Goal: Transaction & Acquisition: Purchase product/service

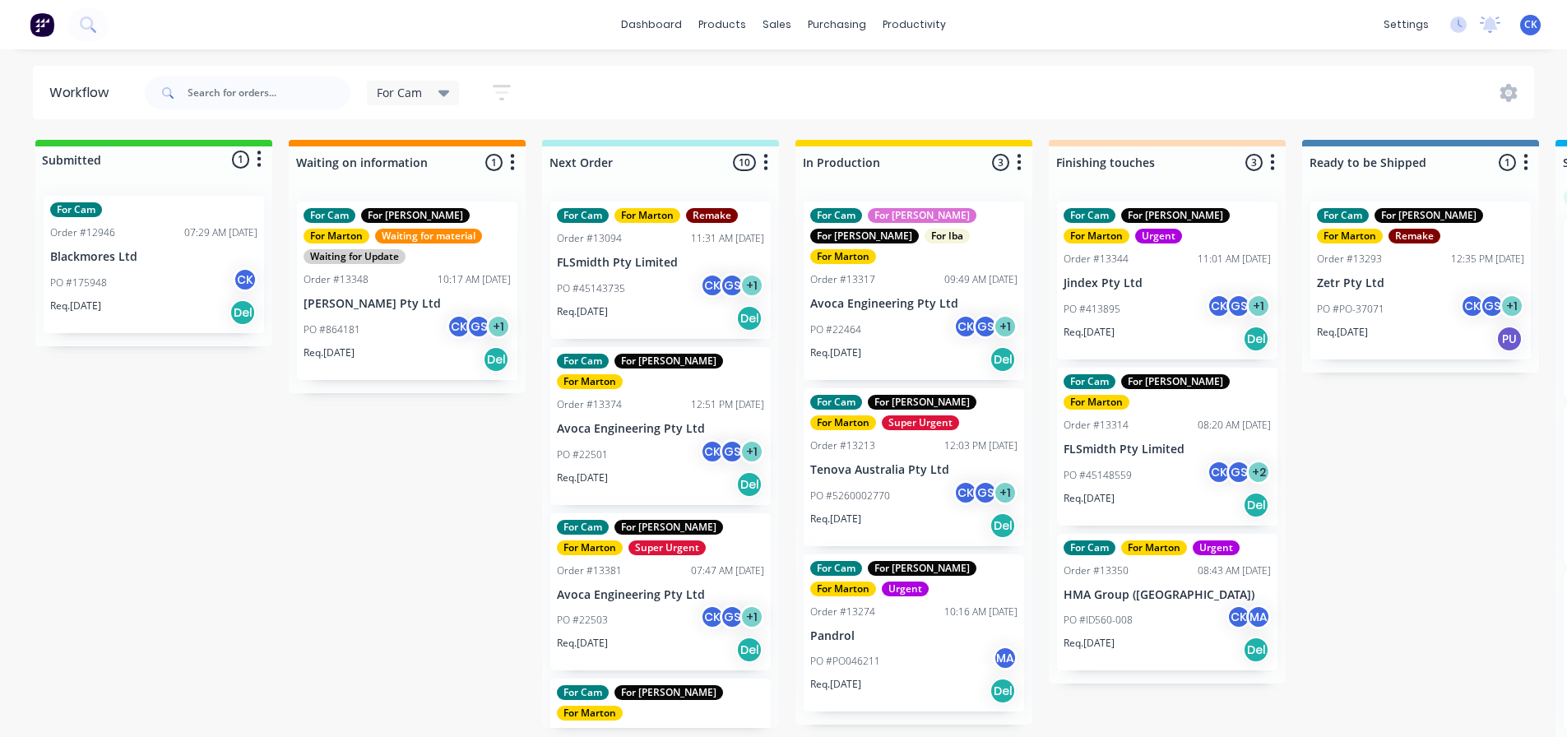
click at [879, 346] on div "Req. [DATE] Del" at bounding box center [913, 359] width 207 height 28
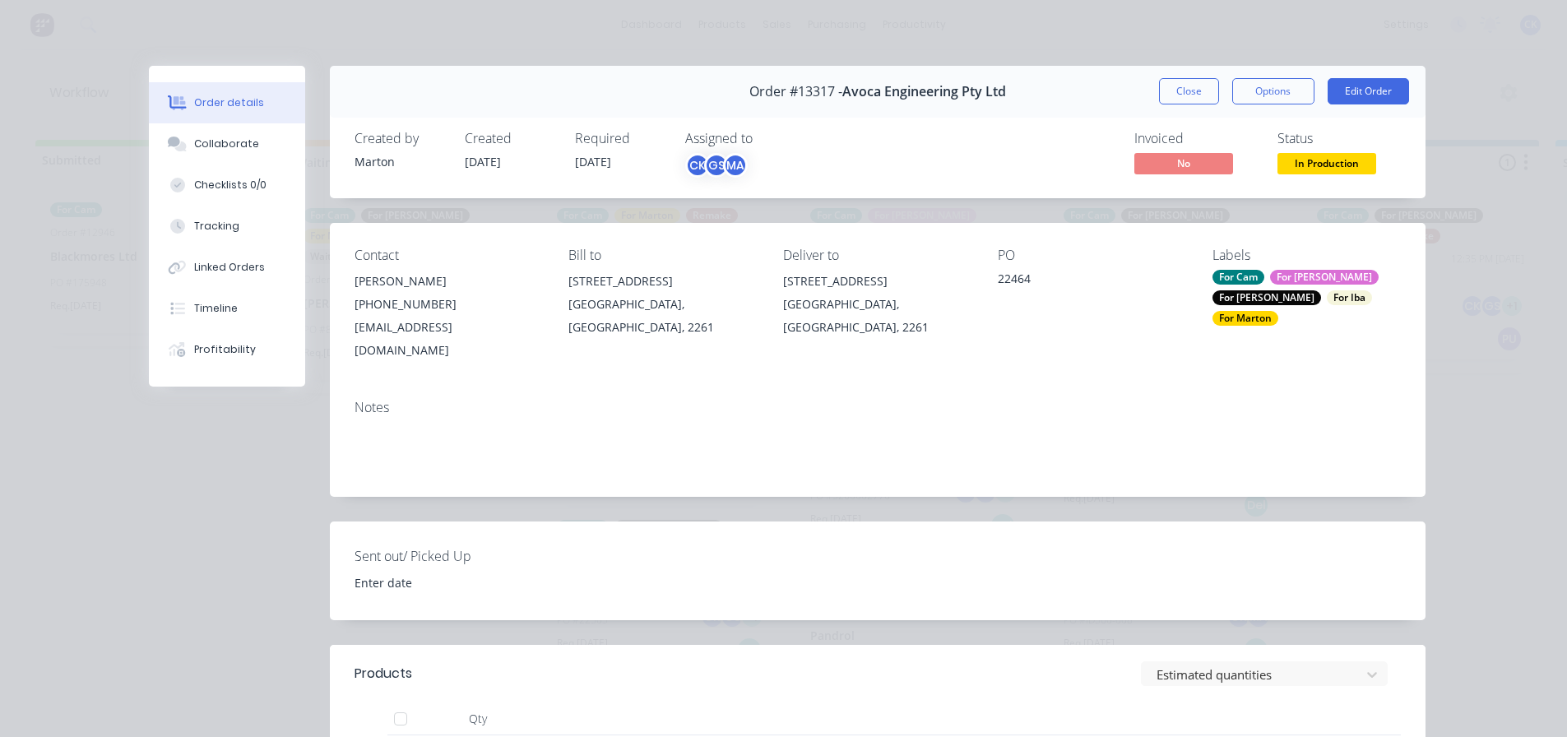
click at [1146, 95] on div "Order #13317 - Avoca Engineering Pty Ltd Close Options Edit Order" at bounding box center [878, 92] width 1096 height 52
click at [1166, 87] on button "Close" at bounding box center [1189, 91] width 60 height 26
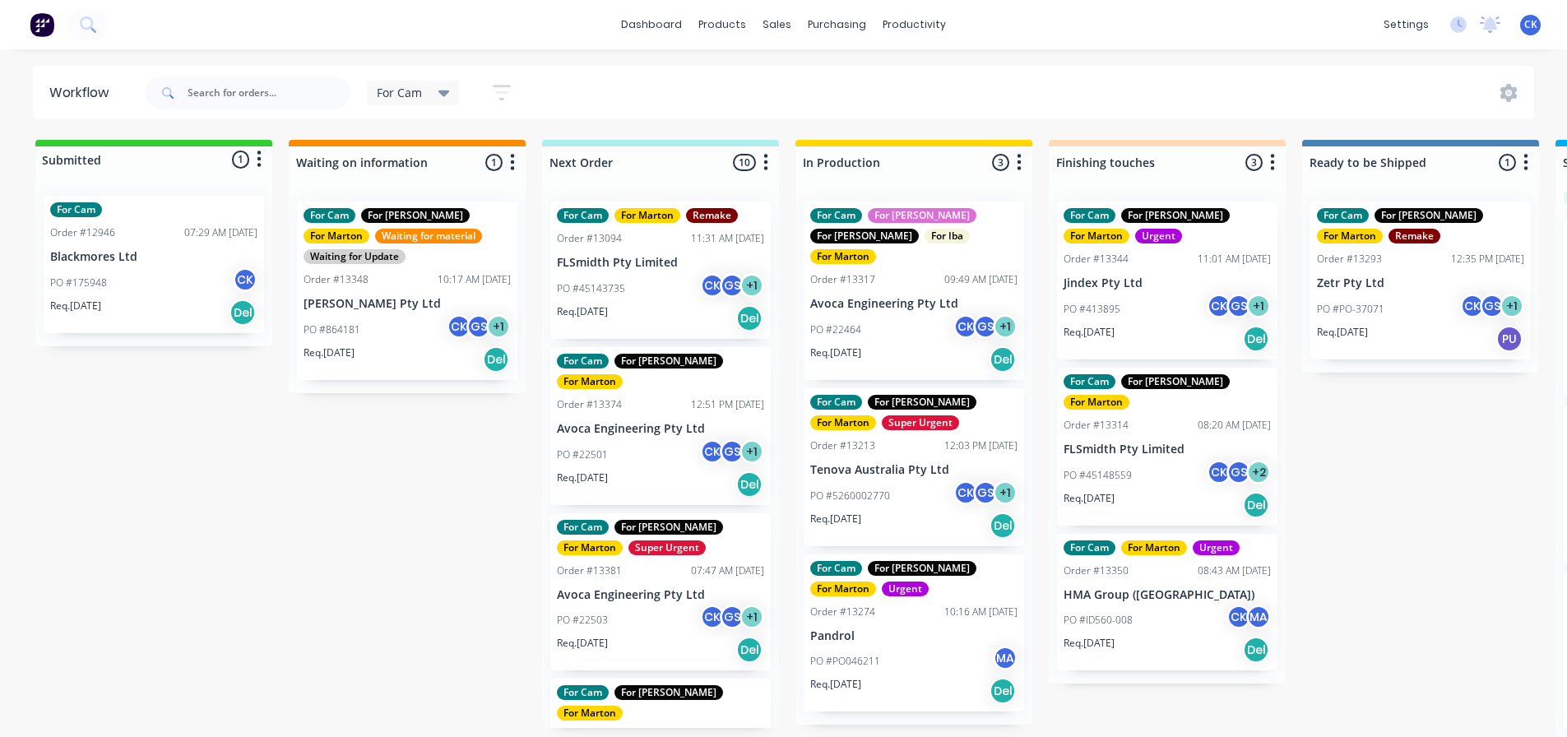
click at [608, 636] on p "Req. [DATE]" at bounding box center [582, 643] width 51 height 15
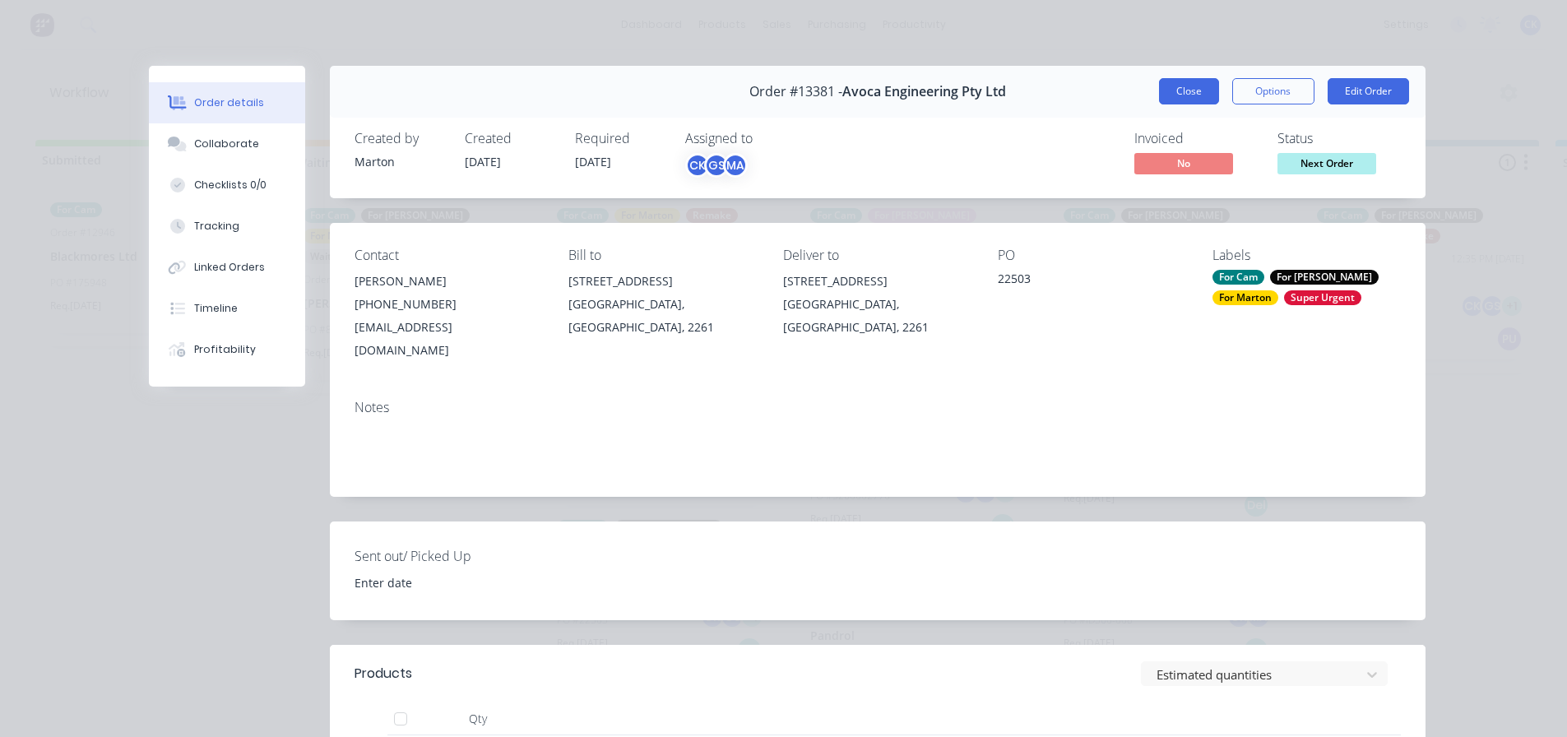
click at [1202, 81] on button "Close" at bounding box center [1189, 91] width 60 height 26
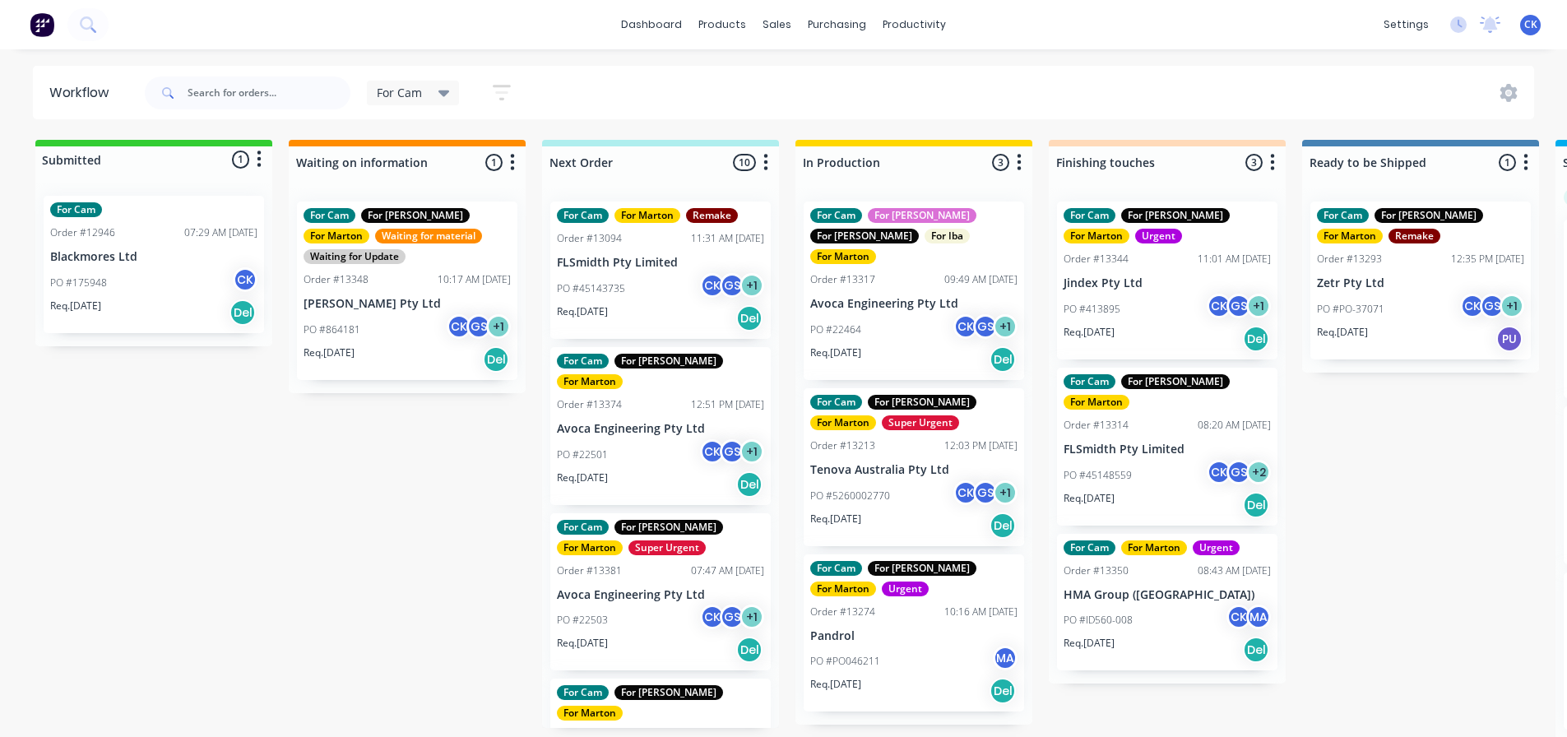
click at [634, 470] on div "Req. [DATE] Del" at bounding box center [660, 484] width 207 height 28
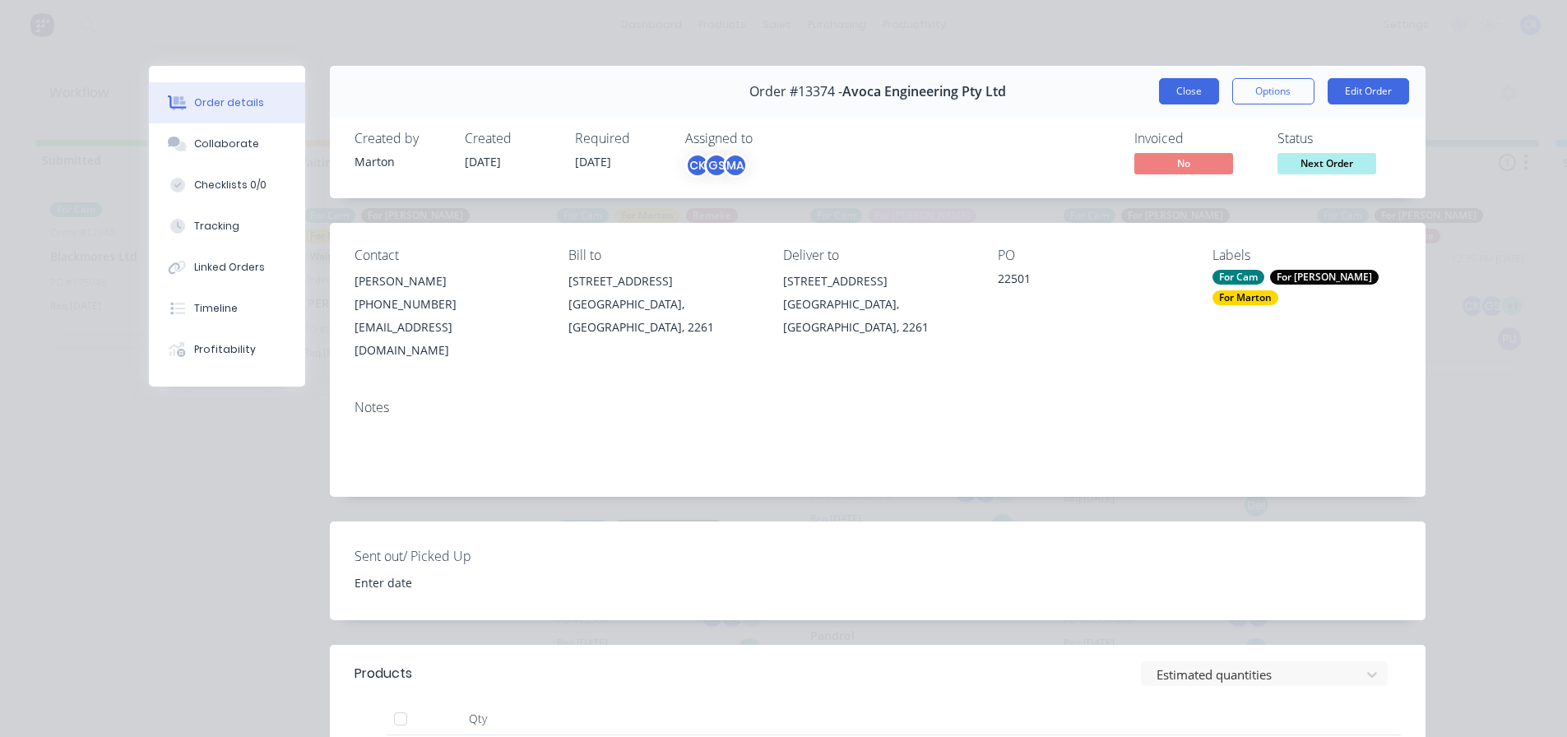
click at [1176, 85] on button "Close" at bounding box center [1189, 91] width 60 height 26
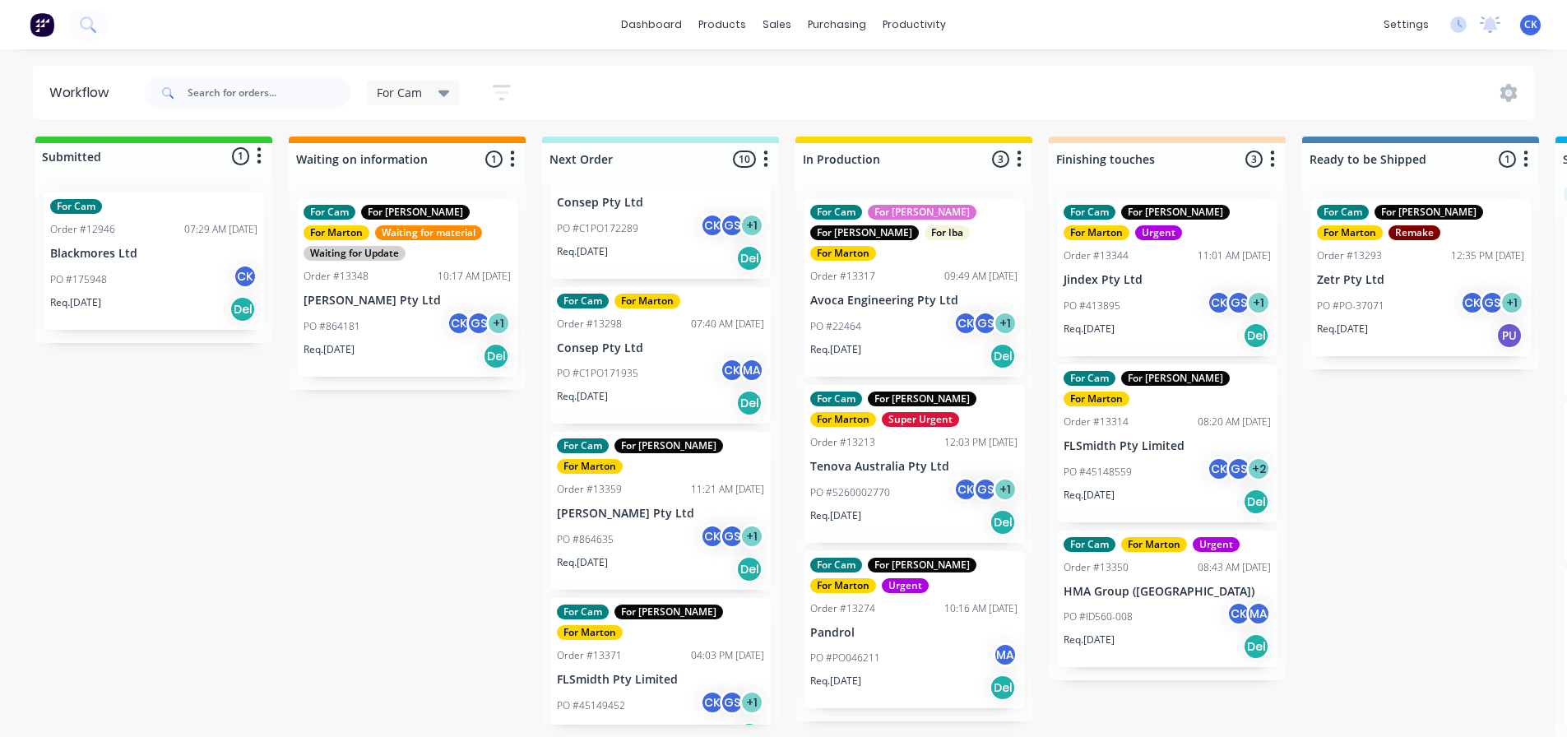
scroll to position [941, 0]
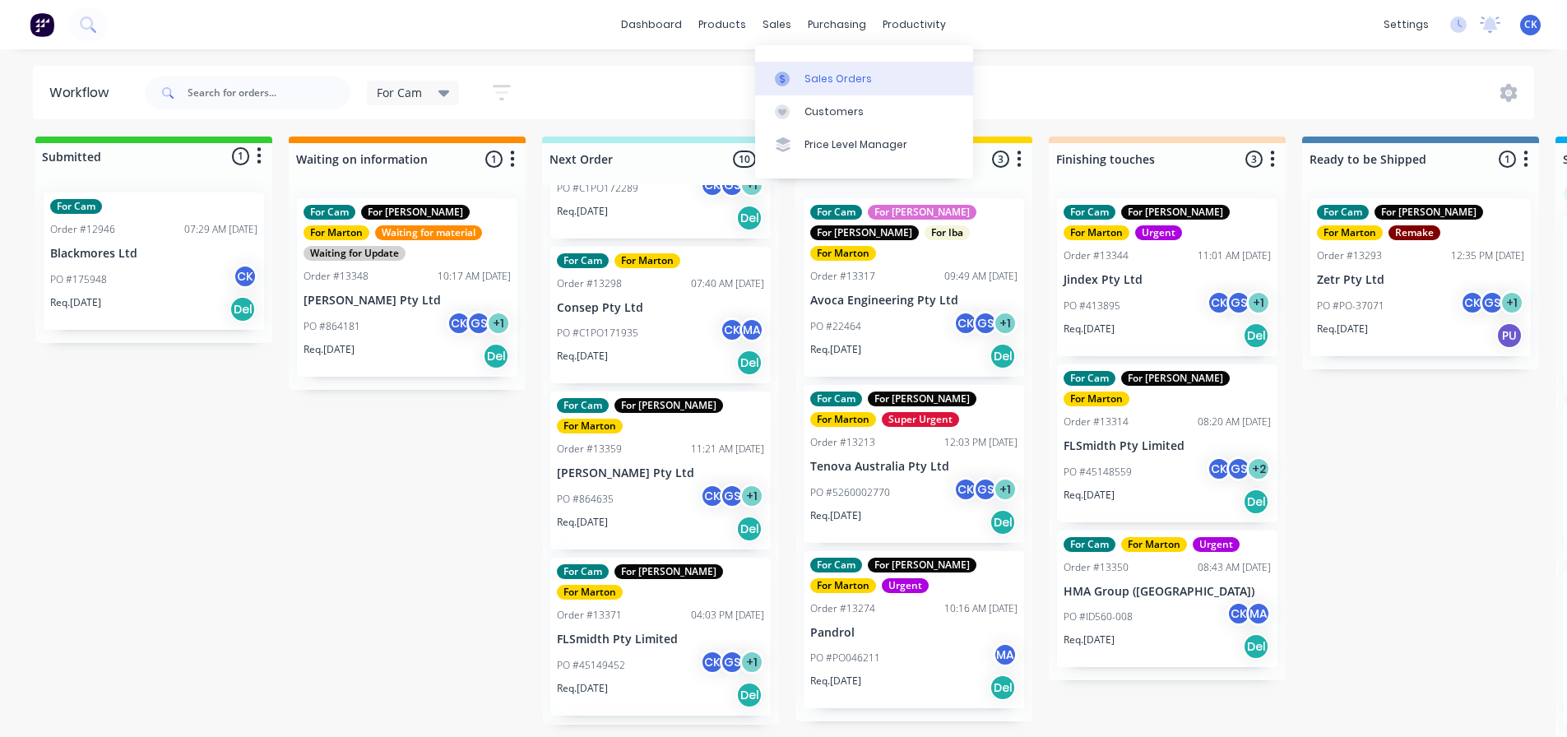
click at [805, 81] on div "Sales Orders" at bounding box center [837, 79] width 67 height 15
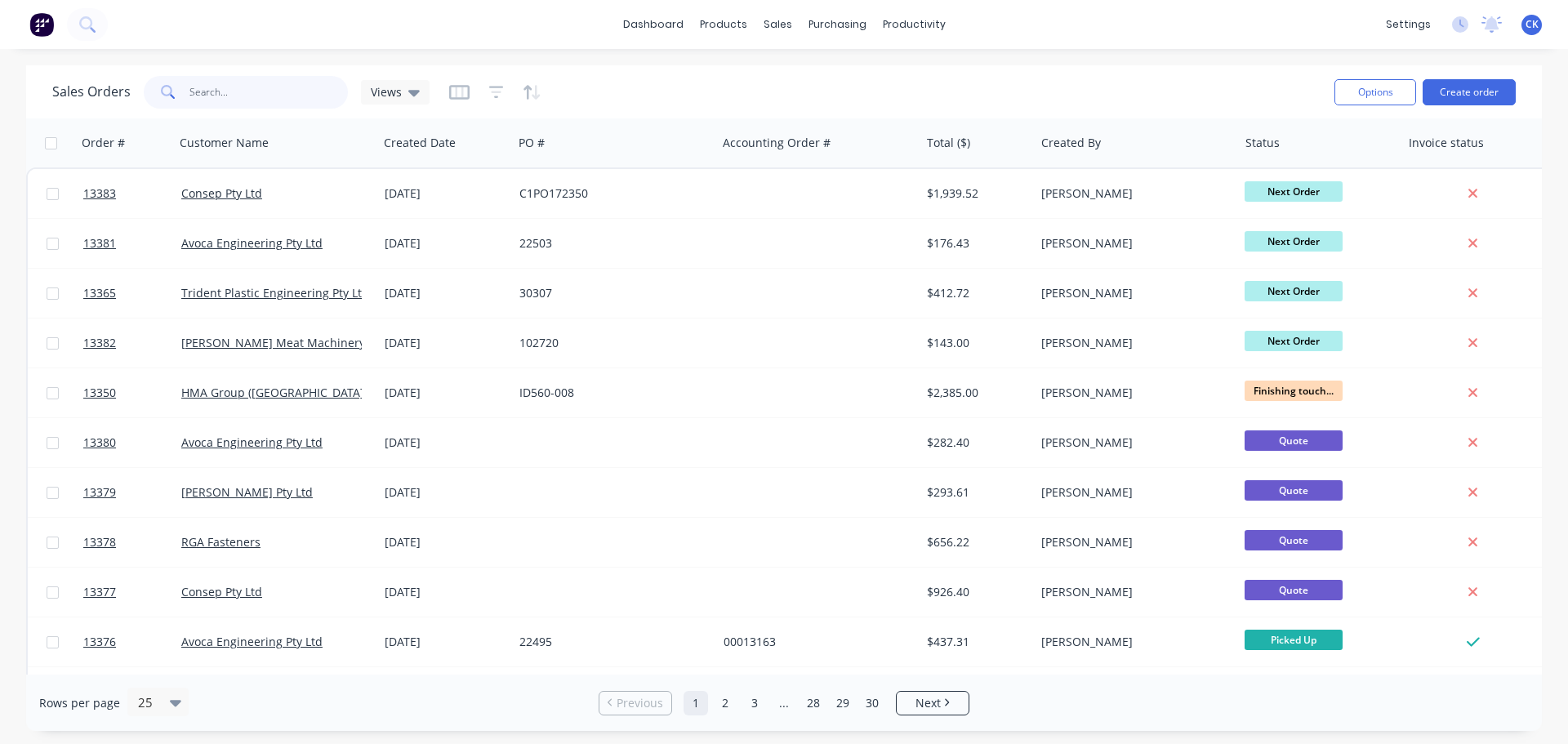
click at [254, 87] on input "text" at bounding box center [269, 91] width 159 height 33
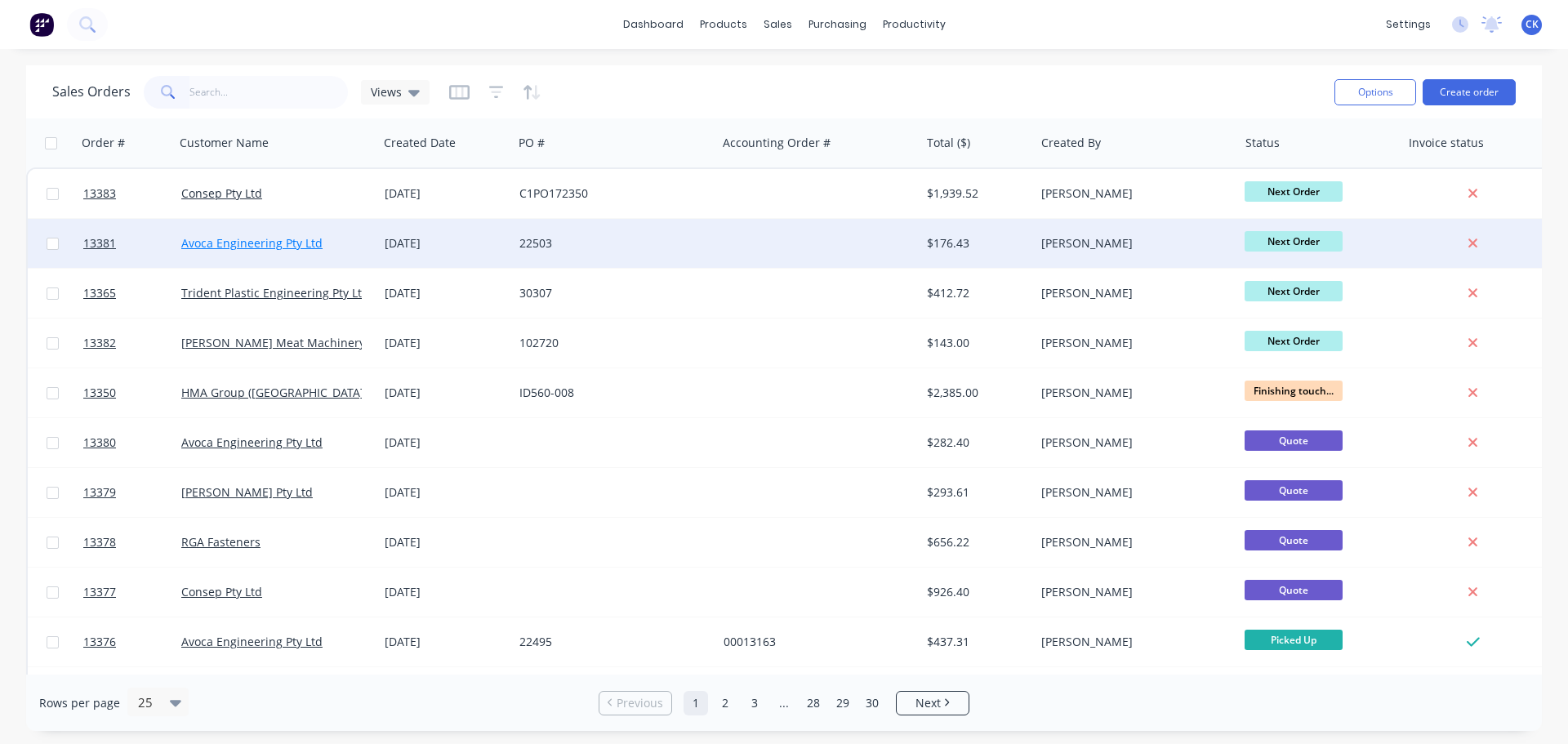
click at [299, 242] on link "Avoca Engineering Pty Ltd" at bounding box center [252, 243] width 141 height 16
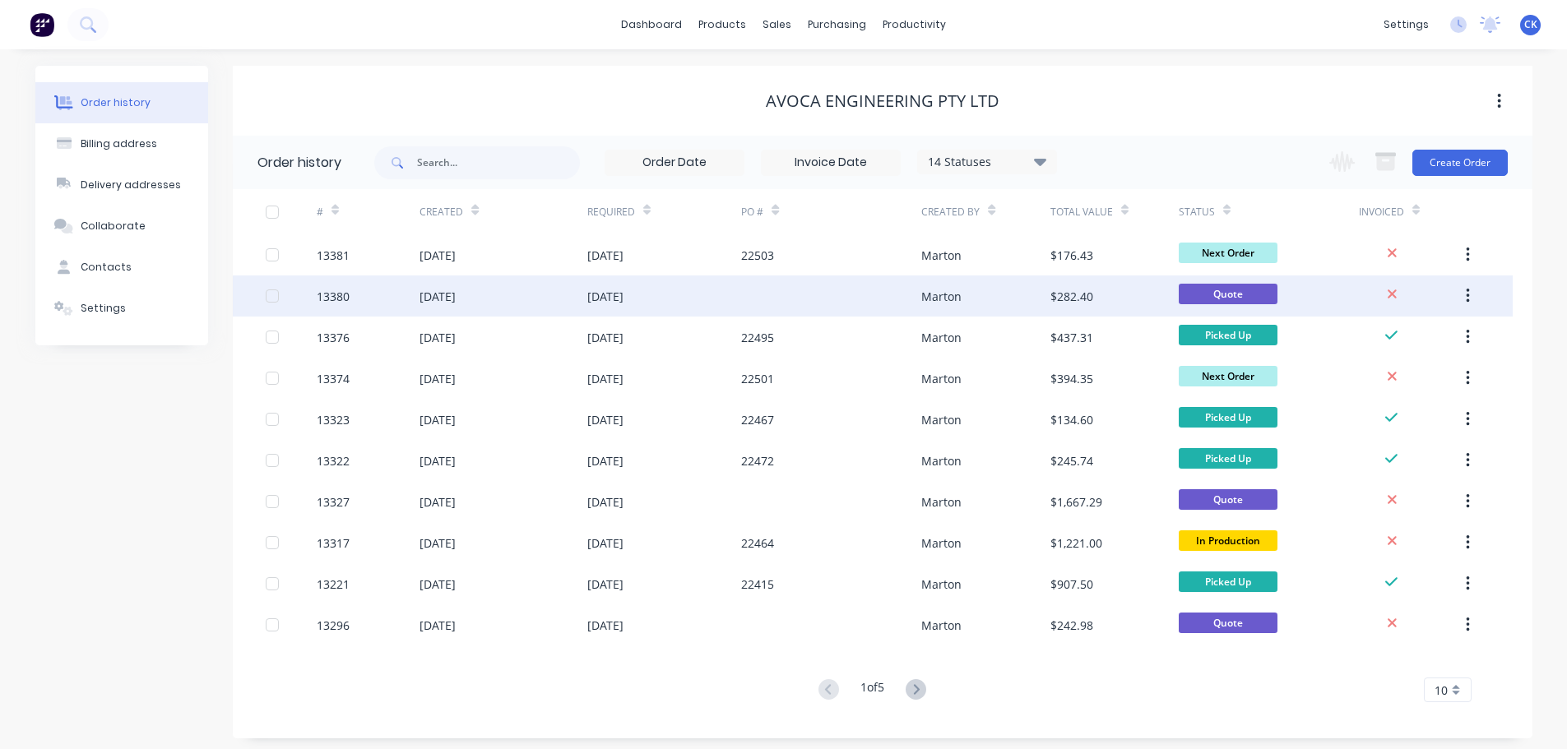
click at [1106, 296] on div "$282.40" at bounding box center [1114, 296] width 128 height 41
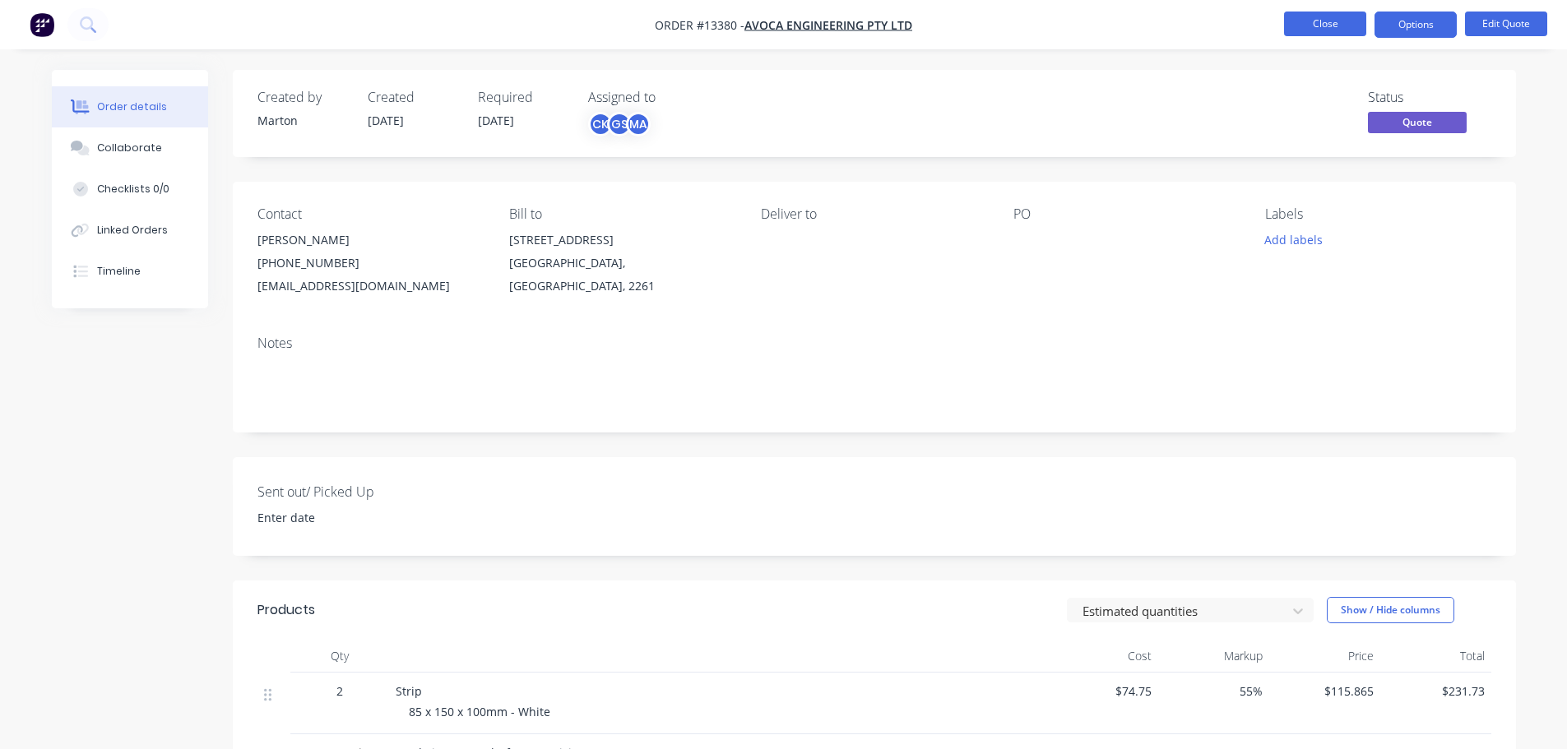
click at [1349, 28] on button "Close" at bounding box center [1325, 24] width 82 height 25
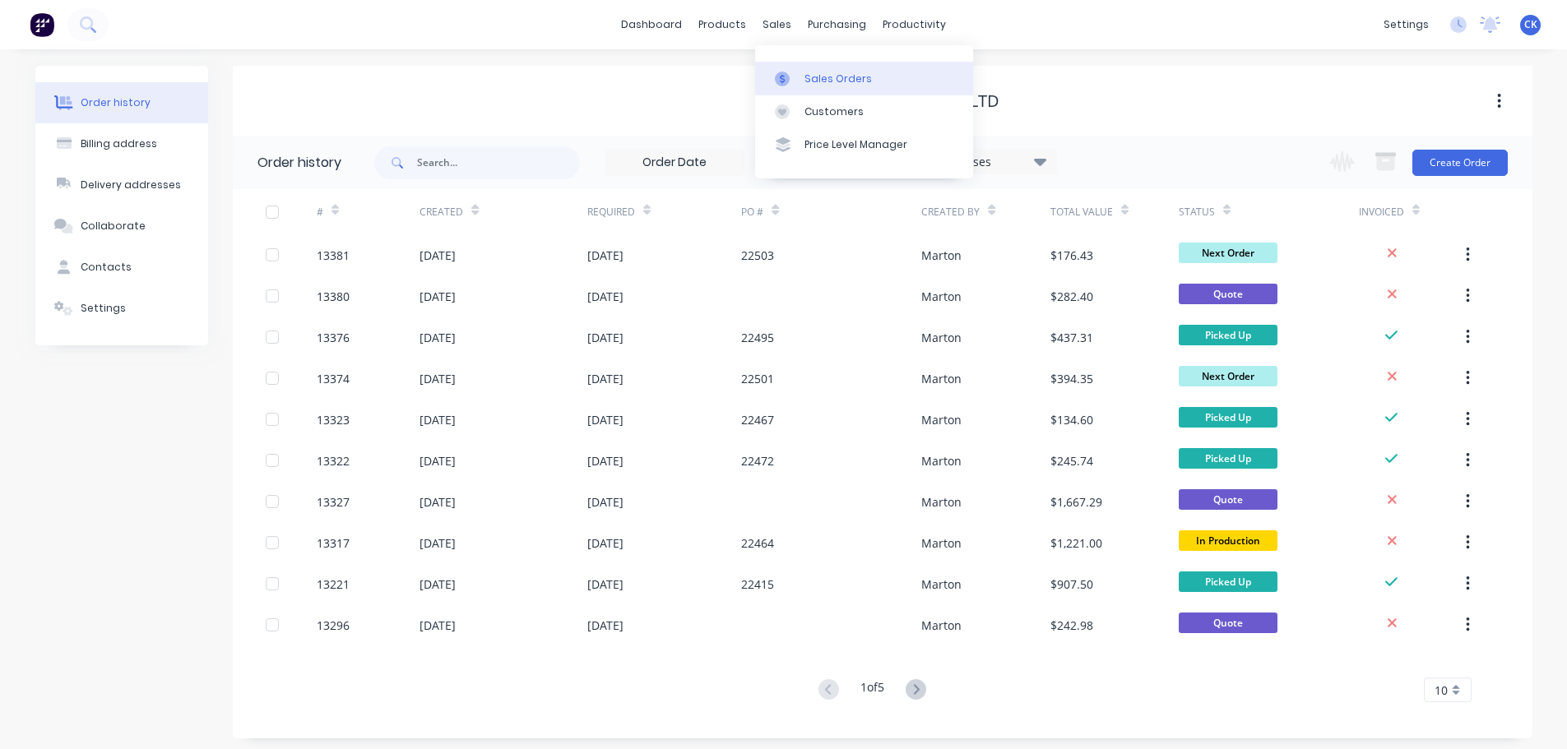
click at [783, 66] on link "Sales Orders" at bounding box center [864, 78] width 218 height 33
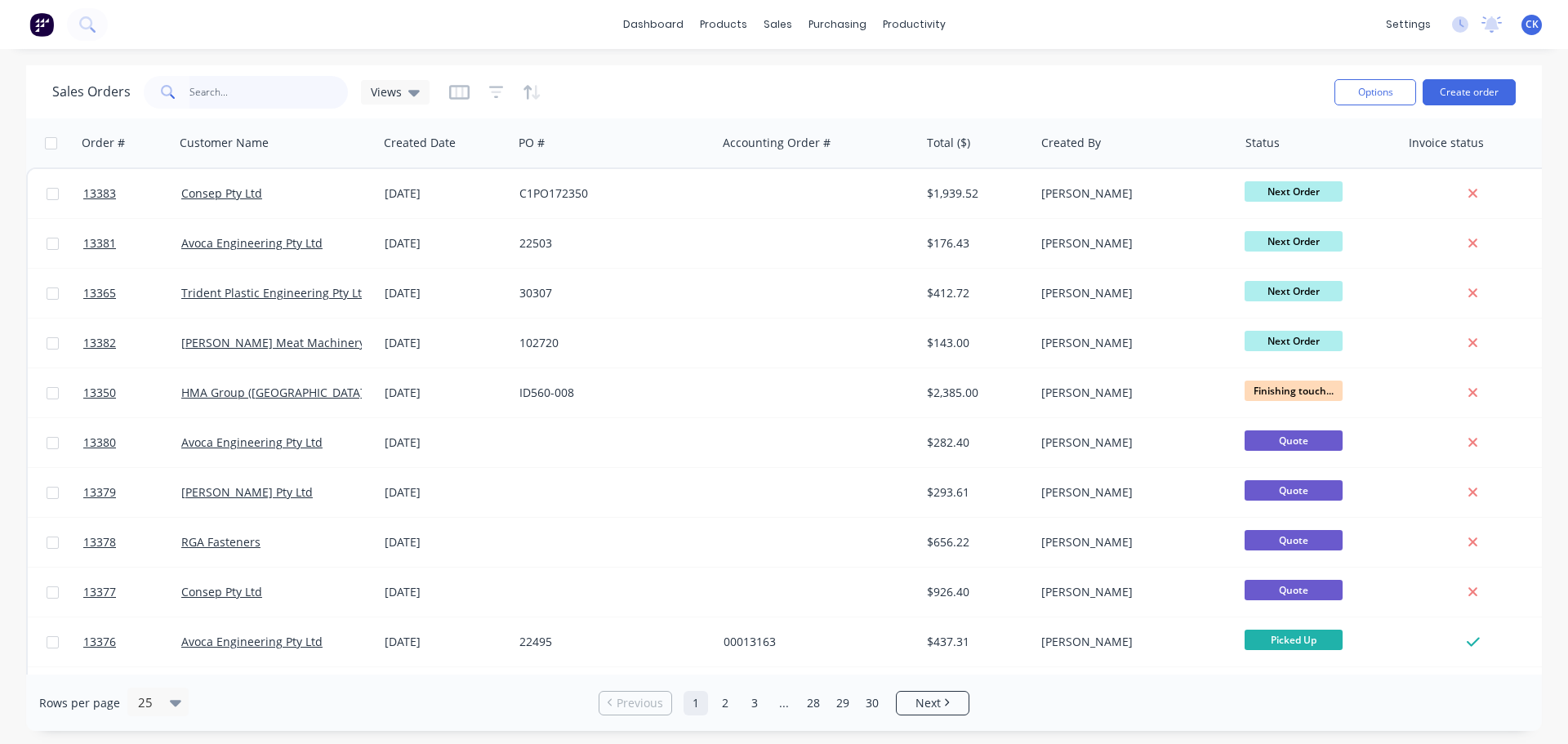
click at [277, 99] on input "text" at bounding box center [269, 91] width 159 height 33
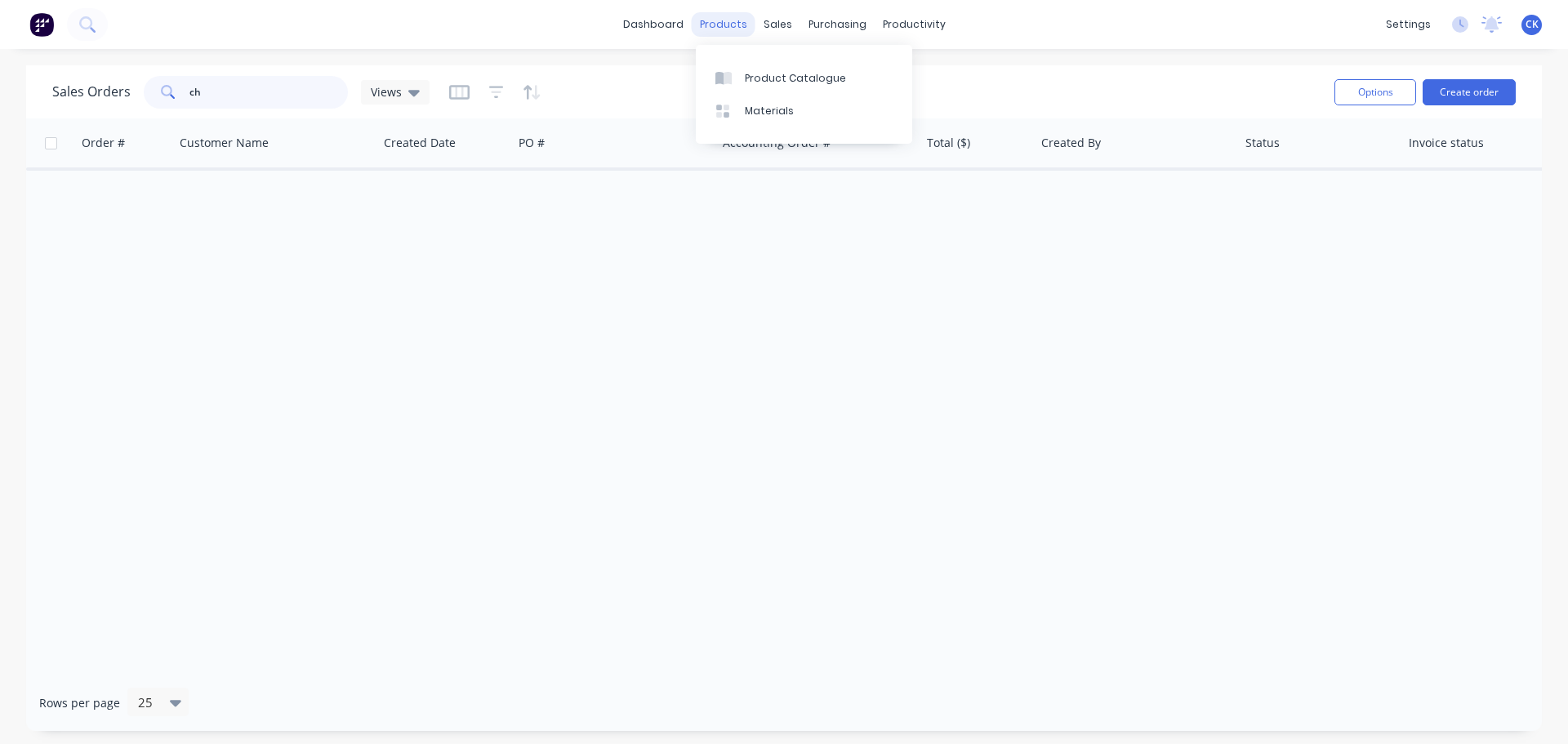
type input "c"
click at [745, 79] on div "Product Catalogue" at bounding box center [795, 78] width 101 height 15
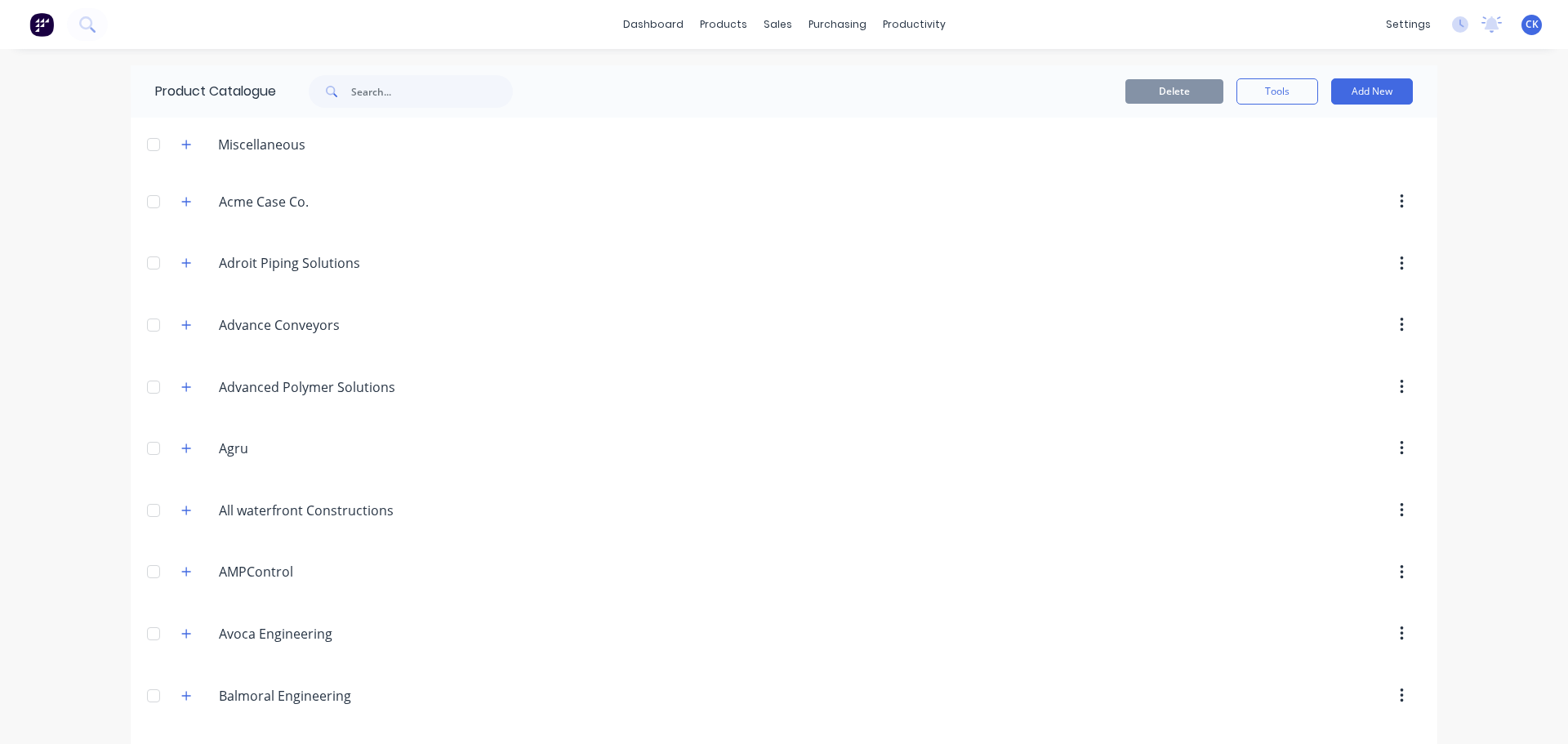
click at [969, 103] on div "Delete Tools Add New" at bounding box center [983, 91] width 859 height 26
click at [388, 105] on input "text" at bounding box center [432, 91] width 162 height 33
type input "c"
type input "chicken"
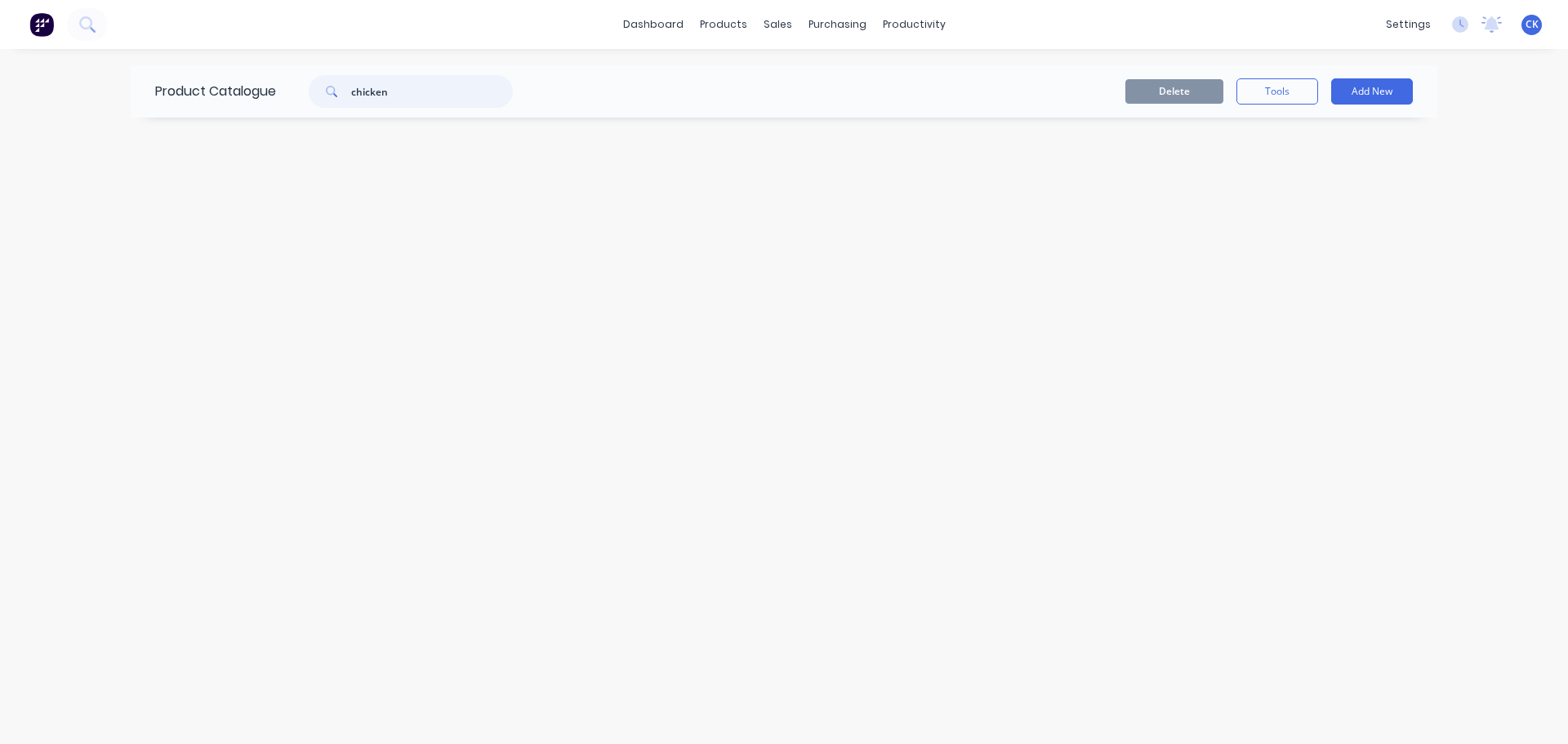
drag, startPoint x: 301, startPoint y: 106, endPoint x: 155, endPoint y: 116, distance: 146.3
click at [158, 116] on div "Product Catalogue chicken" at bounding box center [343, 91] width 423 height 53
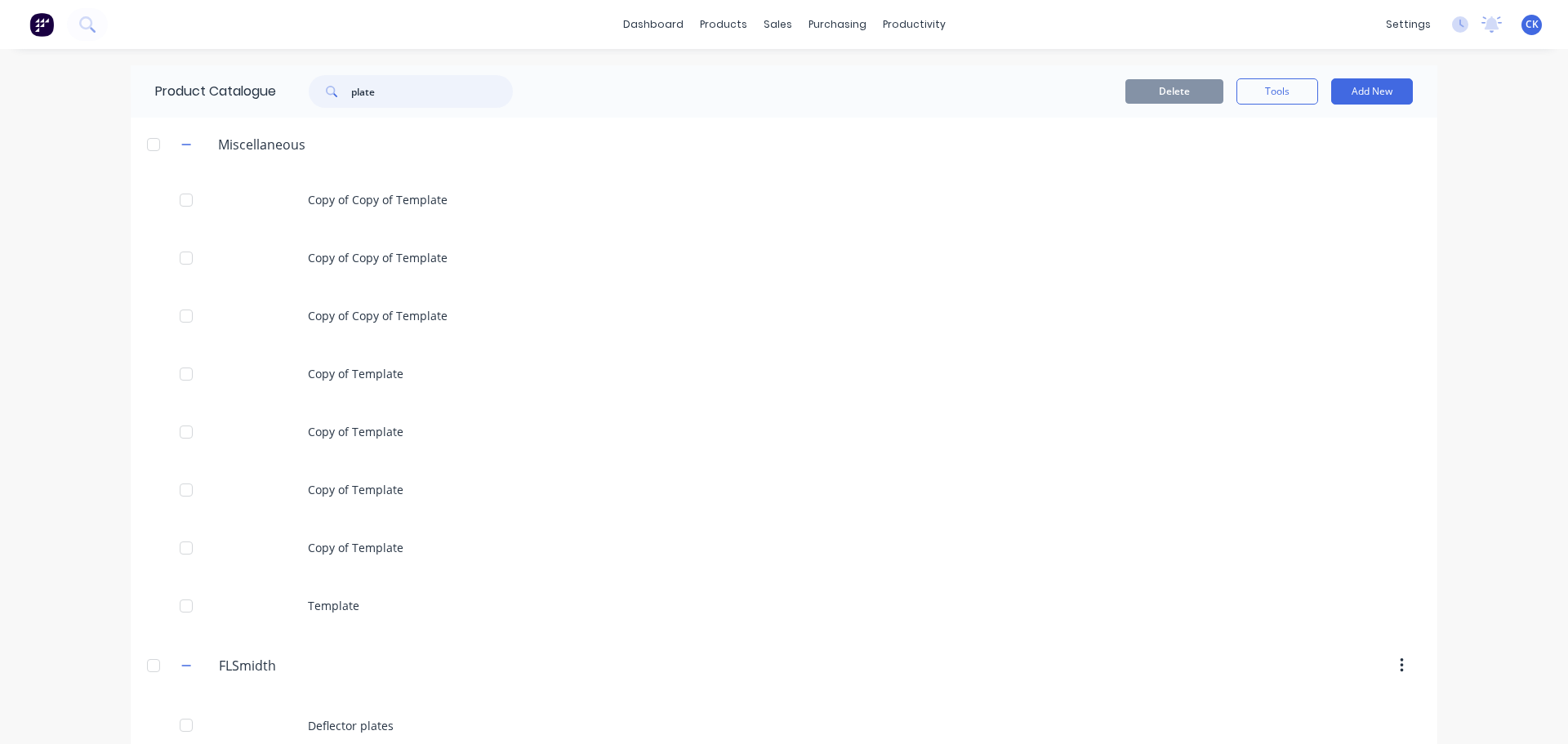
drag, startPoint x: 394, startPoint y: 89, endPoint x: 220, endPoint y: 126, distance: 177.9
click at [220, 126] on div "Product Catalogue plate Delete Tools Add New Miscellaneous Copy of Copy of Temp…" at bounding box center [784, 646] width 1307 height 1161
type input "avoca"
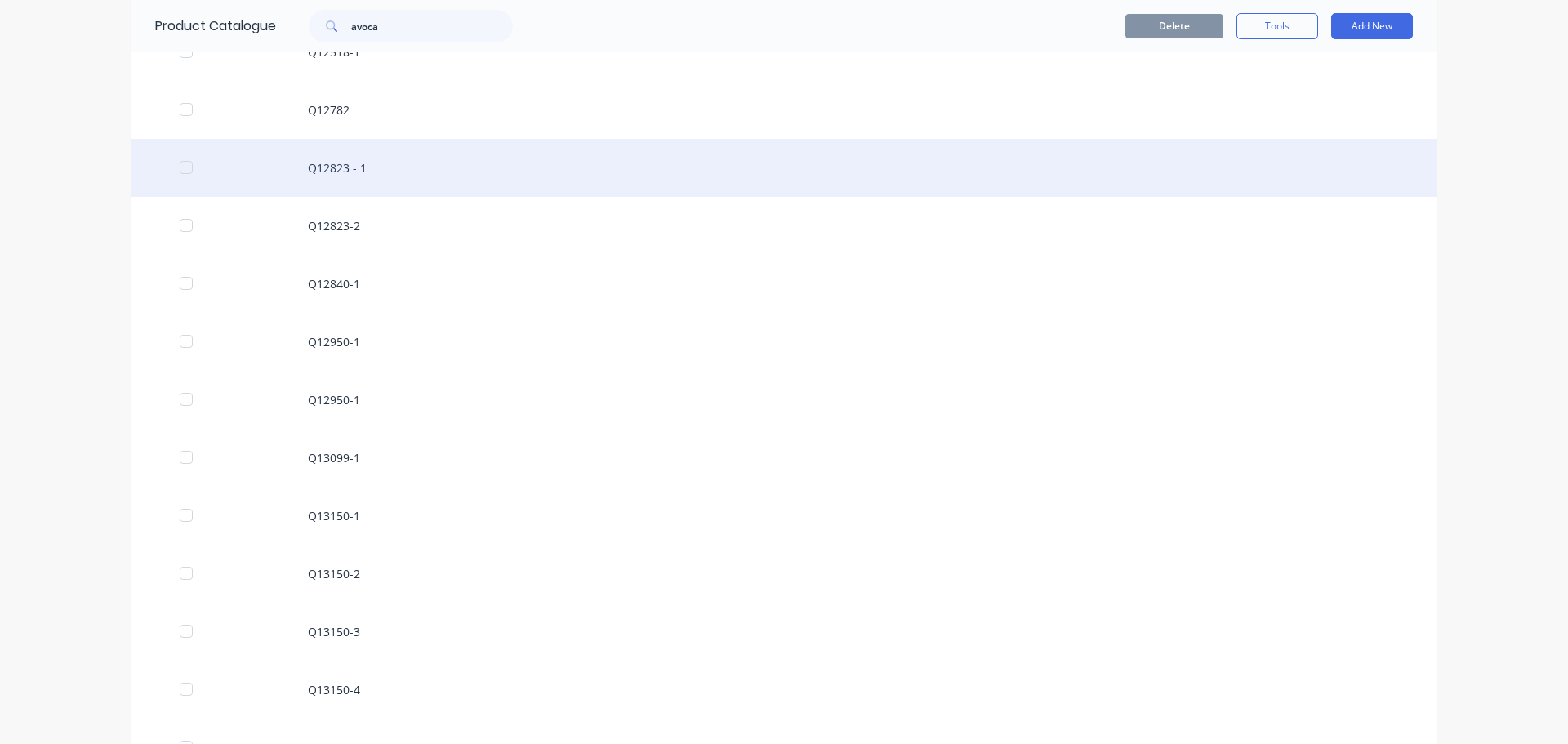
scroll to position [683, 0]
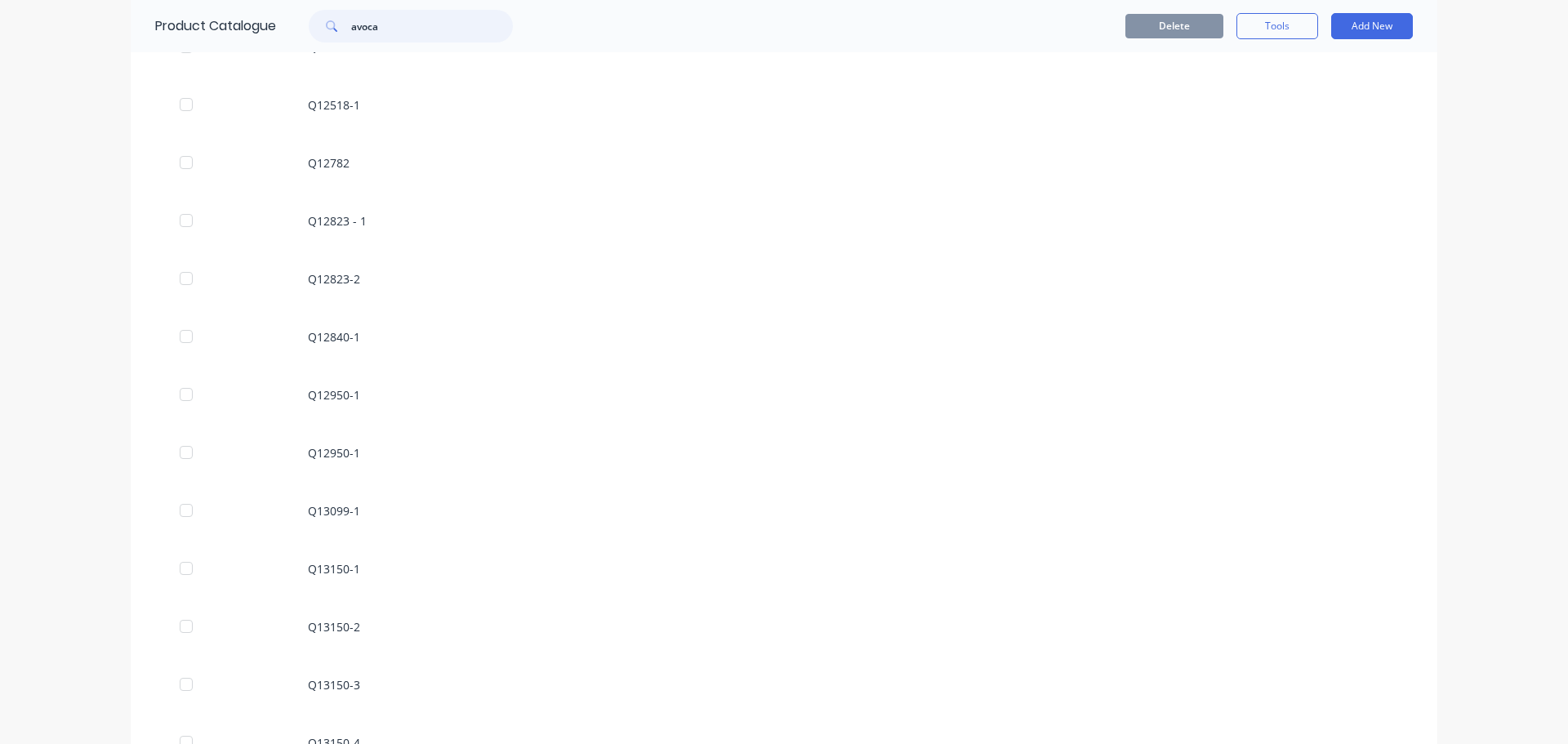
drag, startPoint x: 408, startPoint y: 29, endPoint x: 301, endPoint y: 25, distance: 107.1
click at [301, 25] on div "avoca" at bounding box center [402, 26] width 220 height 33
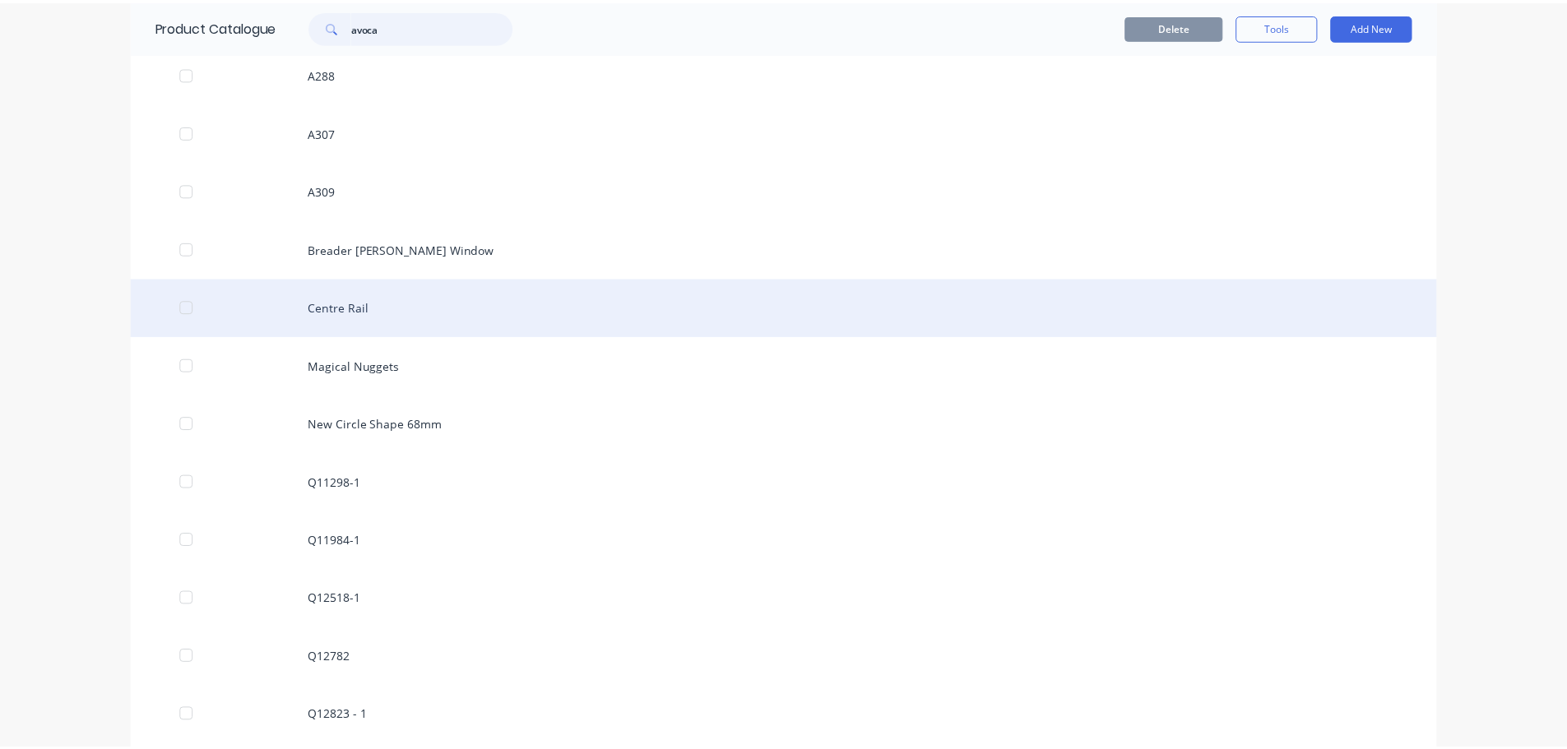
scroll to position [0, 0]
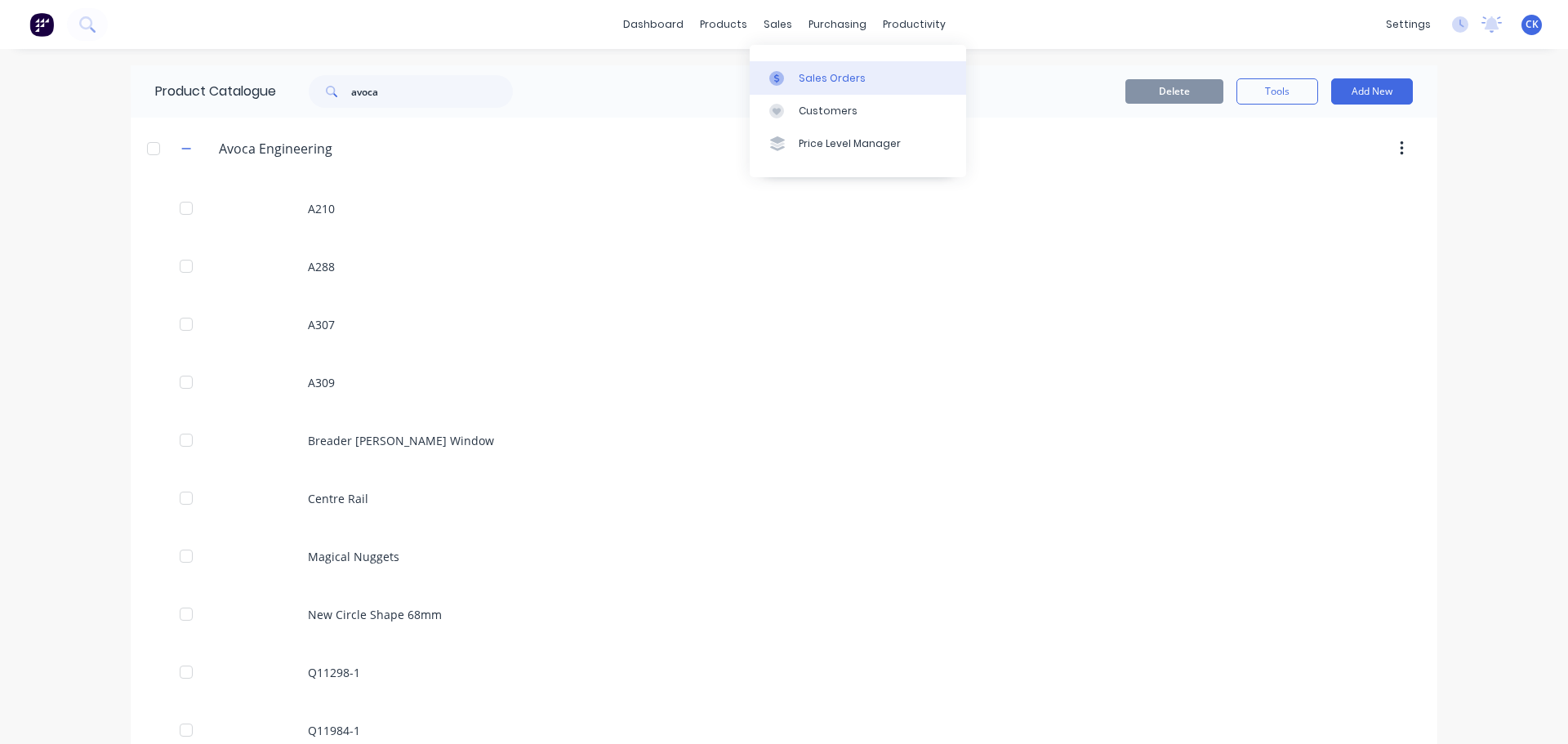
click at [785, 75] on div at bounding box center [782, 78] width 25 height 15
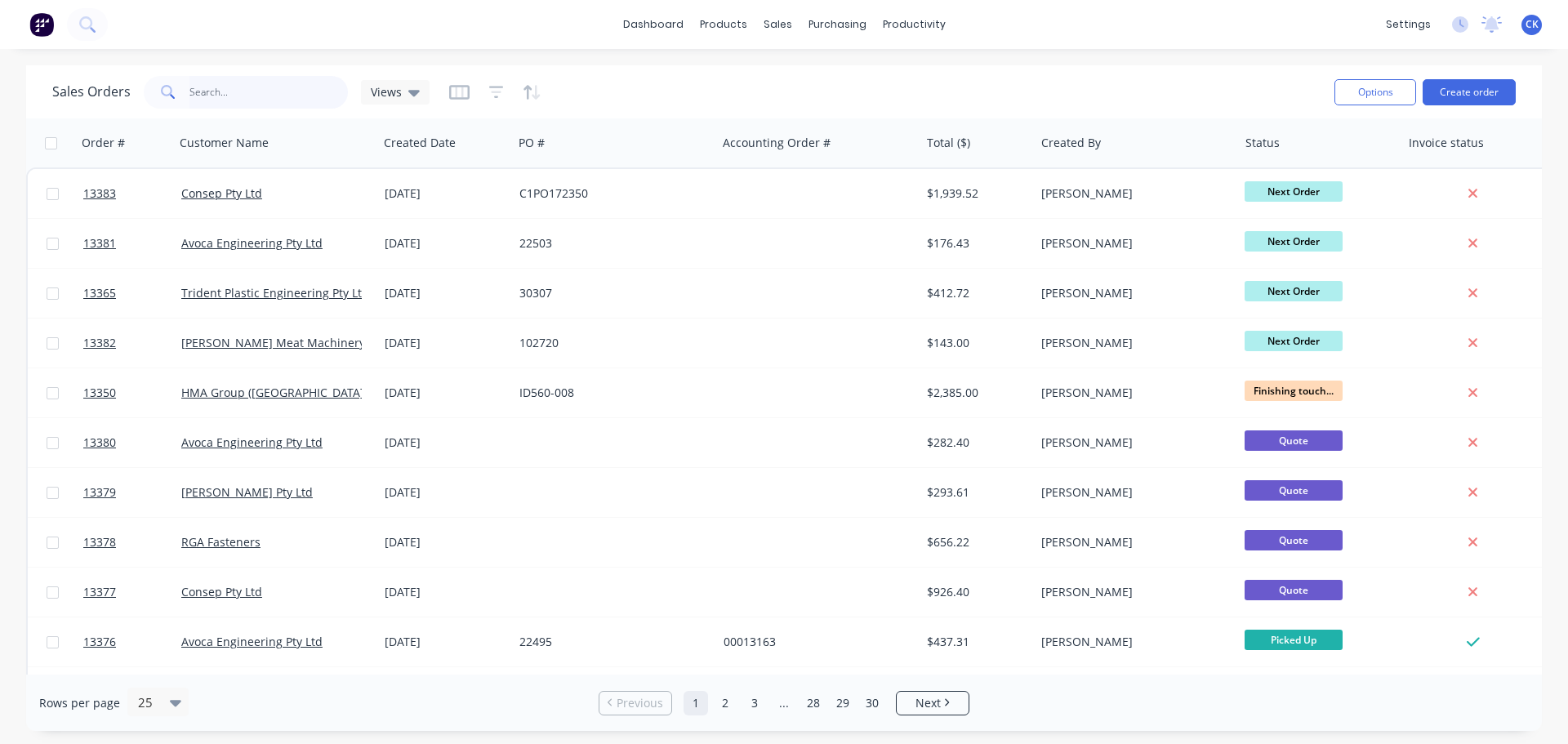
click at [278, 97] on input "text" at bounding box center [269, 91] width 159 height 33
type input "22271"
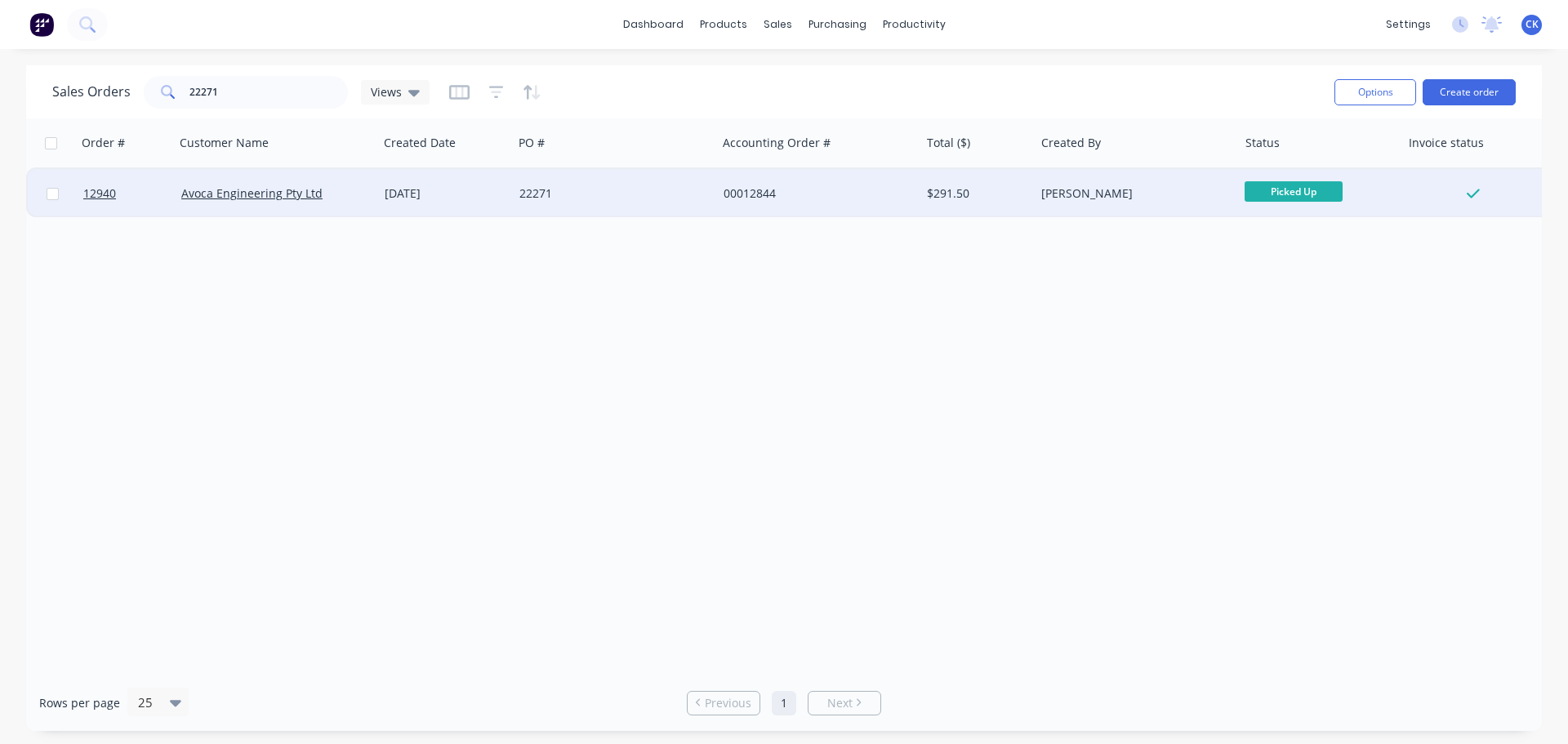
click at [820, 213] on div "00012844" at bounding box center [818, 193] width 204 height 49
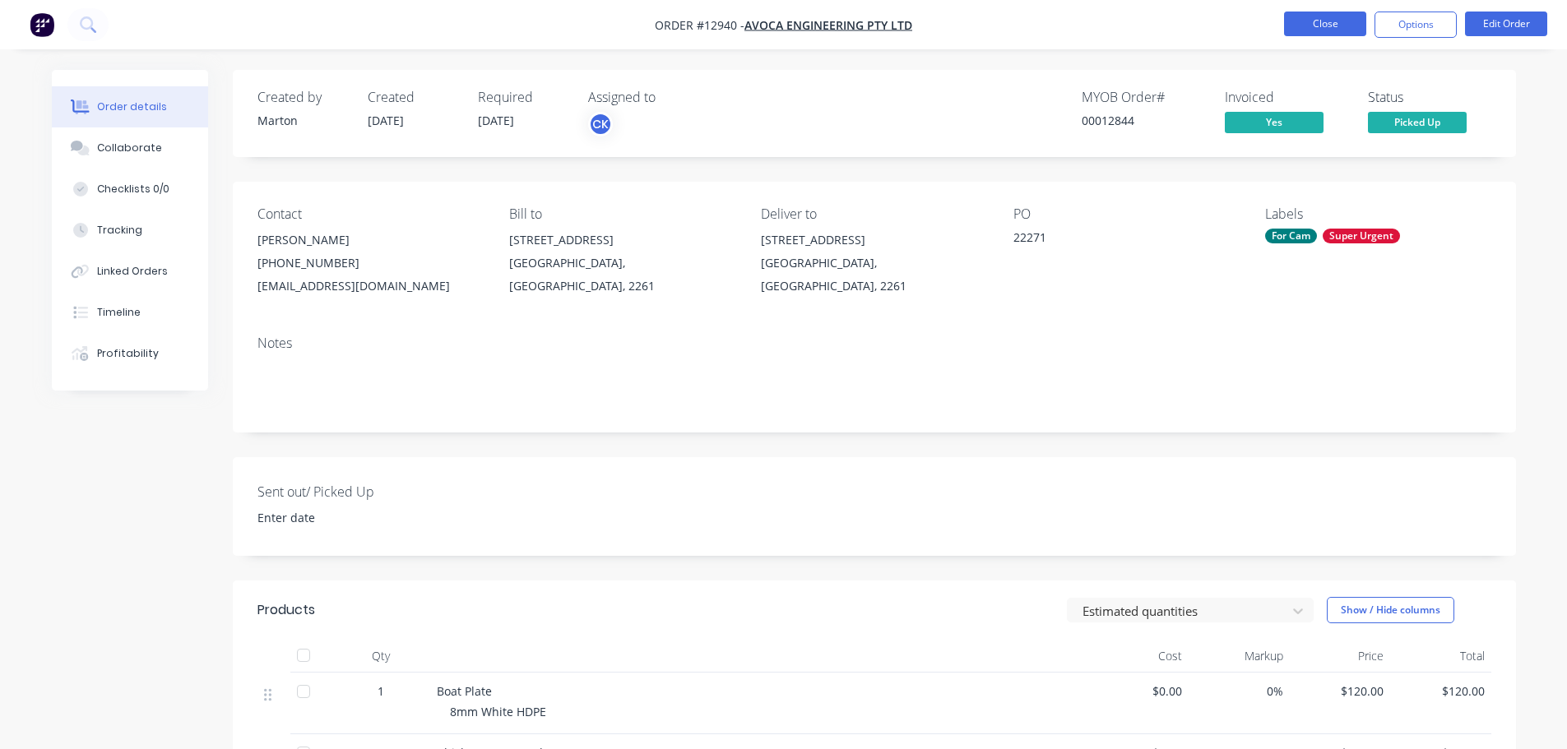
click at [1308, 33] on button "Close" at bounding box center [1325, 24] width 82 height 25
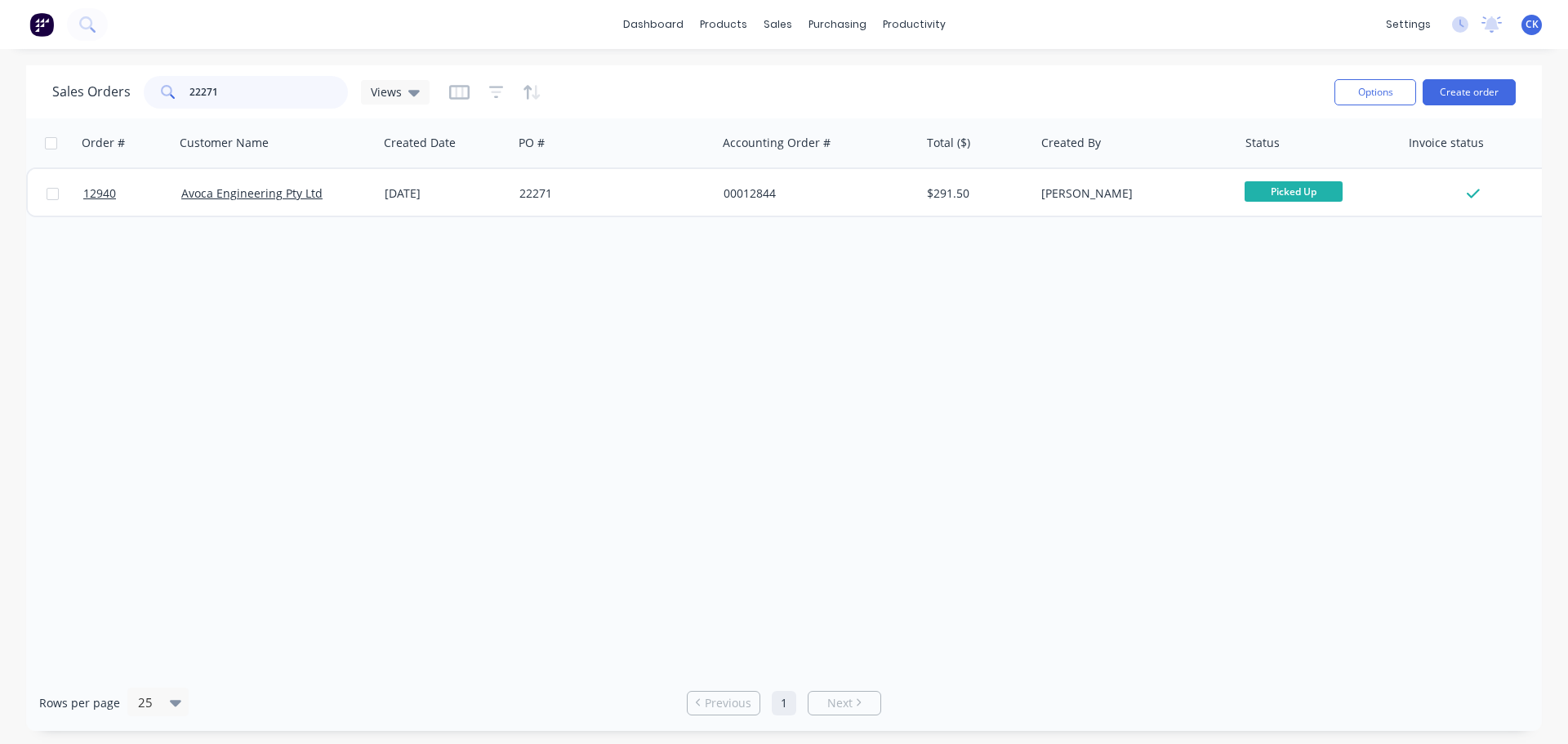
drag, startPoint x: 224, startPoint y: 90, endPoint x: 103, endPoint y: 92, distance: 121.0
click at [103, 92] on div "Sales Orders 22271 Views" at bounding box center [241, 91] width 377 height 33
type input "22282"
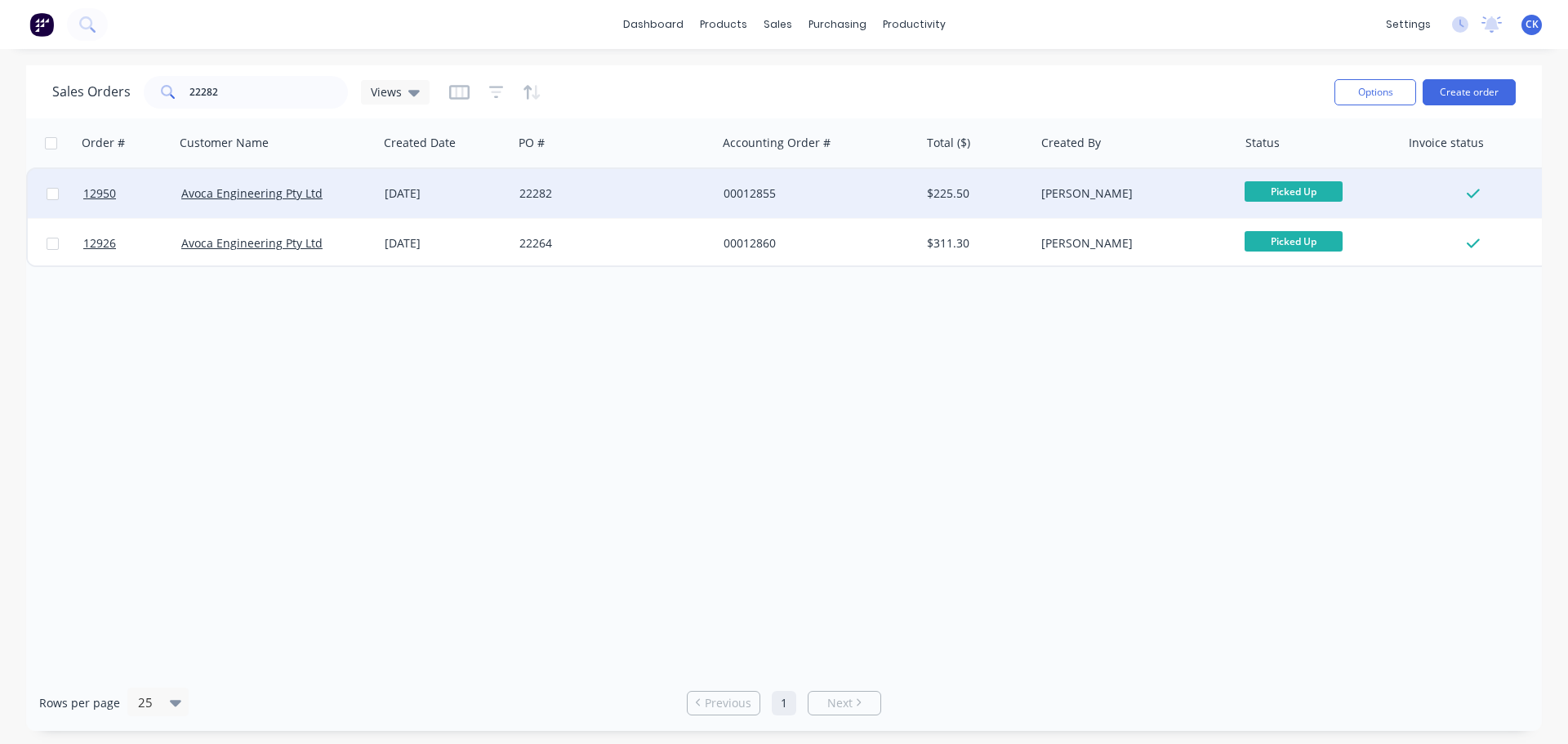
click at [628, 181] on div "22282" at bounding box center [615, 193] width 204 height 49
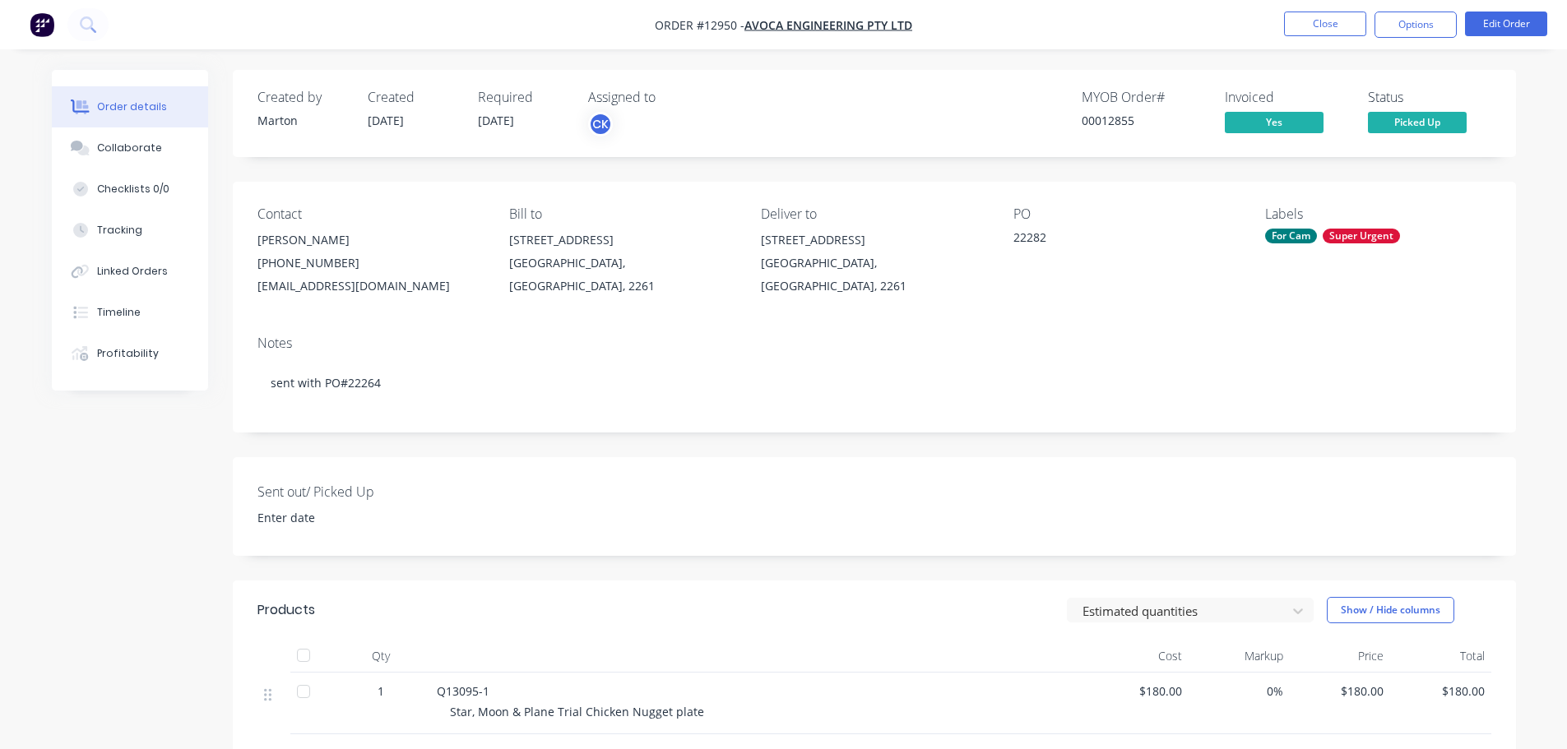
scroll to position [82, 0]
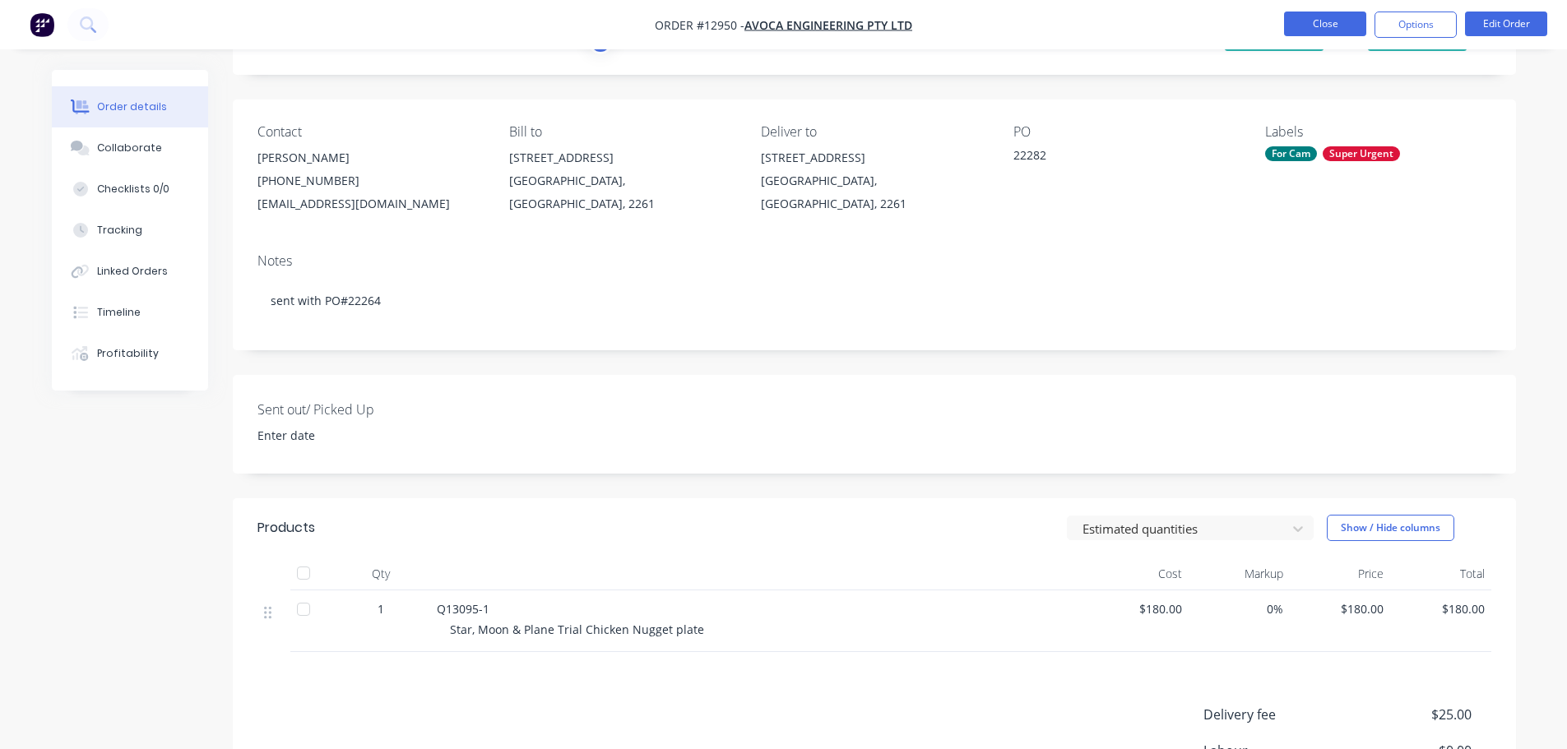
click at [1292, 30] on button "Close" at bounding box center [1325, 24] width 82 height 25
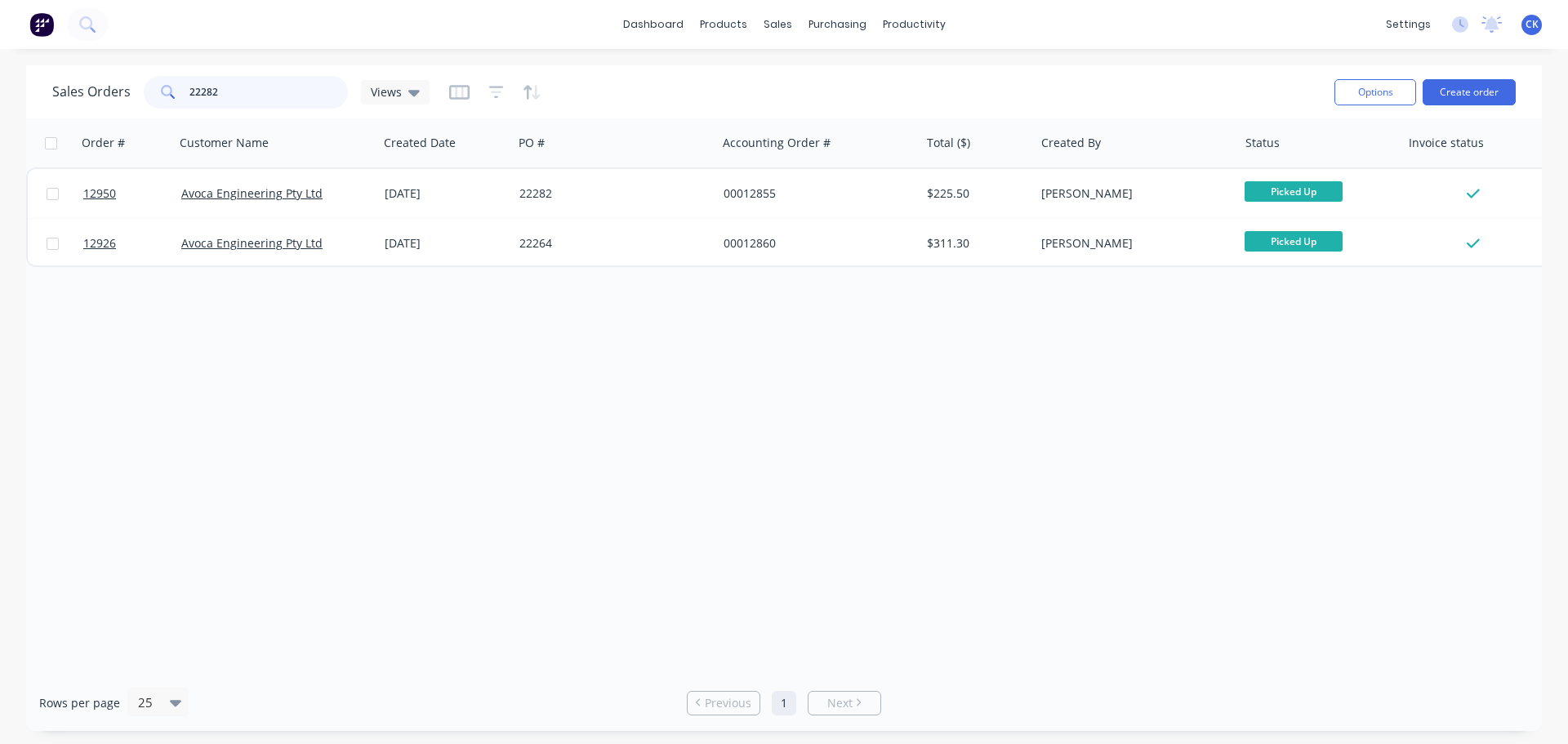
drag, startPoint x: 253, startPoint y: 97, endPoint x: 205, endPoint y: 93, distance: 48.2
click at [205, 93] on input "22282" at bounding box center [269, 91] width 159 height 33
type input "22271"
click at [237, 407] on div "Order # Customer Name Created Date PO # Accounting Order # Total ($) Created By…" at bounding box center [784, 396] width 1516 height 556
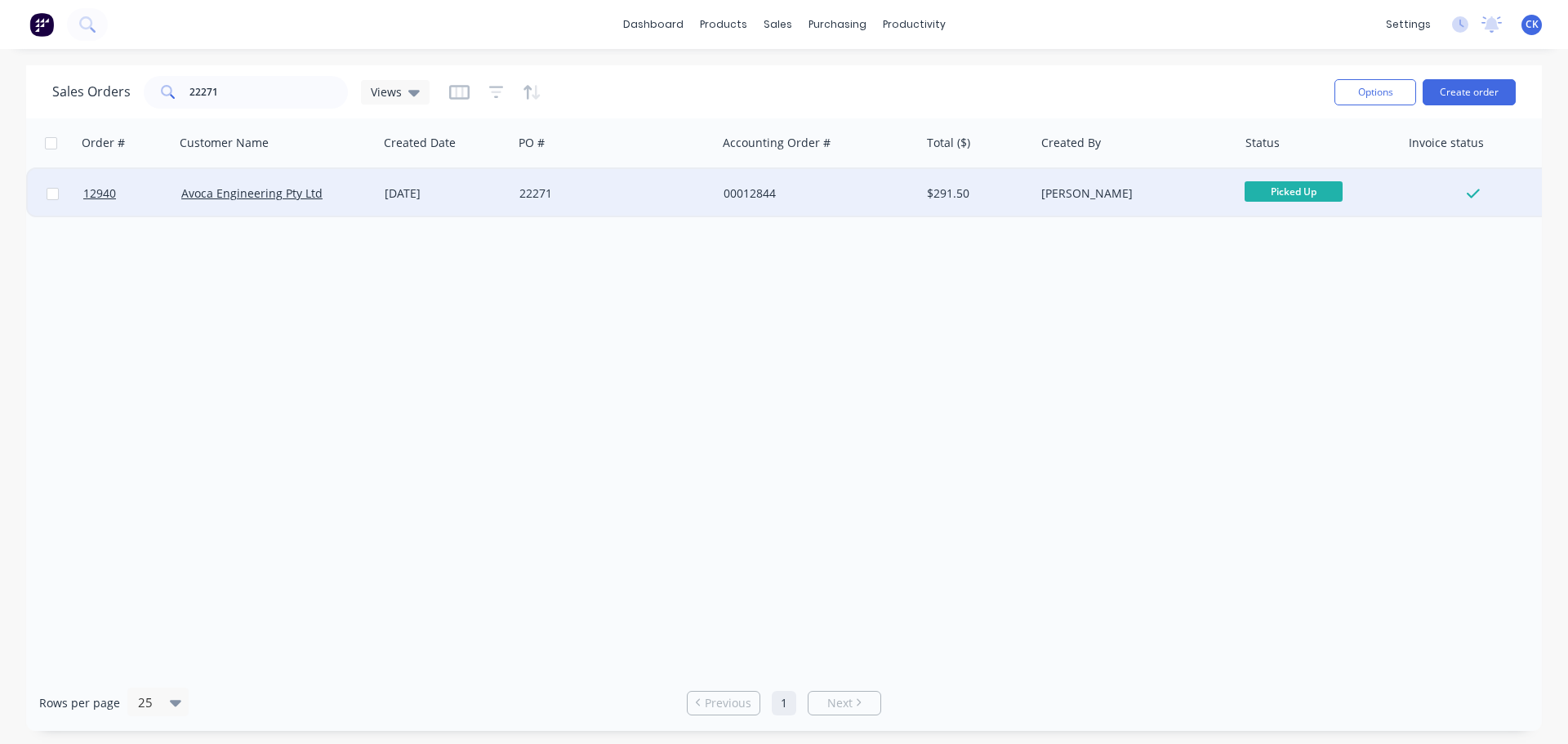
click at [362, 201] on div "Avoca Engineering Pty Ltd" at bounding box center [277, 194] width 191 height 16
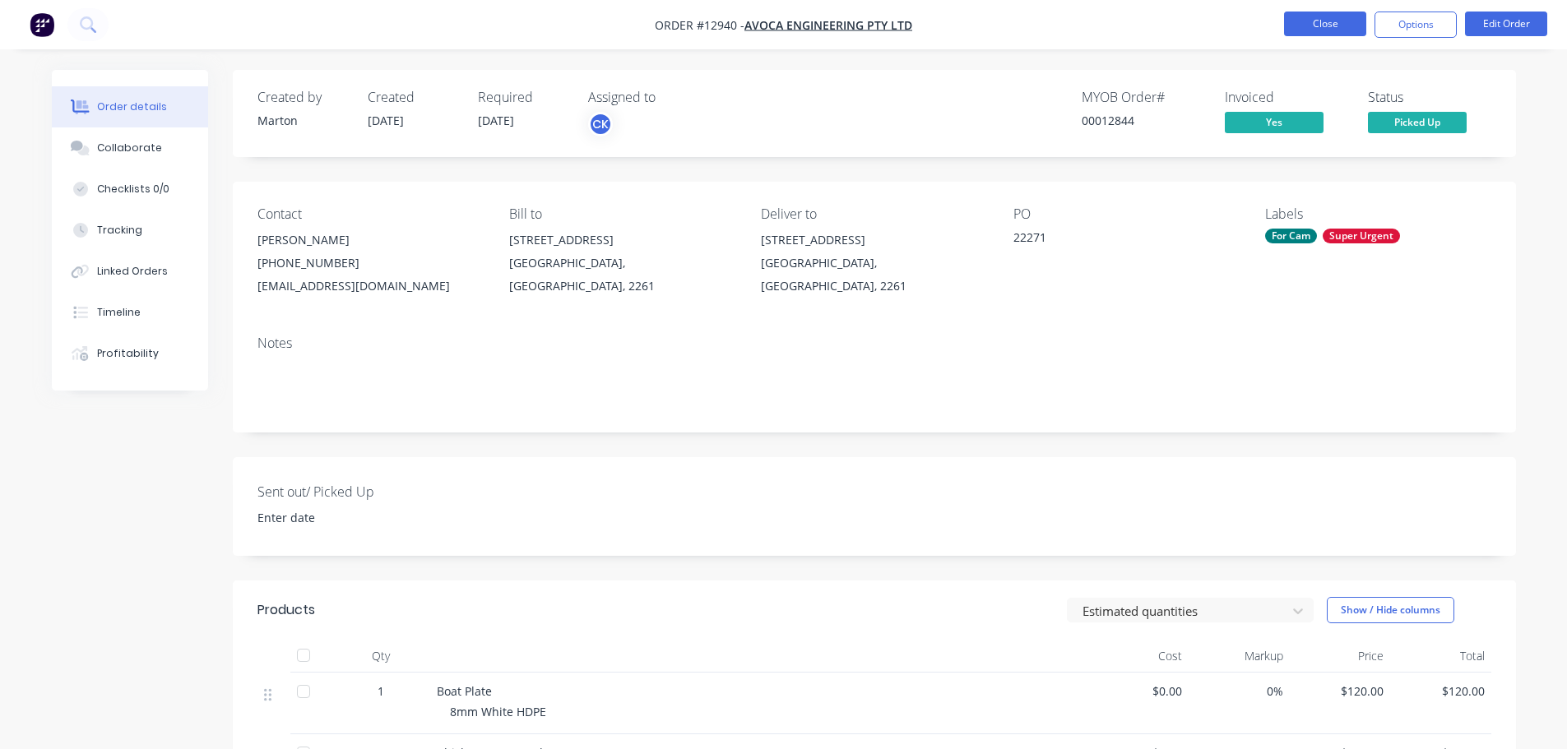
click at [1339, 34] on button "Close" at bounding box center [1325, 24] width 82 height 25
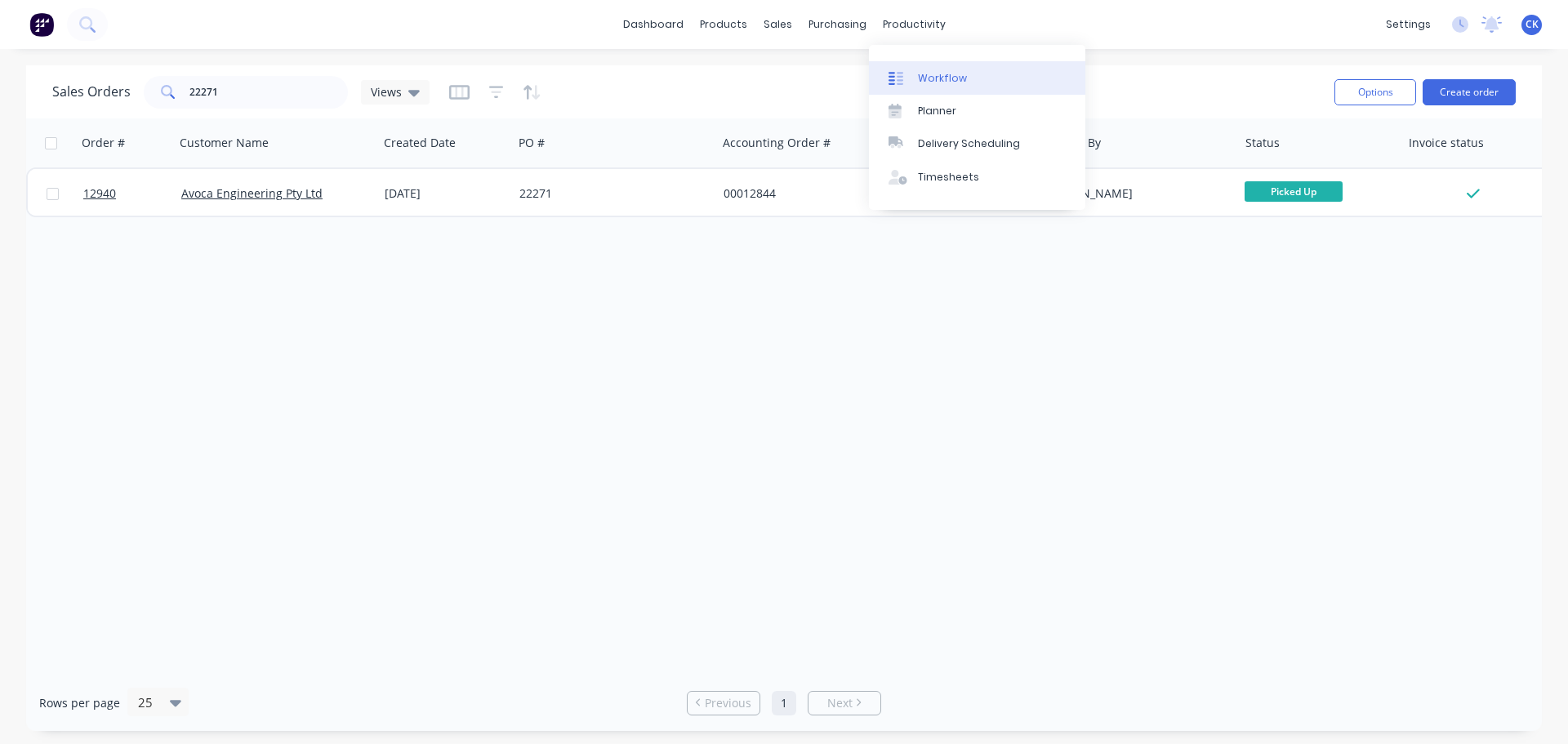
click at [910, 85] on div at bounding box center [901, 78] width 25 height 15
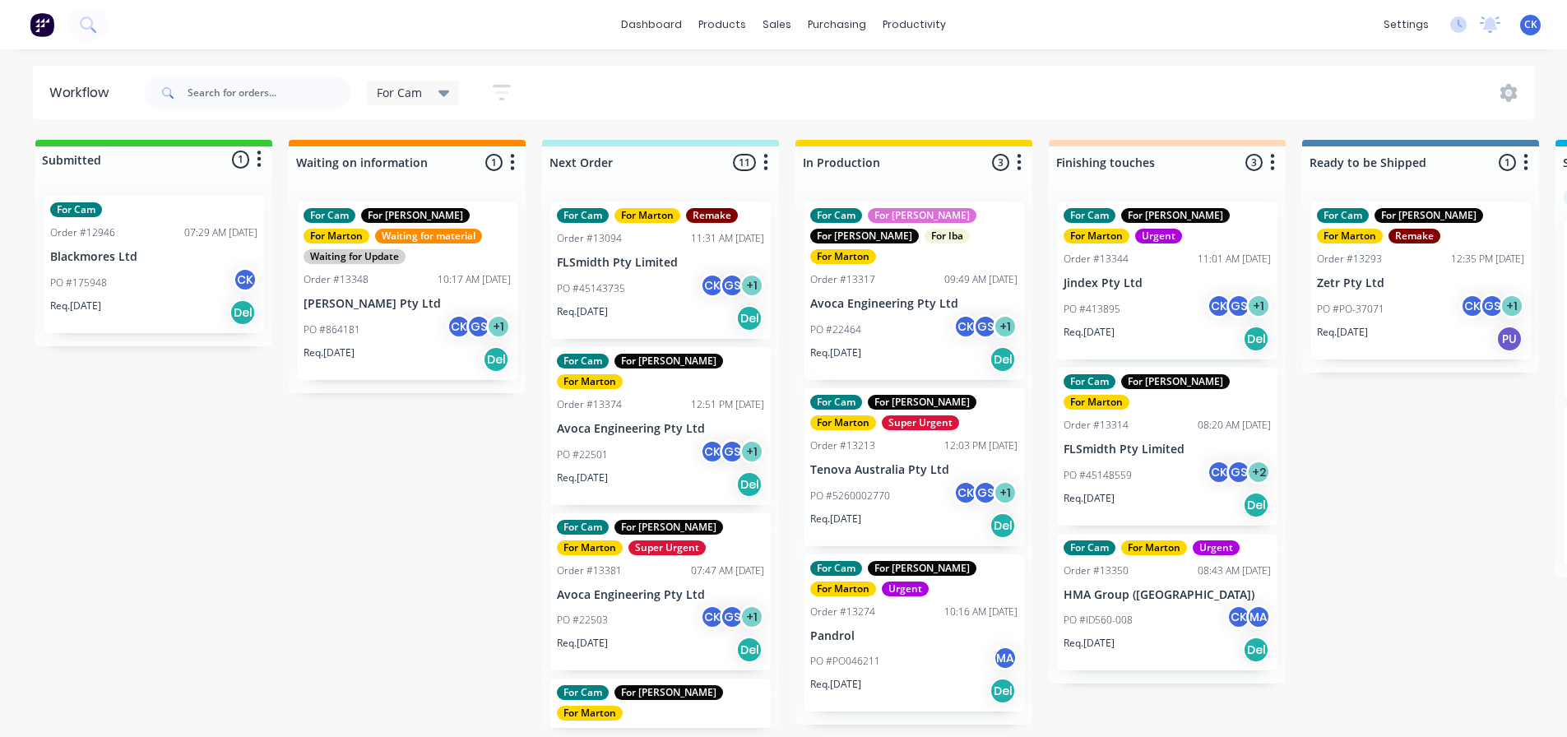
scroll to position [3, 0]
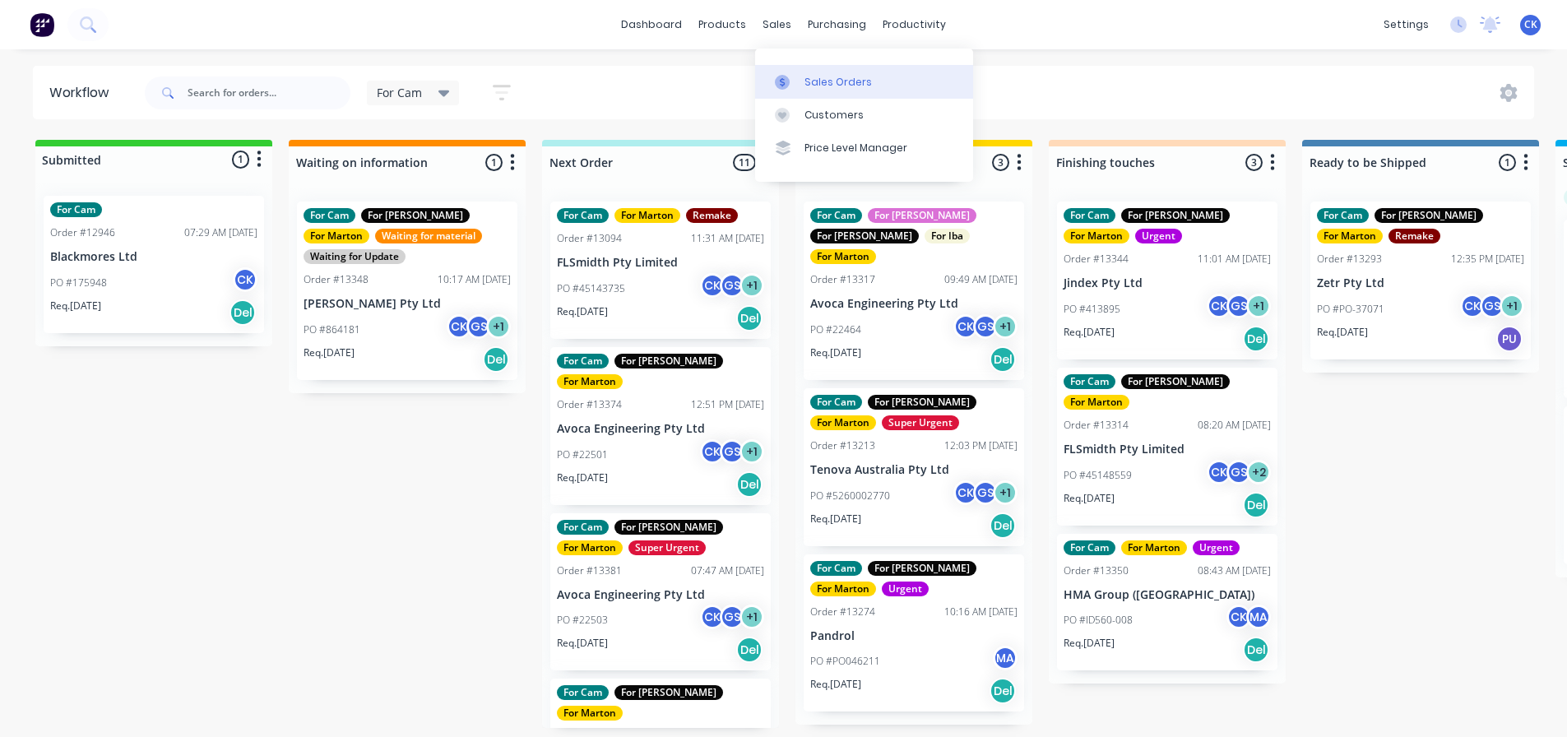
click at [802, 82] on link "Sales Orders" at bounding box center [864, 81] width 218 height 33
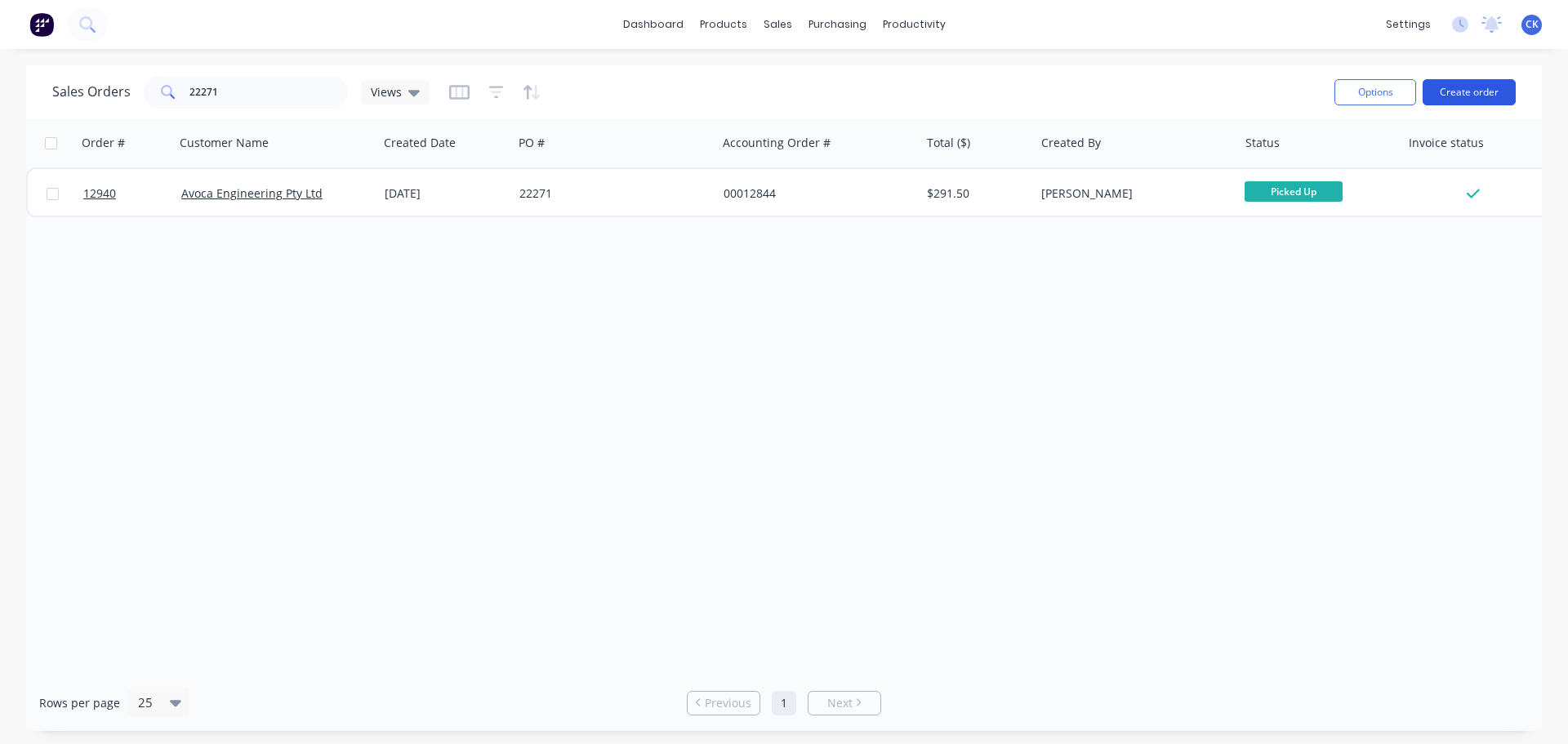
click at [1439, 95] on button "Create order" at bounding box center [1470, 92] width 93 height 26
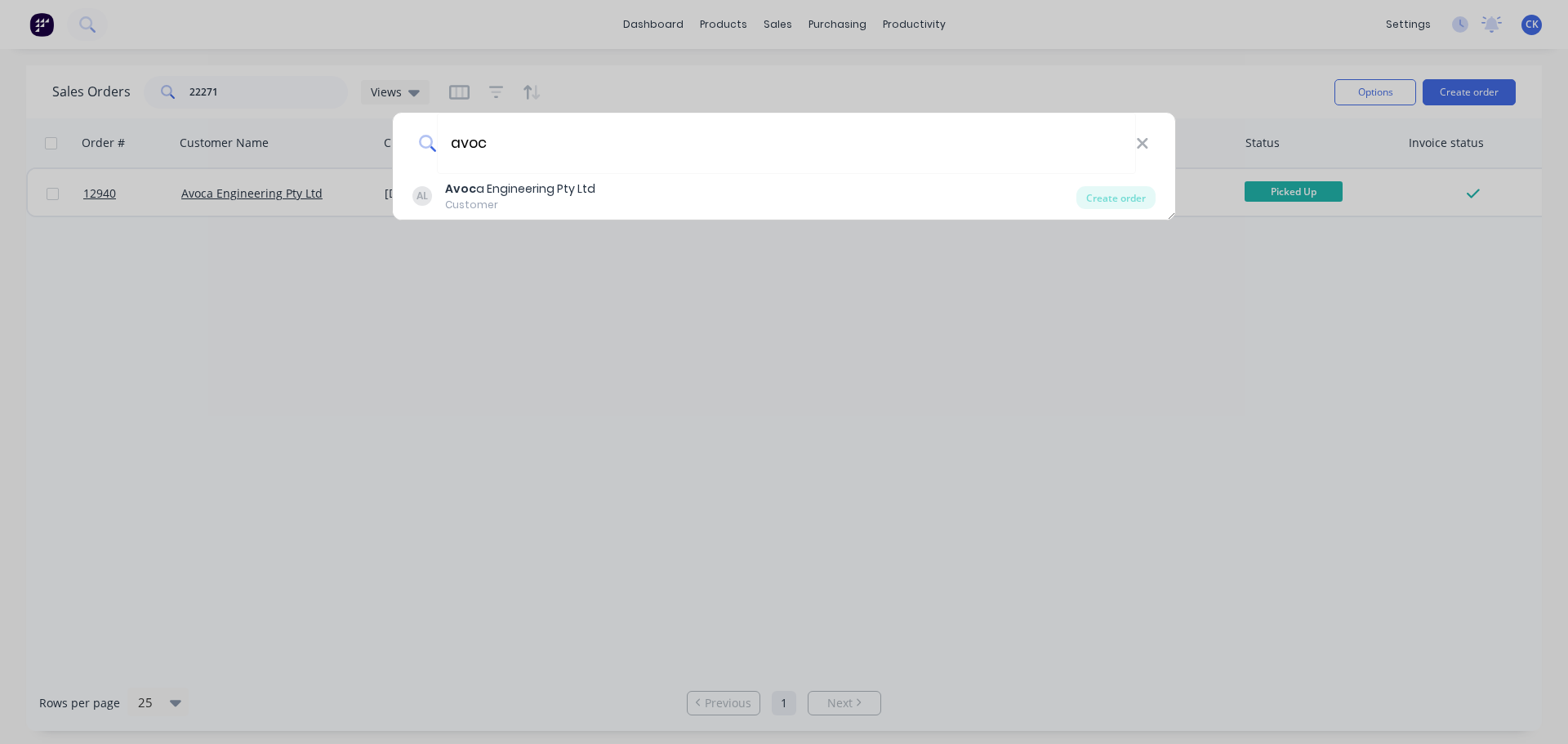
type input "avoc"
click at [755, 202] on div "AL Avoc a Engineering Pty Ltd Customer" at bounding box center [744, 197] width 664 height 32
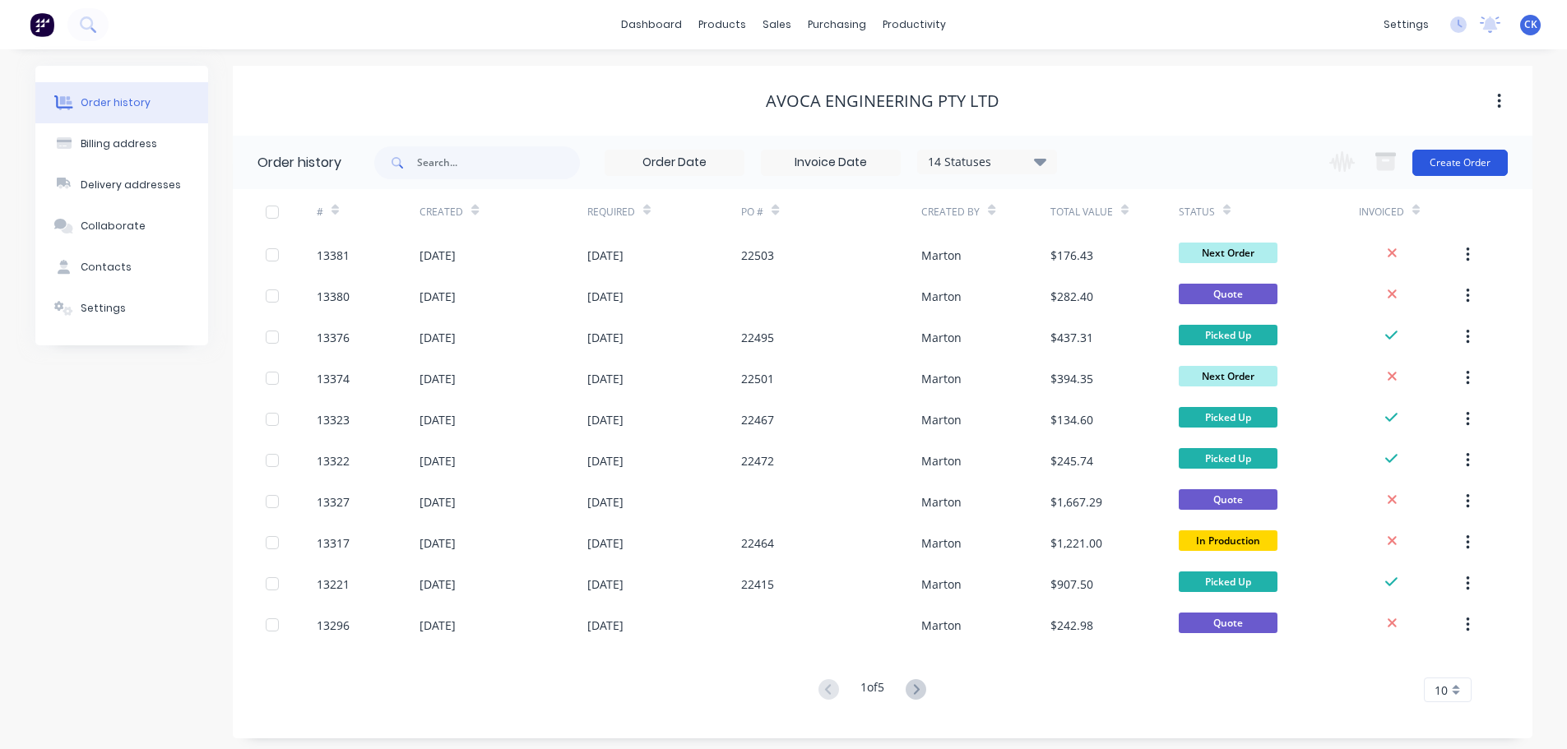
click at [1474, 168] on button "Create Order" at bounding box center [1459, 163] width 95 height 26
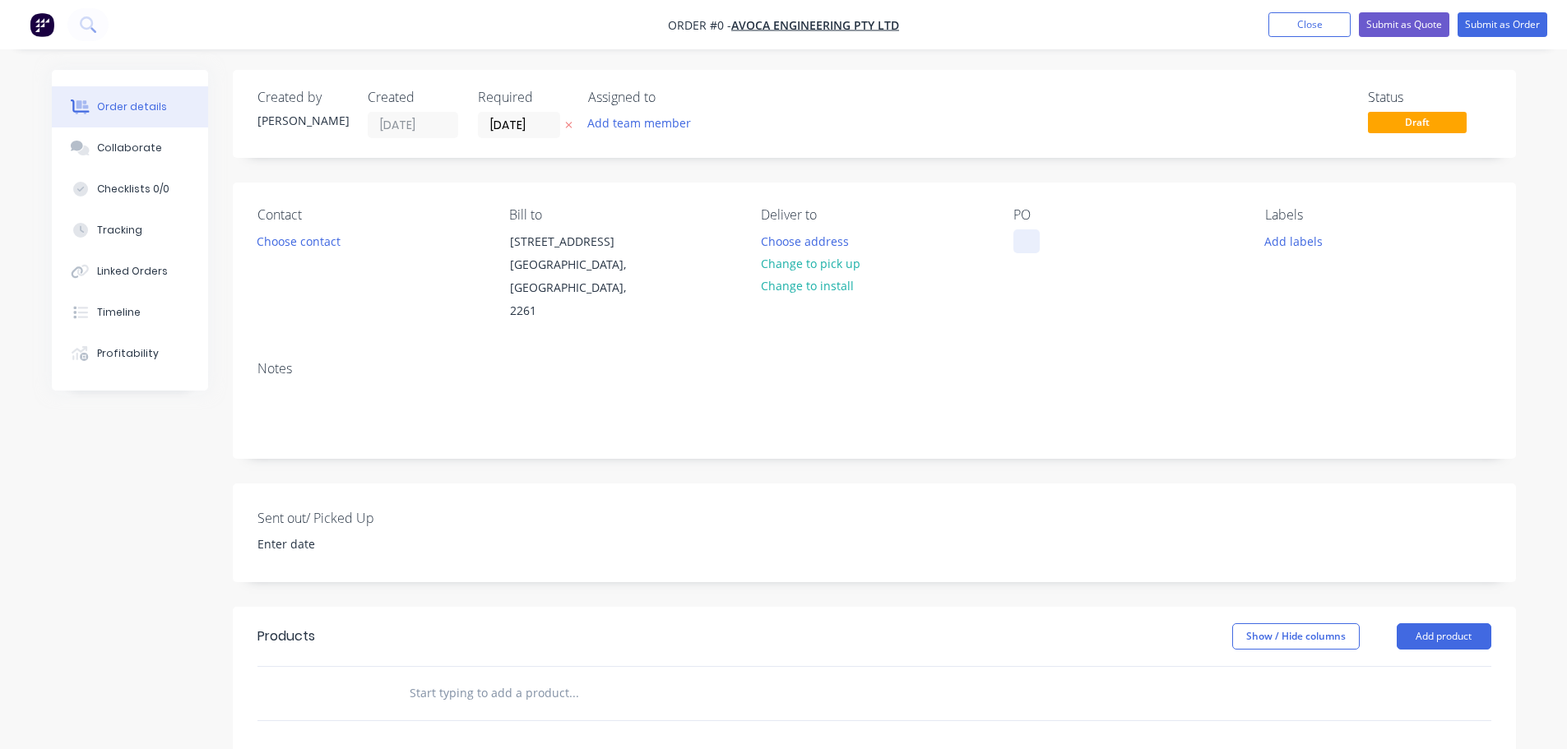
click at [1032, 234] on div at bounding box center [1026, 241] width 26 height 24
click at [645, 132] on button "Add team member" at bounding box center [638, 123] width 121 height 22
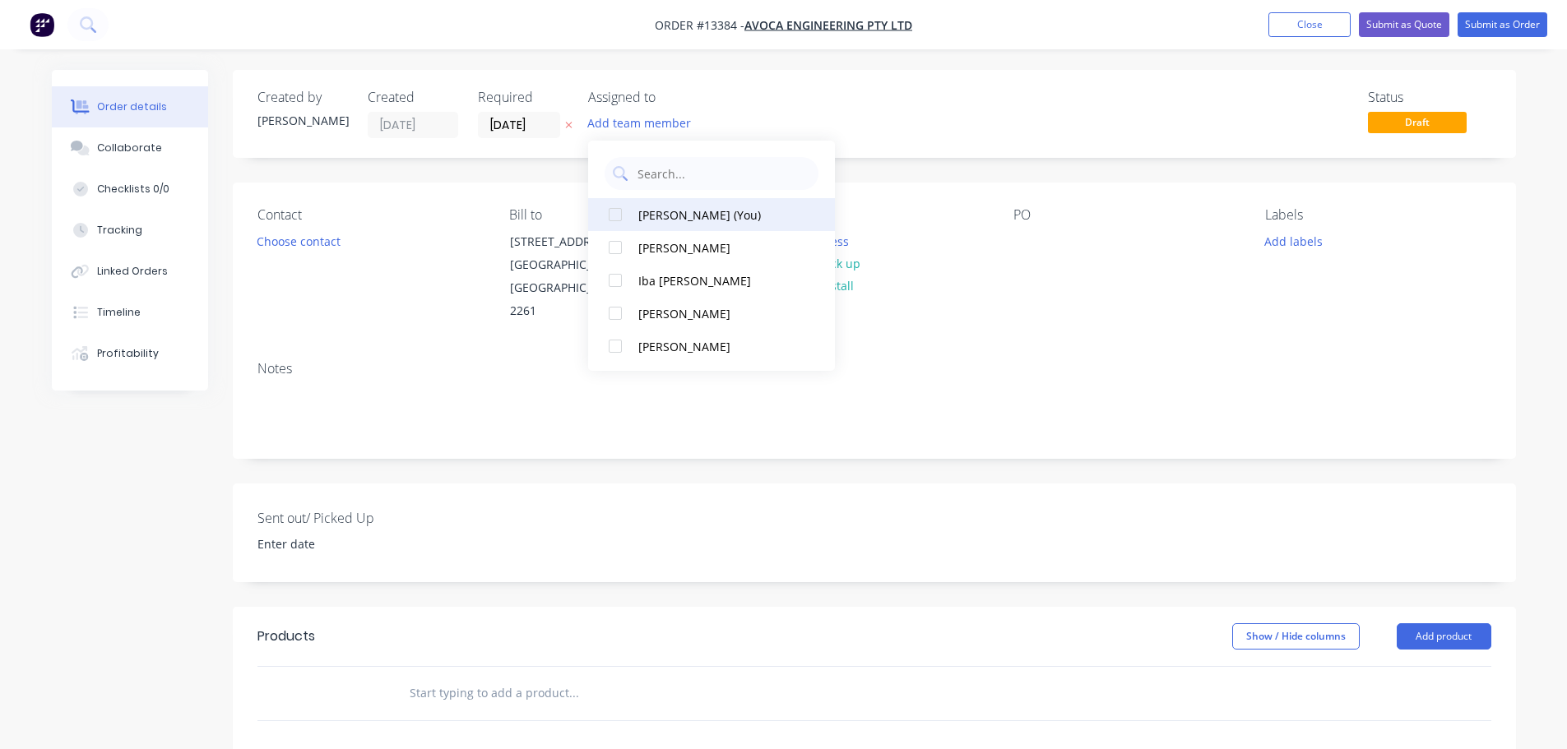
click at [627, 210] on div at bounding box center [615, 214] width 33 height 33
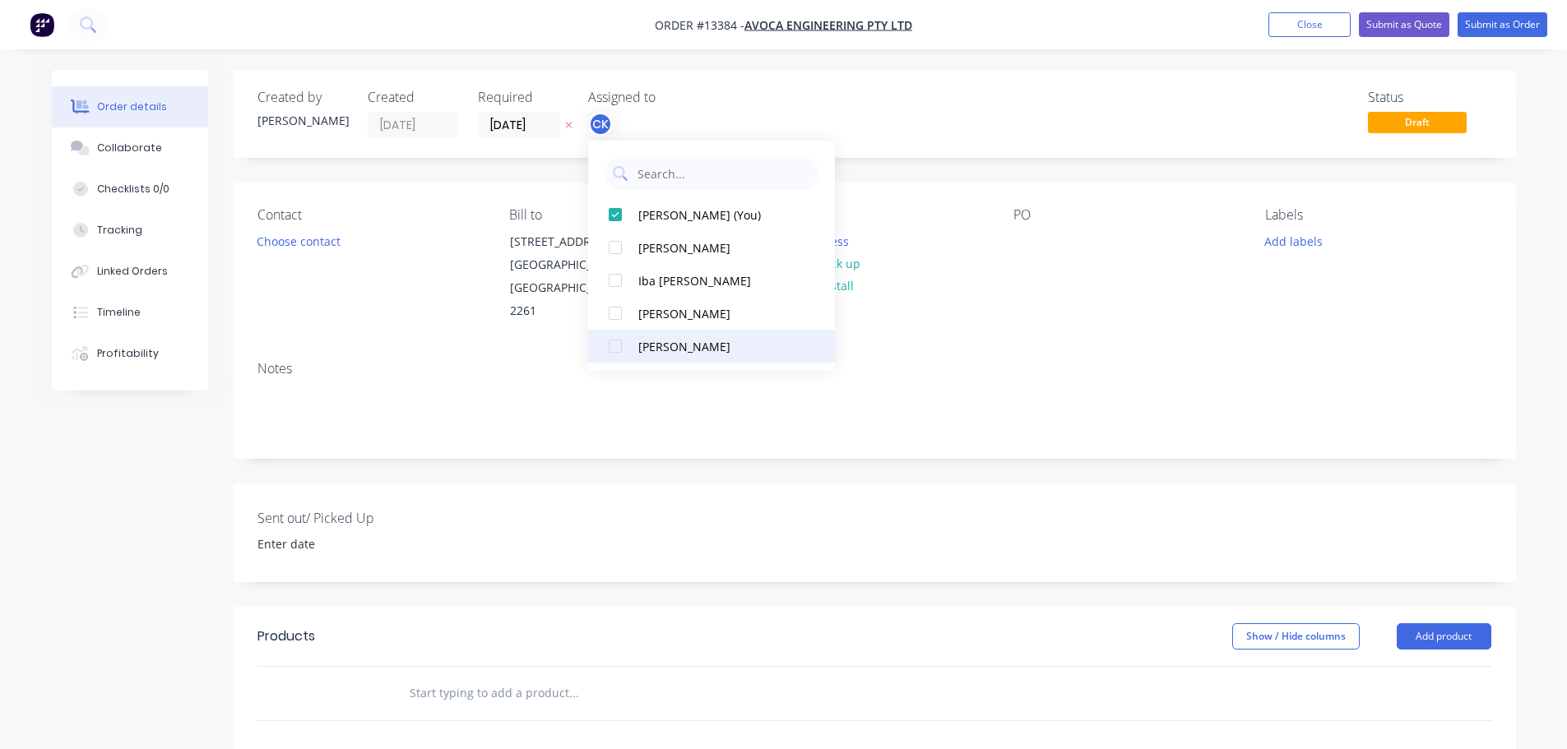
click at [604, 351] on div at bounding box center [615, 346] width 33 height 33
click at [318, 258] on div "Contact Choose contact" at bounding box center [369, 265] width 225 height 116
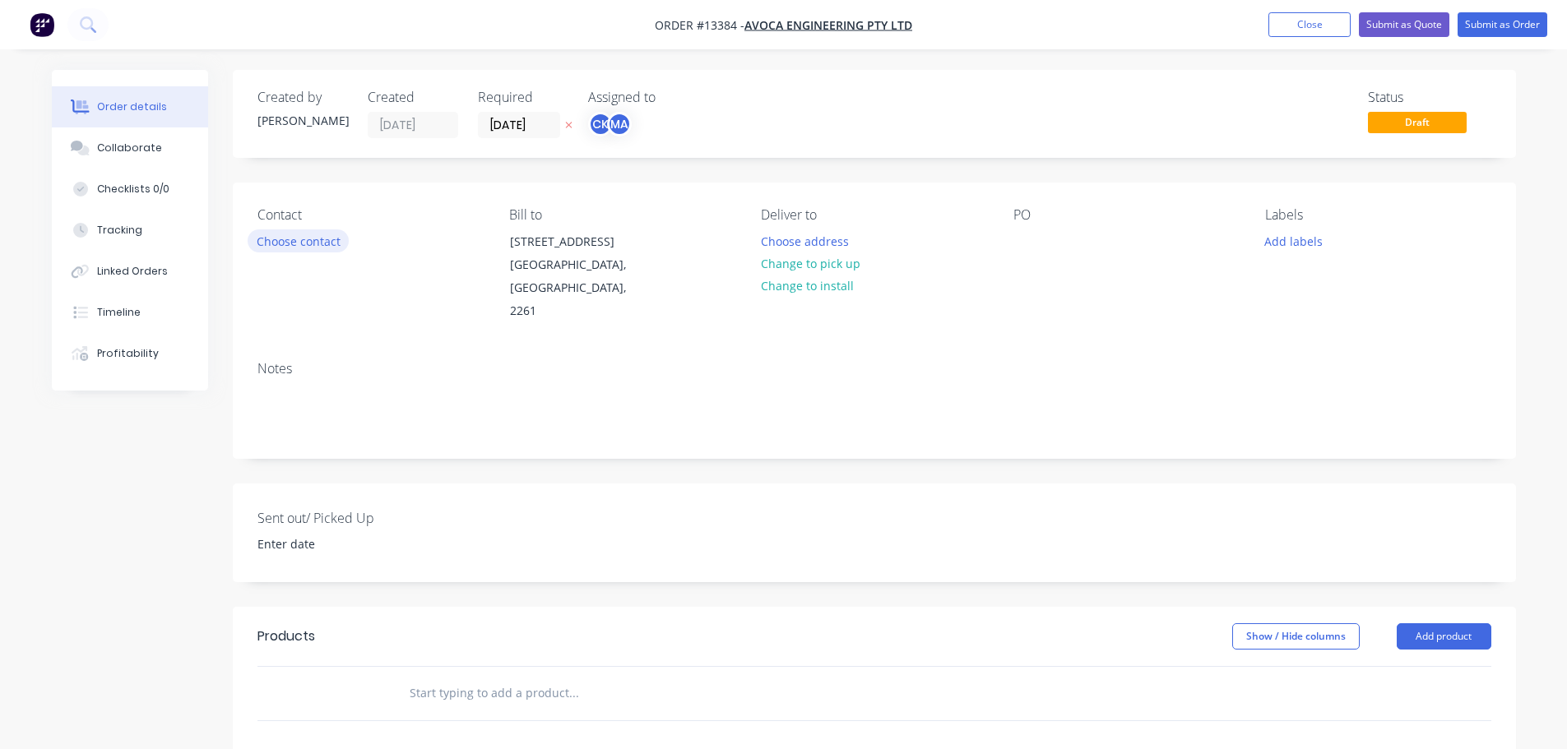
click at [314, 248] on button "Choose contact" at bounding box center [298, 240] width 101 height 22
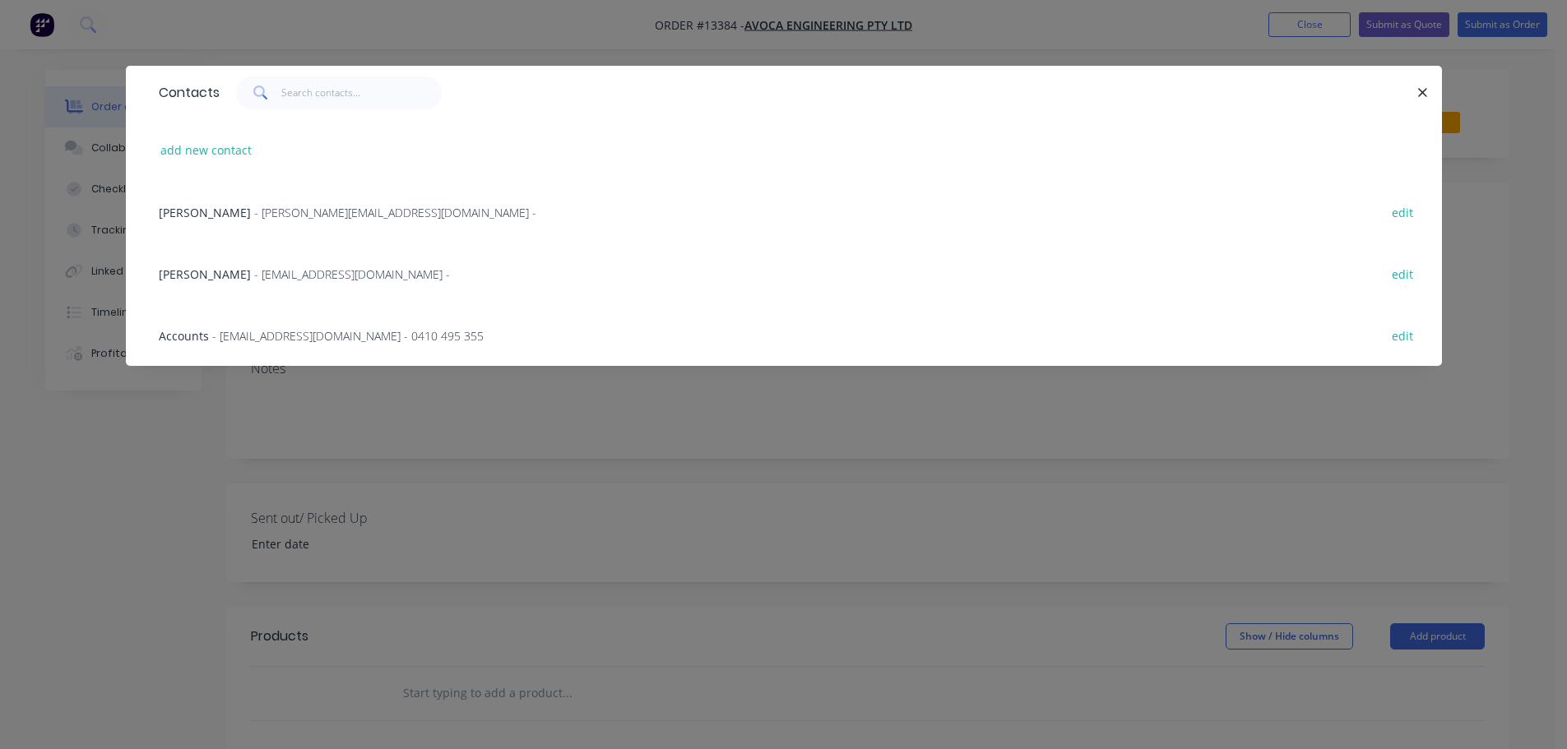
click at [194, 280] on span "[PERSON_NAME]" at bounding box center [205, 275] width 92 height 16
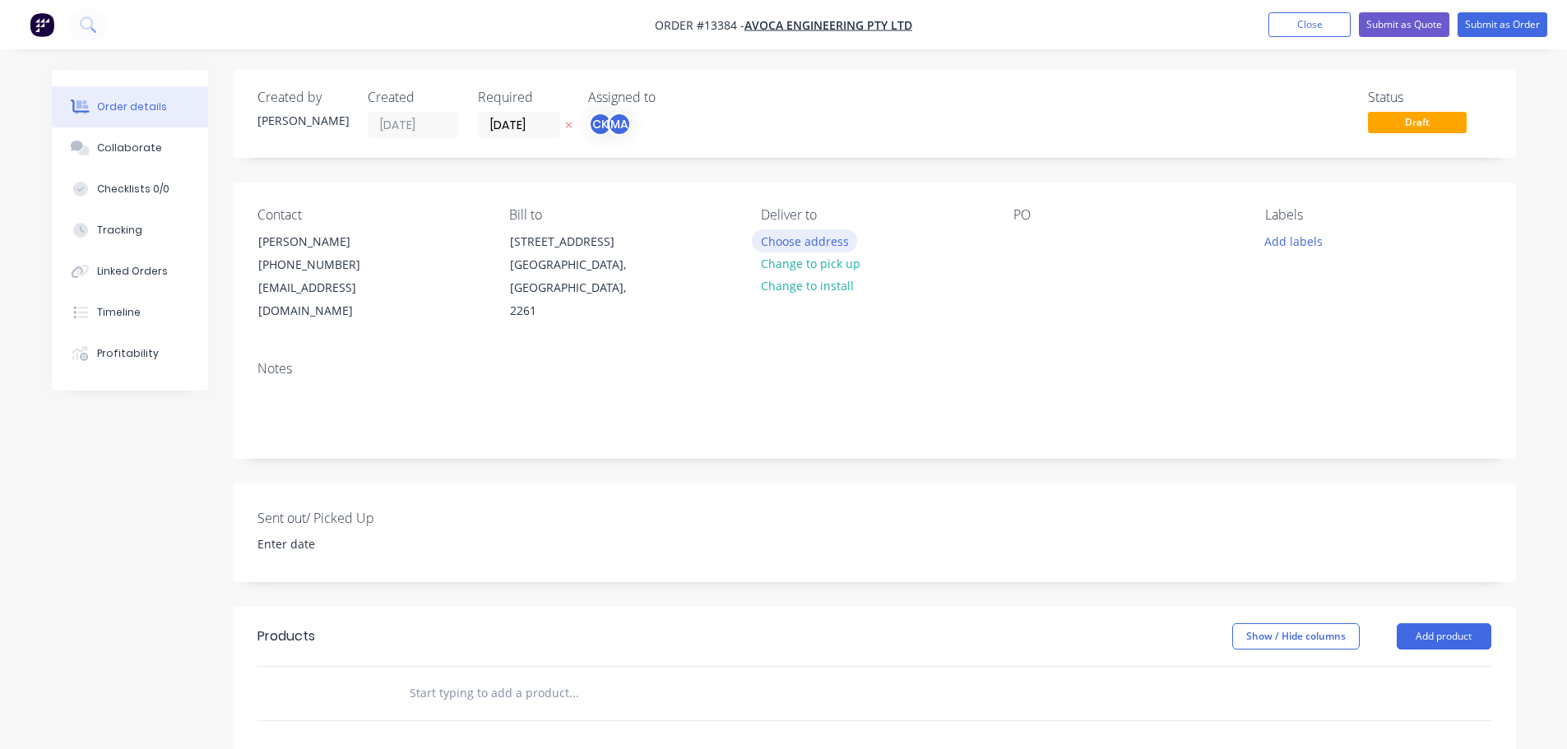
click at [810, 246] on button "Choose address" at bounding box center [804, 240] width 105 height 22
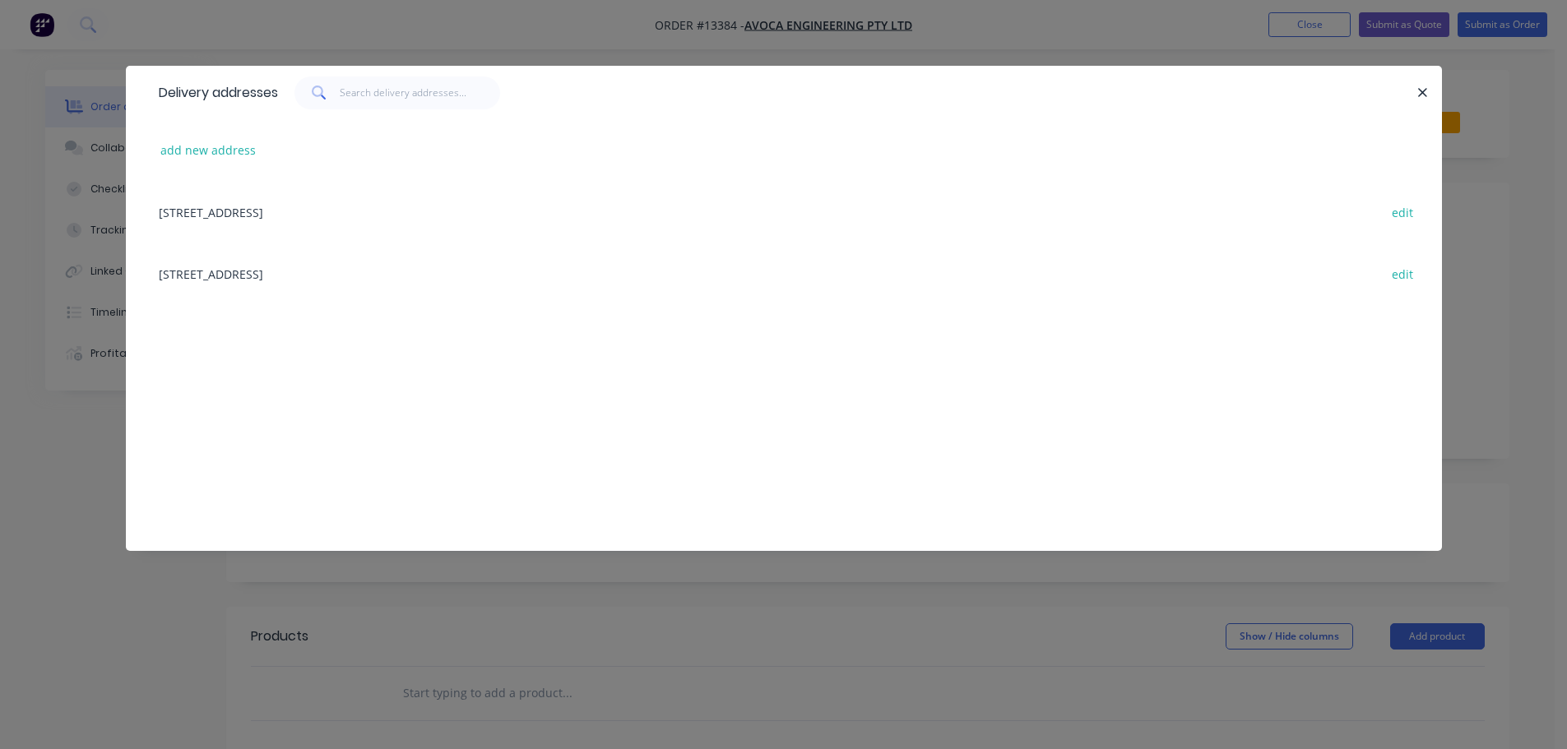
click at [219, 211] on div "[STREET_ADDRESS] edit" at bounding box center [784, 212] width 1267 height 62
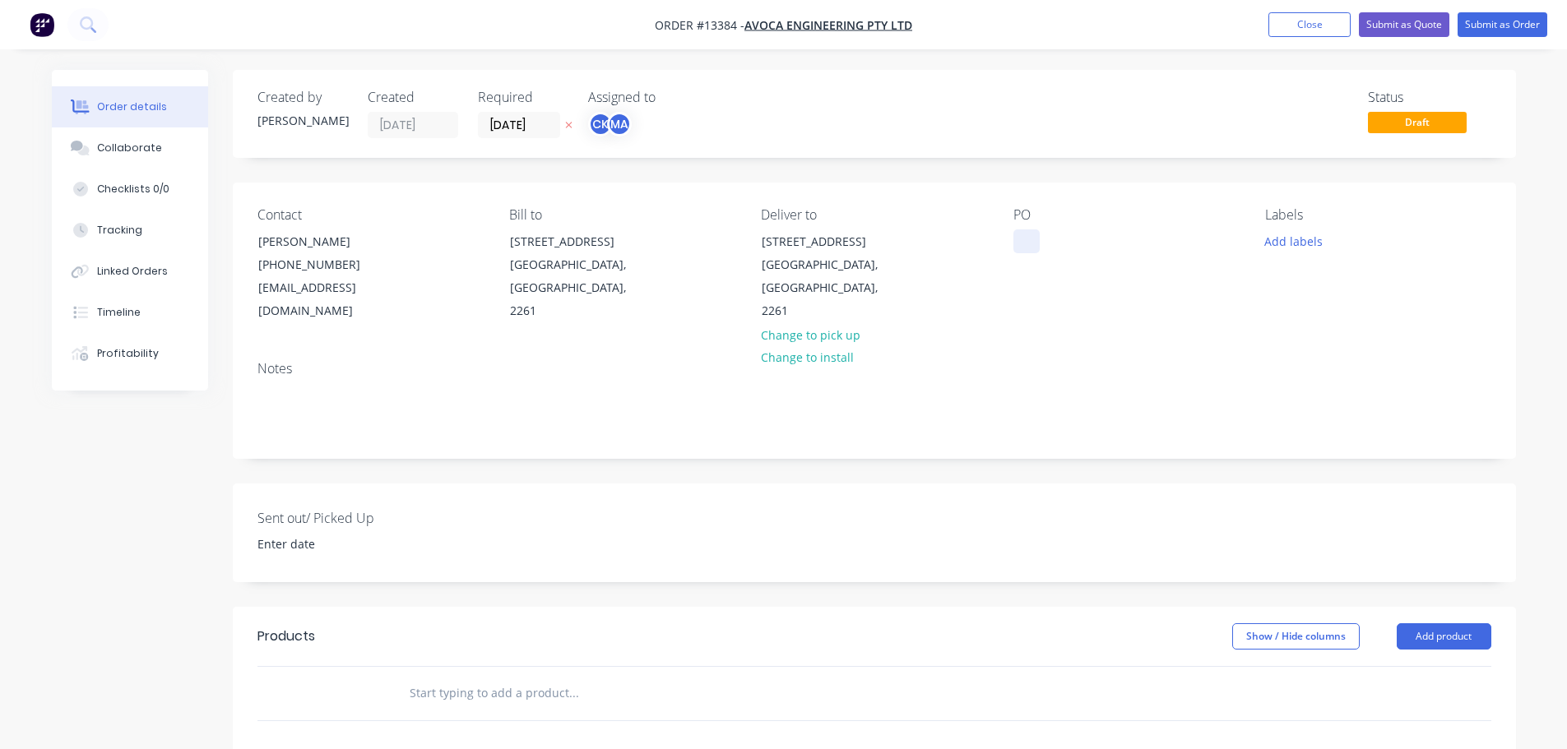
click at [1027, 236] on div at bounding box center [1026, 241] width 26 height 24
click at [1288, 243] on button "Add labels" at bounding box center [1294, 240] width 76 height 22
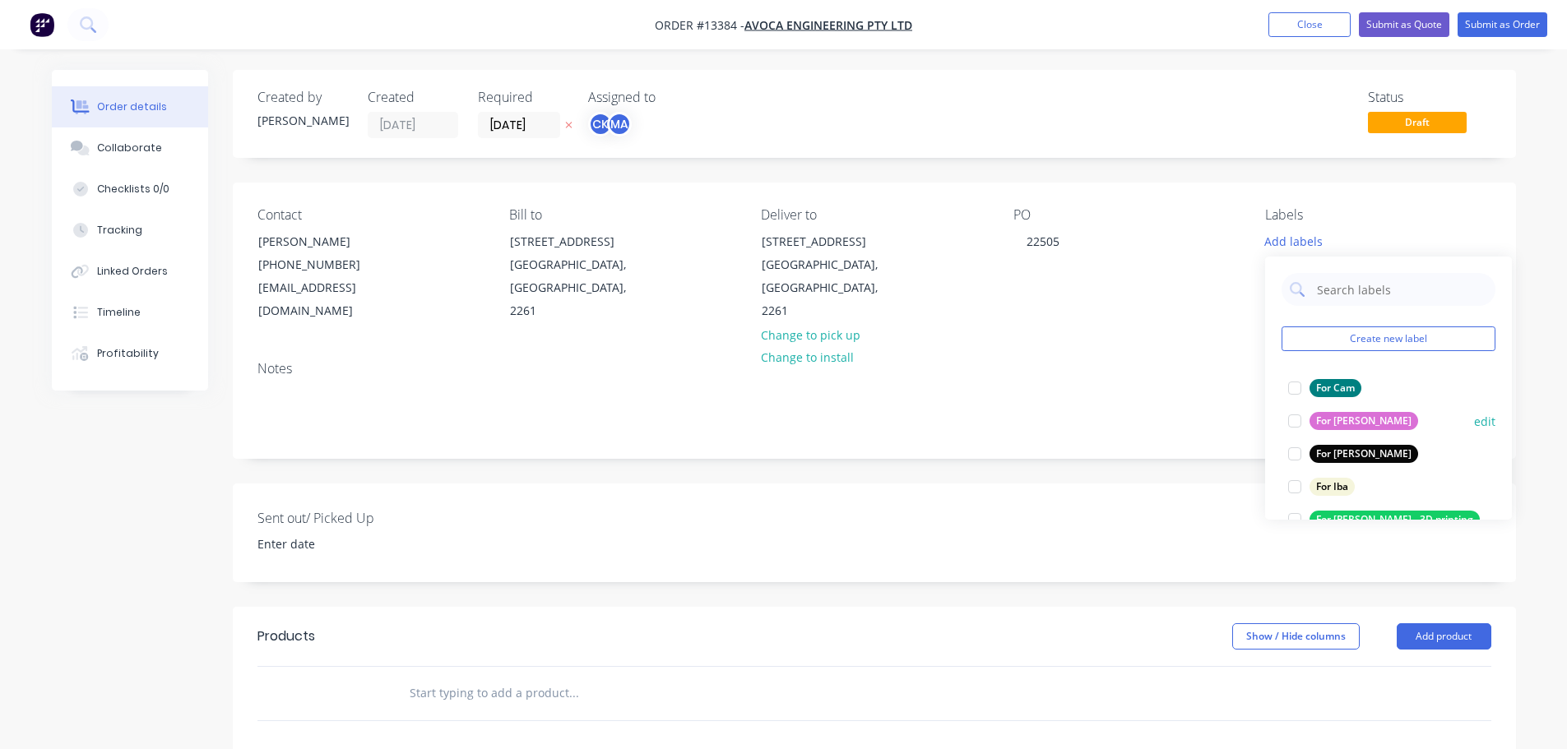
click at [1300, 401] on div at bounding box center [1294, 388] width 33 height 33
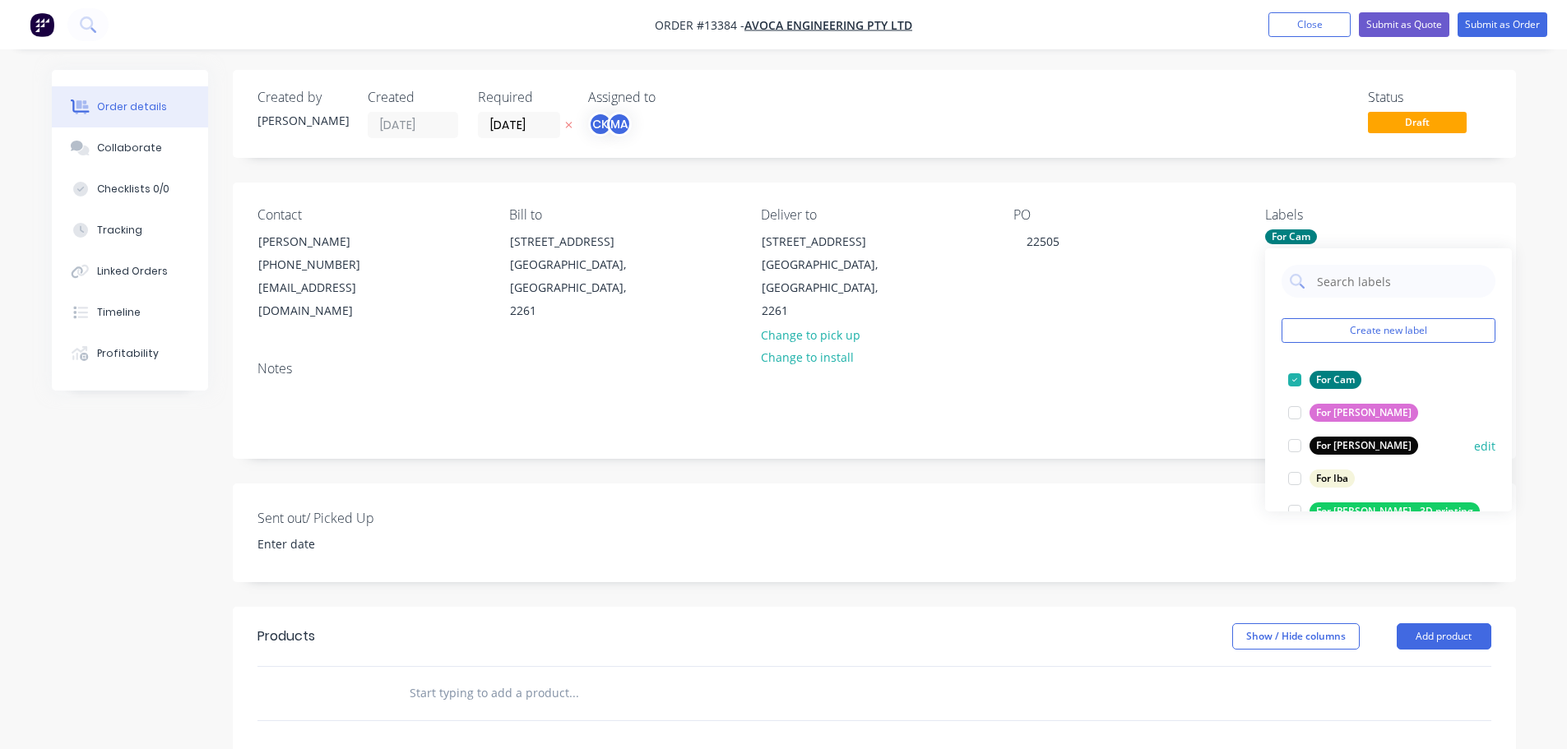
scroll to position [82, 0]
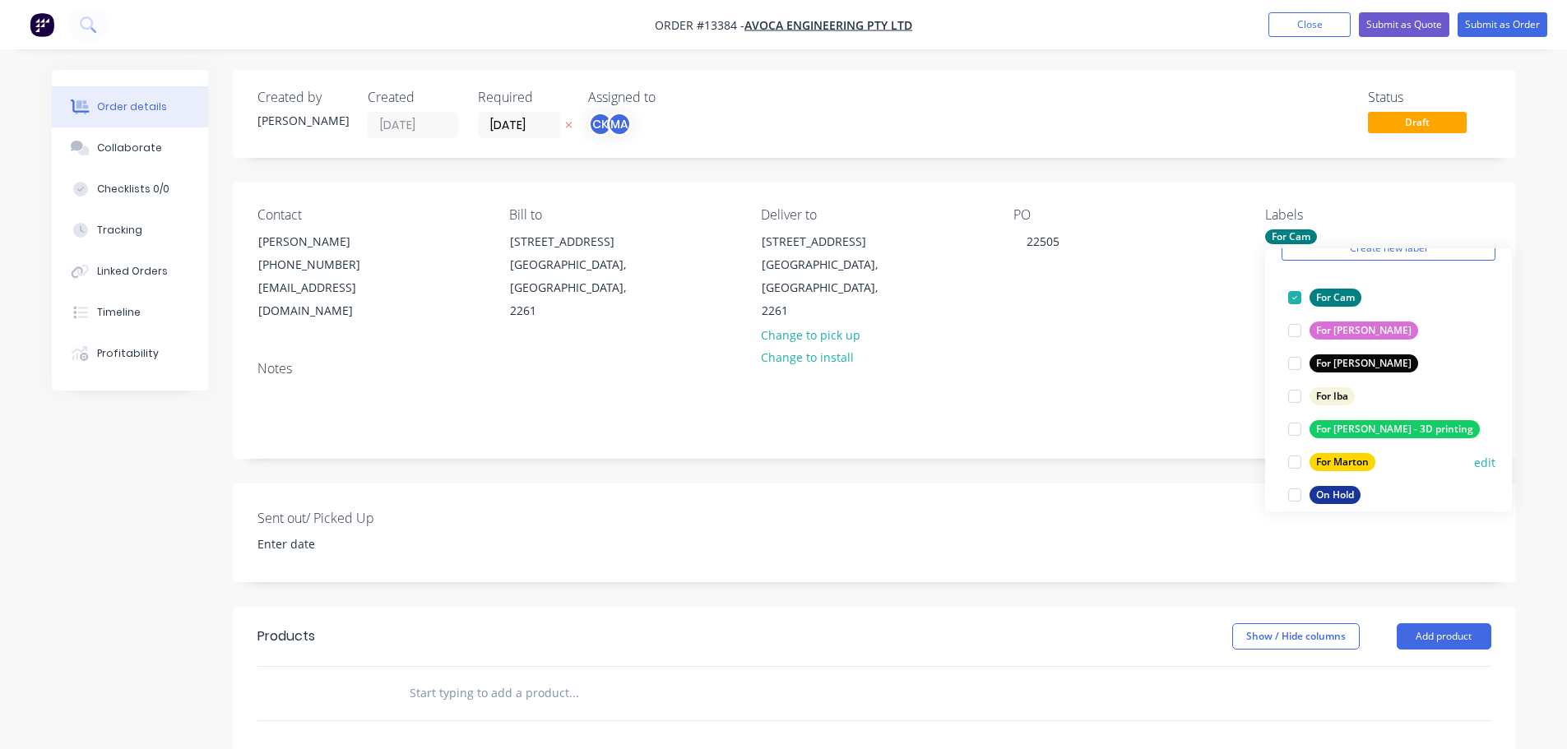
click at [1286, 457] on div at bounding box center [1294, 462] width 33 height 33
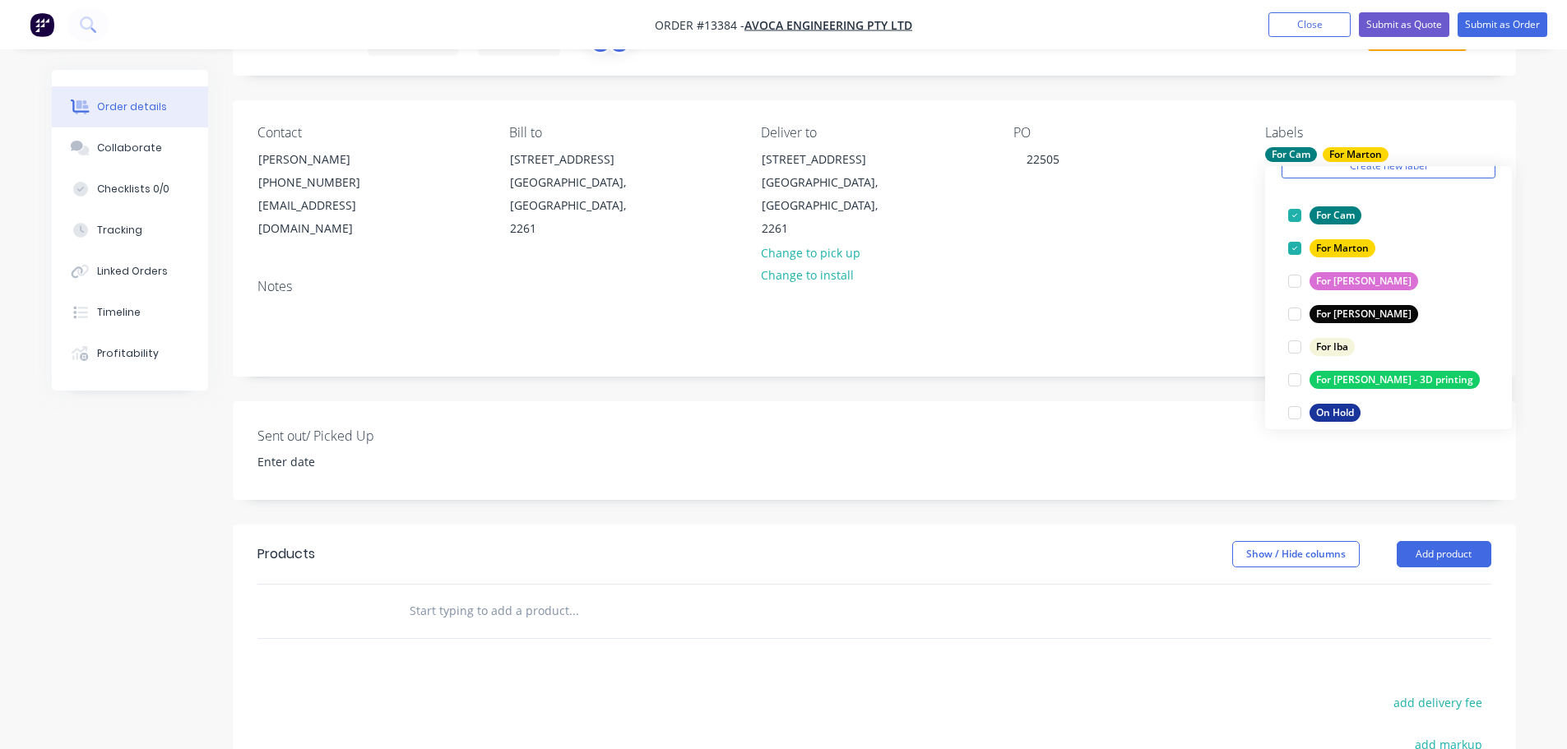
click at [679, 491] on div "Created by [PERSON_NAME] Created [DATE] Required [DATE] Assigned to CK MA Statu…" at bounding box center [874, 511] width 1283 height 1046
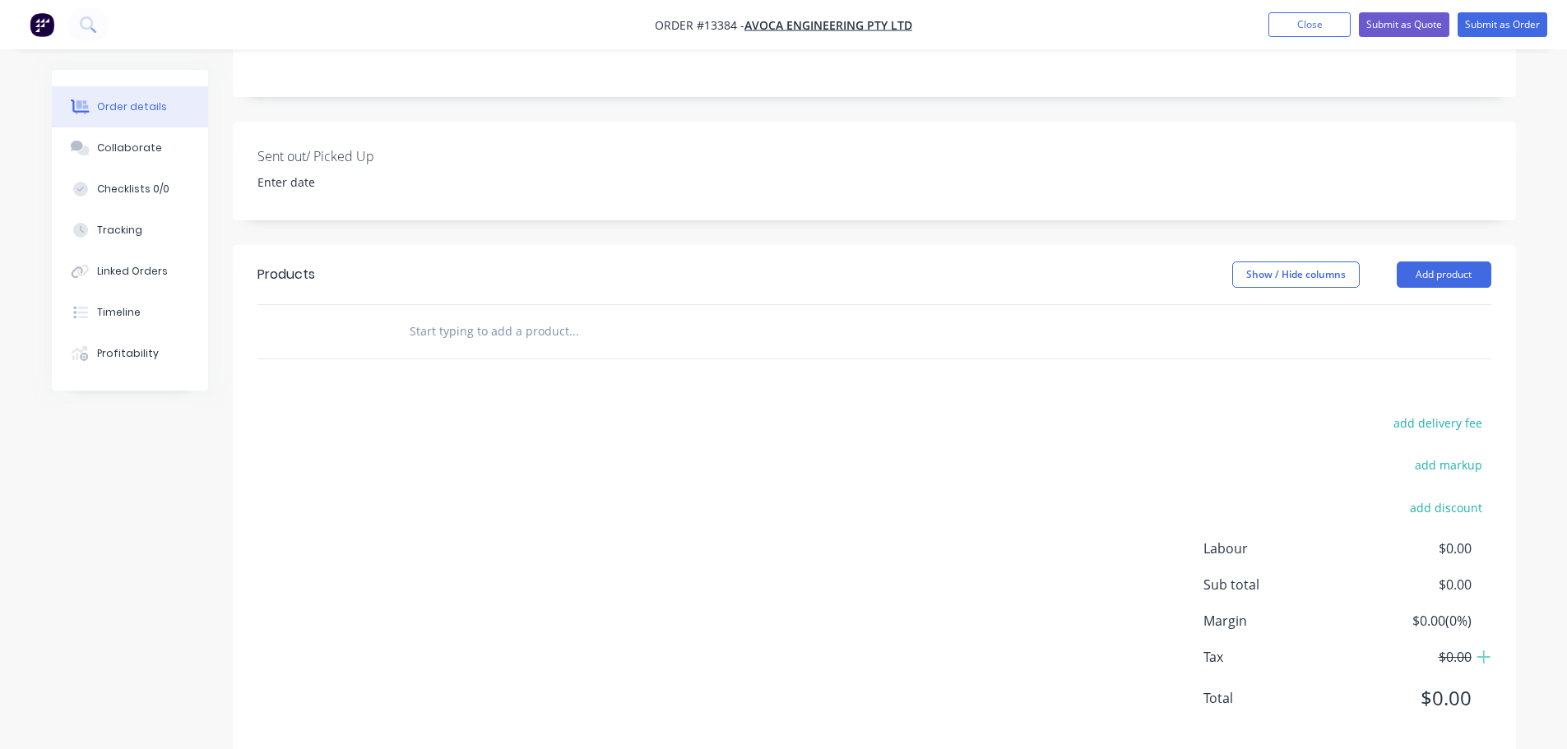
scroll to position [369, 0]
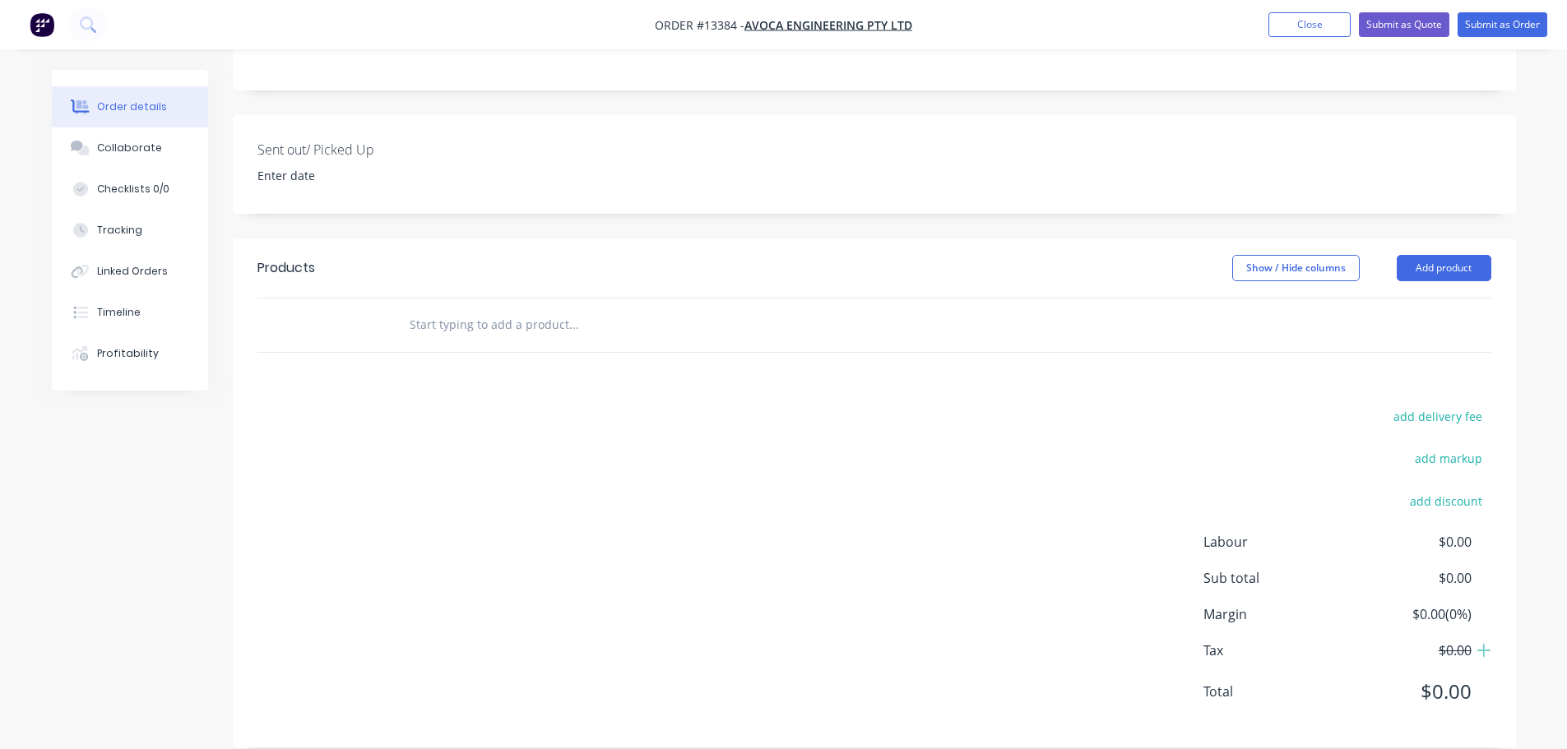
click at [491, 308] on input "text" at bounding box center [573, 324] width 329 height 33
type input "Guiter Schnitzel 55 Gram"
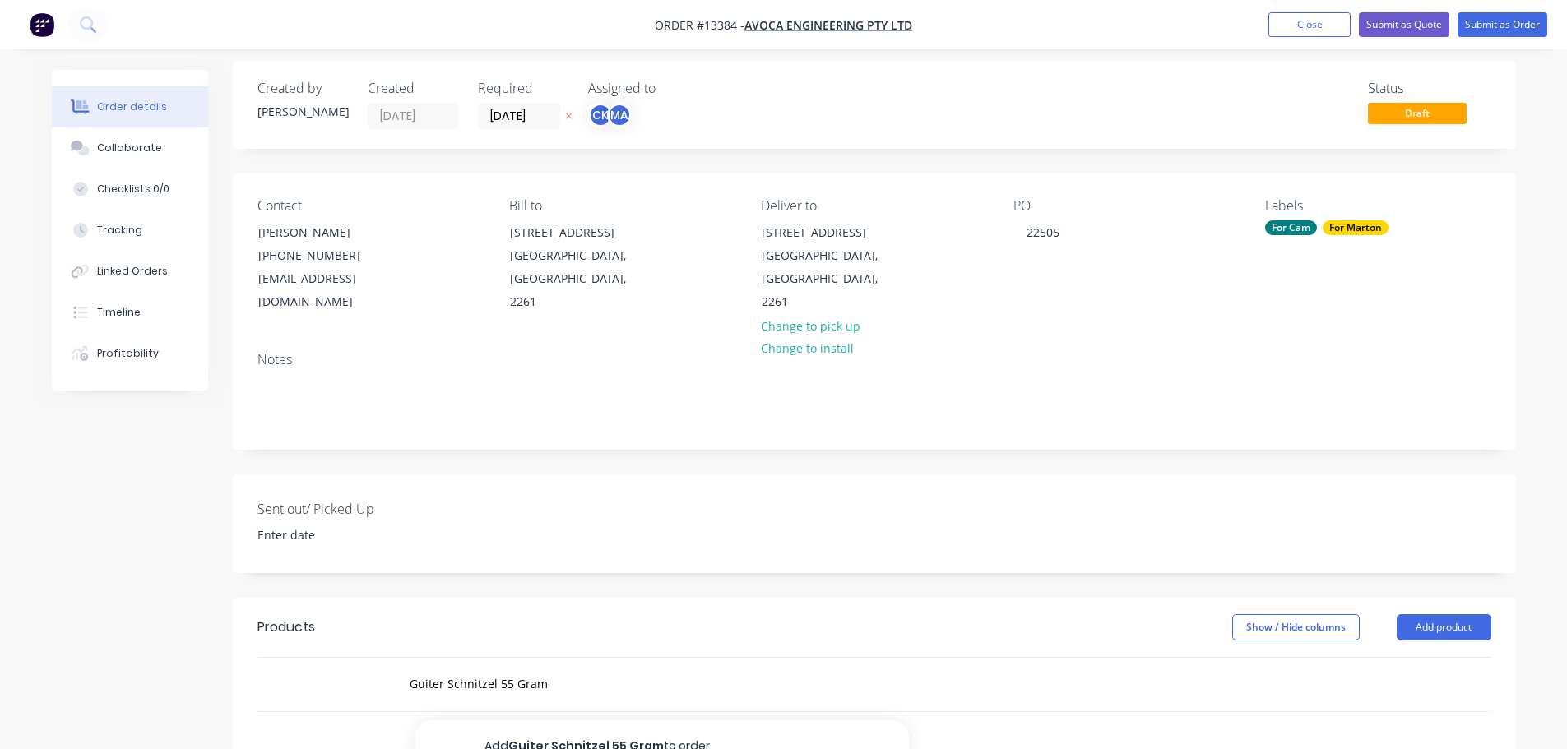
scroll to position [0, 0]
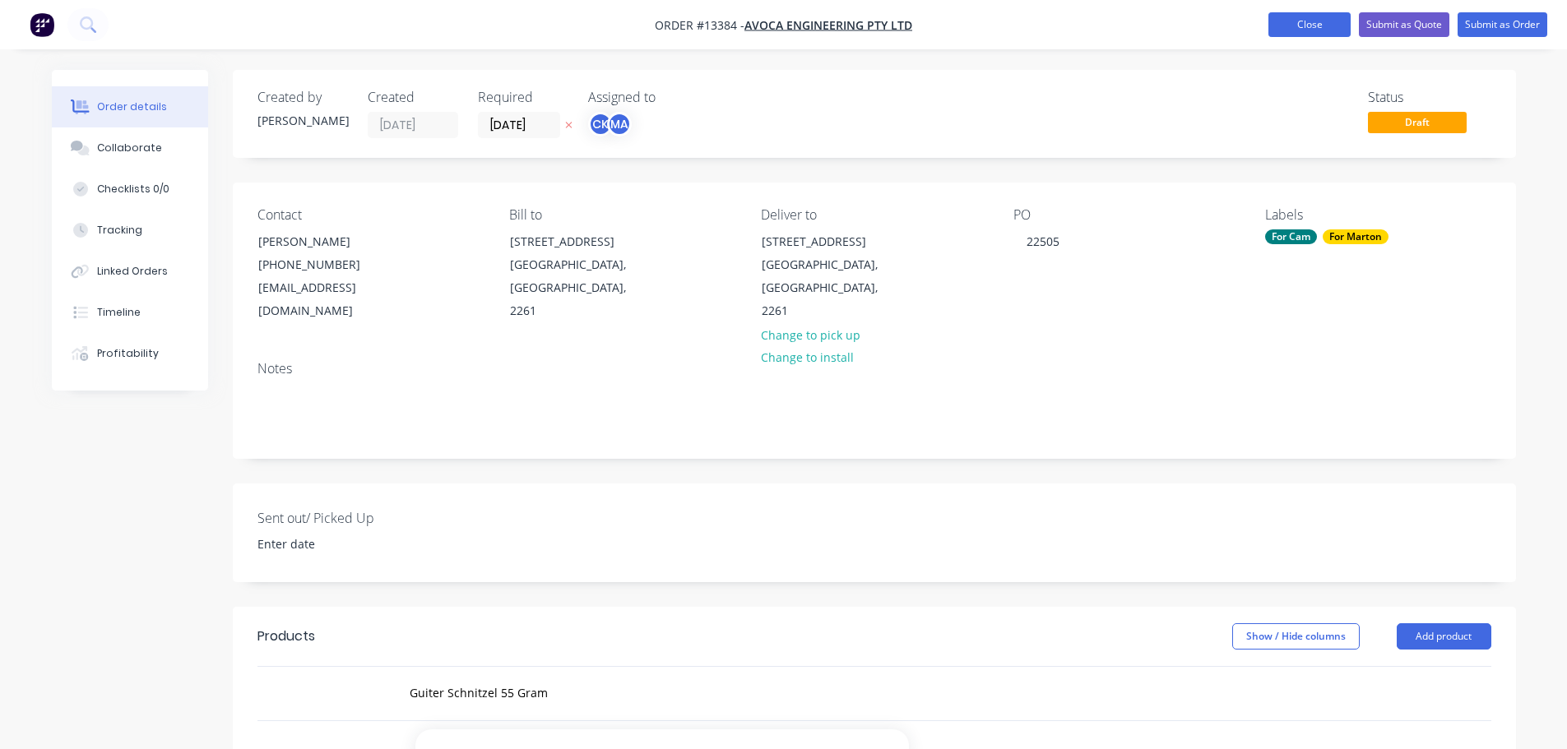
click at [1334, 30] on button "Close" at bounding box center [1309, 24] width 82 height 25
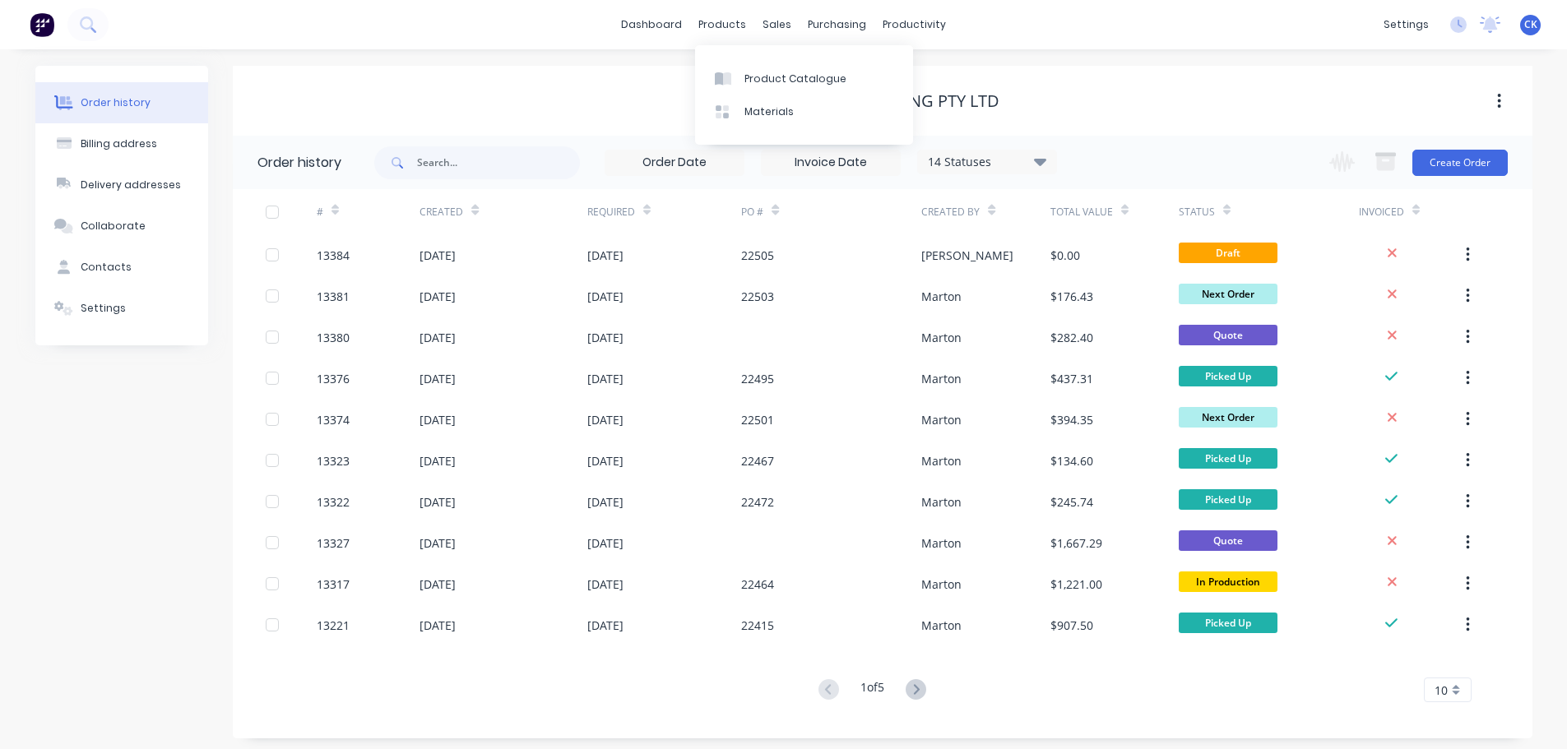
click at [716, 60] on div "Product Catalogue Materials" at bounding box center [804, 95] width 218 height 100
click at [716, 110] on icon at bounding box center [722, 111] width 15 height 15
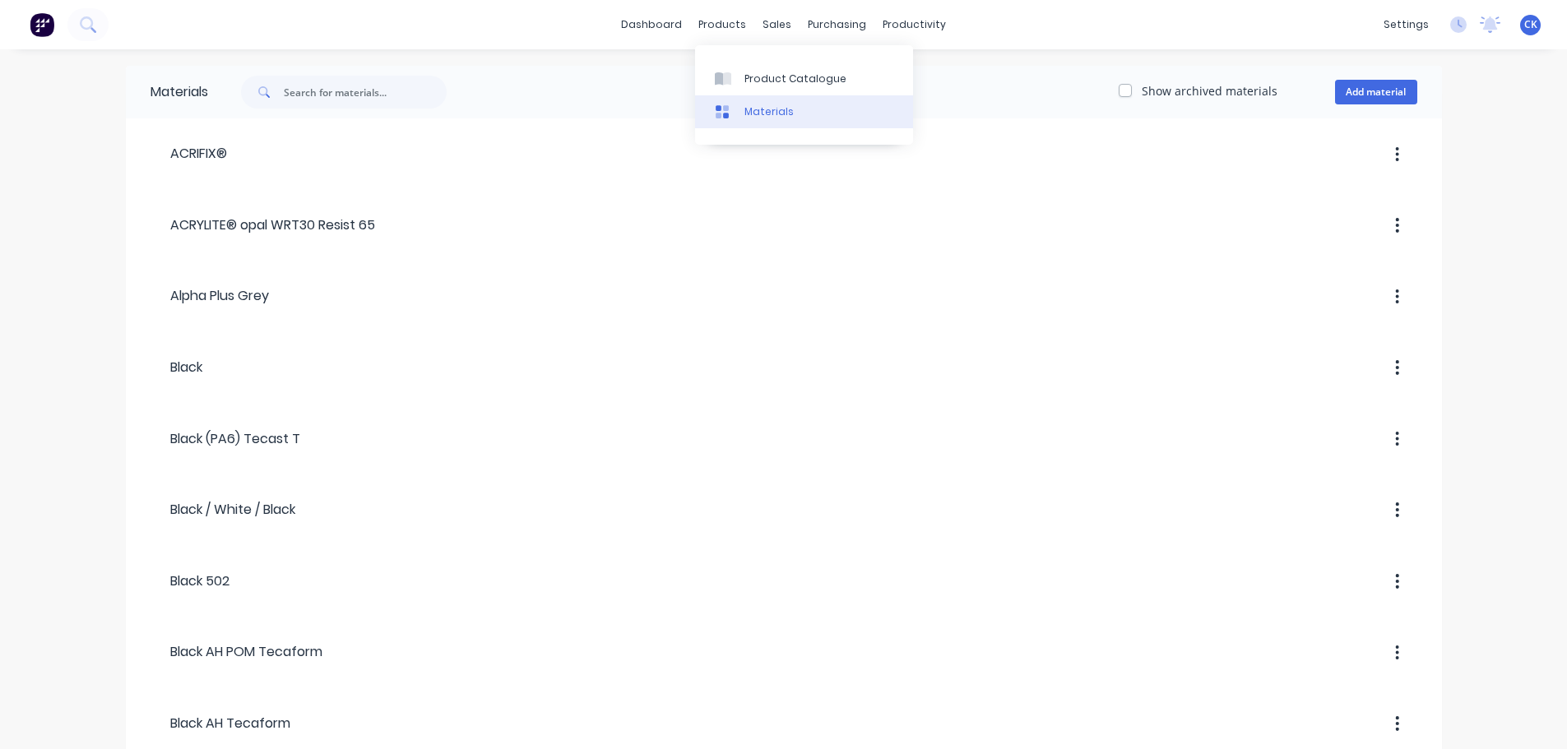
click at [711, 99] on link "Materials" at bounding box center [804, 111] width 218 height 33
click at [719, 78] on icon at bounding box center [719, 78] width 8 height 13
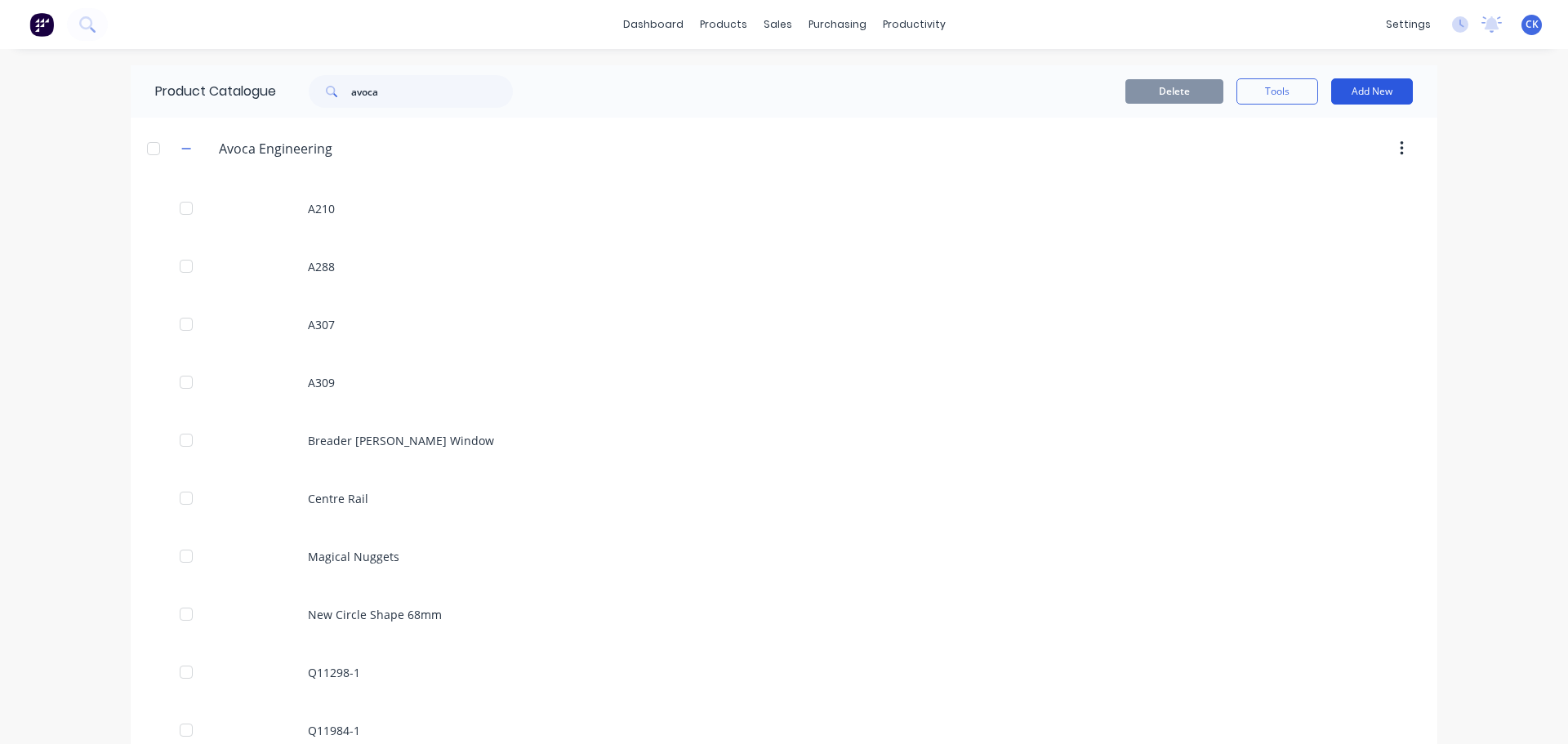
click at [1361, 93] on button "Add New" at bounding box center [1372, 91] width 81 height 26
drag, startPoint x: 646, startPoint y: 45, endPoint x: 376, endPoint y: 80, distance: 272.3
click at [643, 45] on div "dashboard products sales purchasing productivity dashboard products Product Cat…" at bounding box center [784, 24] width 1568 height 49
drag, startPoint x: 369, startPoint y: 84, endPoint x: 180, endPoint y: 90, distance: 189.1
click at [181, 89] on div "Product Catalogue avoca" at bounding box center [343, 91] width 423 height 53
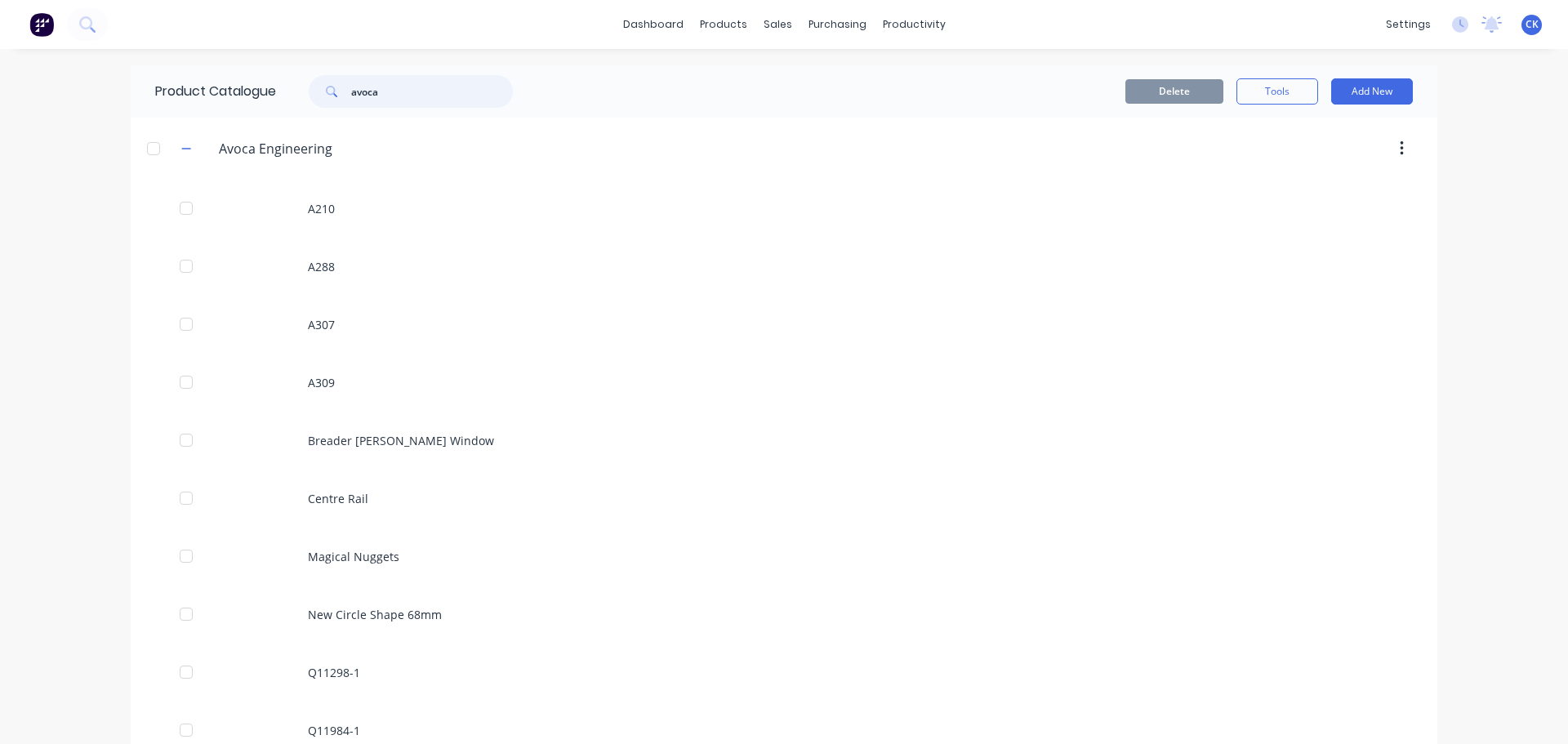
type input "a"
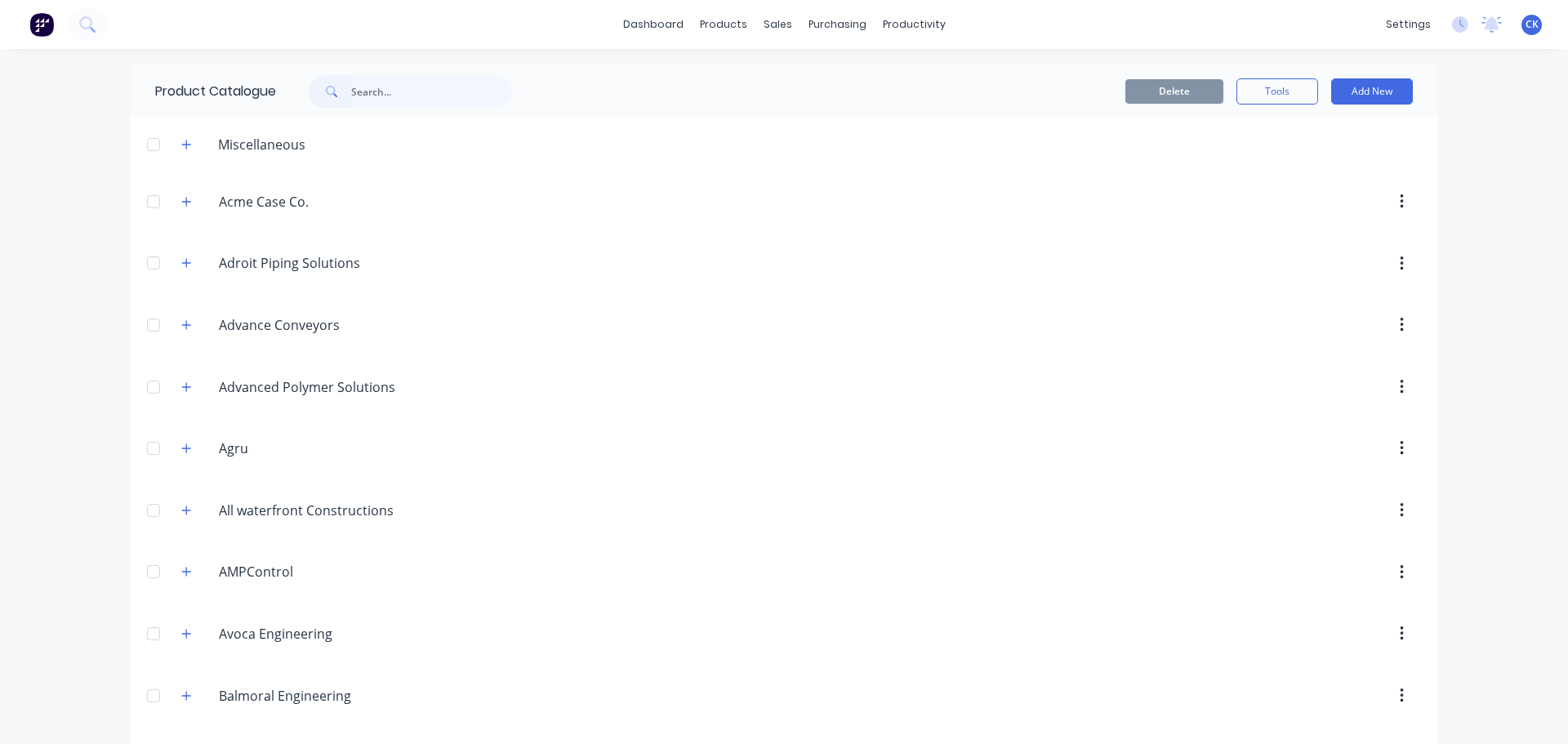
click at [293, 138] on div "Miscellaneous" at bounding box center [261, 145] width 113 height 20
click at [177, 156] on header "Miscellaneous" at bounding box center [784, 143] width 1307 height 53
click at [182, 146] on icon "button" at bounding box center [187, 145] width 10 height 12
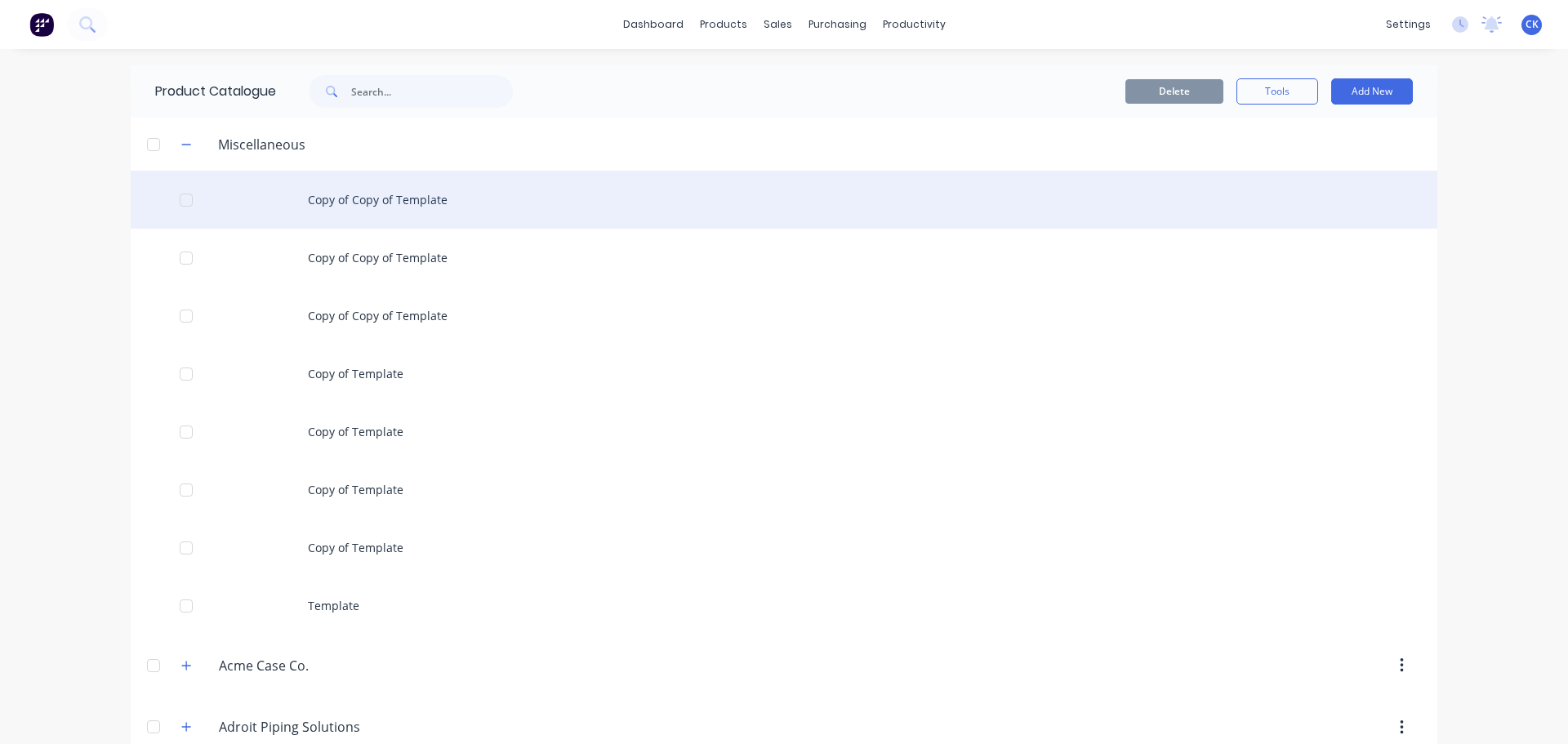
click at [378, 187] on div "Copy of Copy of Template" at bounding box center [784, 200] width 1307 height 58
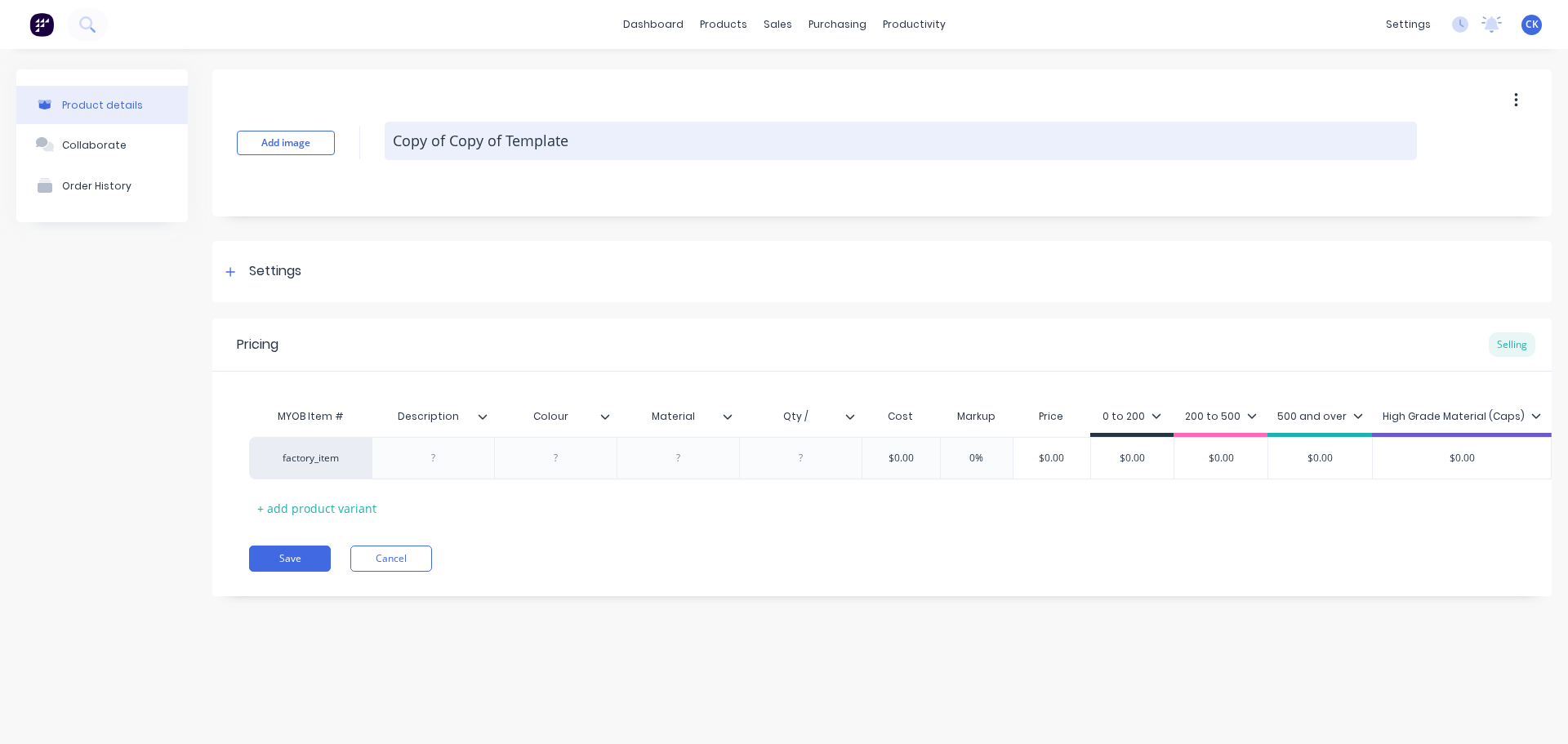
click at [418, 139] on textarea "Copy of Copy of Template" at bounding box center [901, 141] width 1033 height 39
type textarea "x"
type textarea "Q"
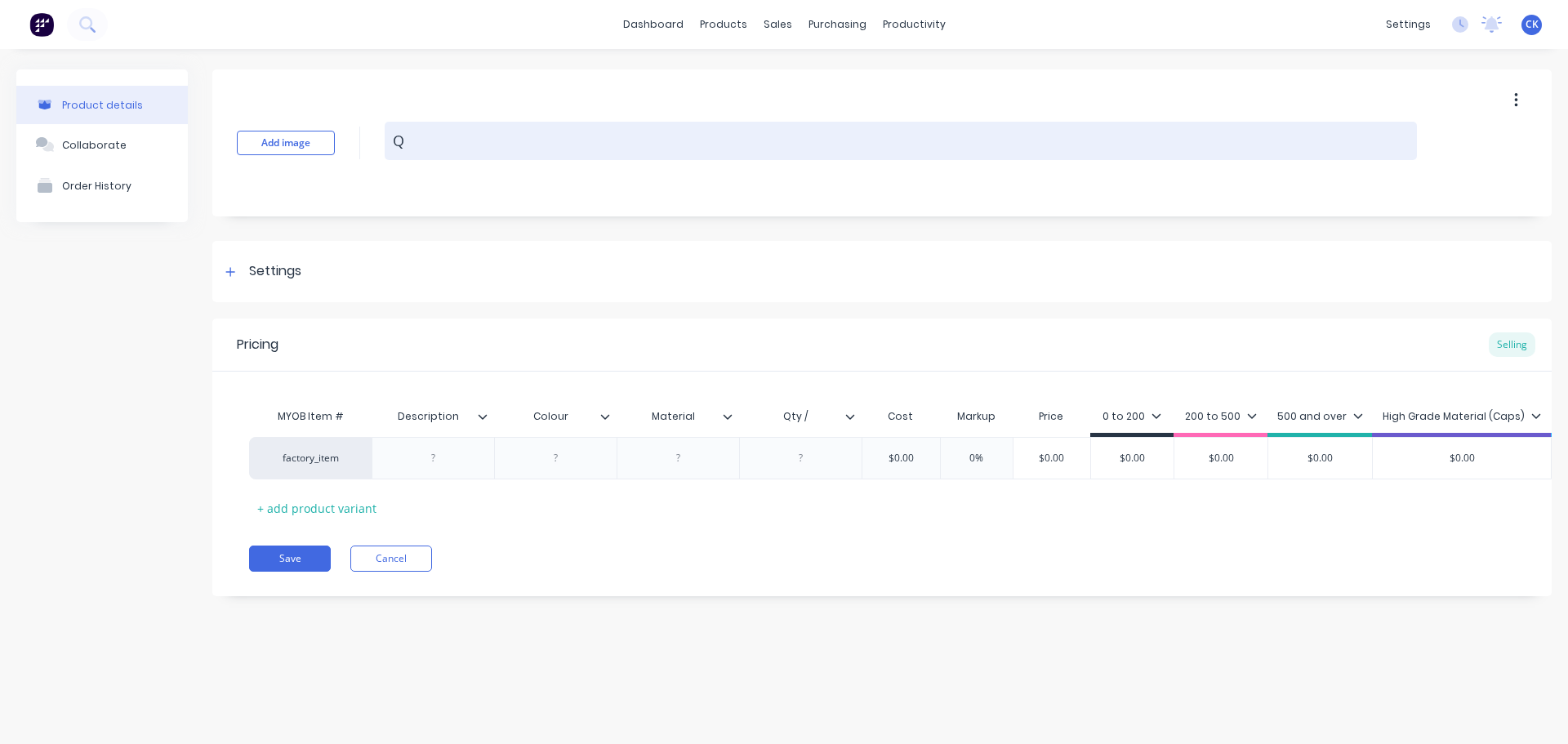
type textarea "x"
type textarea "Q1"
type textarea "x"
type textarea "Q13"
type textarea "x"
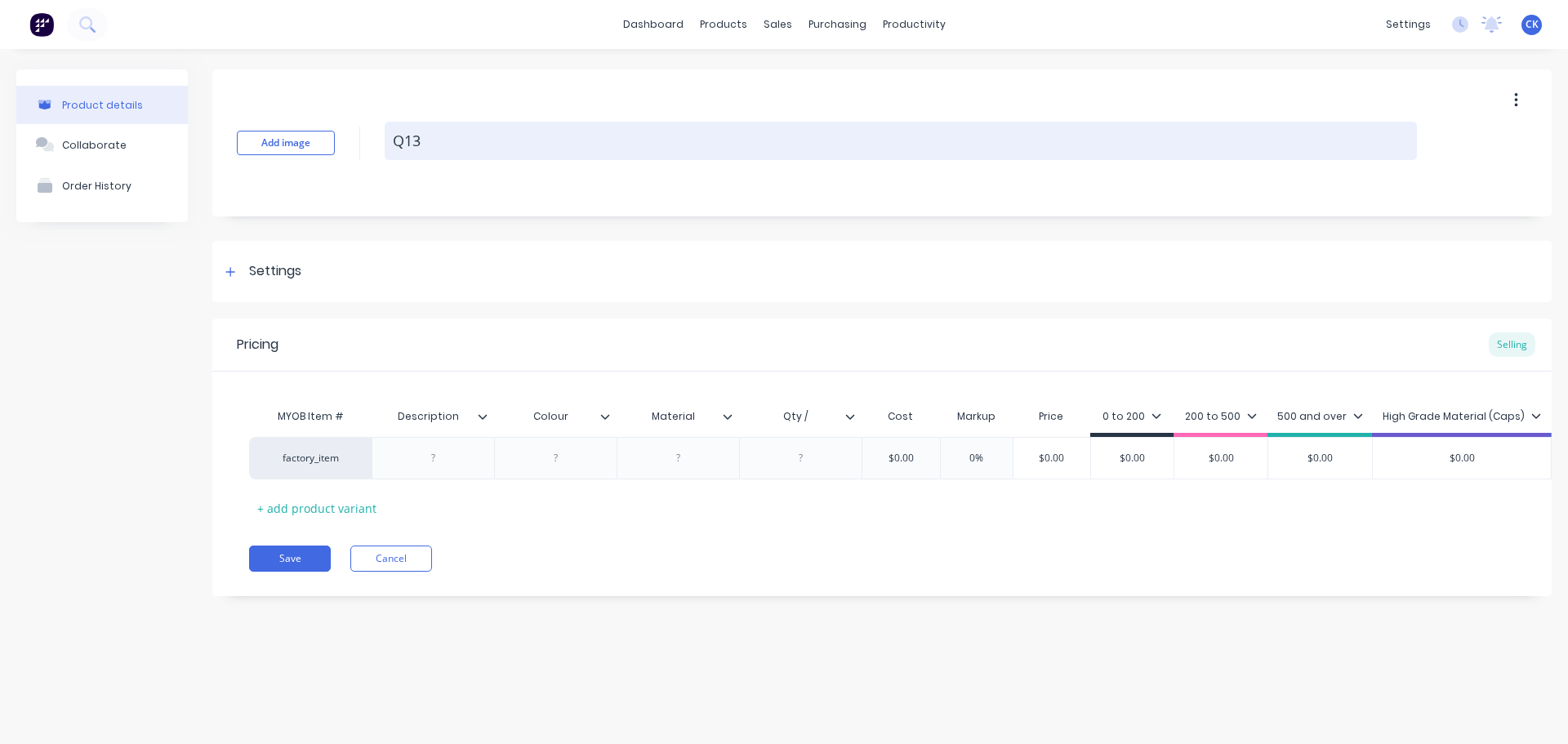
type textarea "Q134"
type textarea "x"
type textarea "Q1342"
type textarea "x"
type textarea "Q13423"
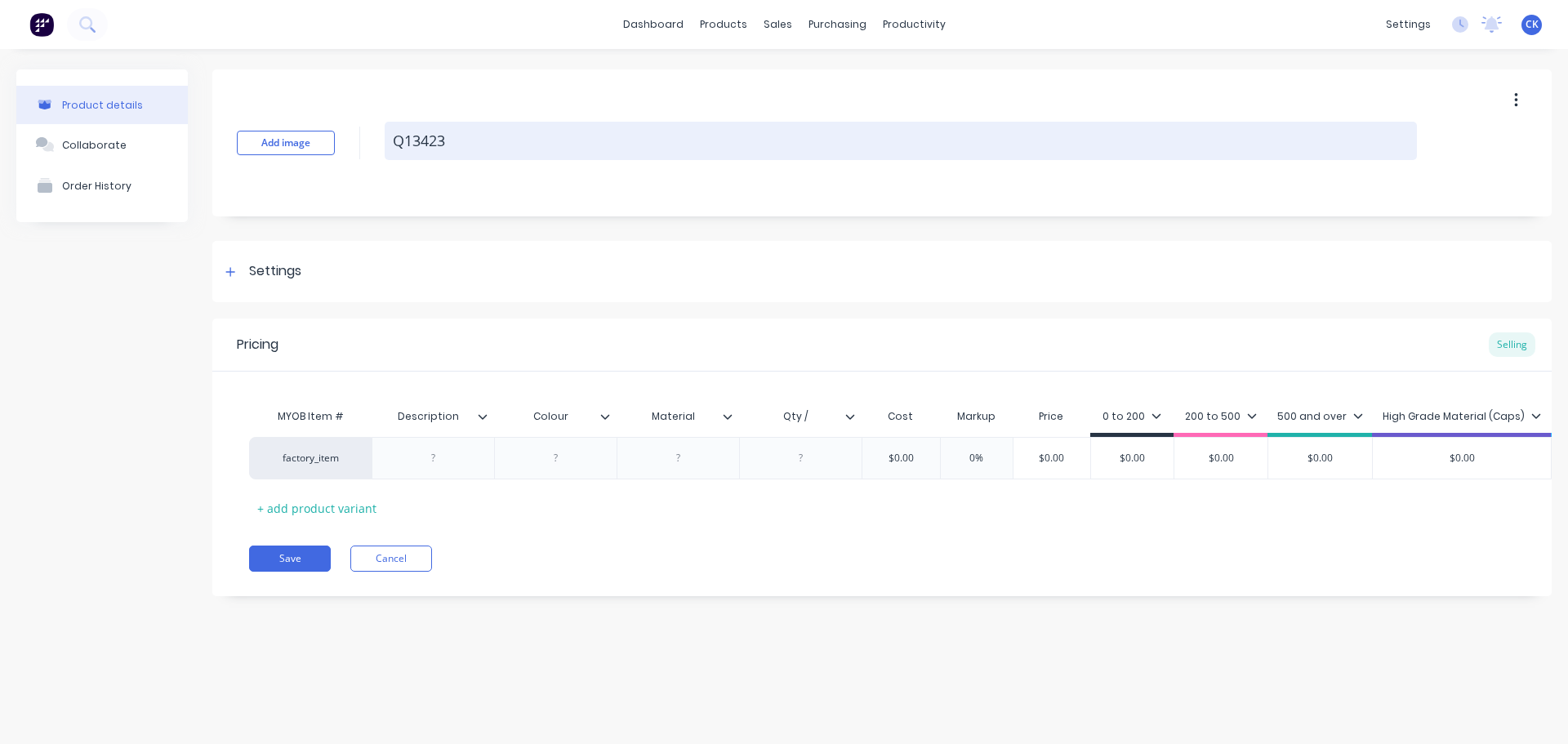
type textarea "x"
type textarea "Q13423-"
type textarea "x"
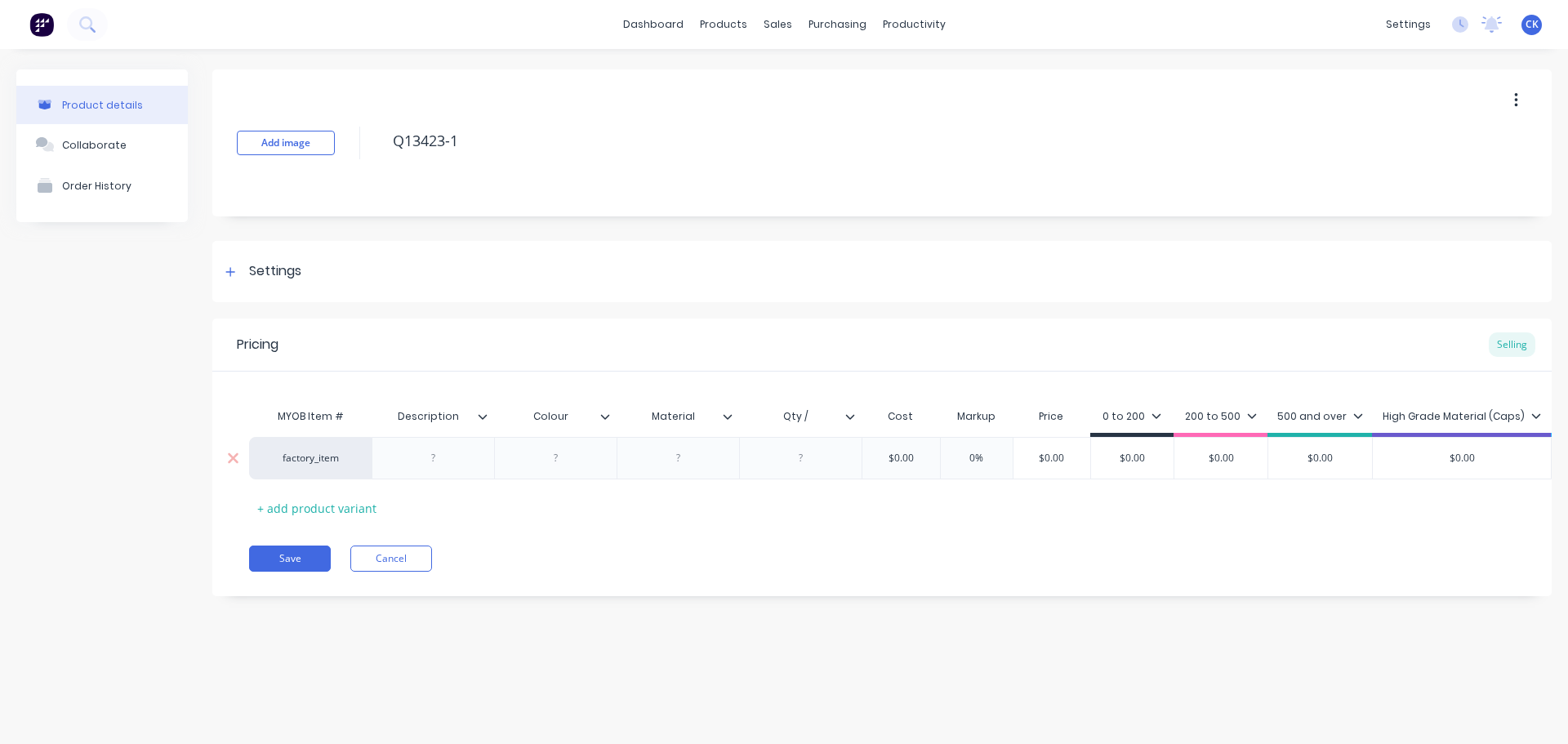
click at [398, 474] on div at bounding box center [432, 458] width 122 height 43
type textarea "Q13423-1"
type textarea "x"
type textarea "Q13423-1"
click at [429, 463] on div at bounding box center [434, 458] width 81 height 21
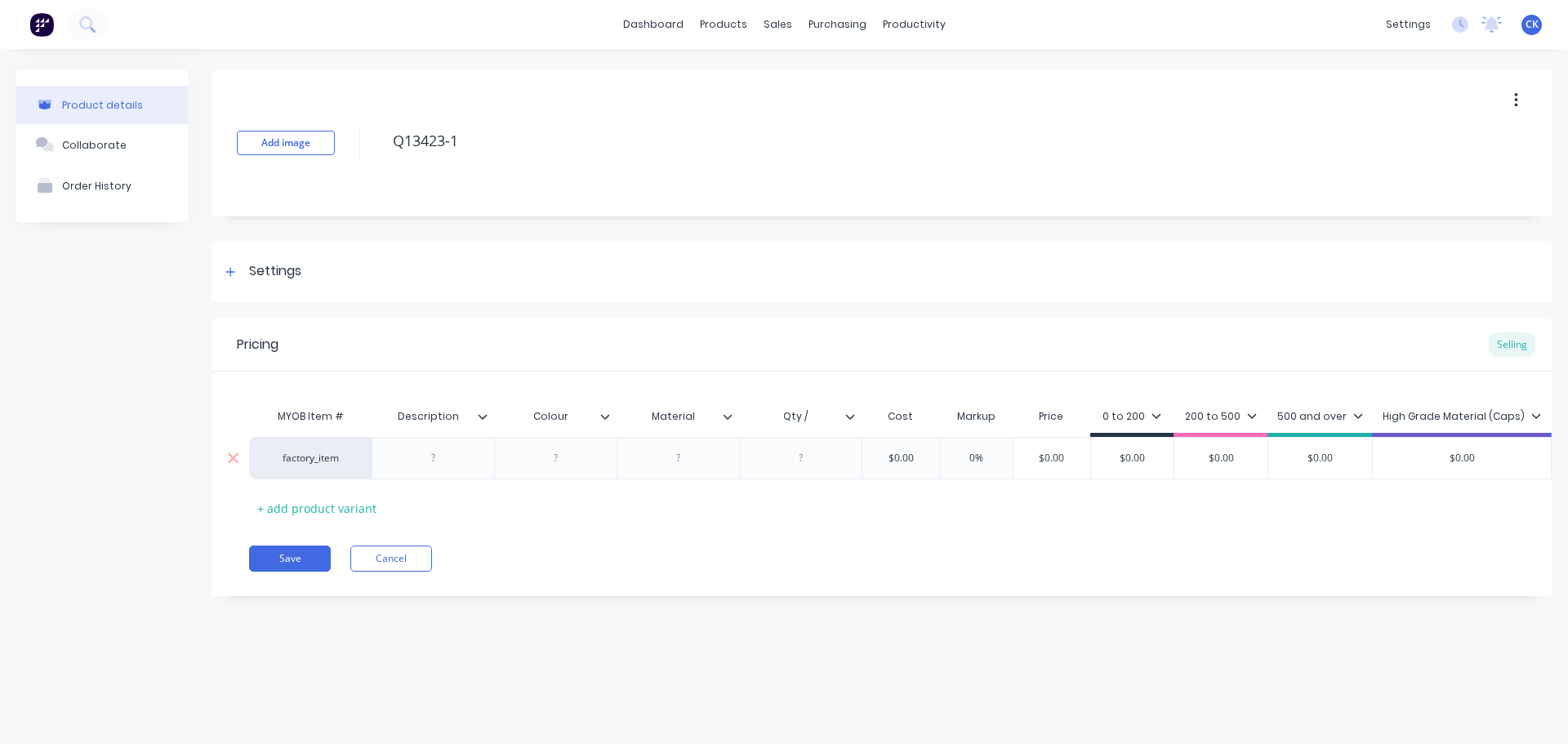
click at [429, 463] on div at bounding box center [434, 458] width 81 height 21
type textarea "x"
click at [797, 317] on div "Add image Q13423-1 Settings Product Options I buy this item I sell this item I …" at bounding box center [882, 345] width 1340 height 551
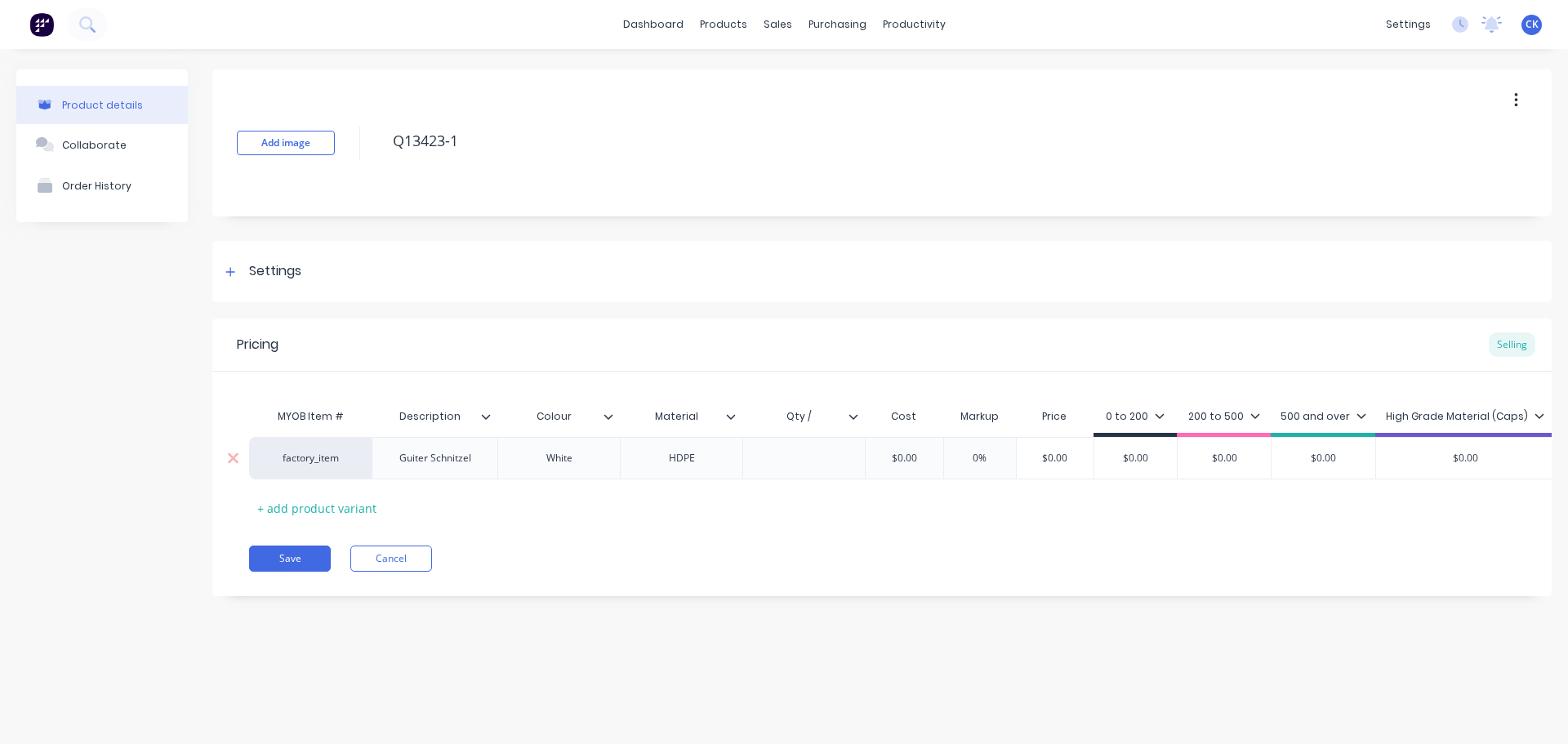
click at [817, 456] on div at bounding box center [804, 458] width 81 height 21
click at [916, 458] on input "text" at bounding box center [904, 458] width 81 height 15
type textarea "x"
click at [916, 458] on input "$0.00" at bounding box center [904, 458] width 81 height 15
type input "$1"
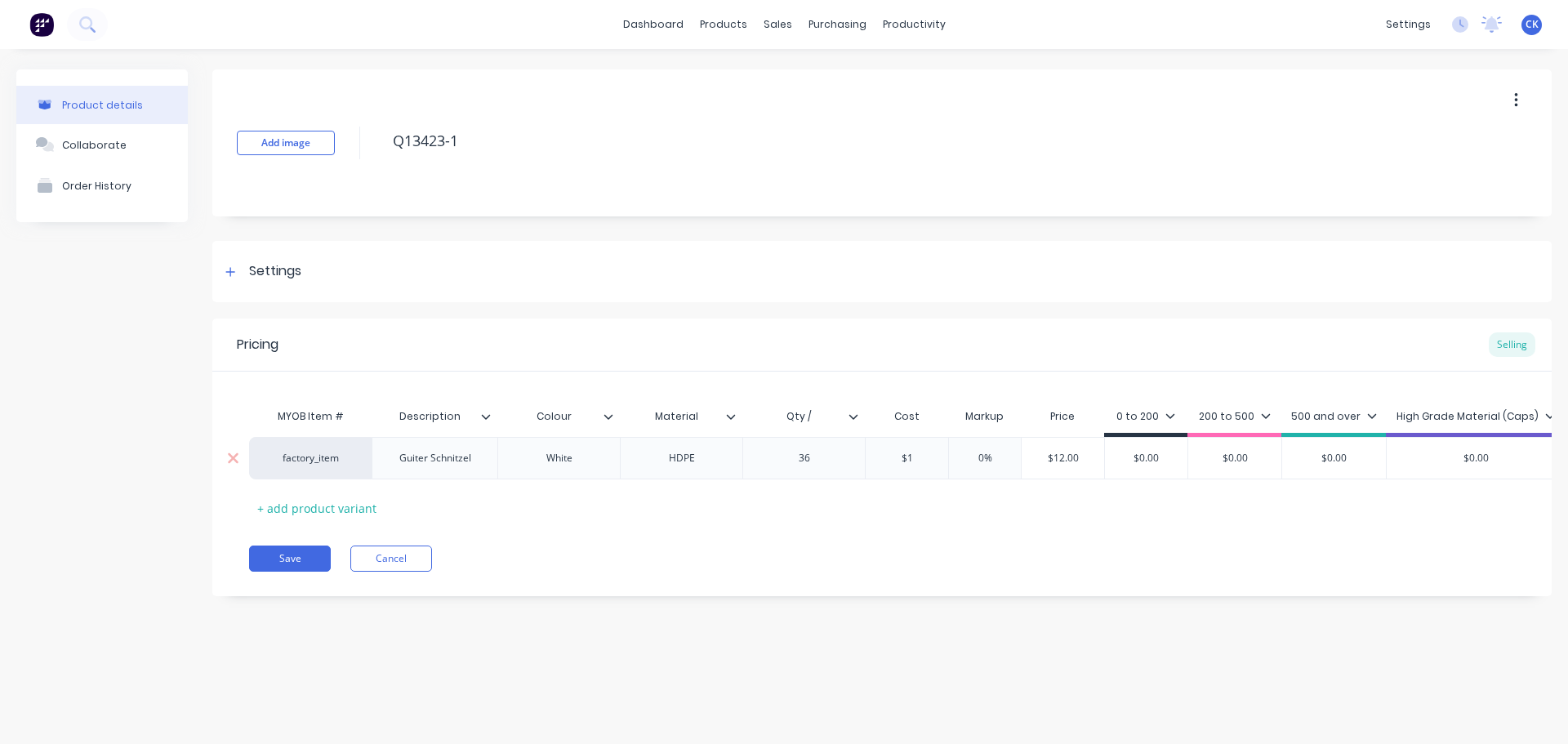
type textarea "x"
type input "$12"
type textarea "x"
type input "$127"
type input "$127.00"
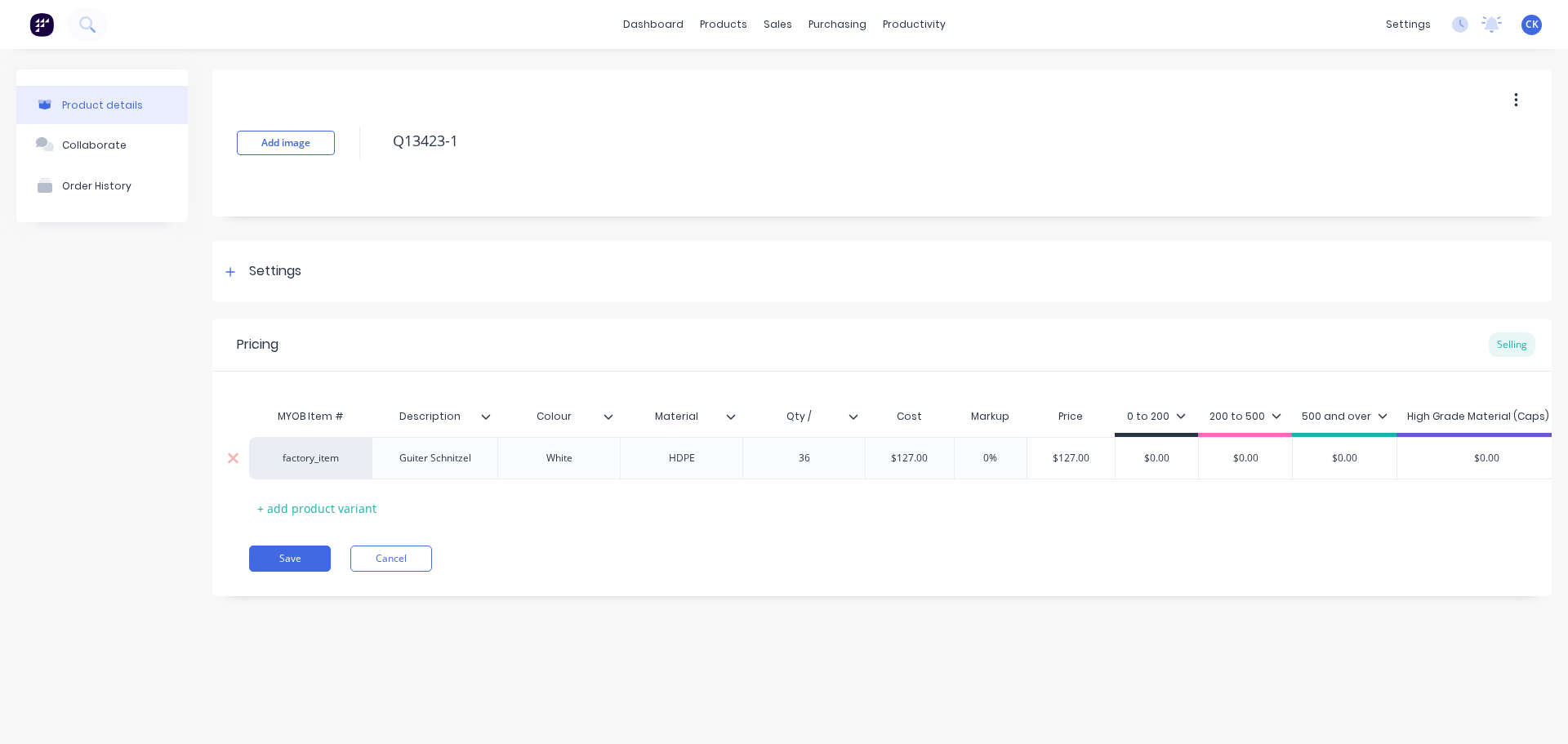
click at [1063, 458] on input "$127.00" at bounding box center [1071, 458] width 88 height 15
type textarea "x"
type input "$2"
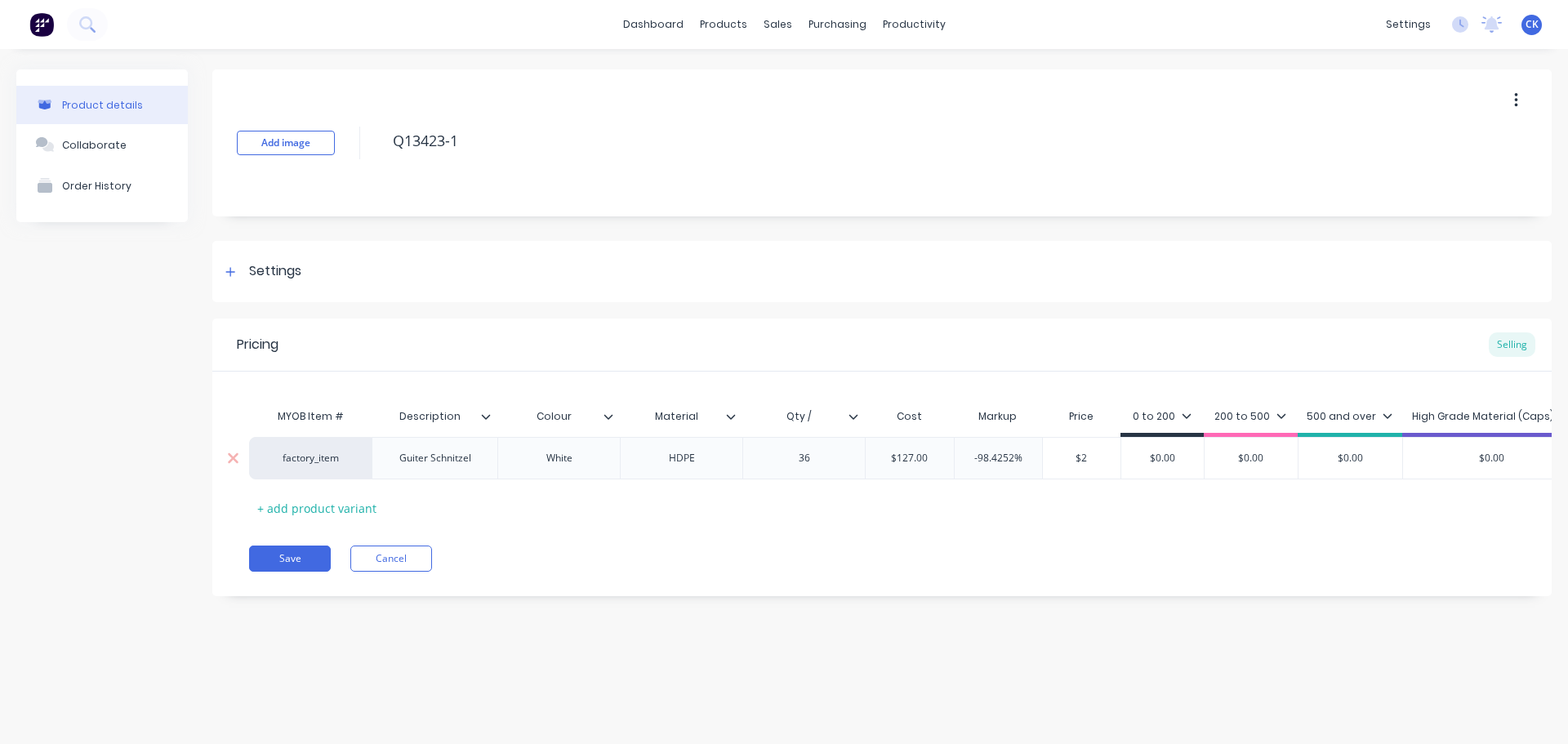
type textarea "x"
type input "$22"
type textarea "x"
type input "$220"
click at [1051, 638] on div "Product details Collaborate Order History Add image Q13423-1 Settings Product O…" at bounding box center [784, 379] width 1568 height 663
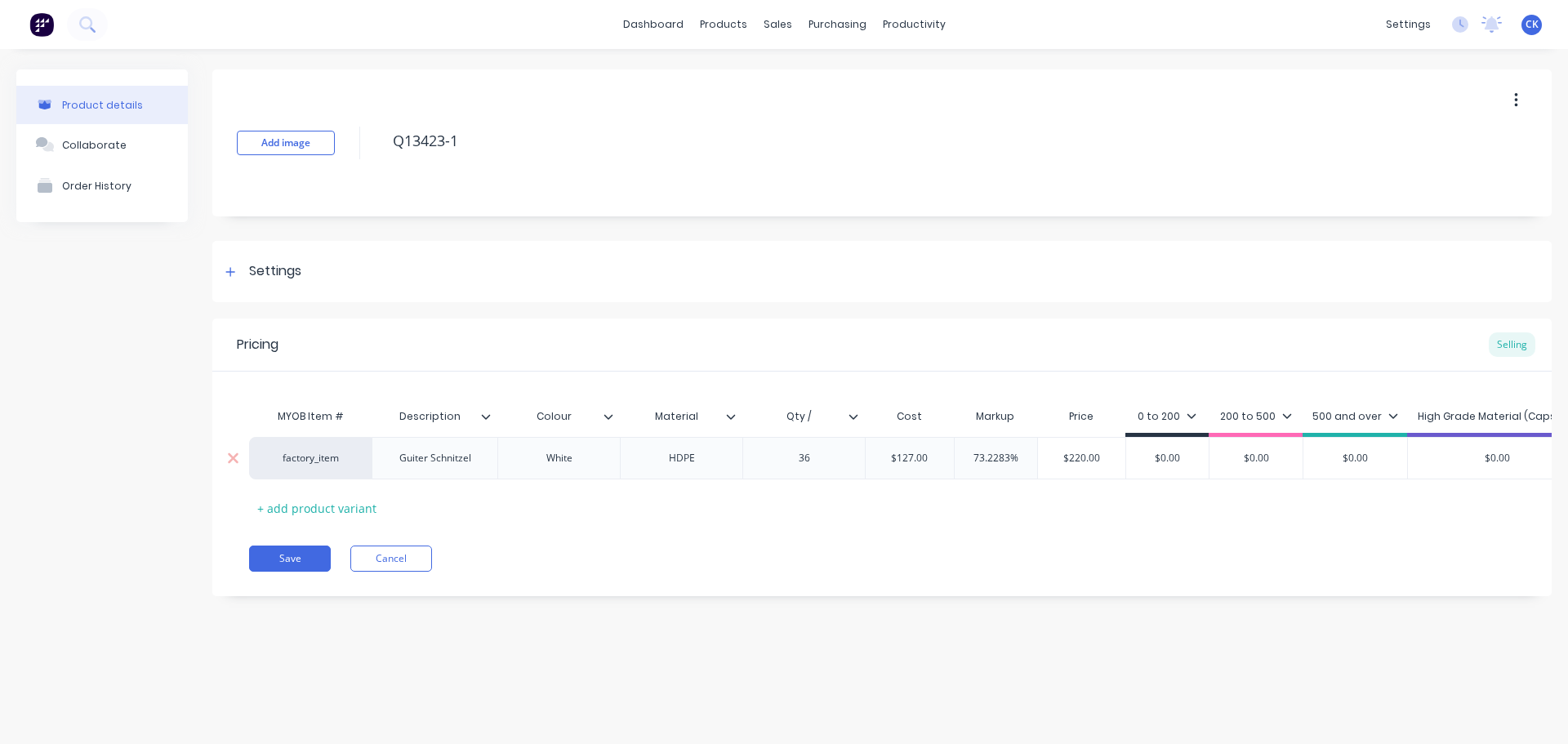
click at [491, 454] on div "Guiter Schnitzel" at bounding box center [434, 458] width 126 height 43
click at [474, 463] on div "Guiter Schnitzel" at bounding box center [435, 458] width 98 height 21
click at [1255, 409] on div "200 to 500" at bounding box center [1256, 416] width 71 height 15
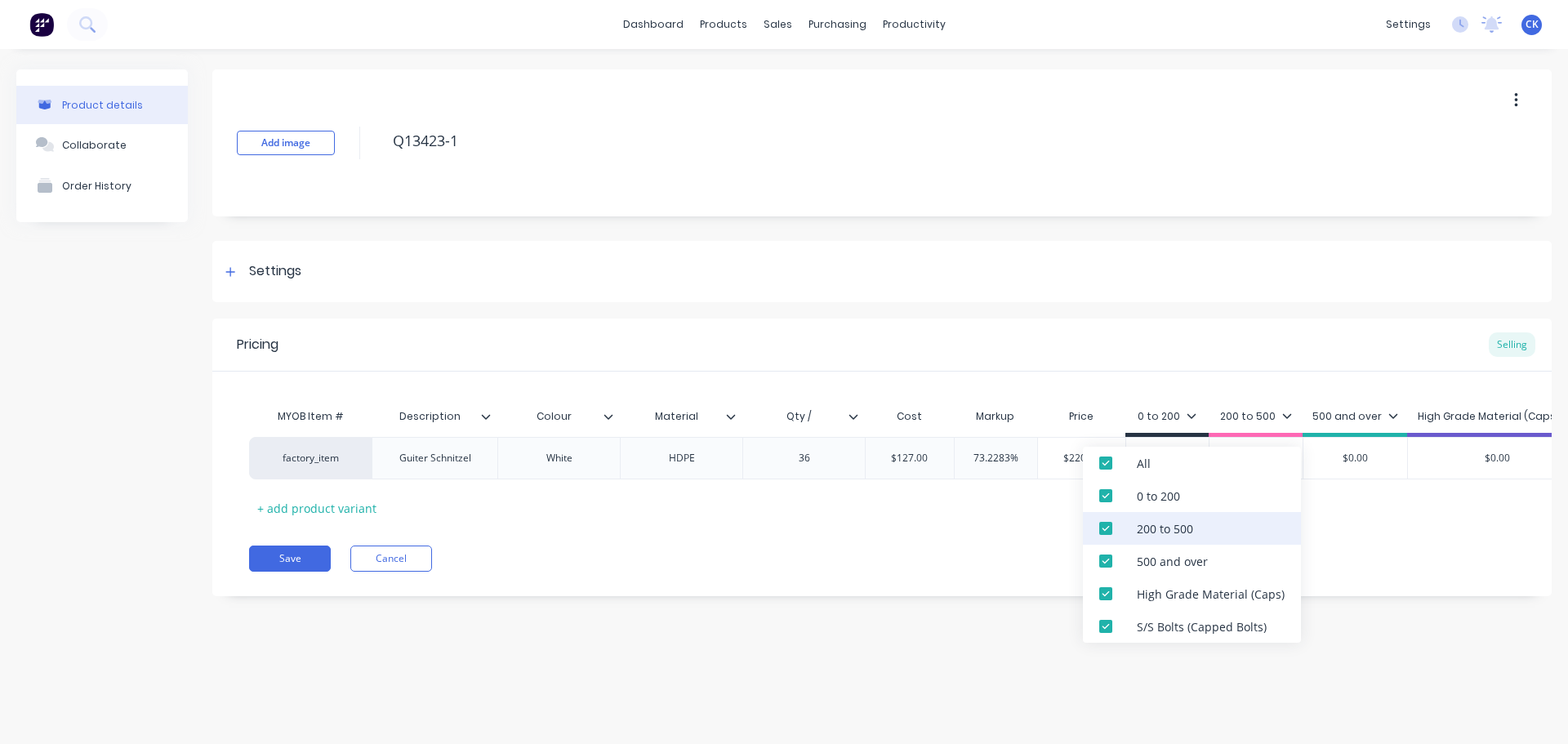
click at [1103, 525] on div at bounding box center [1105, 528] width 33 height 33
click at [1102, 558] on div at bounding box center [1105, 561] width 33 height 33
click at [1107, 586] on div at bounding box center [1105, 594] width 33 height 33
click at [1100, 619] on div at bounding box center [1105, 626] width 33 height 33
type textarea "x"
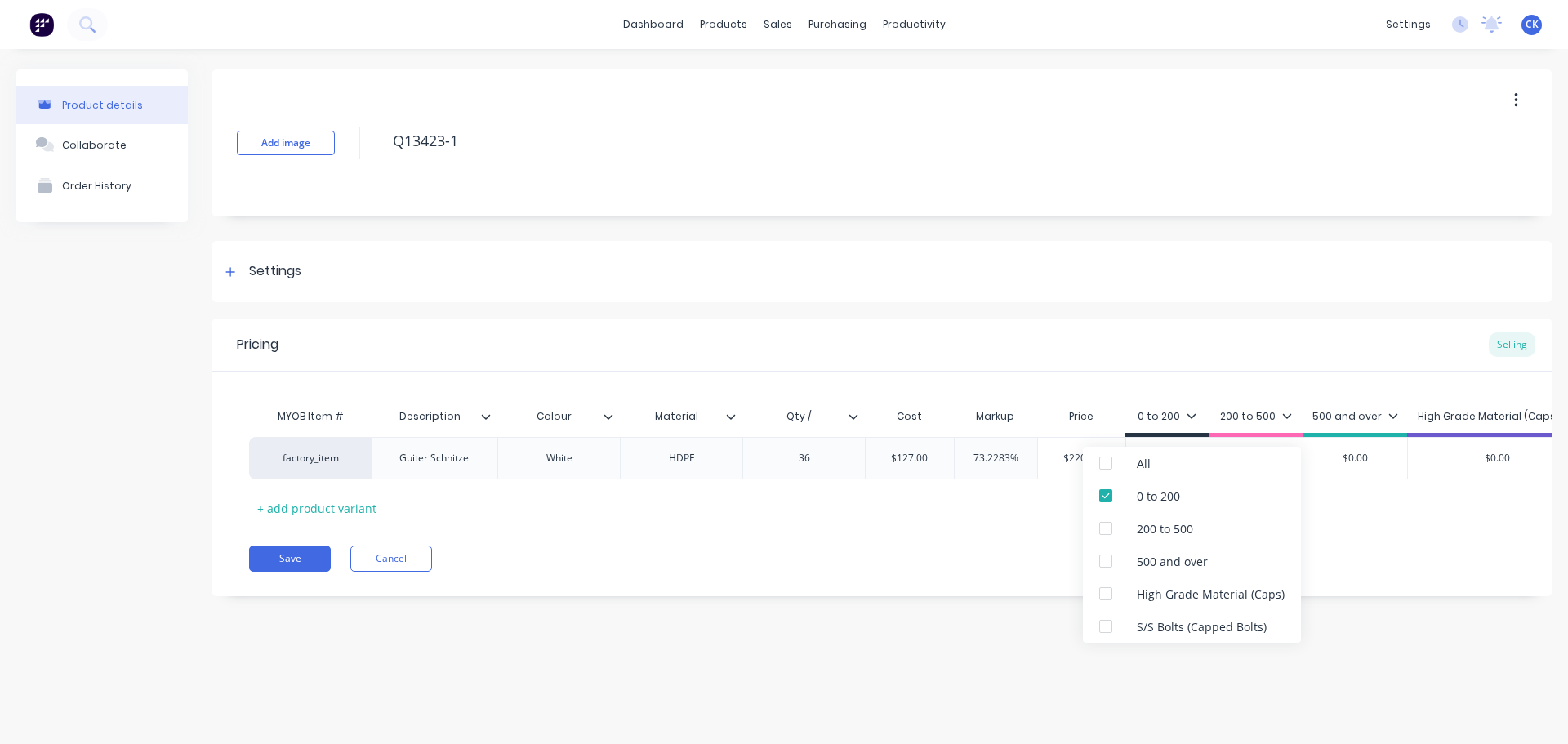
click at [940, 670] on div "Product details Collaborate Order History Add image Q13423-1 Settings Product O…" at bounding box center [784, 379] width 1568 height 663
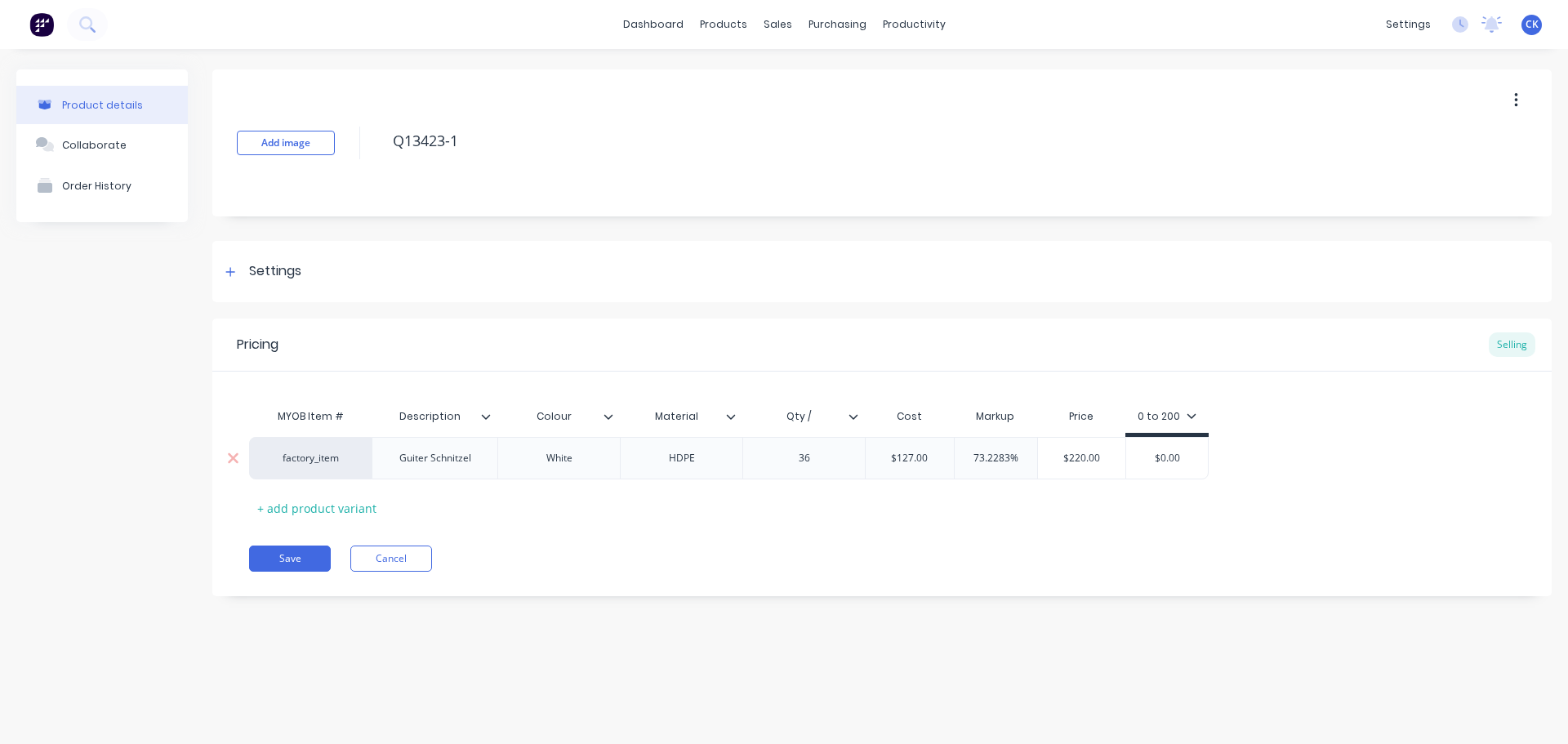
type input "$0.00"
click at [1167, 453] on input "$0.00" at bounding box center [1167, 458] width 81 height 15
type textarea "x"
type input "$2"
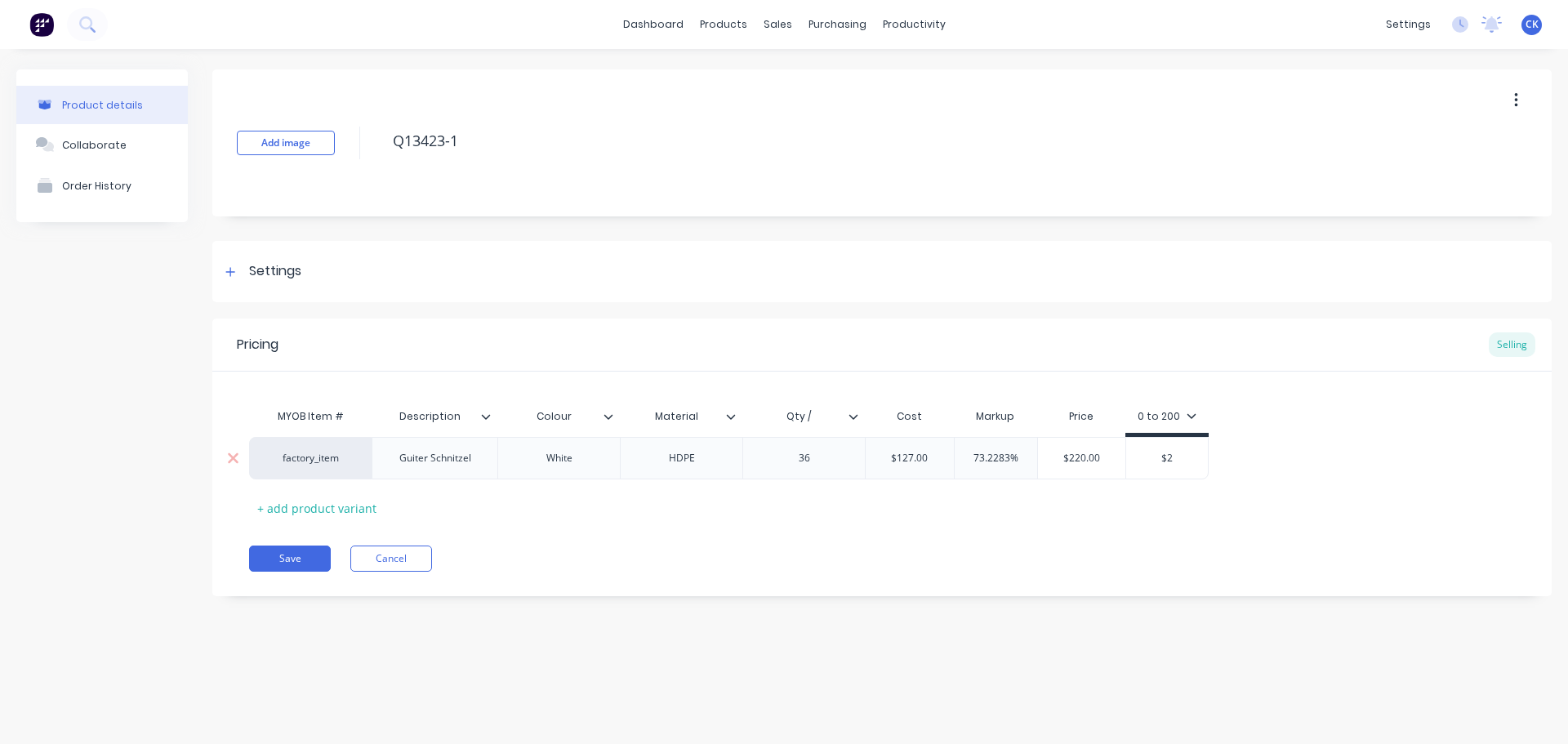
type textarea "x"
type input "$22"
type textarea "x"
type input "$220"
click at [889, 591] on div "Pricing Selling MYOB Item # Description Colour Material Qty / Cost Markup Price…" at bounding box center [882, 458] width 1340 height 278
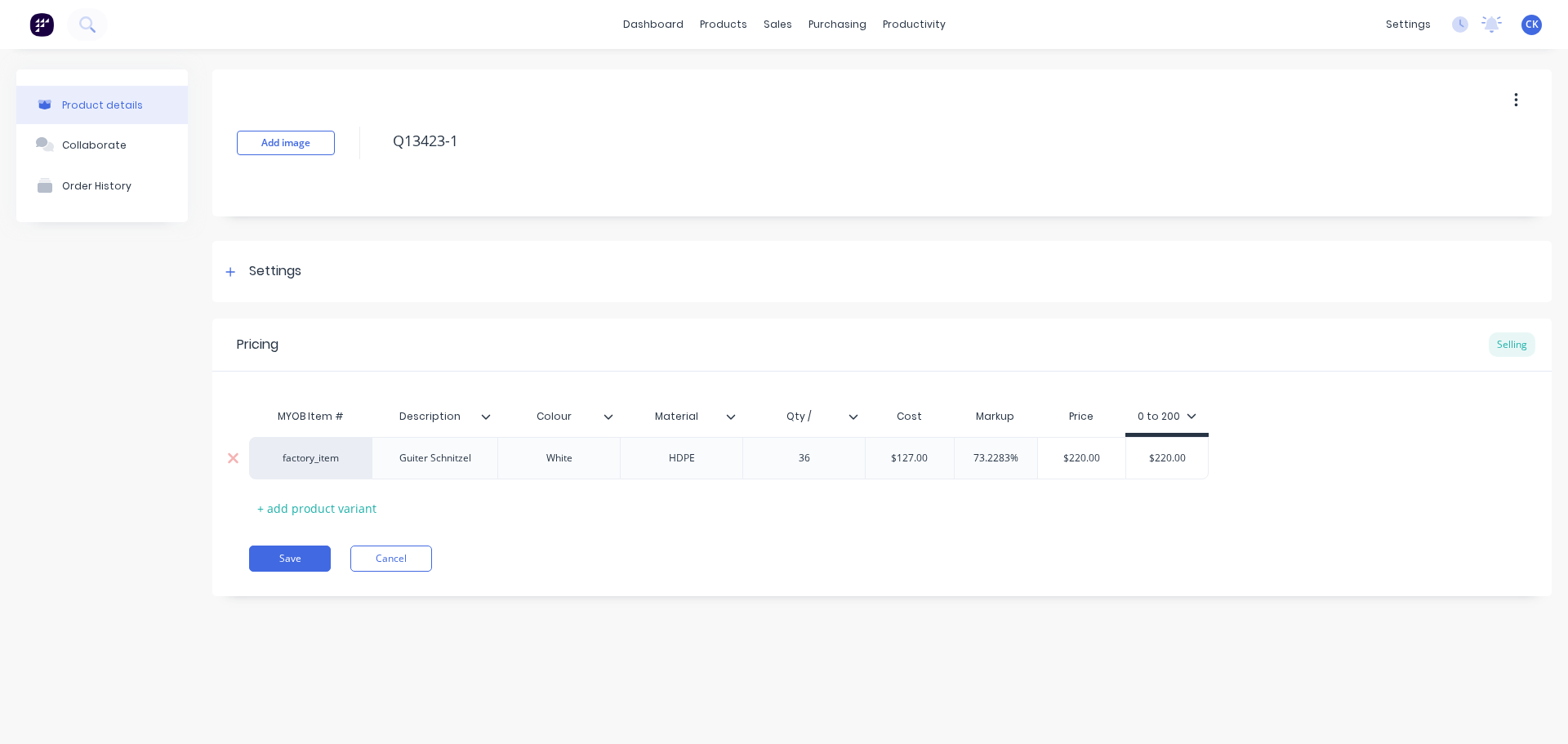
click at [445, 467] on div "Guiter Schnitzel" at bounding box center [435, 458] width 98 height 21
click at [472, 458] on div "Guiter Schnitzel" at bounding box center [435, 458] width 98 height 21
click at [301, 563] on button "Save" at bounding box center [290, 567] width 81 height 26
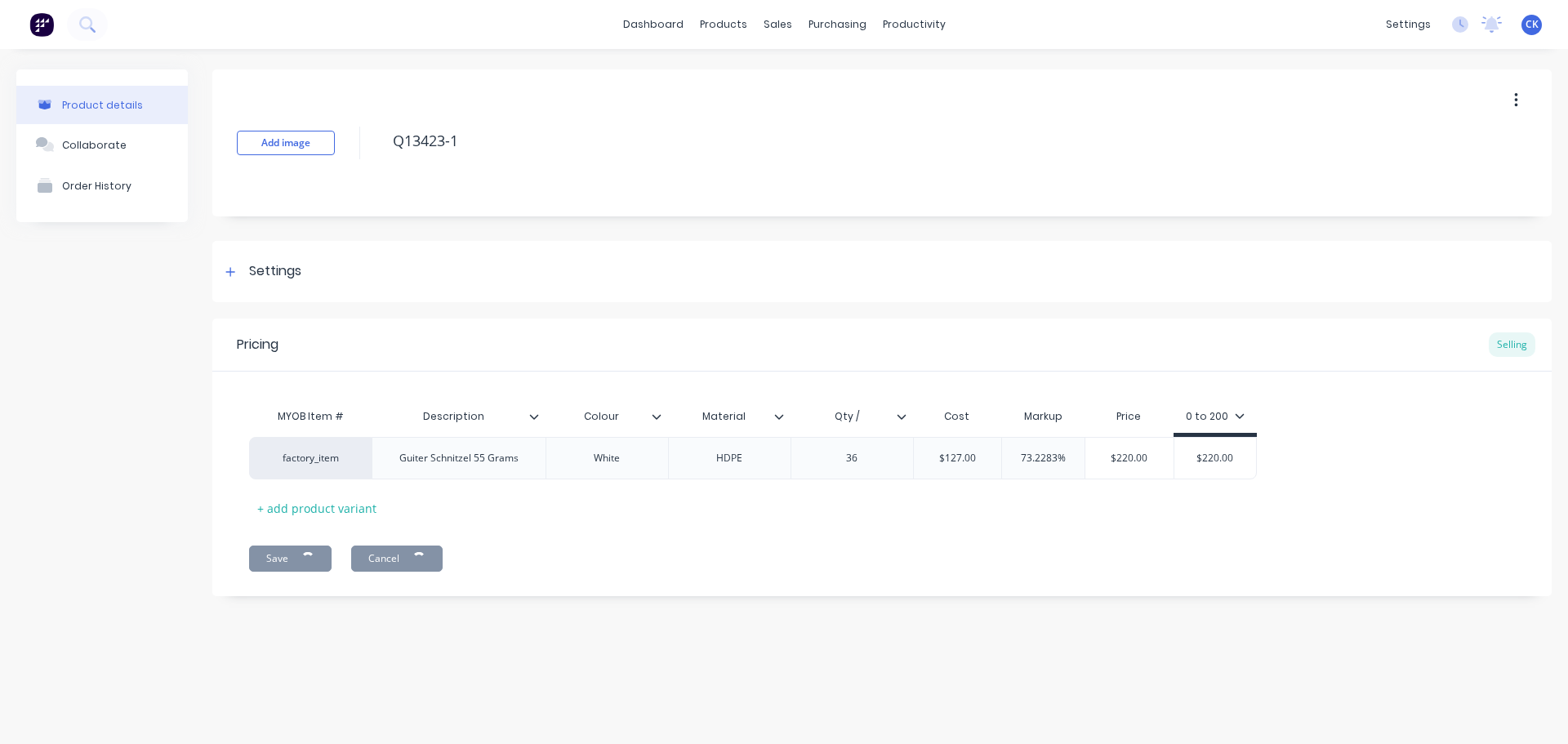
type textarea "x"
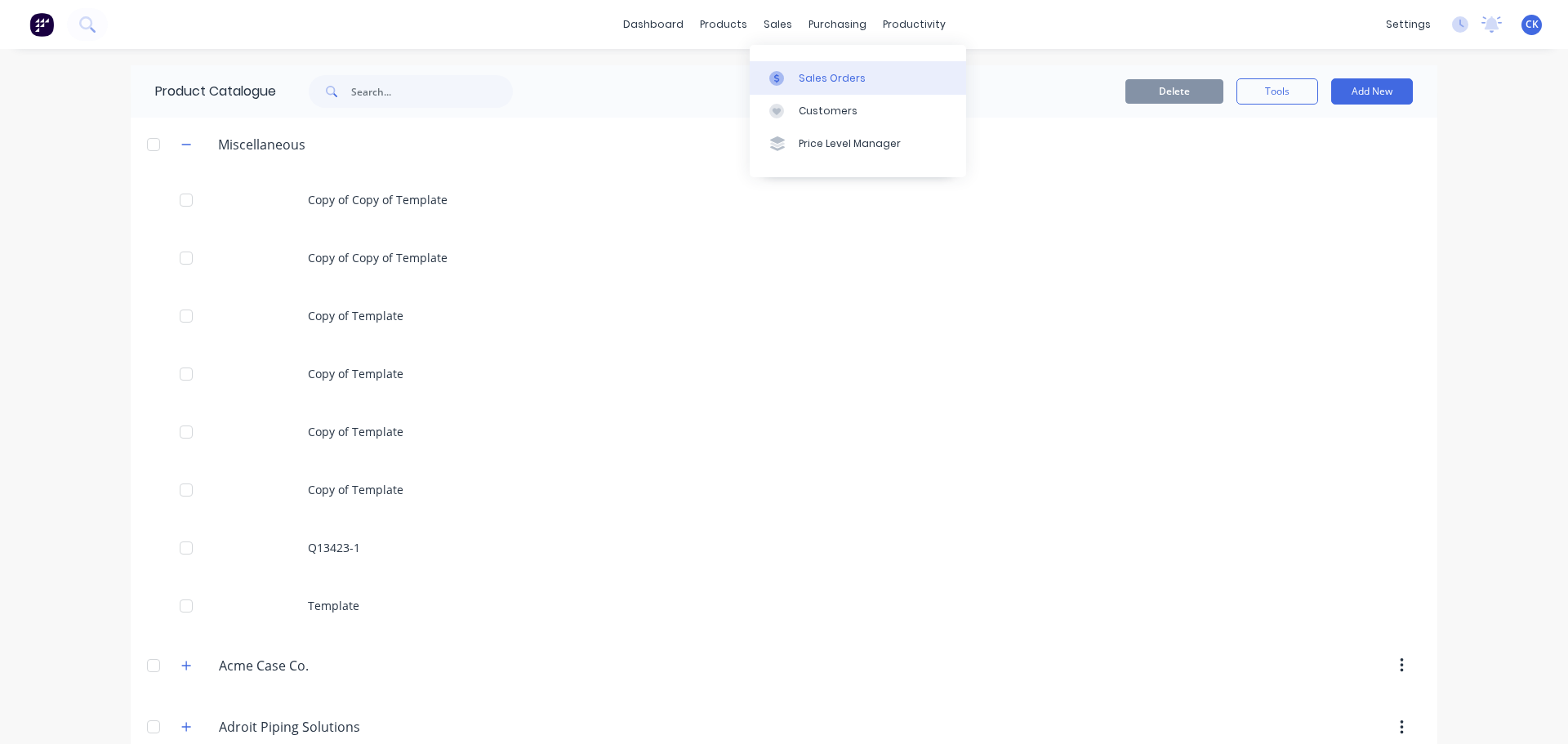
click at [794, 68] on link "Sales Orders" at bounding box center [858, 77] width 216 height 33
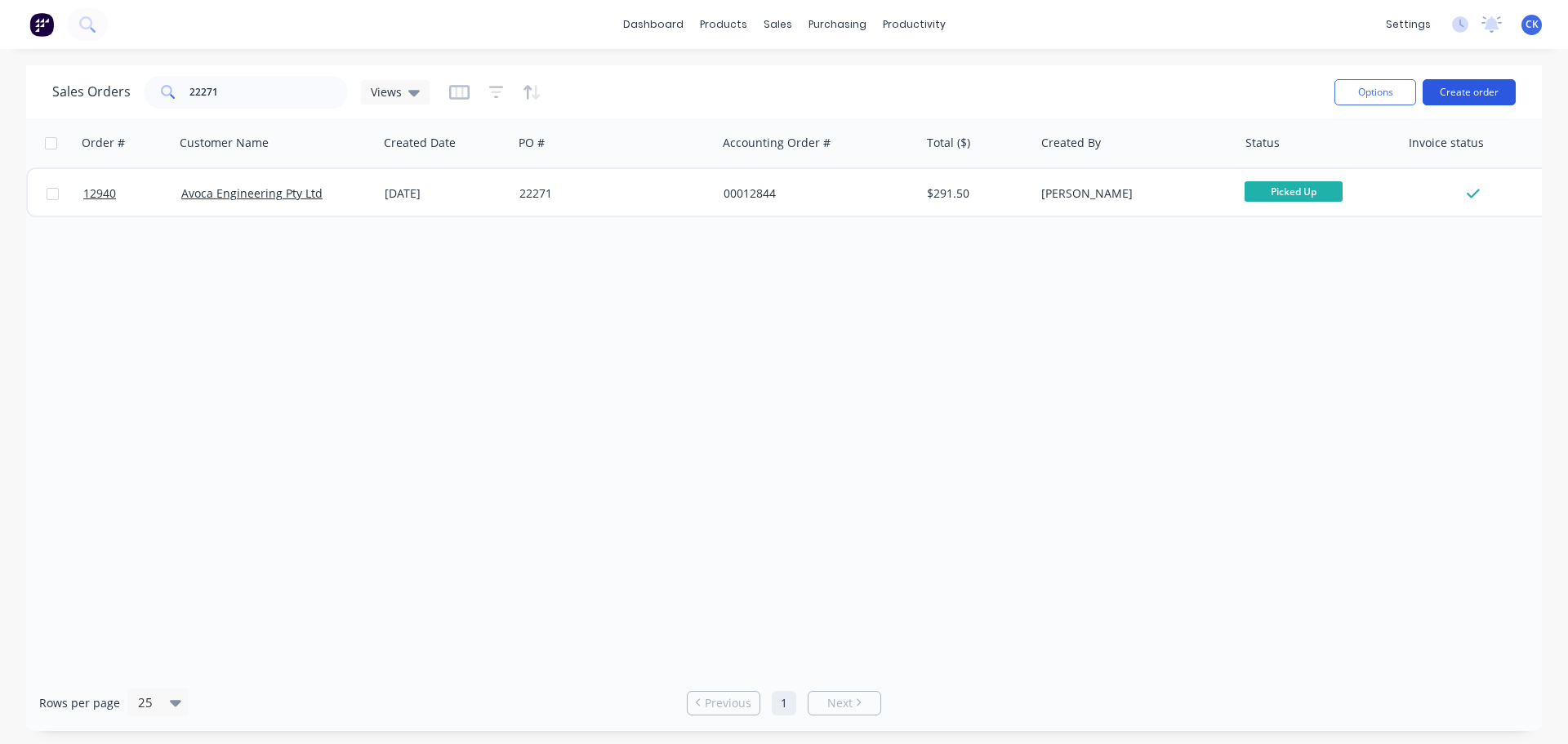
click at [1445, 97] on button "Create order" at bounding box center [1470, 92] width 93 height 26
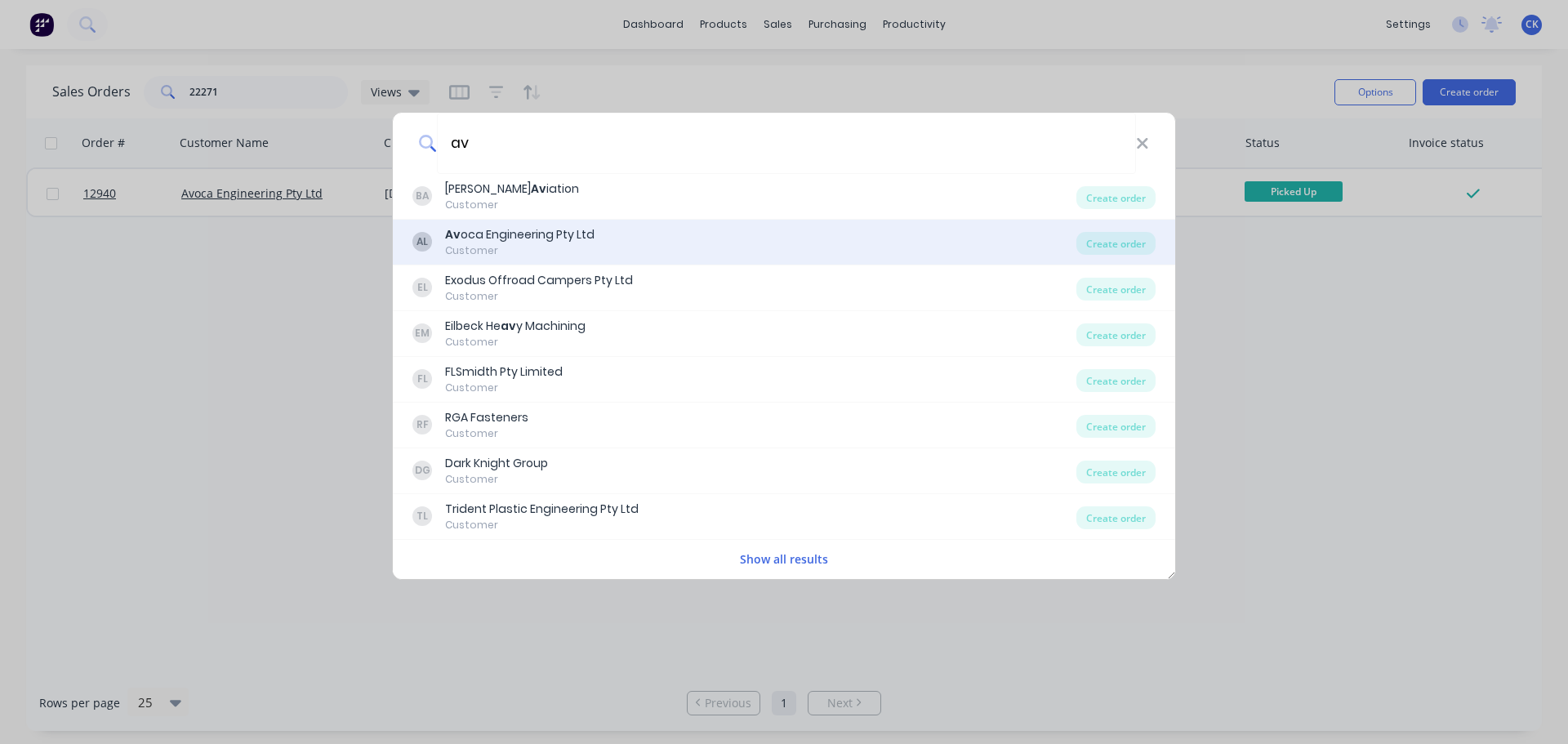
type input "av"
click at [513, 228] on div "Av oca Engineering Pty Ltd" at bounding box center [519, 234] width 150 height 17
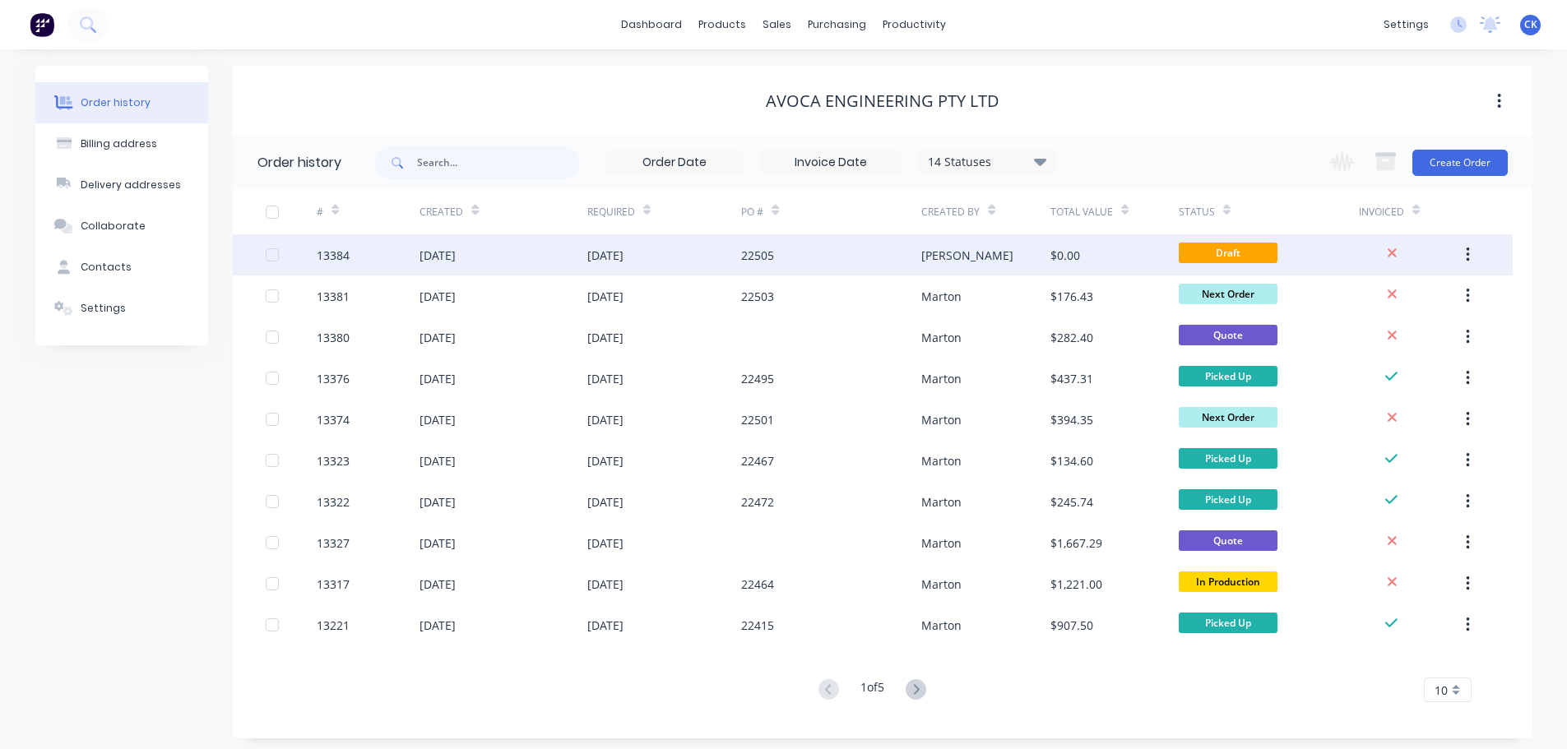
click at [888, 251] on div "22505" at bounding box center [831, 254] width 180 height 41
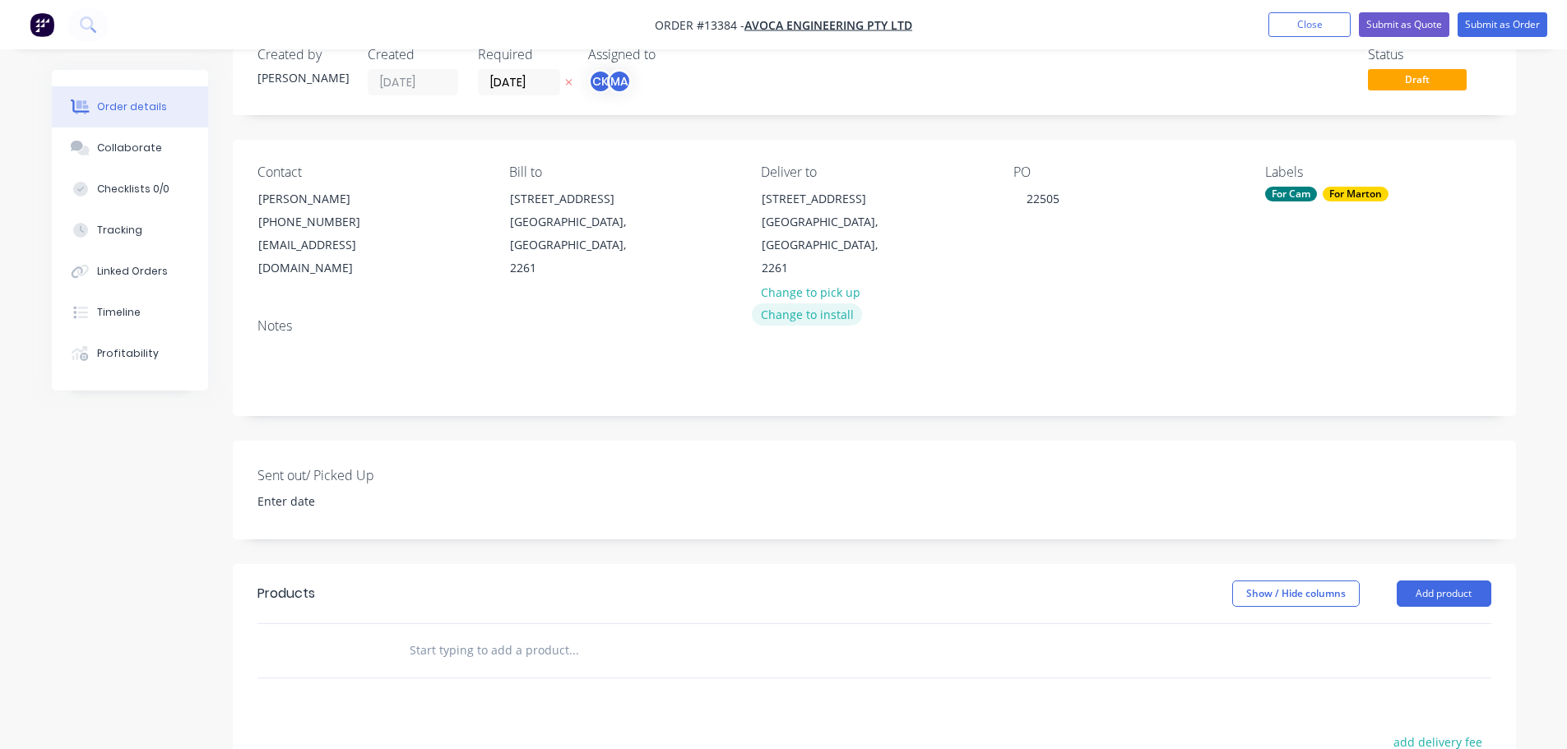
scroll to position [82, 0]
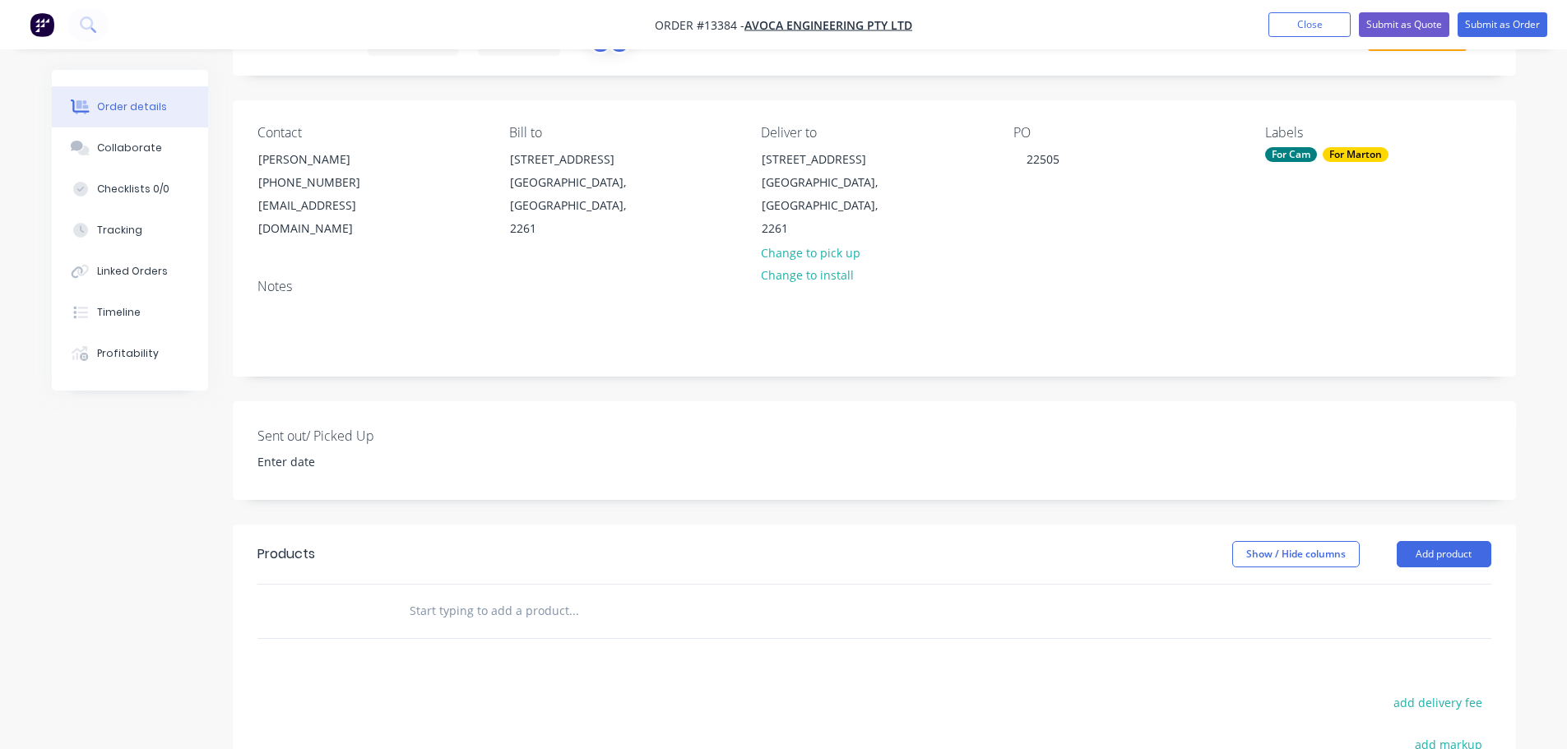
click at [557, 595] on input "text" at bounding box center [573, 611] width 329 height 33
type input "q"
type input "c"
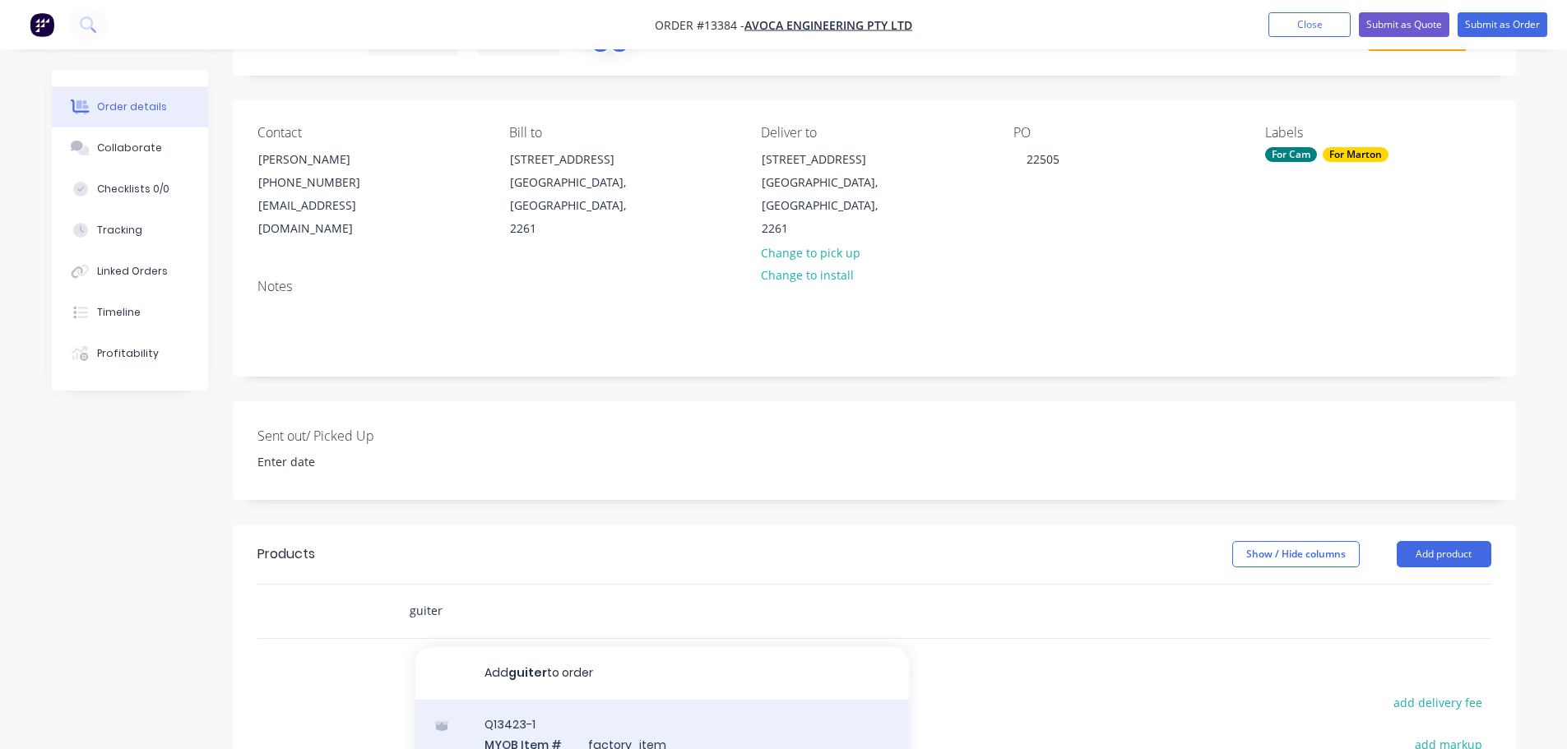
type input "guiter"
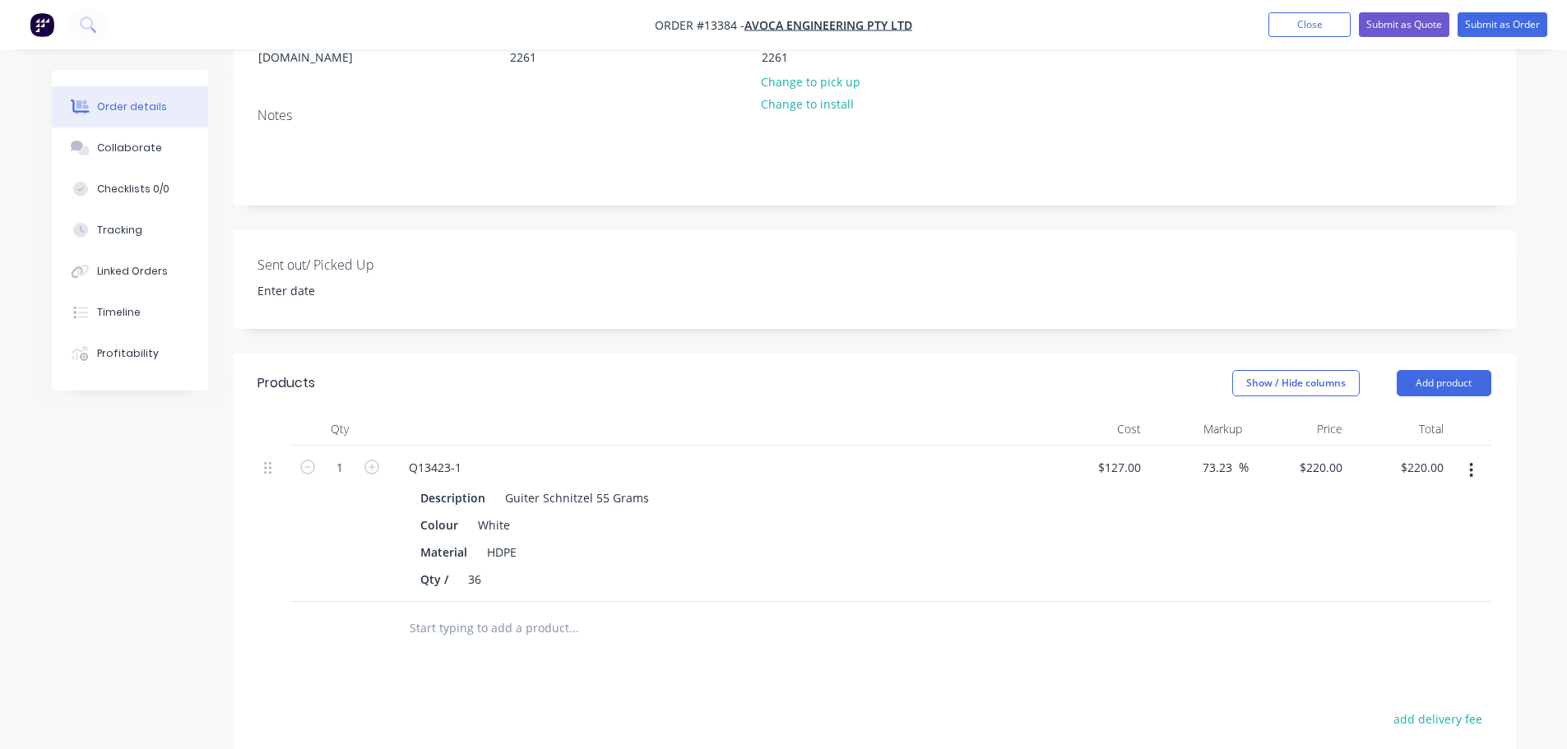
scroll to position [411, 0]
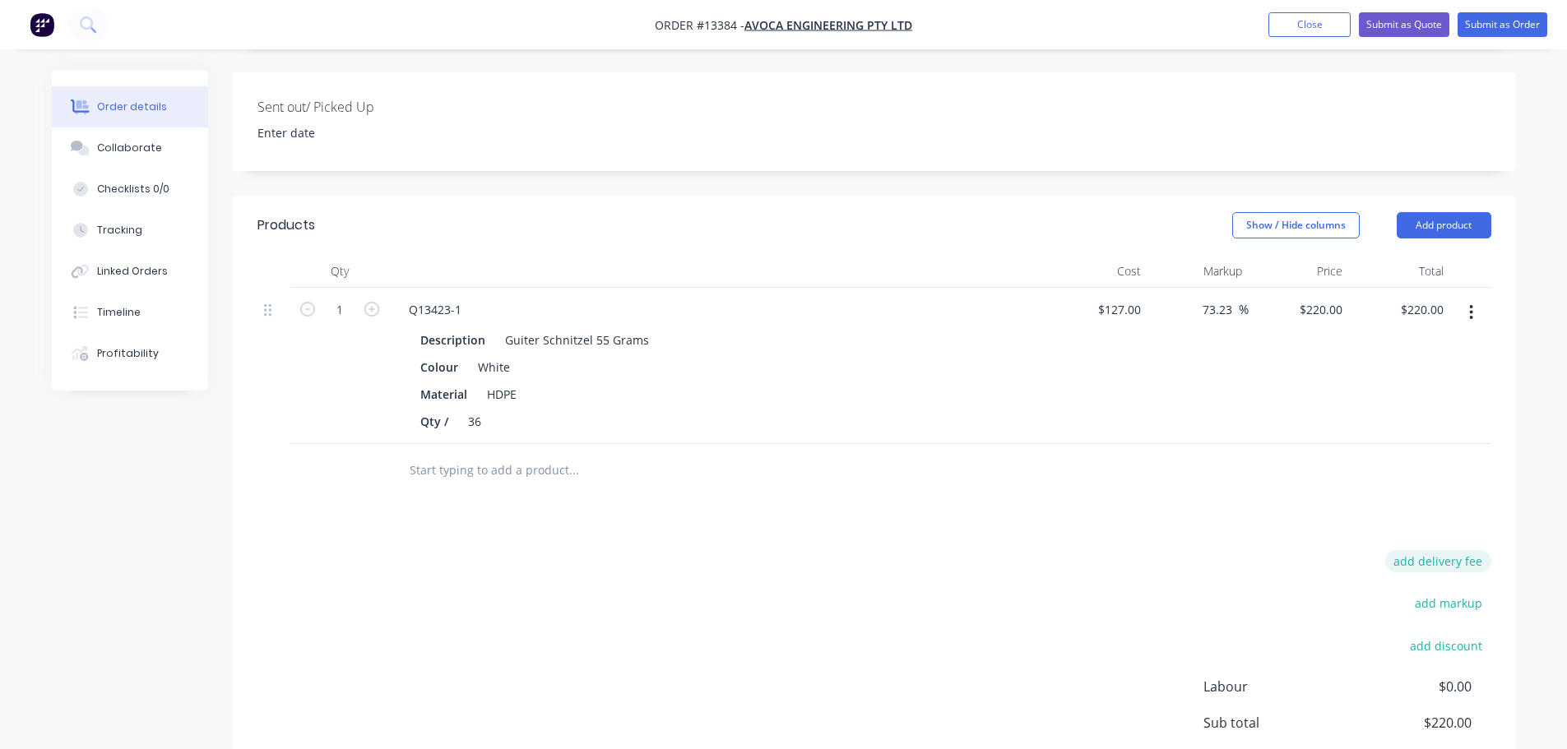
click at [1425, 550] on button "add delivery fee" at bounding box center [1438, 561] width 106 height 22
type input "30"
click at [1497, 24] on button "Submit as Order" at bounding box center [1503, 24] width 90 height 25
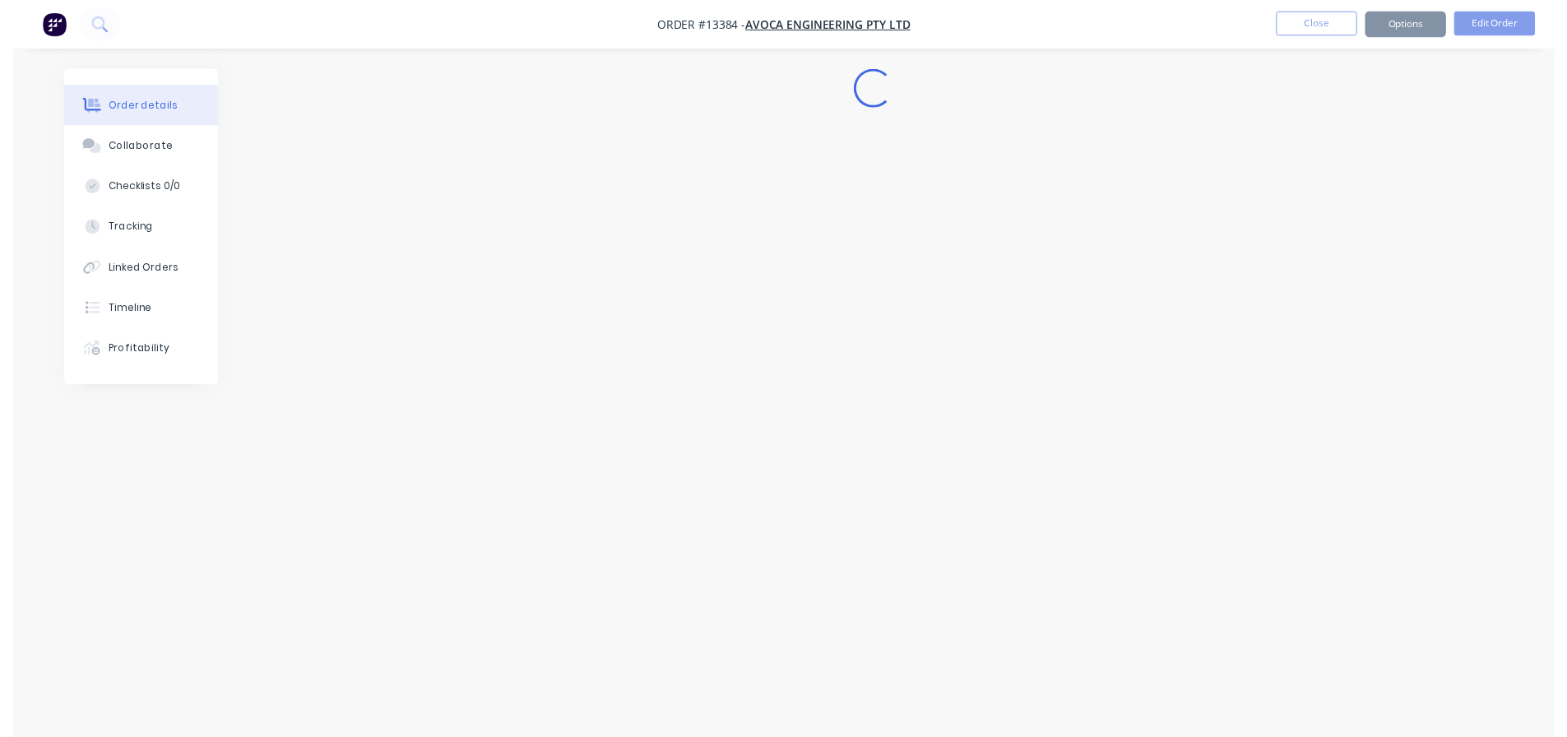
scroll to position [0, 0]
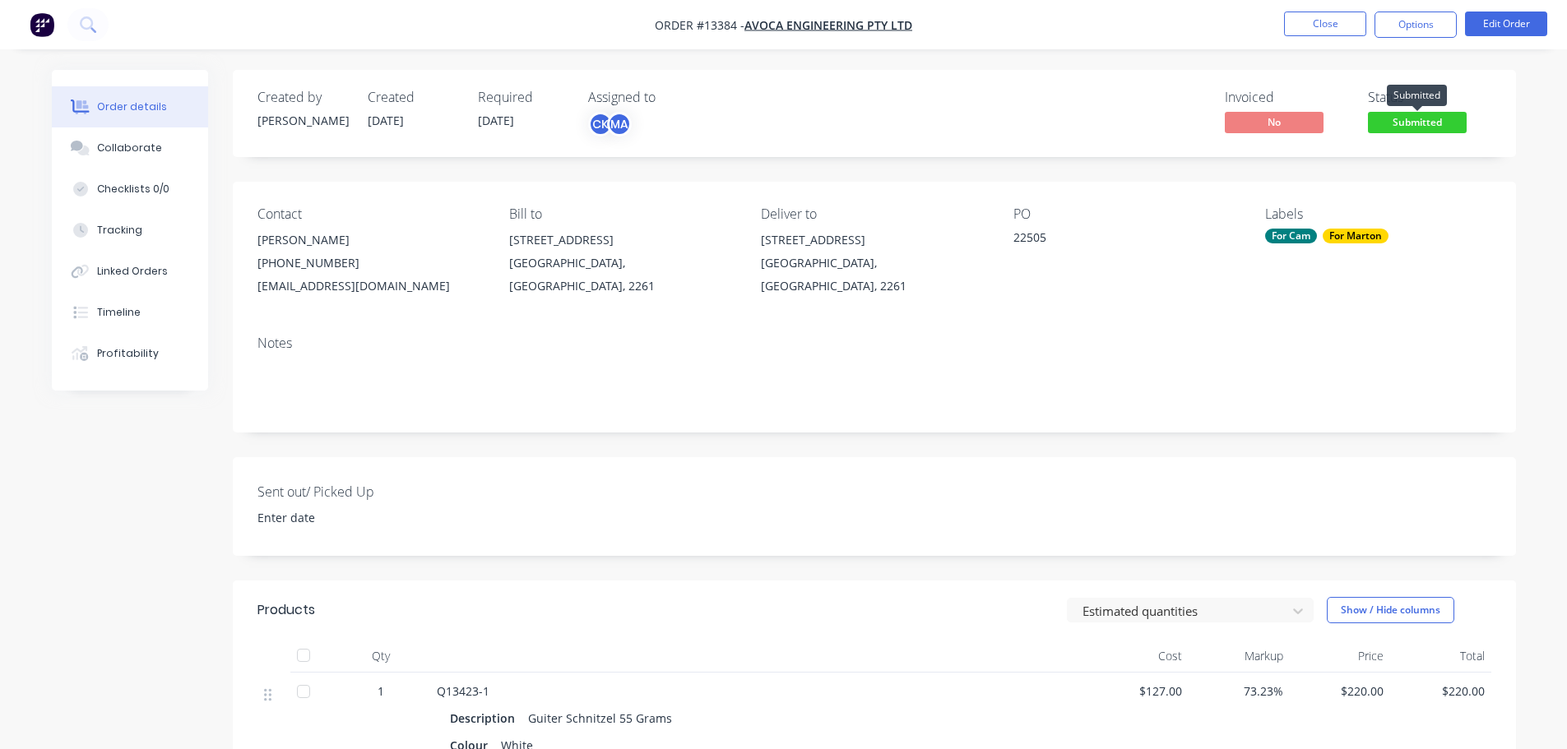
click at [1436, 132] on span "Submitted" at bounding box center [1417, 122] width 99 height 21
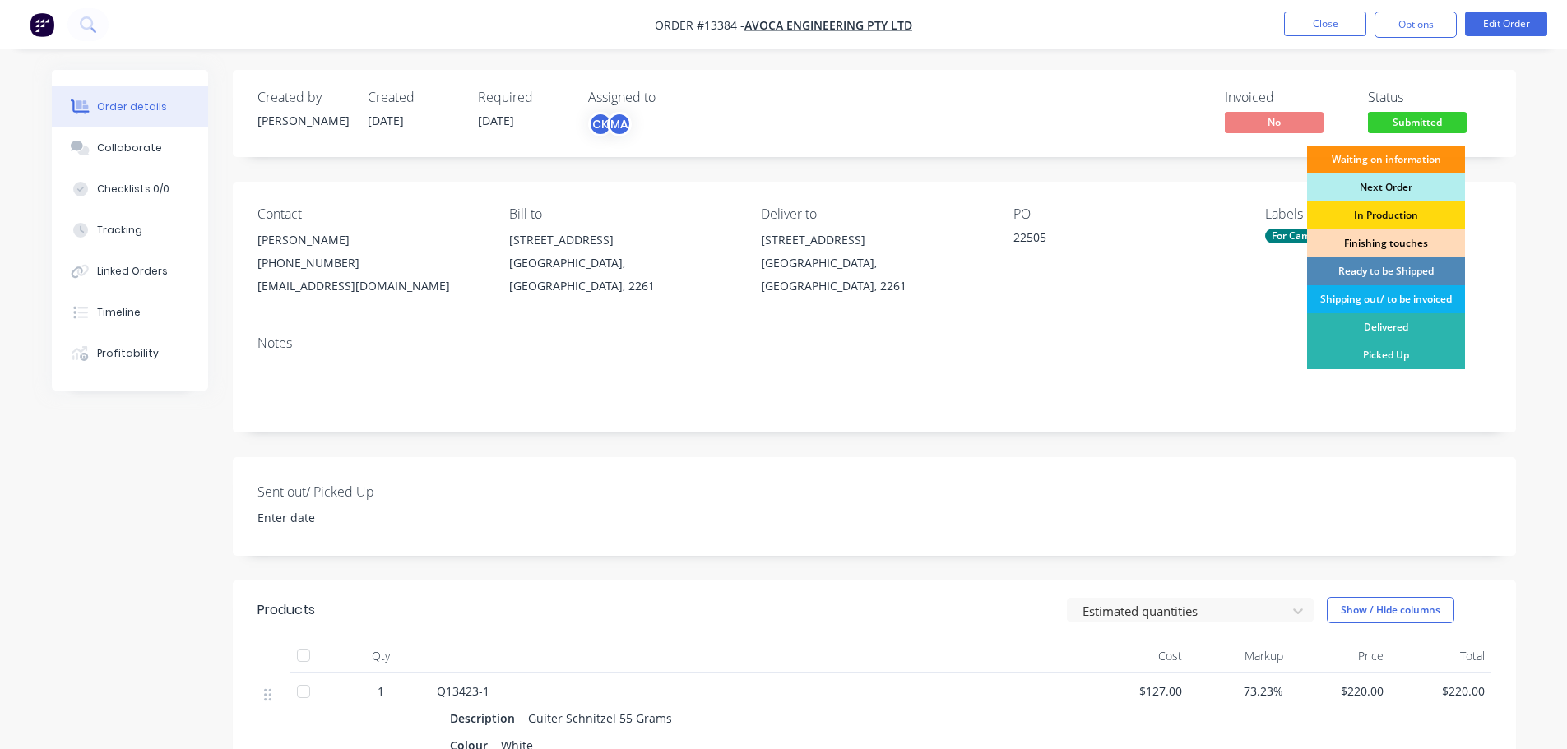
click at [1397, 246] on div "Finishing touches" at bounding box center [1386, 243] width 158 height 28
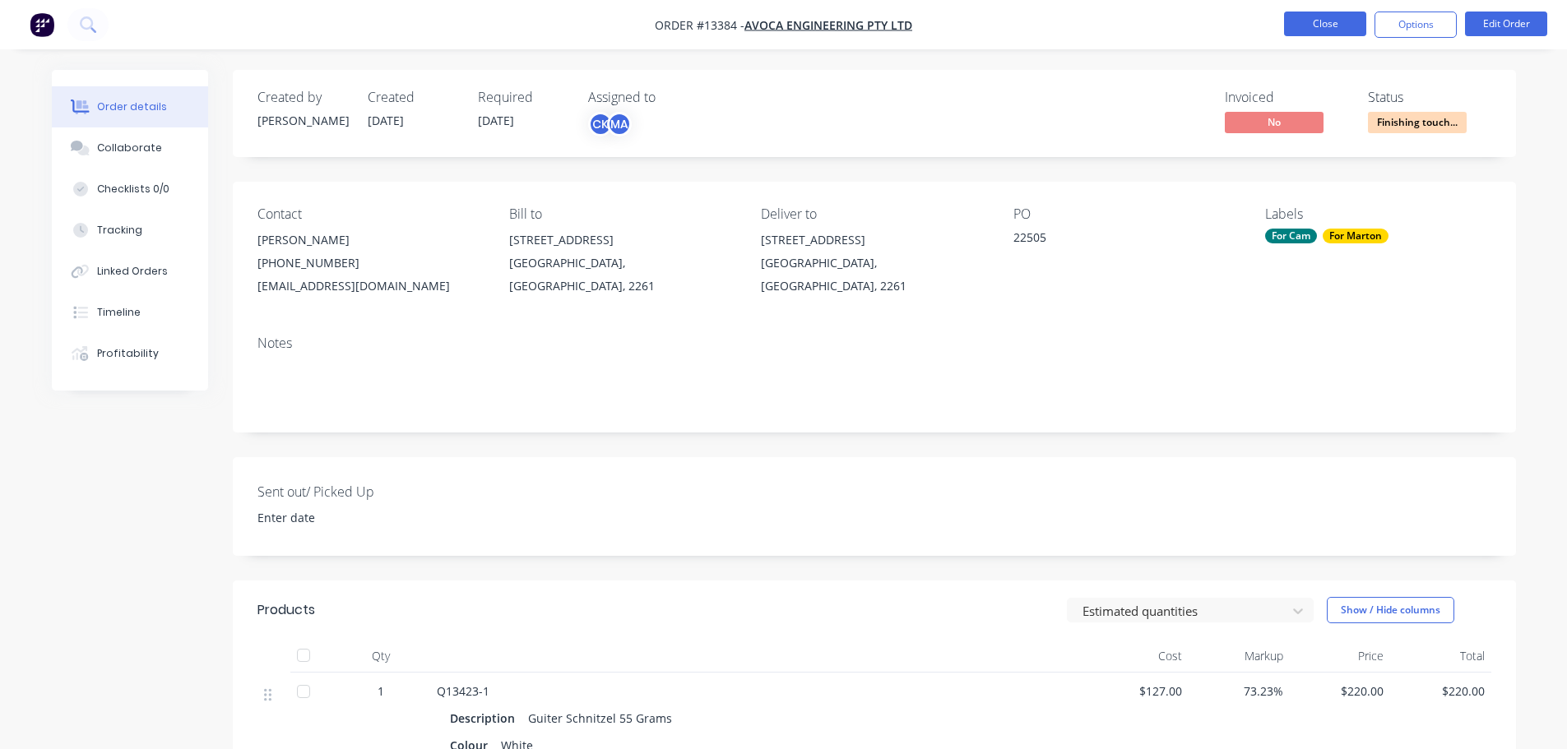
click at [1330, 18] on button "Close" at bounding box center [1325, 24] width 82 height 25
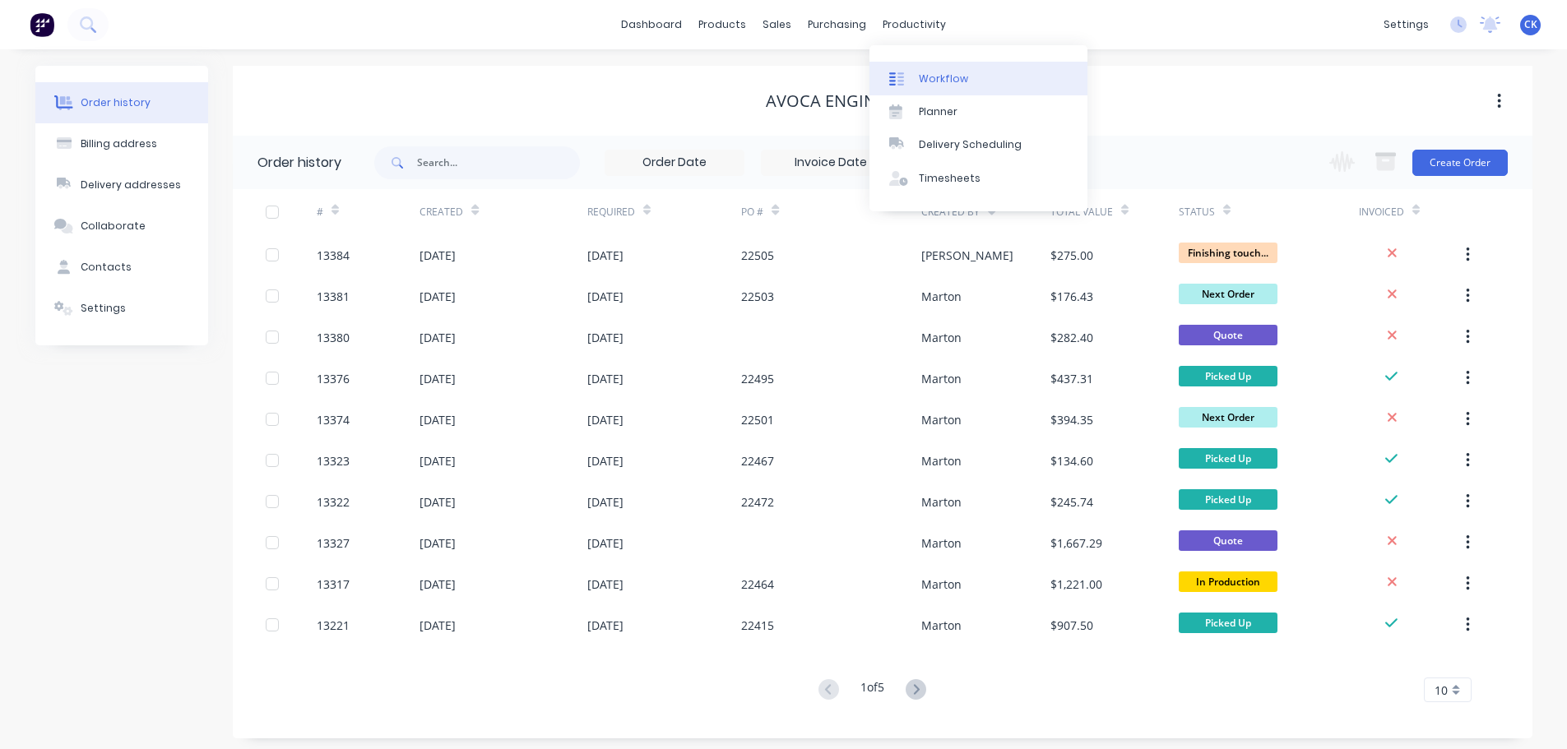
click at [919, 88] on link "Workflow" at bounding box center [978, 78] width 218 height 33
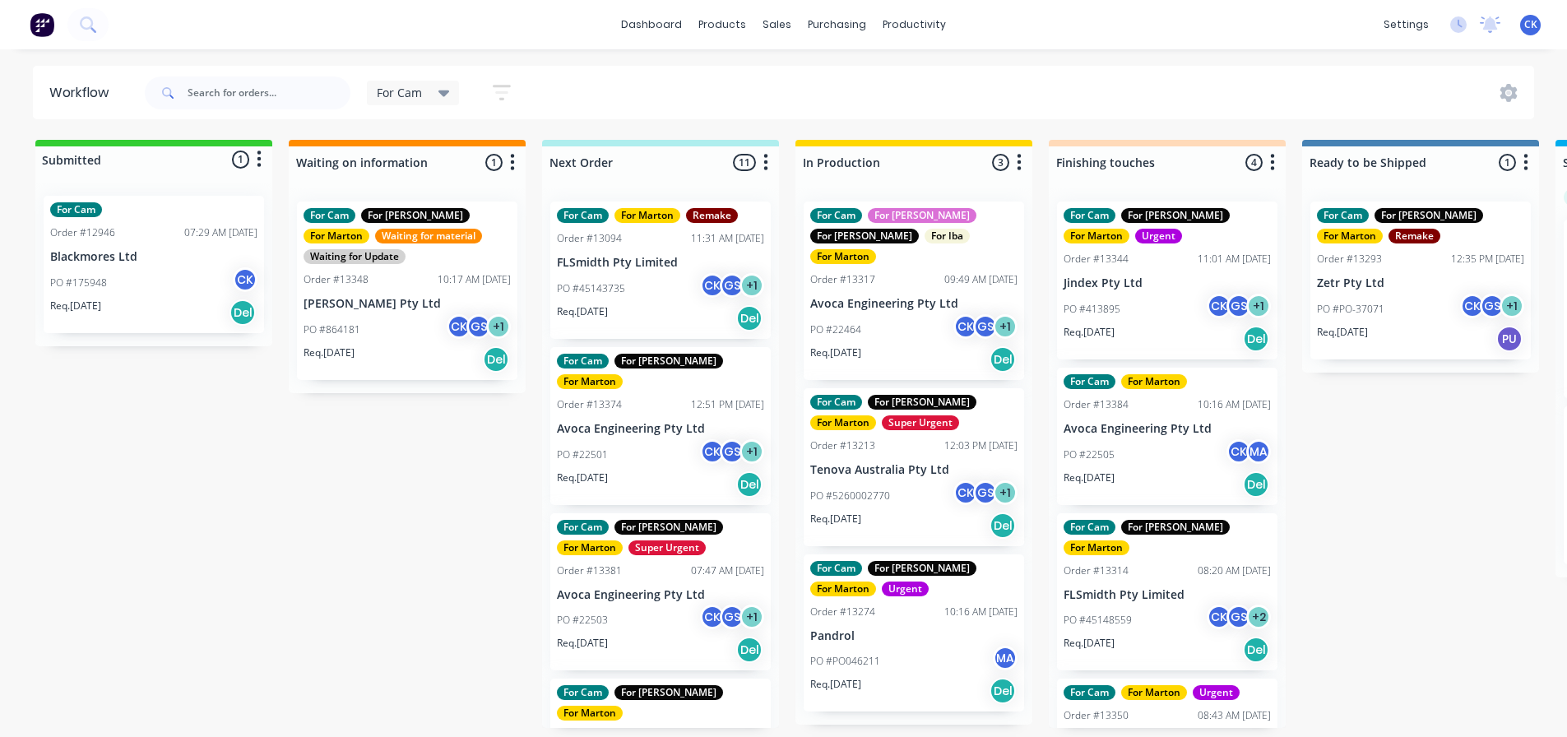
scroll to position [82, 0]
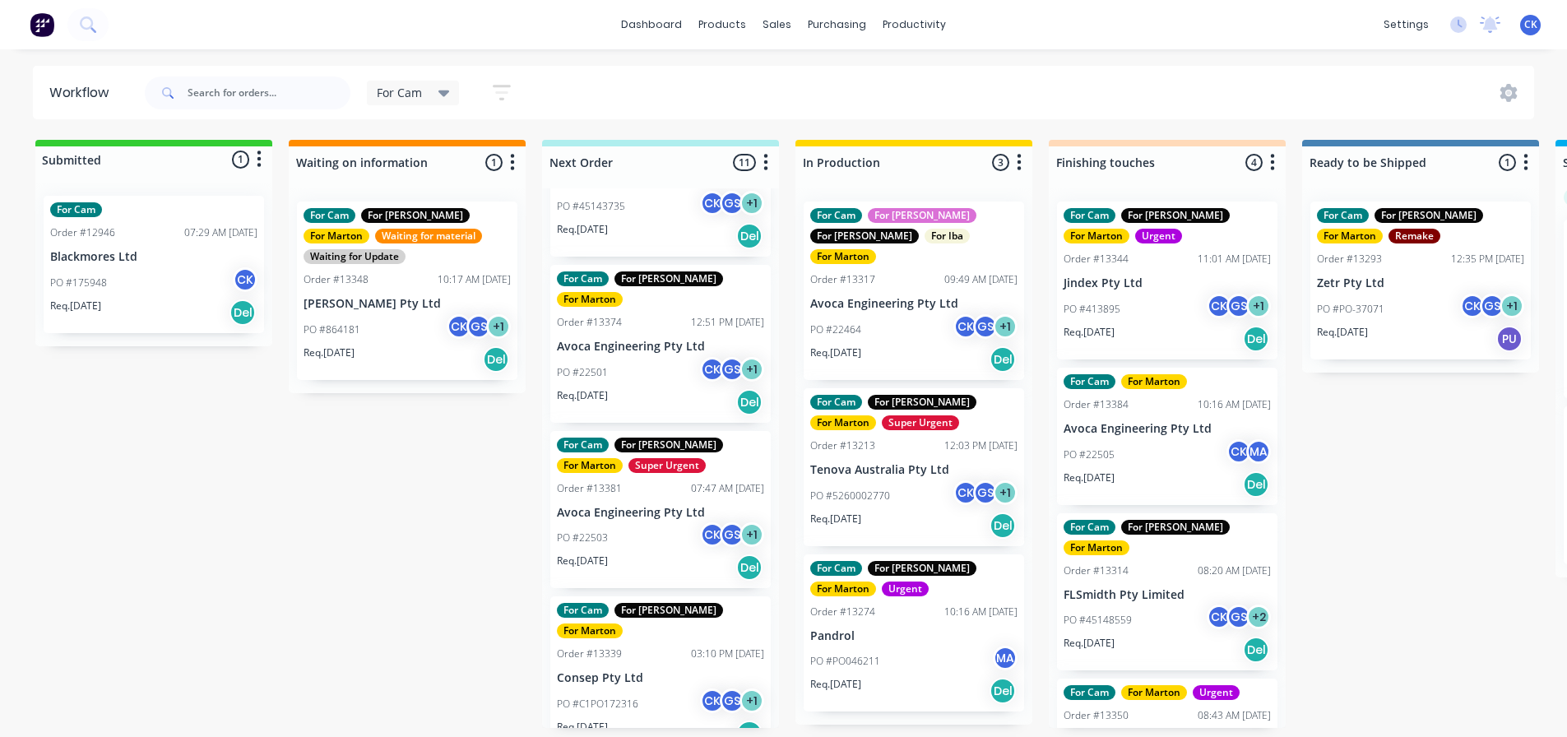
click at [656, 359] on div "PO #22501 CK GS + 1" at bounding box center [660, 372] width 207 height 31
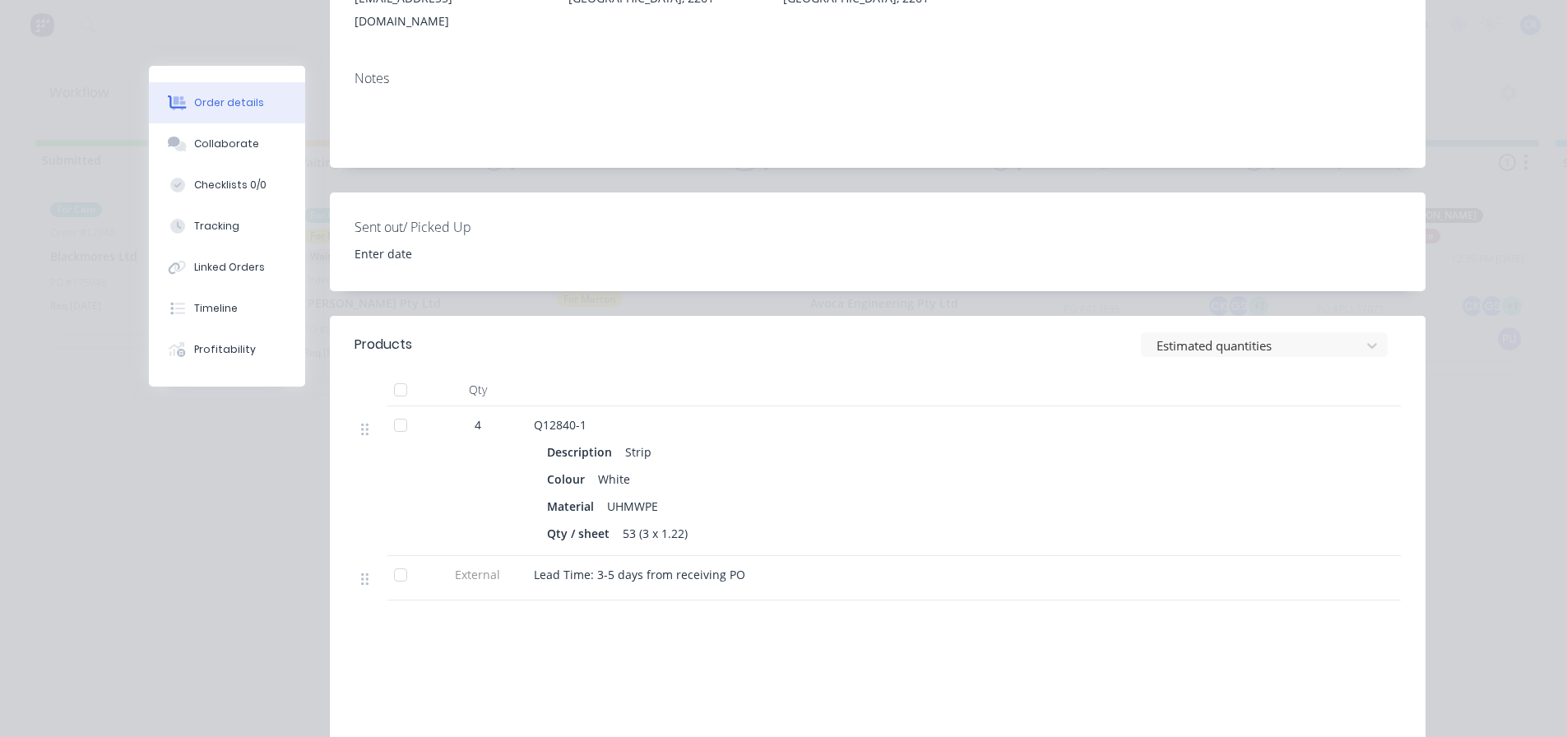
scroll to position [0, 0]
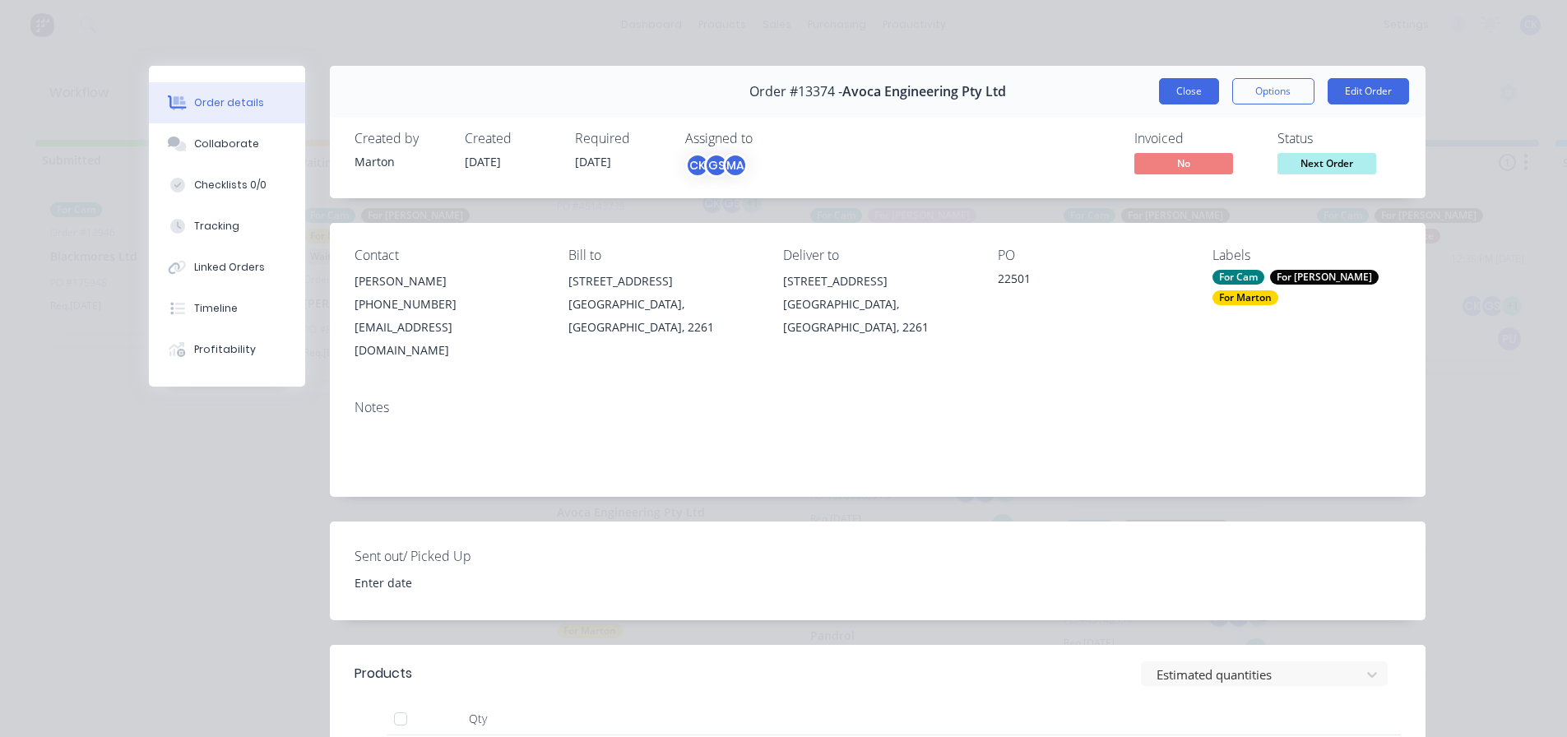
click at [1188, 100] on button "Close" at bounding box center [1189, 91] width 60 height 26
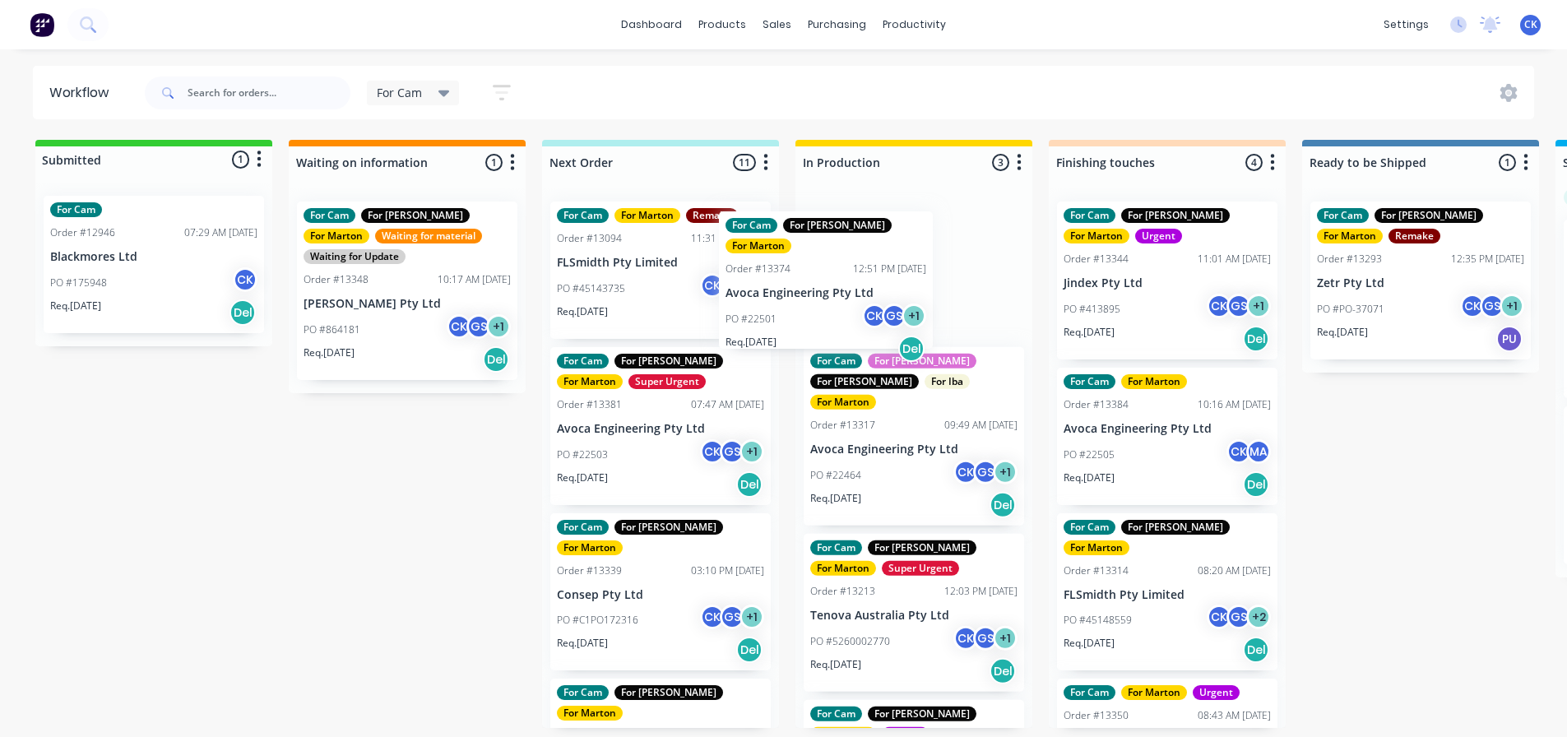
drag, startPoint x: 634, startPoint y: 473, endPoint x: 828, endPoint y: 316, distance: 249.7
click at [828, 316] on div "Submitted 1 Status colour #32CD32 hex #32CD32 Save Cancel Summaries Total order…" at bounding box center [1121, 434] width 2266 height 588
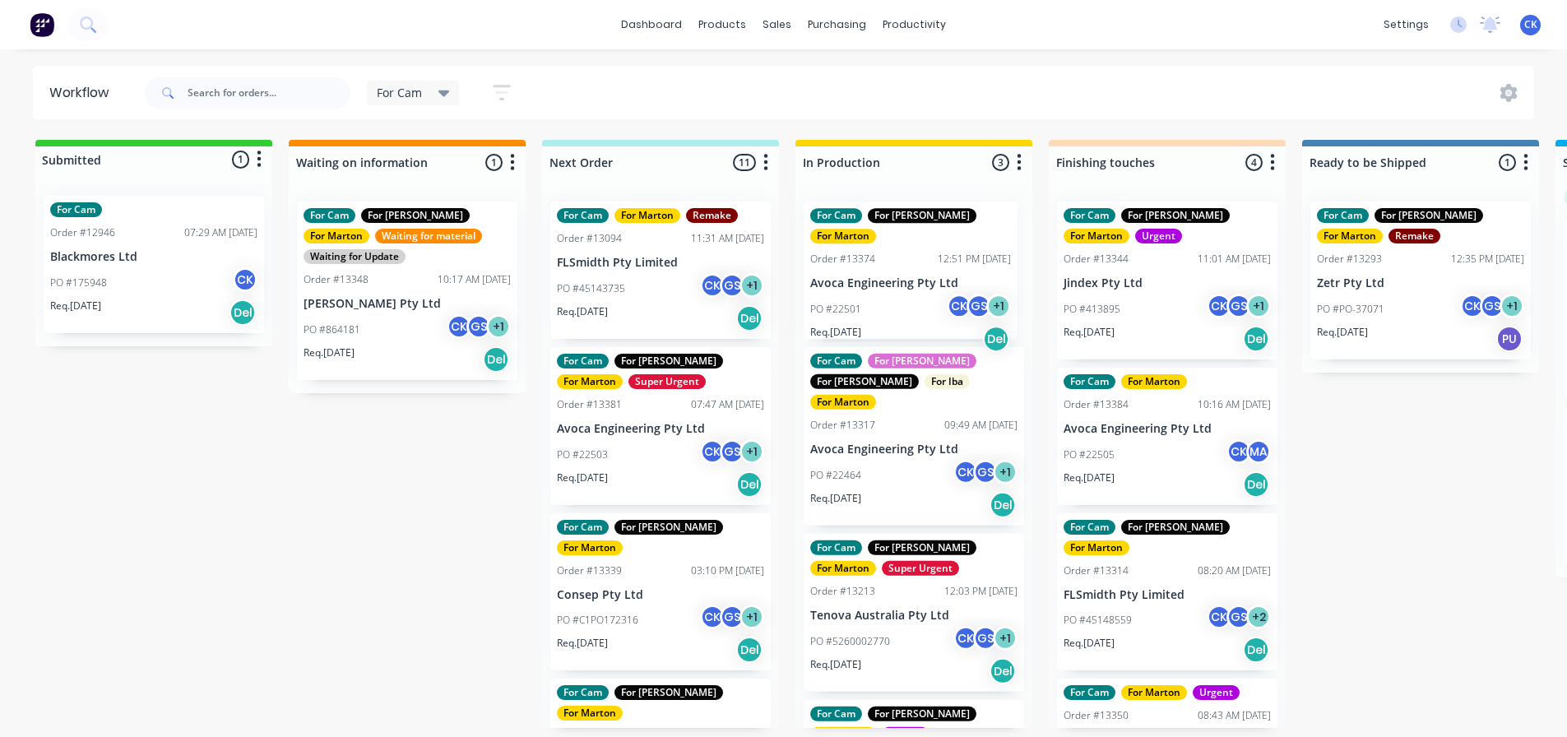
click at [667, 478] on div "[PERSON_NAME] [PERSON_NAME] (You) [PERSON_NAME] MA [PERSON_NAME]" at bounding box center [669, 530] width 247 height 123
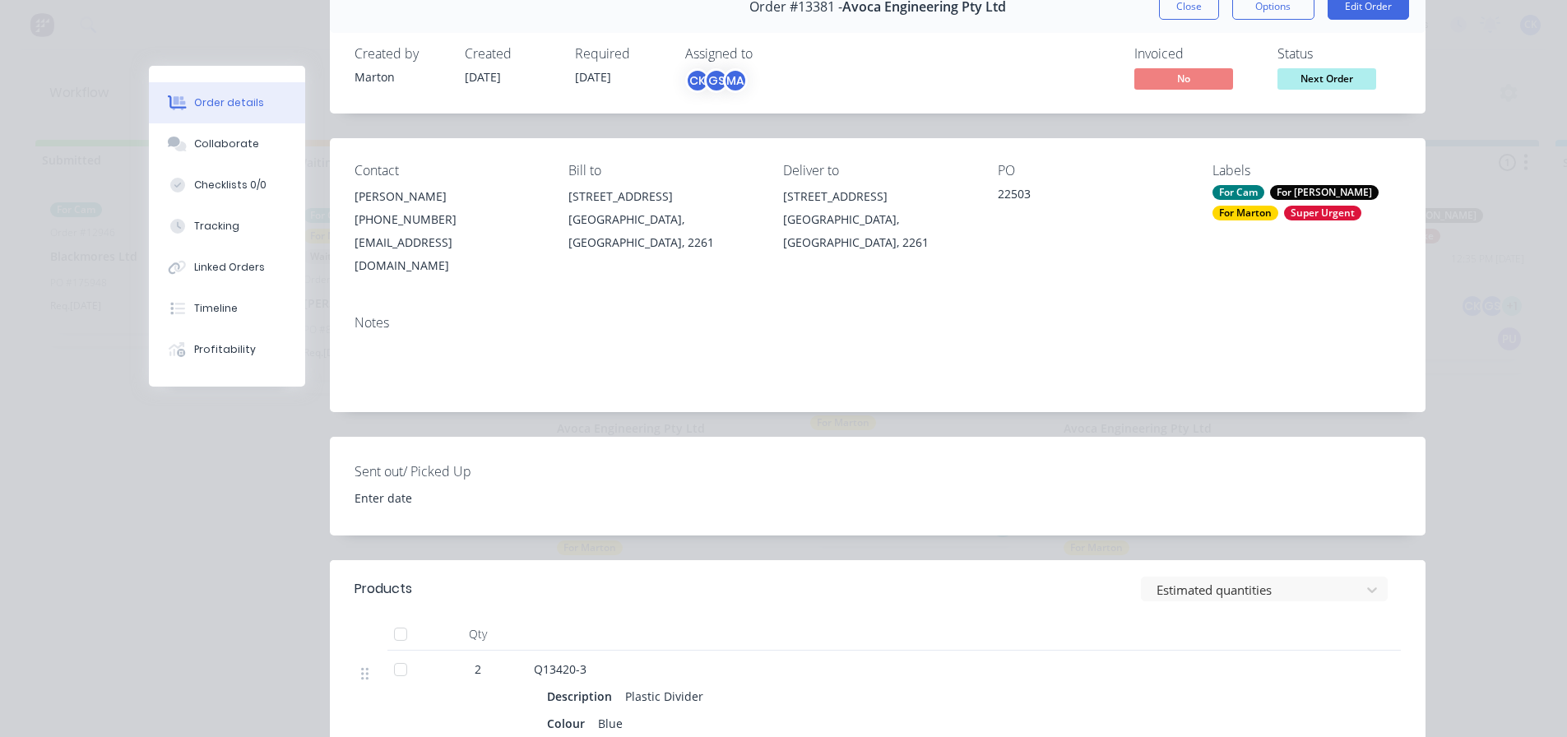
scroll to position [165, 0]
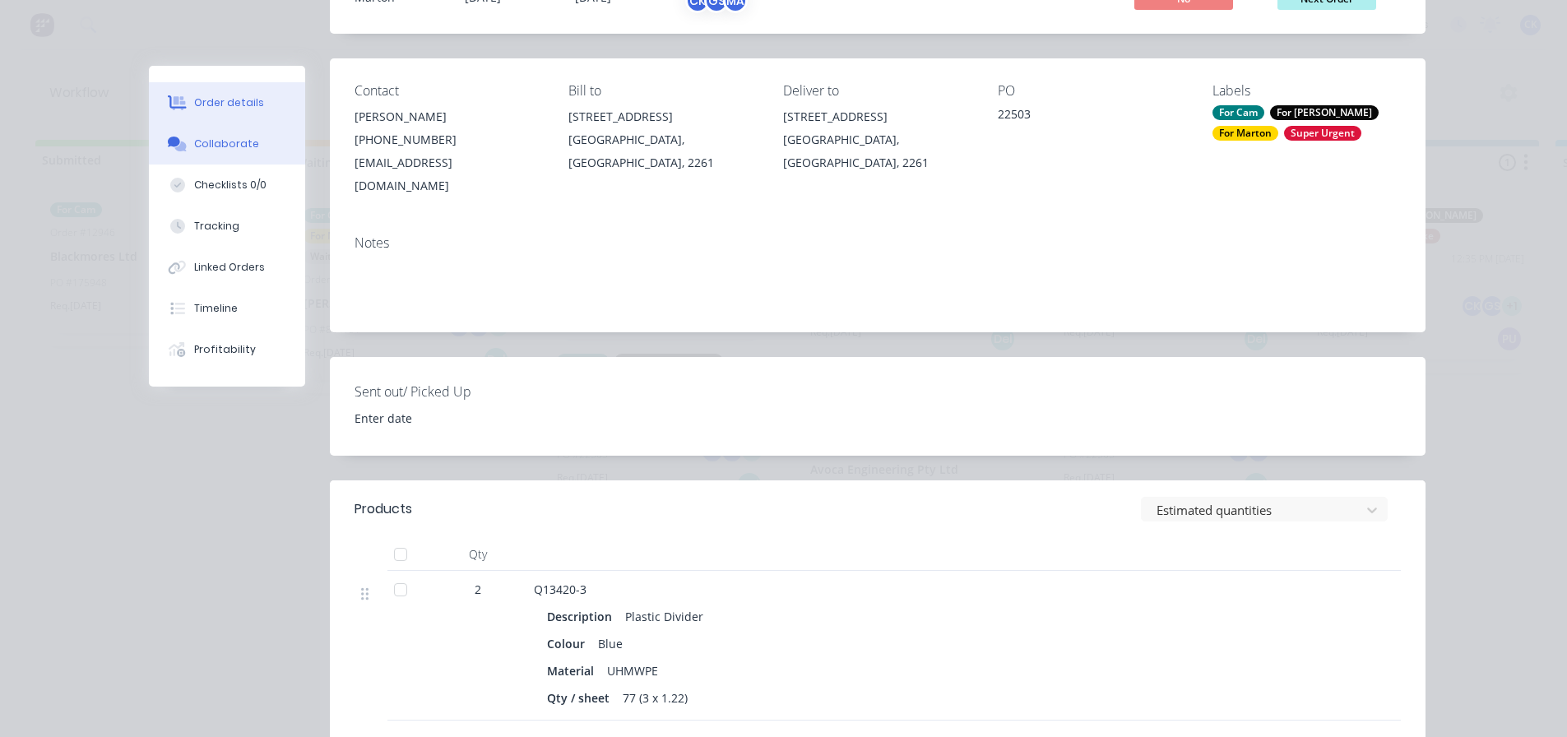
click at [248, 146] on button "Collaborate" at bounding box center [227, 143] width 156 height 41
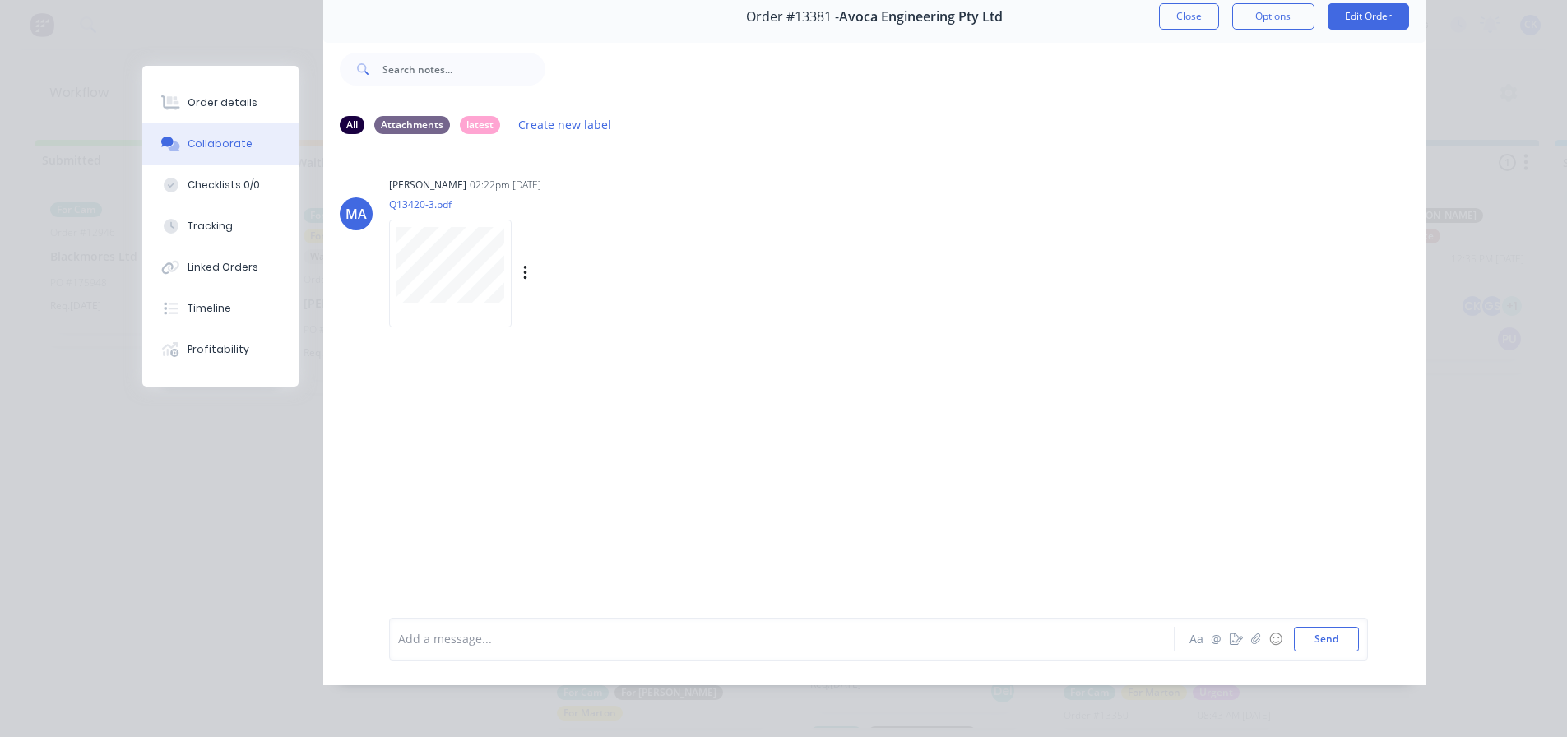
scroll to position [0, 0]
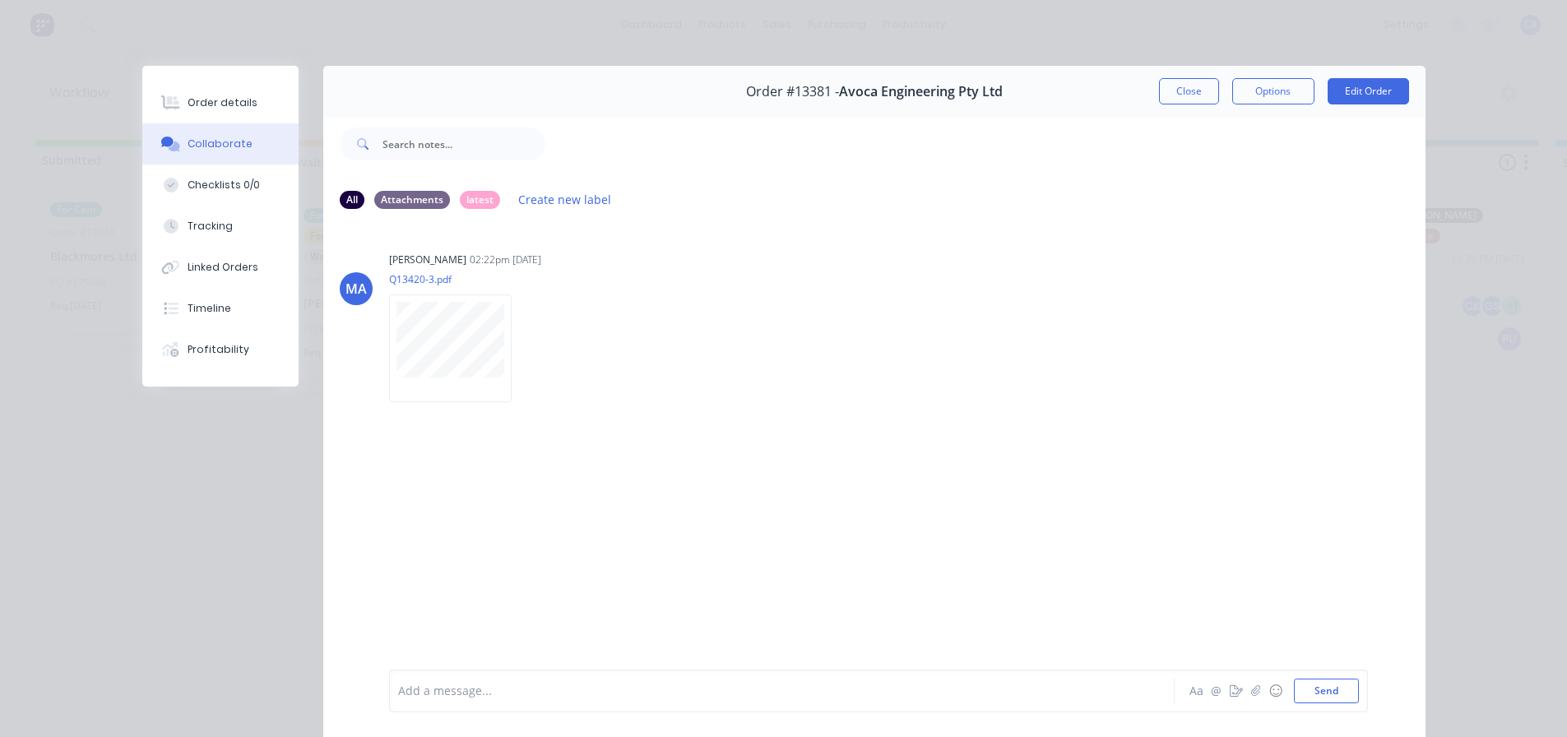
drag, startPoint x: 1163, startPoint y: 93, endPoint x: 1142, endPoint y: 116, distance: 31.4
click at [1163, 93] on button "Close" at bounding box center [1189, 91] width 60 height 26
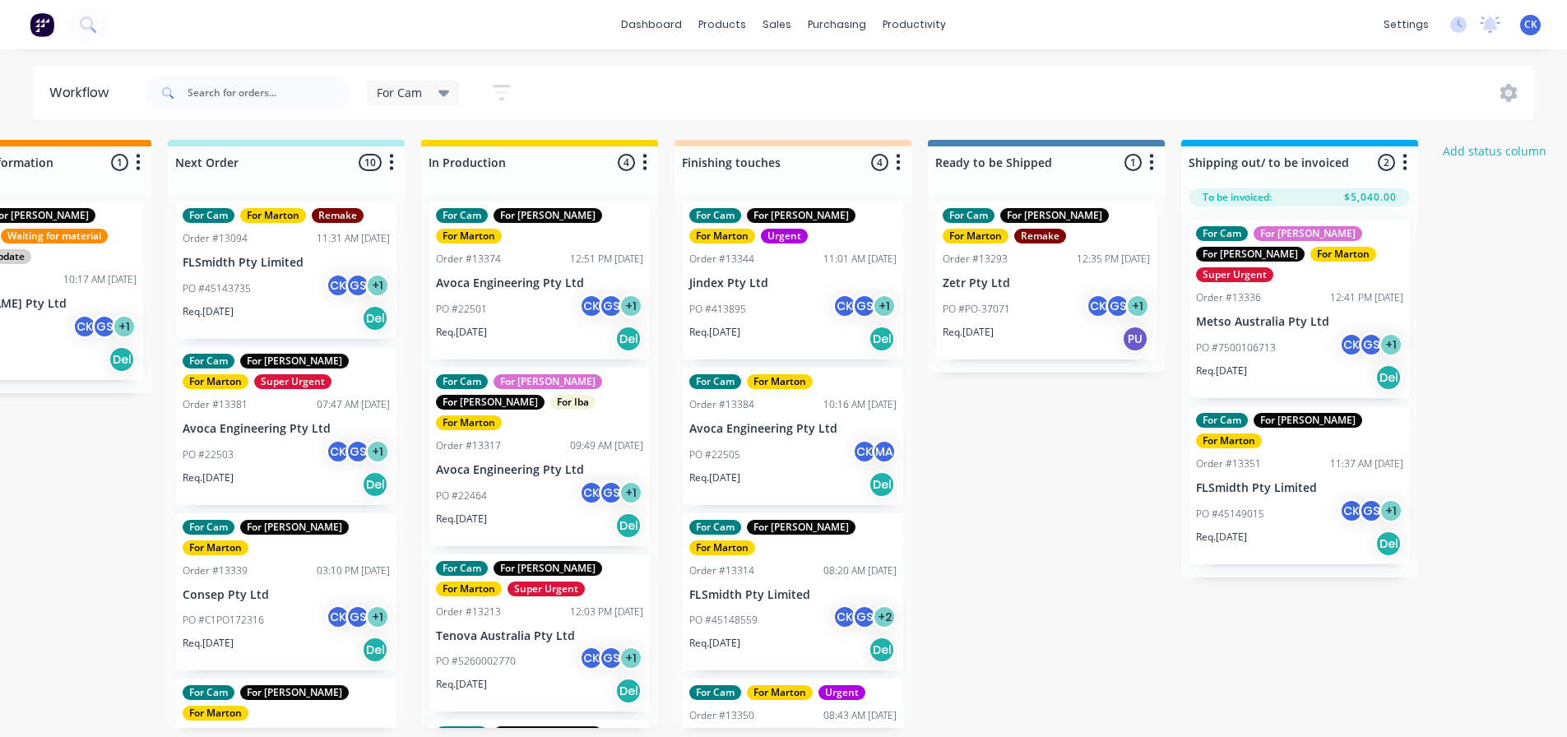
scroll to position [3, 407]
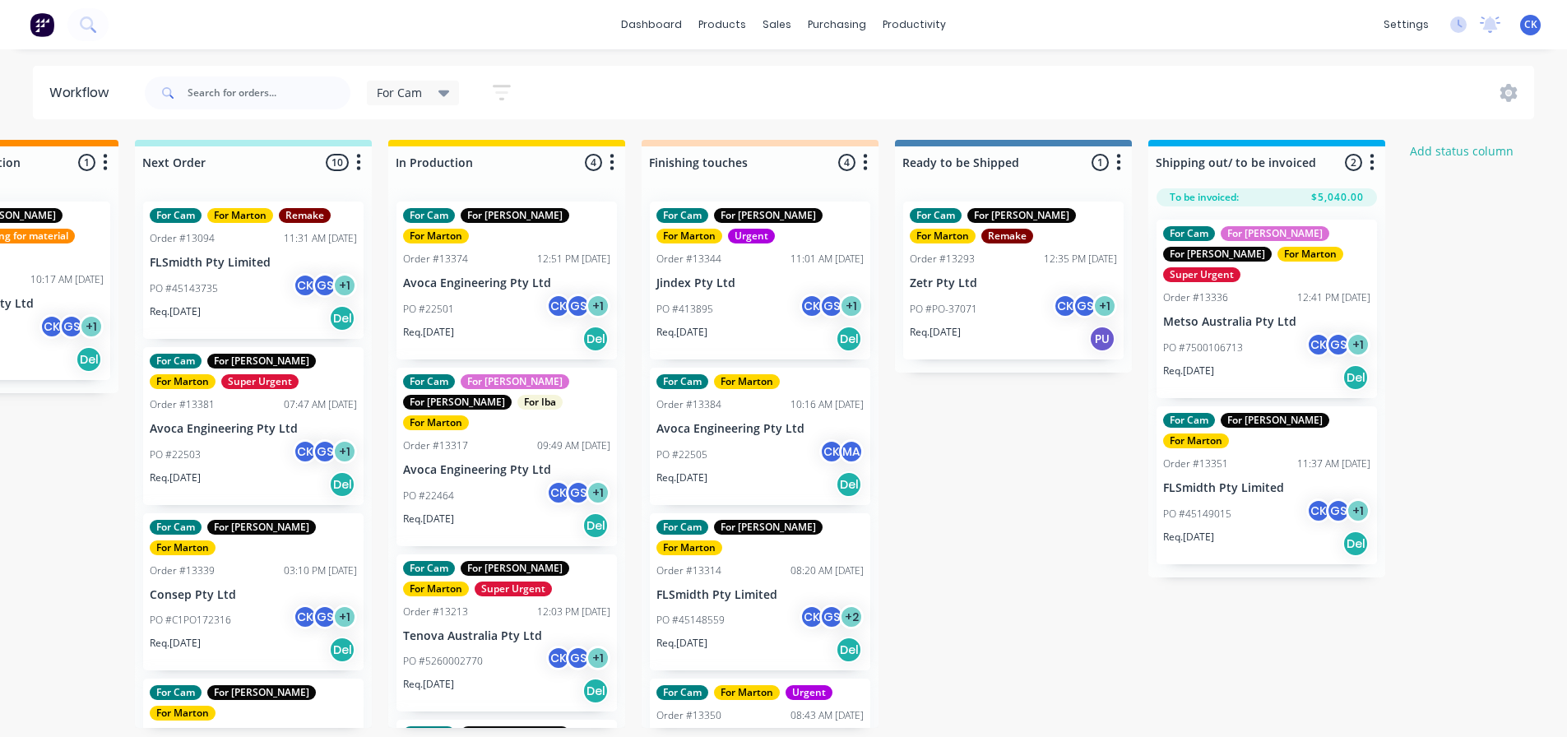
click at [776, 454] on div "PO #22505 CK MA" at bounding box center [759, 454] width 207 height 31
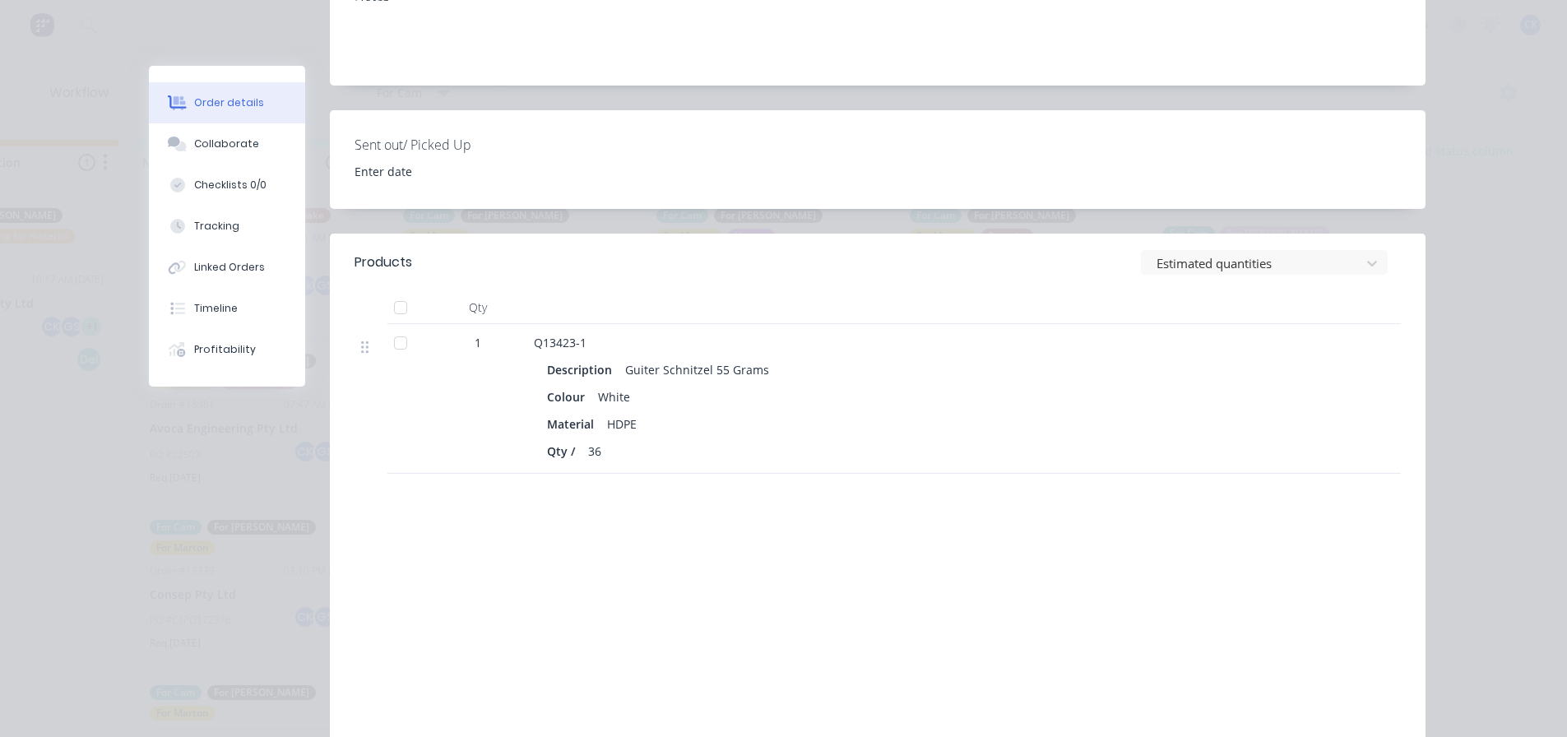
scroll to position [0, 0]
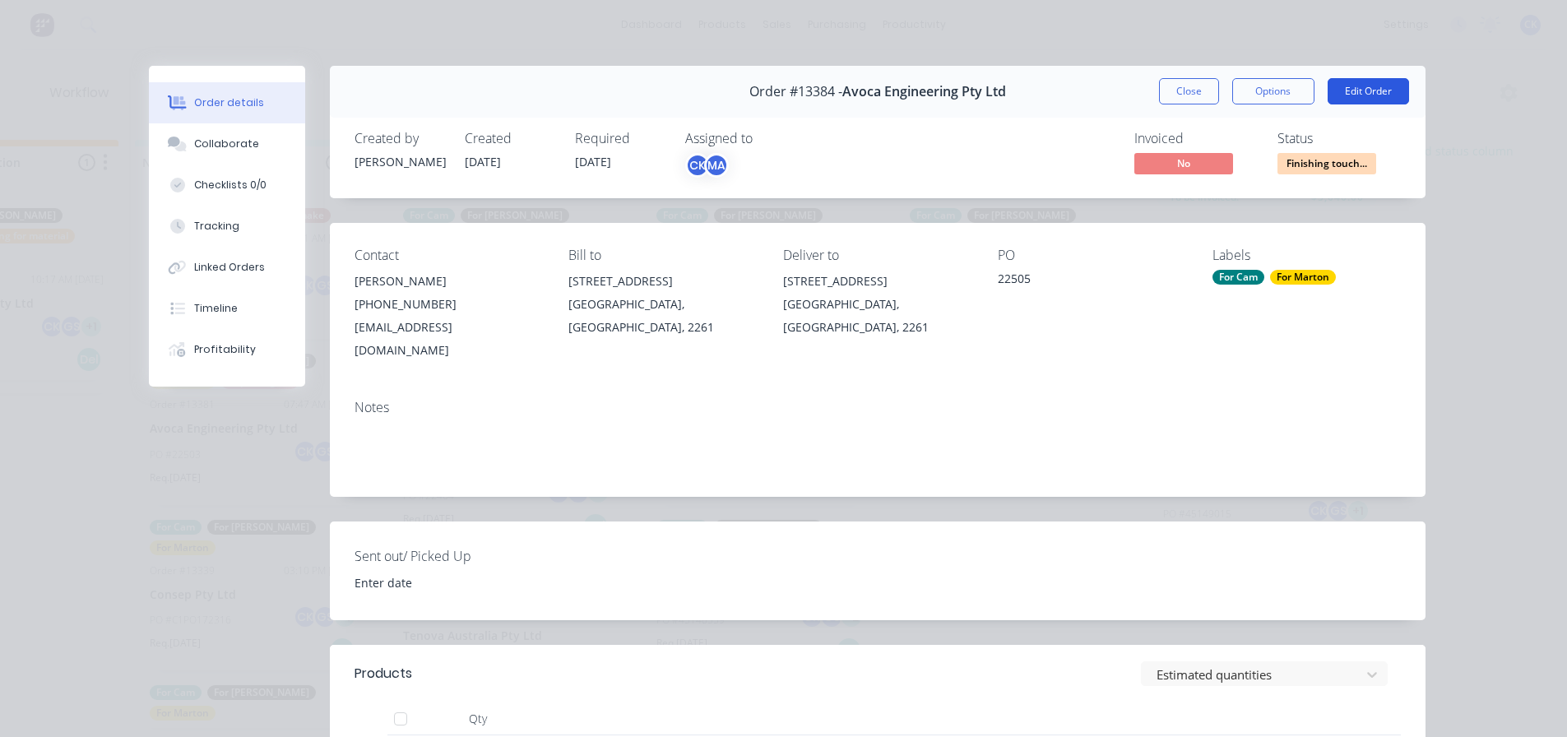
click at [1359, 95] on button "Edit Order" at bounding box center [1368, 91] width 81 height 26
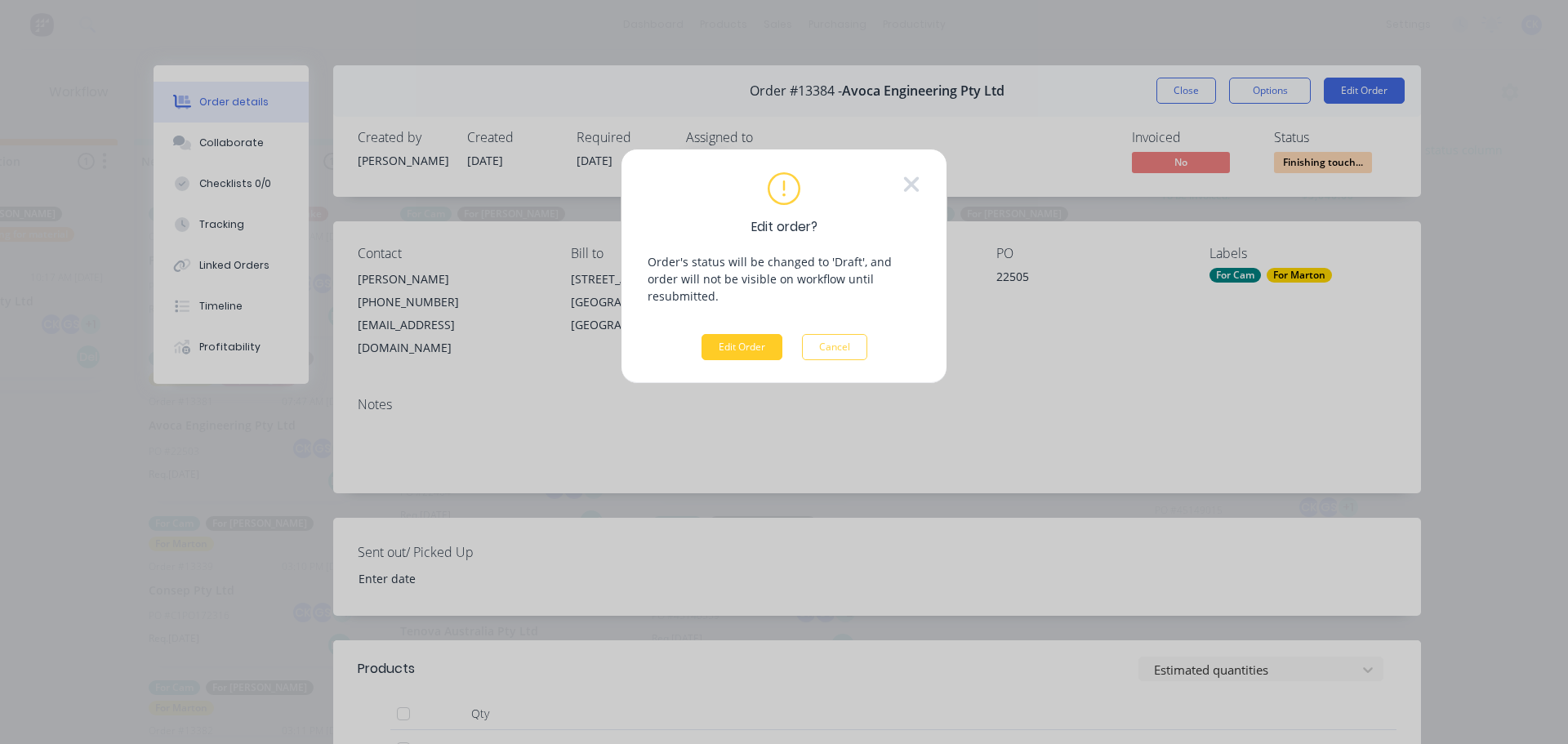
click at [750, 334] on button "Edit Order" at bounding box center [742, 347] width 80 height 26
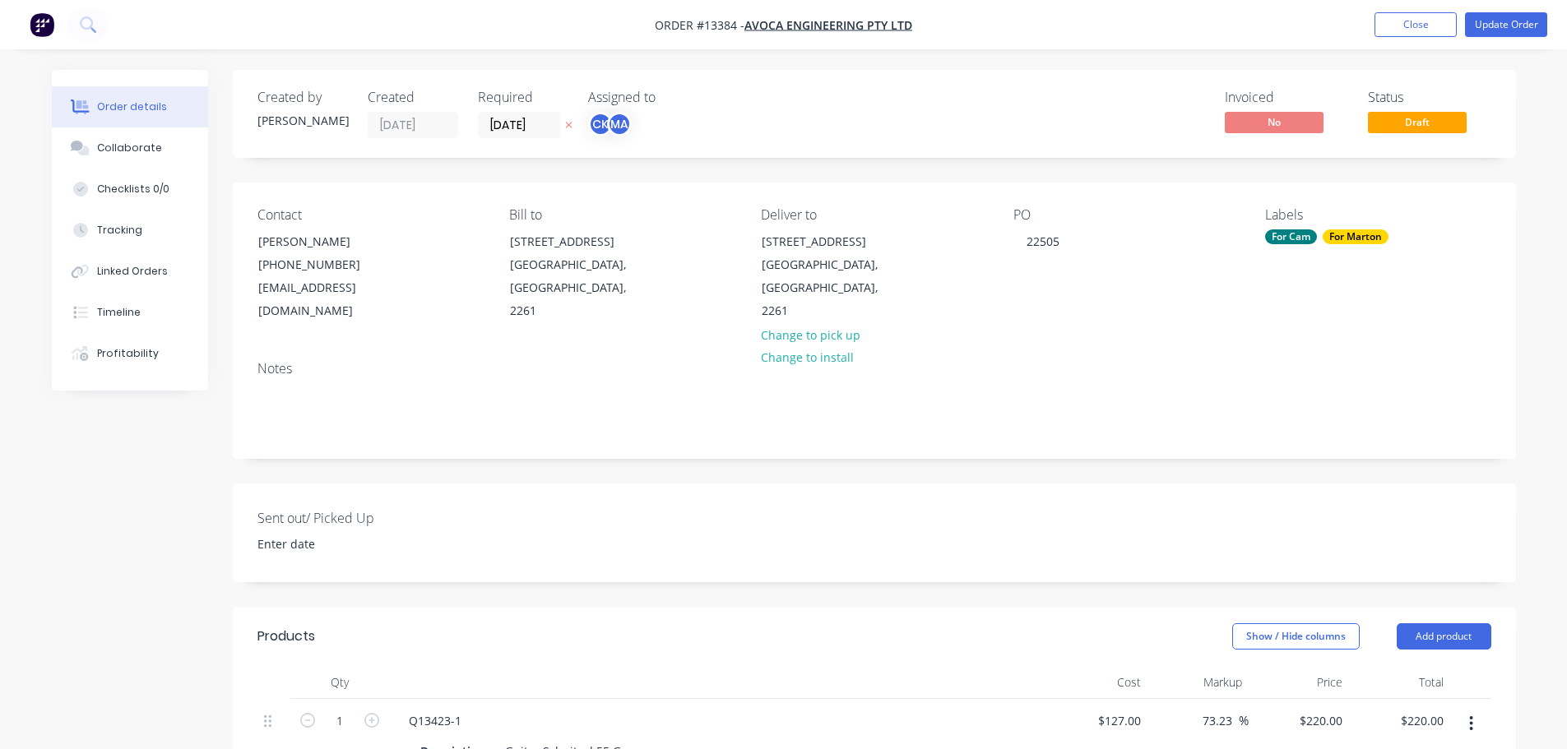
click at [1445, 114] on span "Draft" at bounding box center [1417, 122] width 99 height 21
click at [1443, 116] on span "Draft" at bounding box center [1417, 122] width 99 height 21
click at [1518, 34] on button "Update Order" at bounding box center [1506, 24] width 82 height 25
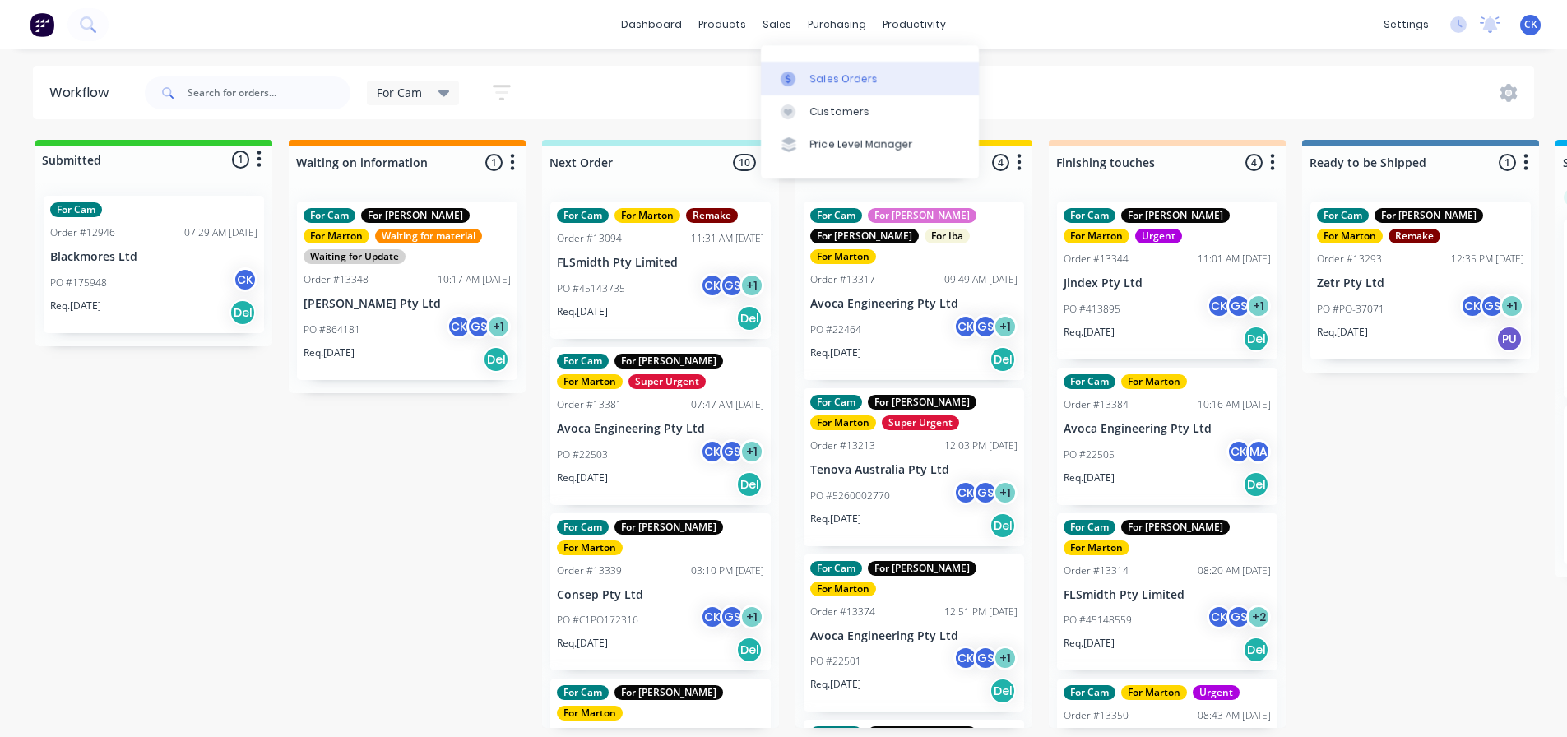
click at [792, 68] on link "Sales Orders" at bounding box center [870, 78] width 218 height 33
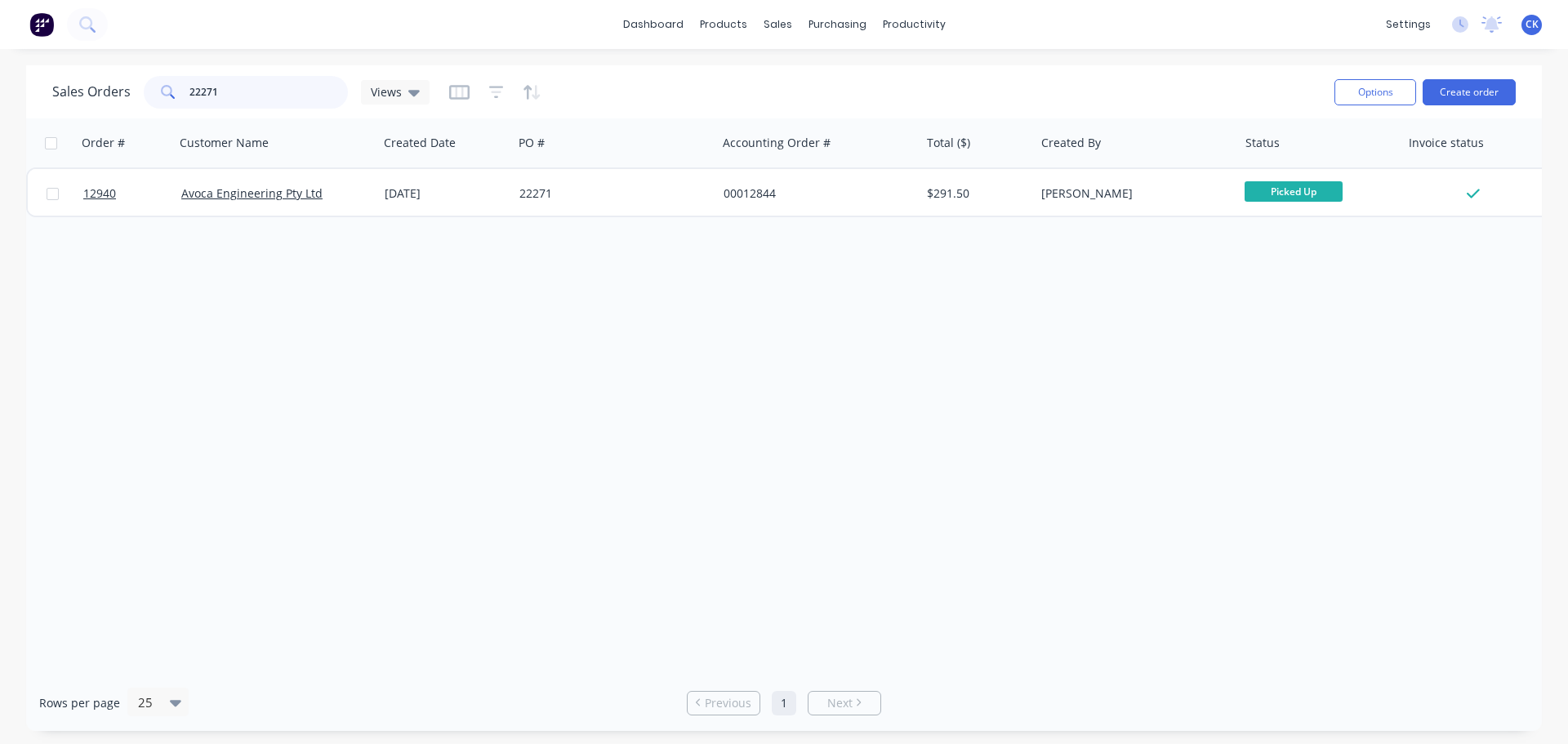
drag, startPoint x: 295, startPoint y: 99, endPoint x: 82, endPoint y: 94, distance: 213.1
click at [82, 94] on div "Sales Orders 22271 Views" at bounding box center [241, 91] width 377 height 33
click at [224, 314] on div "Order # Customer Name Created Date PO # Accounting Order # Total ($) Created By…" at bounding box center [784, 396] width 1516 height 556
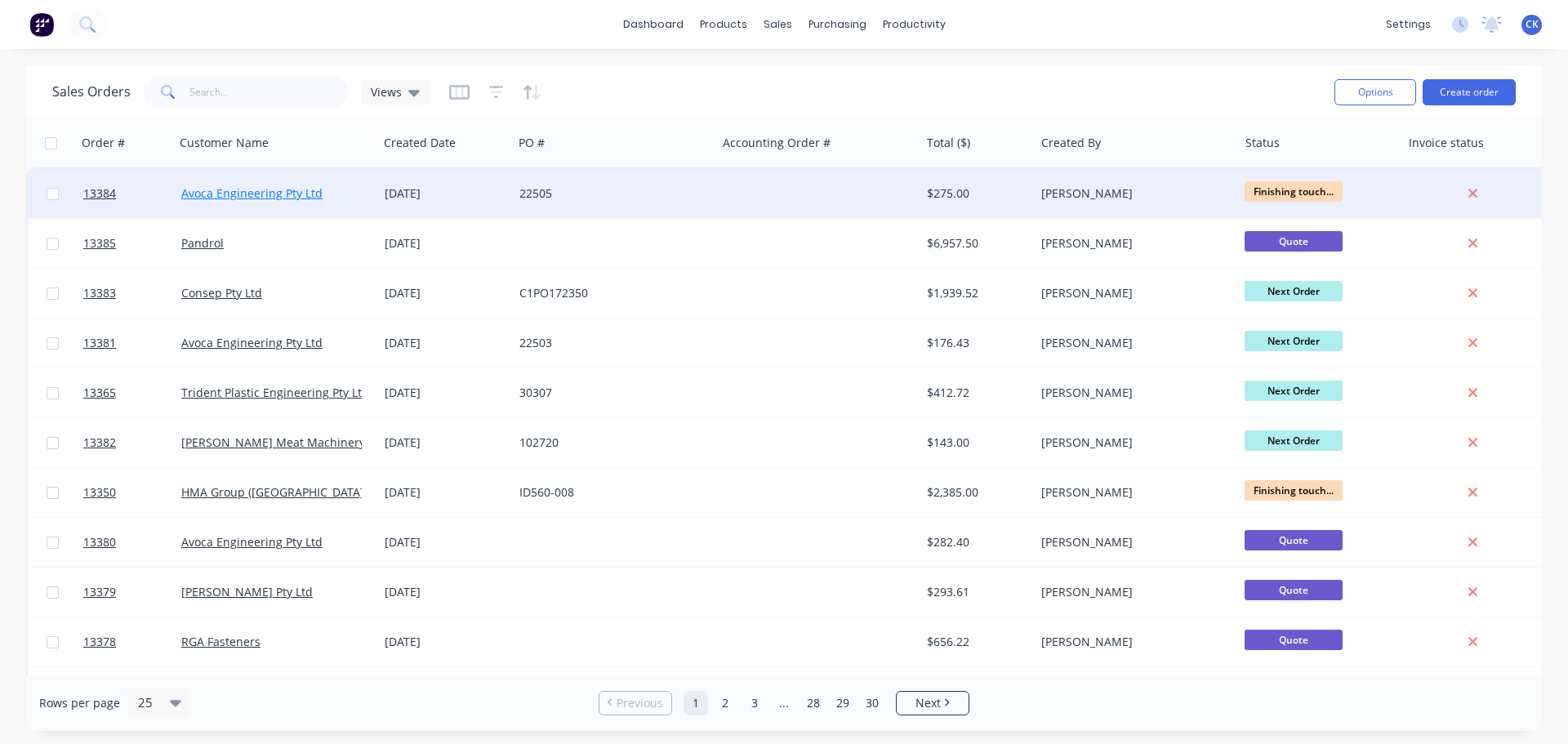
click at [262, 198] on link "Avoca Engineering Pty Ltd" at bounding box center [252, 194] width 141 height 16
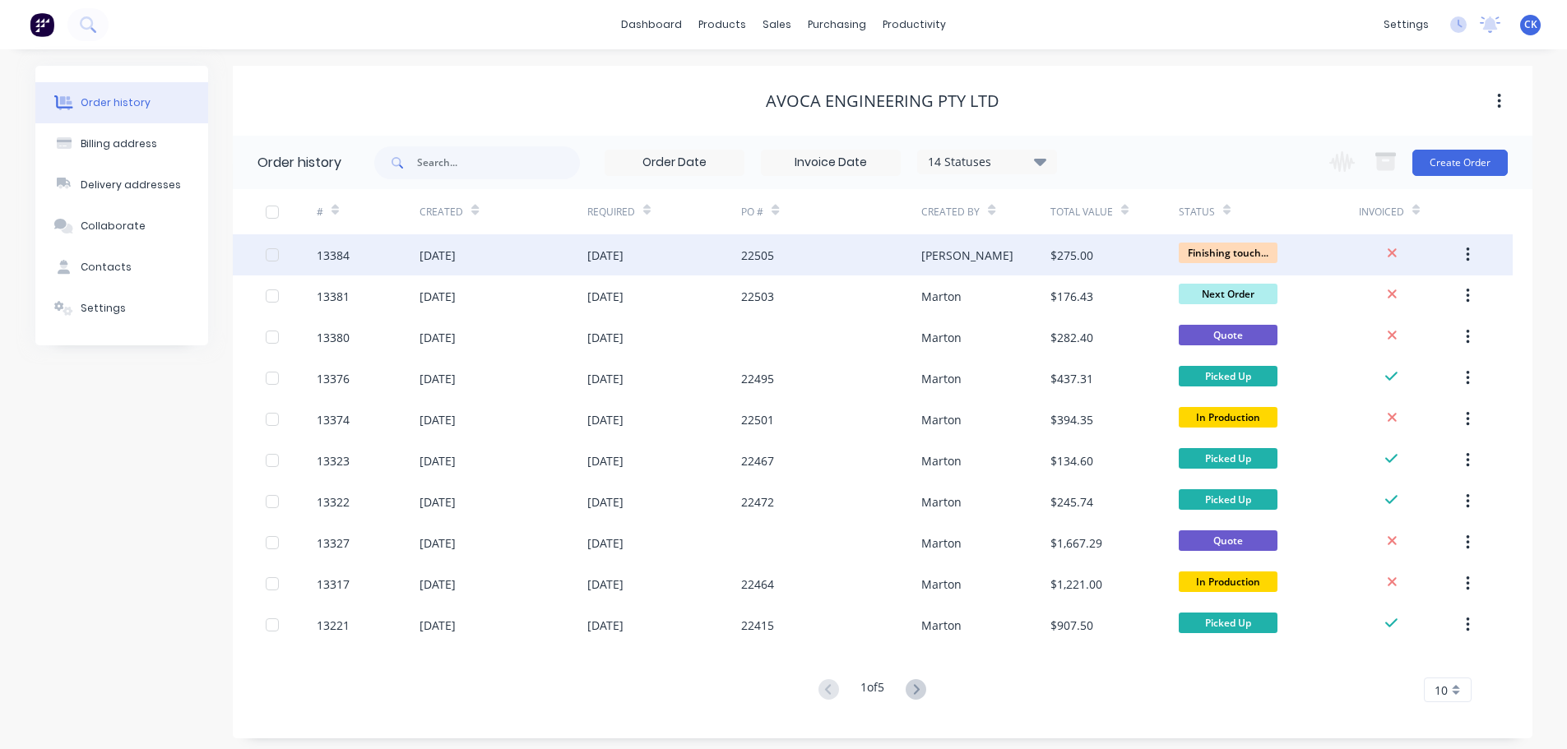
click at [1476, 254] on button "button" at bounding box center [1468, 255] width 39 height 30
click at [1333, 247] on div "Finishing touch..." at bounding box center [1269, 254] width 180 height 41
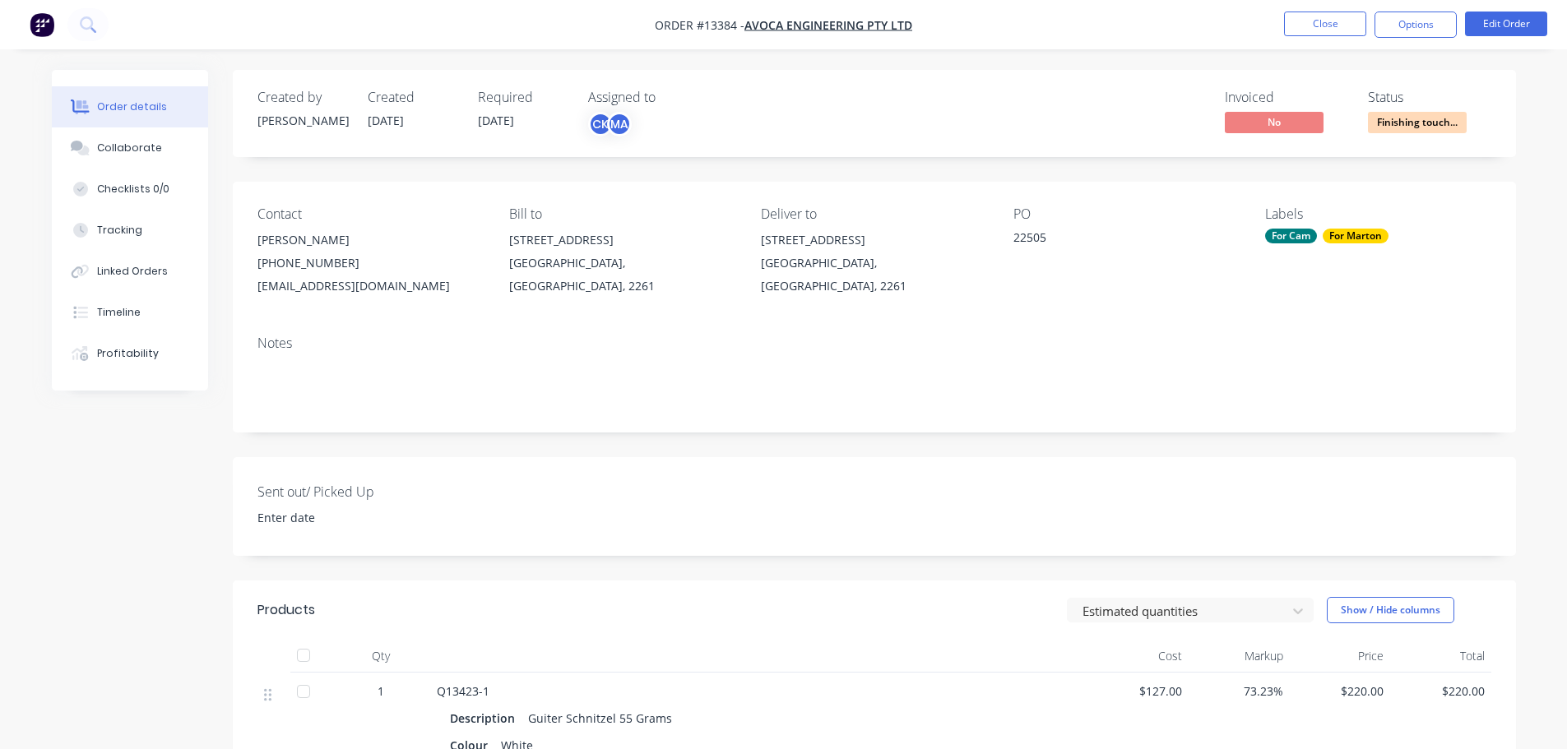
drag, startPoint x: 1407, startPoint y: 104, endPoint x: 1412, endPoint y: 122, distance: 18.2
click at [1412, 122] on span "Finishing touch..." at bounding box center [1417, 122] width 99 height 21
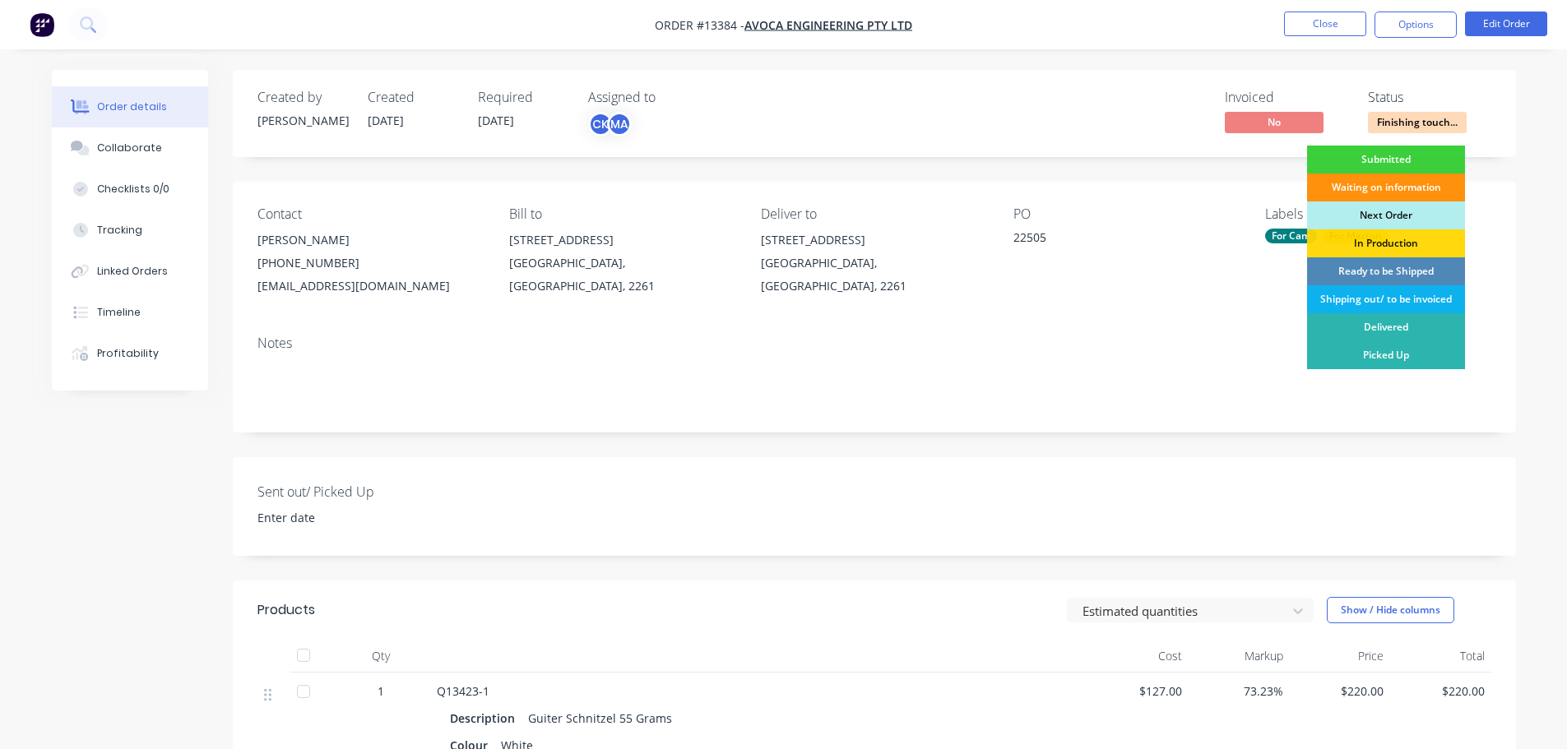
click at [1217, 180] on div "Created by [PERSON_NAME] Created [DATE] Required [DATE] Assigned to CK MA Invoi…" at bounding box center [874, 598] width 1283 height 1057
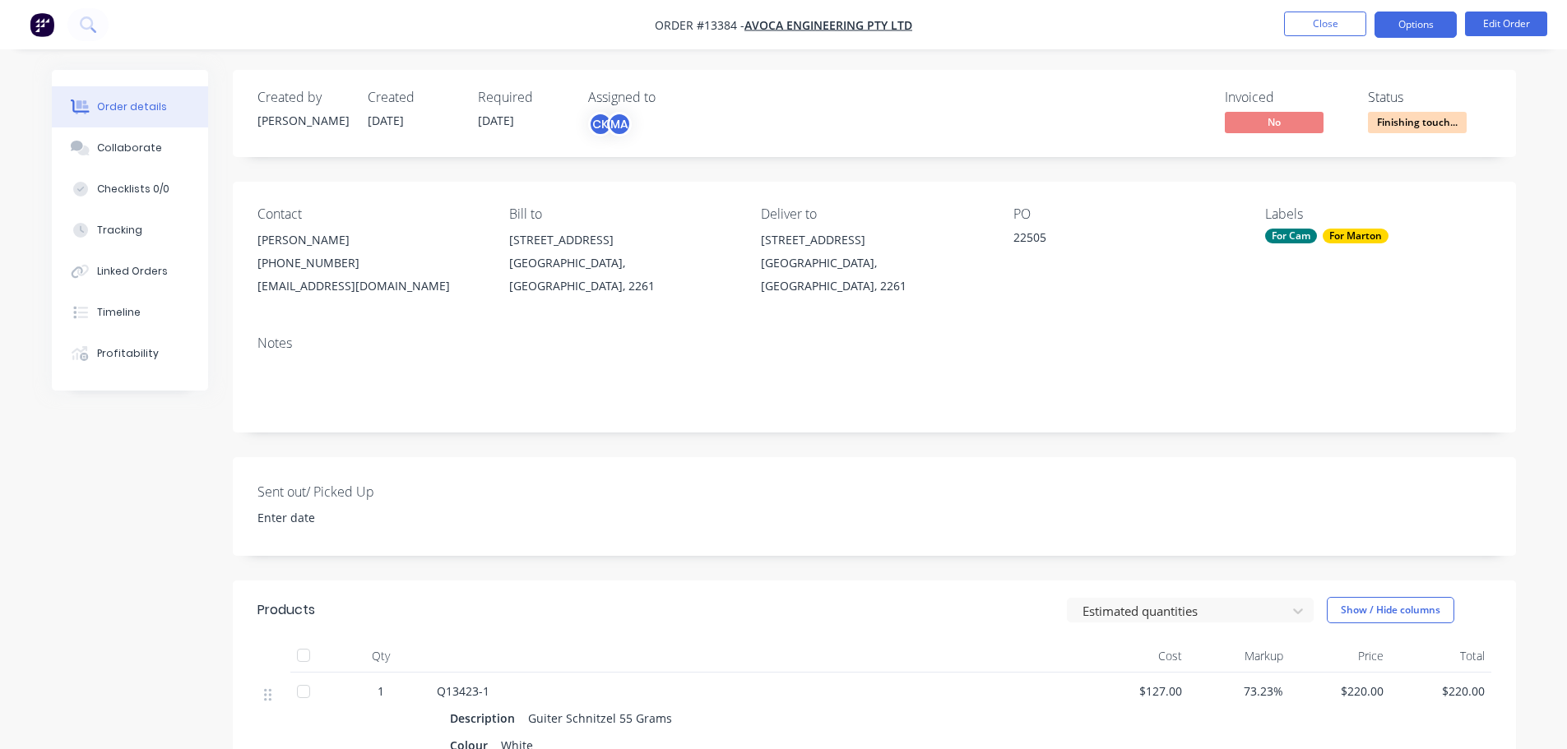
click at [1440, 21] on button "Options" at bounding box center [1415, 25] width 82 height 26
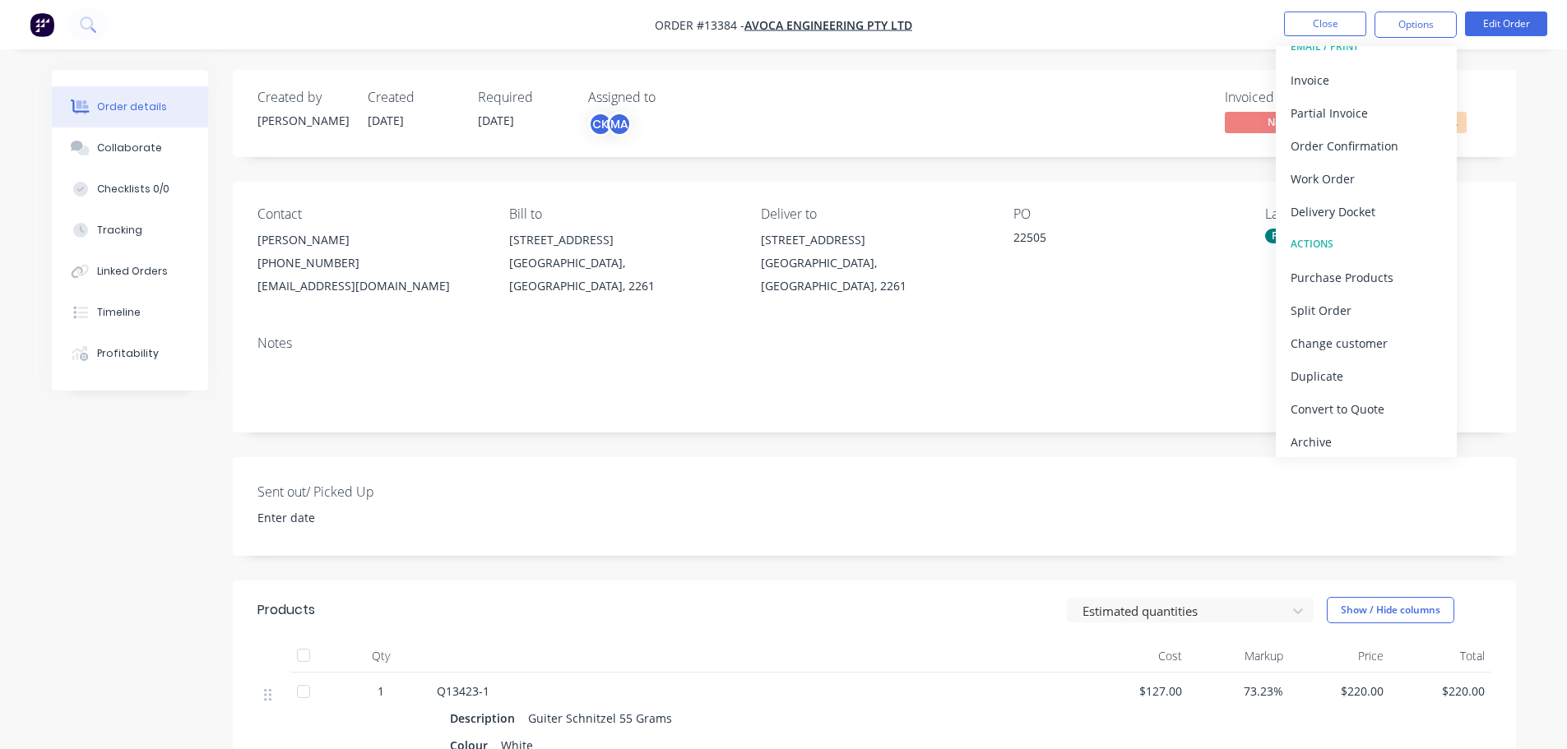
scroll to position [25, 0]
click at [1376, 406] on div "Convert to Quote" at bounding box center [1366, 404] width 151 height 24
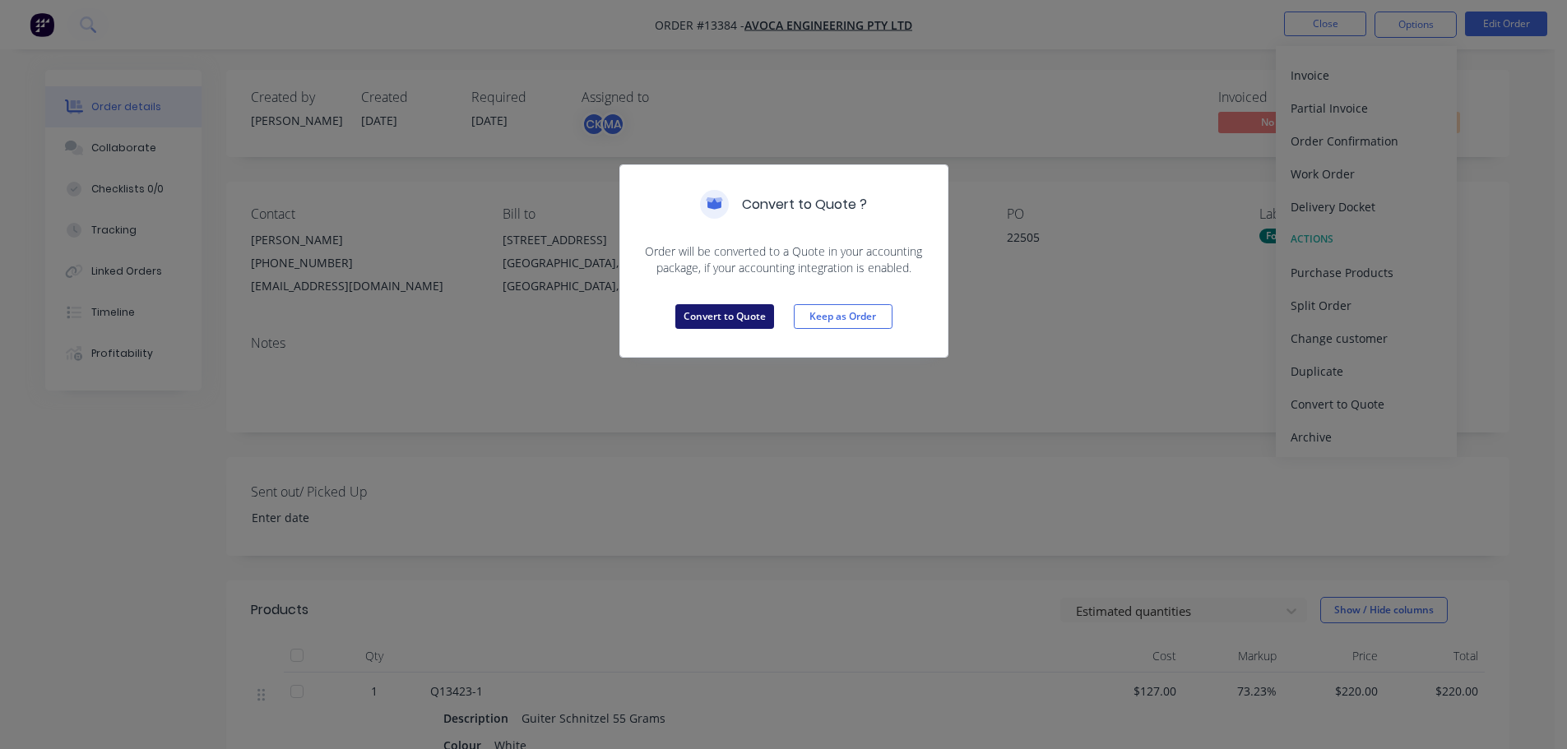
click at [755, 321] on button "Convert to Quote" at bounding box center [724, 316] width 99 height 25
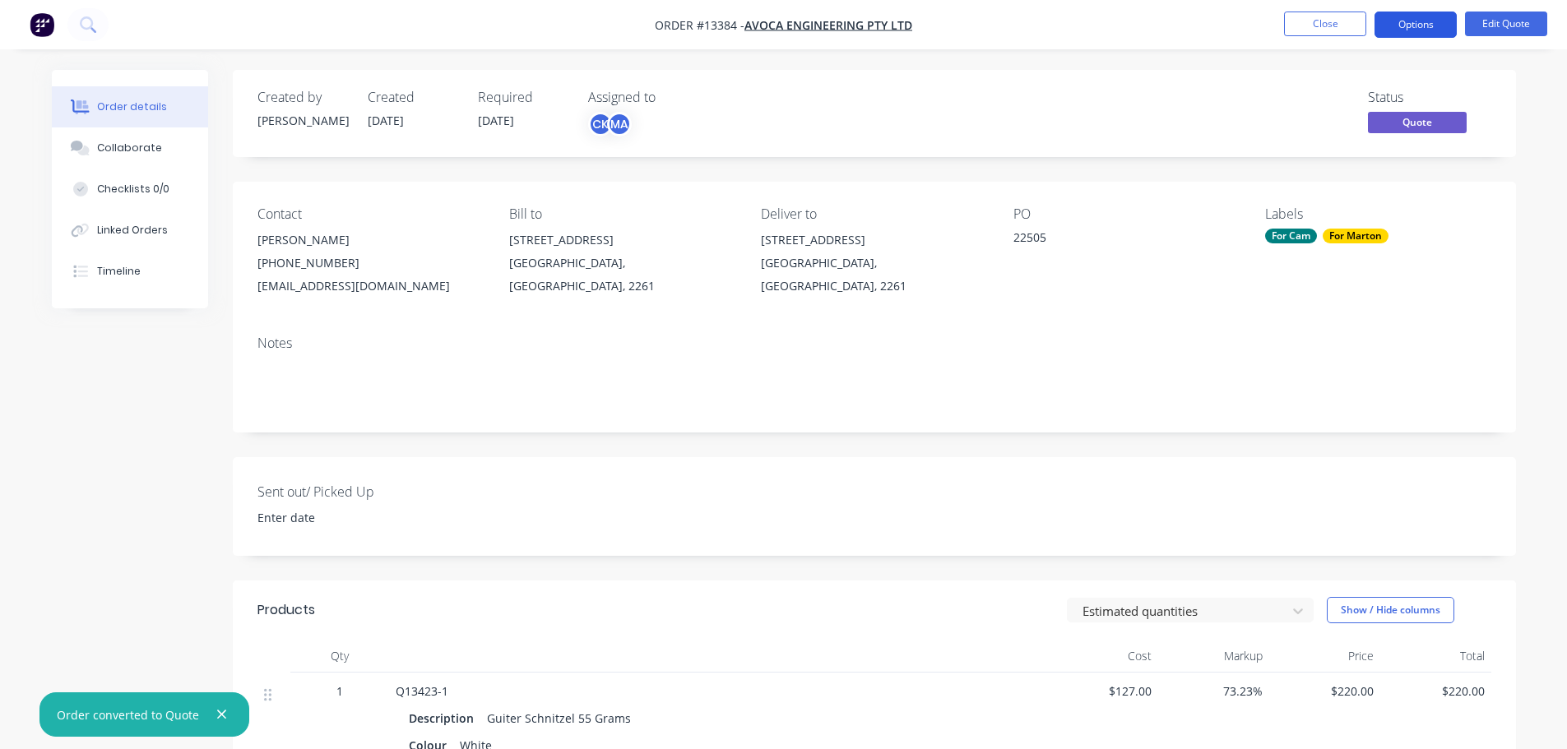
click at [1427, 24] on button "Options" at bounding box center [1415, 25] width 82 height 26
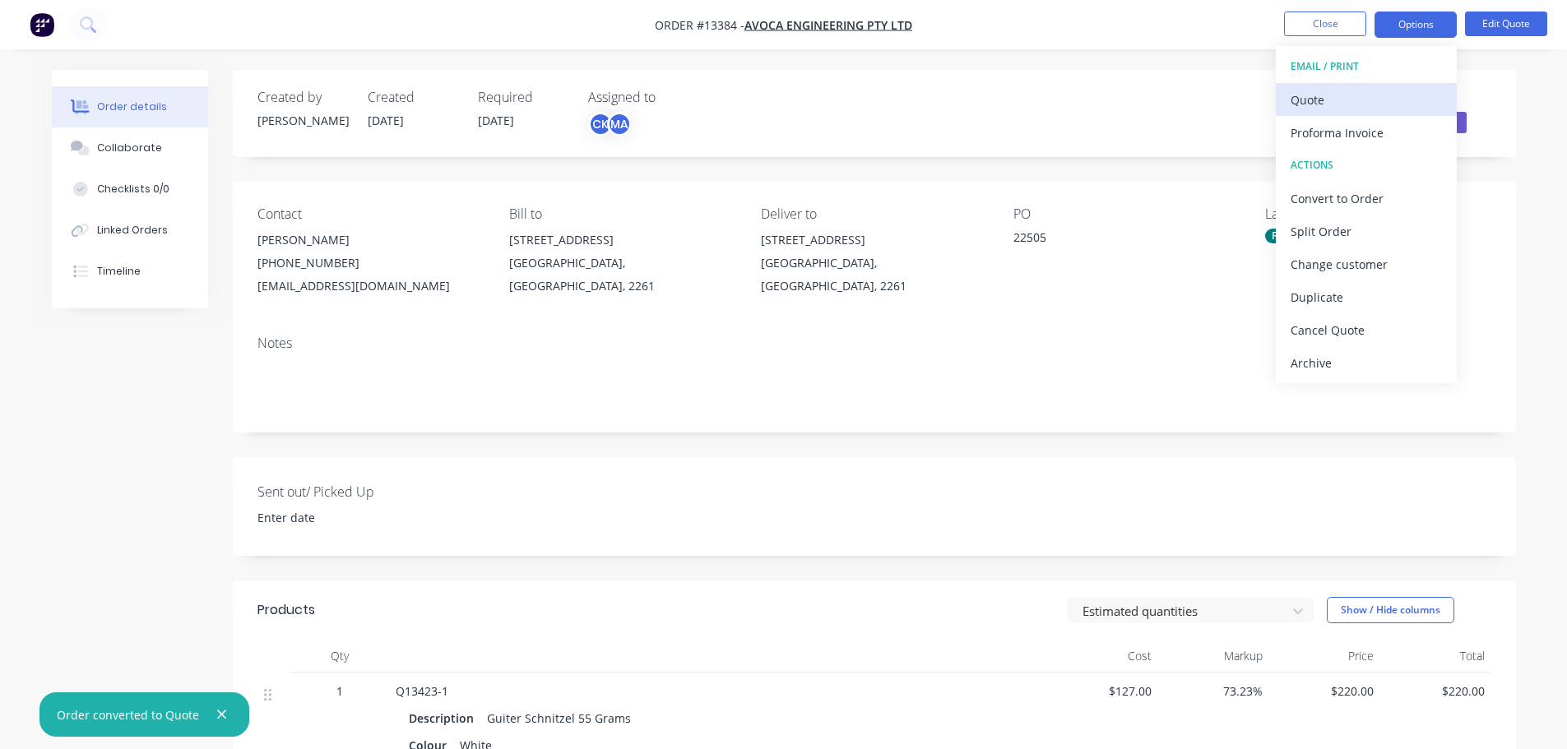
click at [1342, 109] on div "Quote" at bounding box center [1366, 100] width 151 height 24
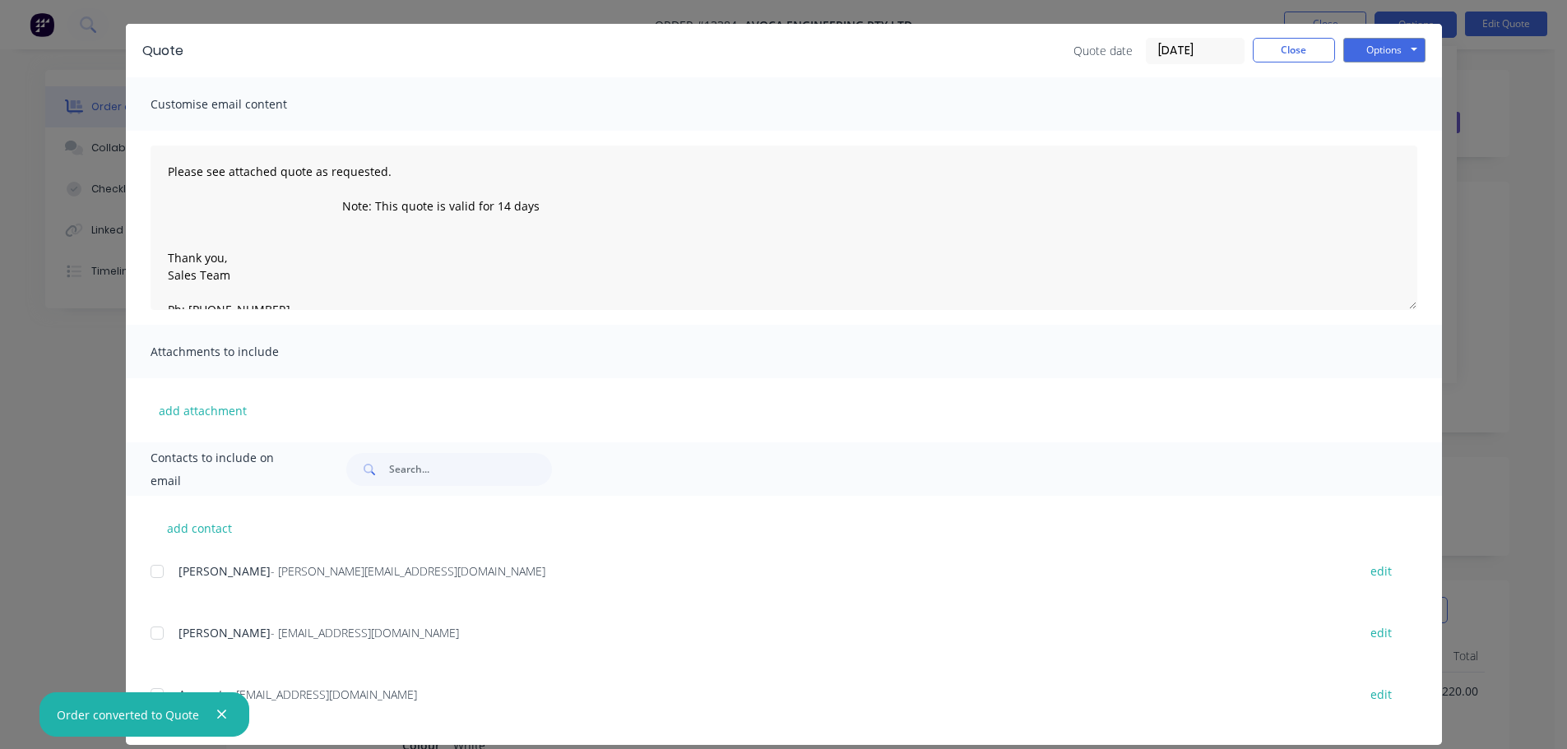
scroll to position [61, 0]
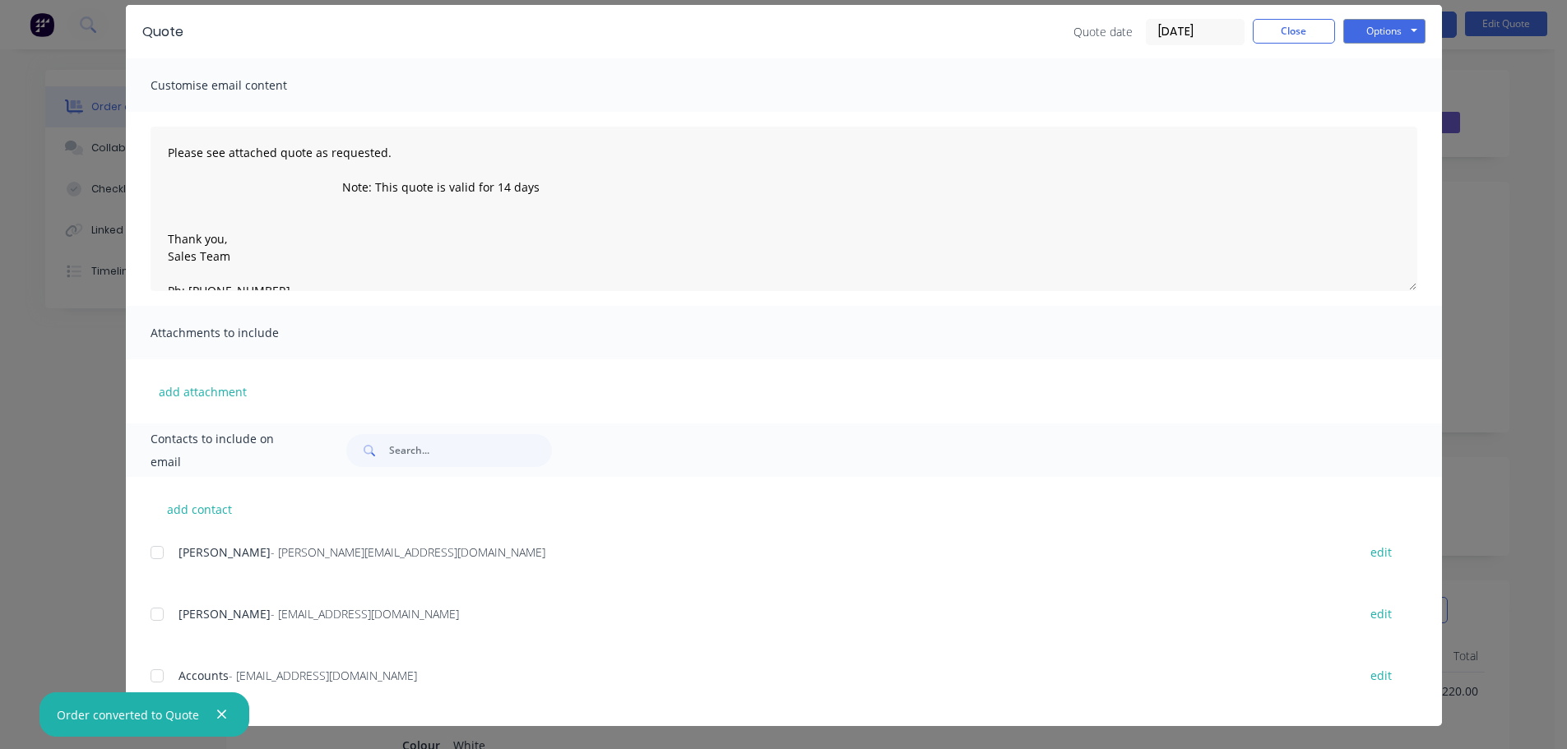
click at [159, 610] on div at bounding box center [157, 614] width 33 height 33
click at [146, 611] on div at bounding box center [157, 614] width 33 height 33
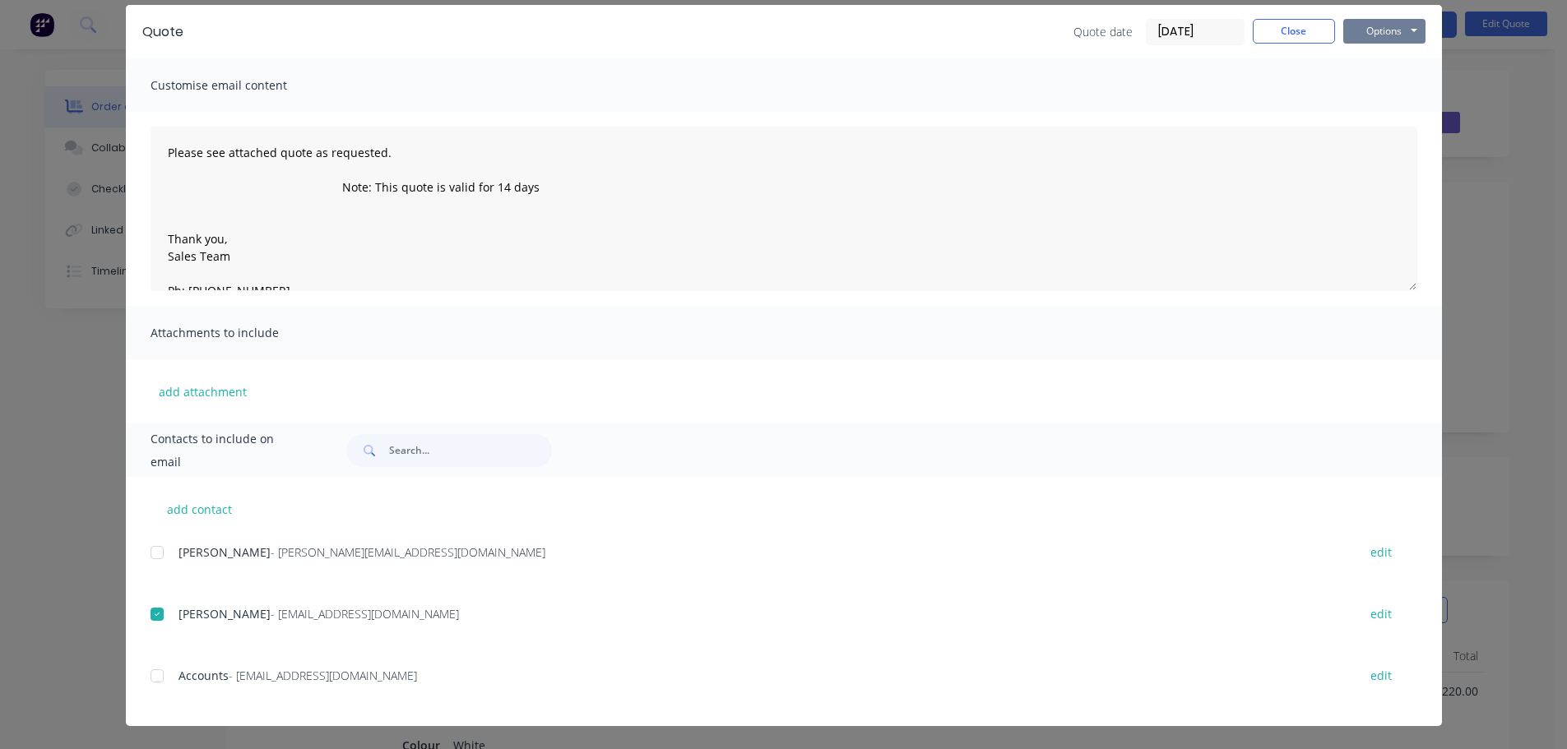
click at [1361, 31] on button "Options" at bounding box center [1384, 31] width 82 height 25
click at [1355, 65] on button "Preview" at bounding box center [1395, 60] width 105 height 27
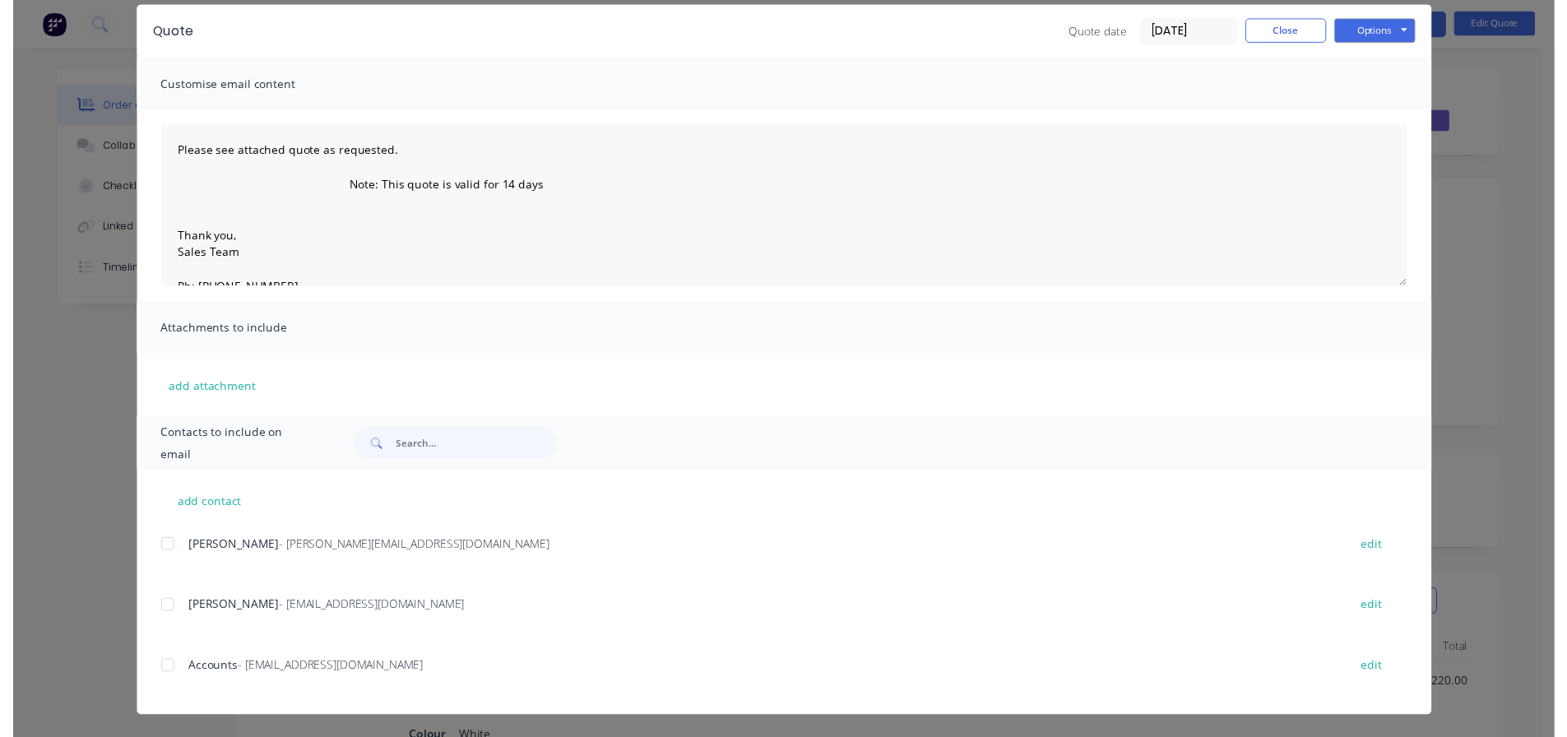
scroll to position [0, 0]
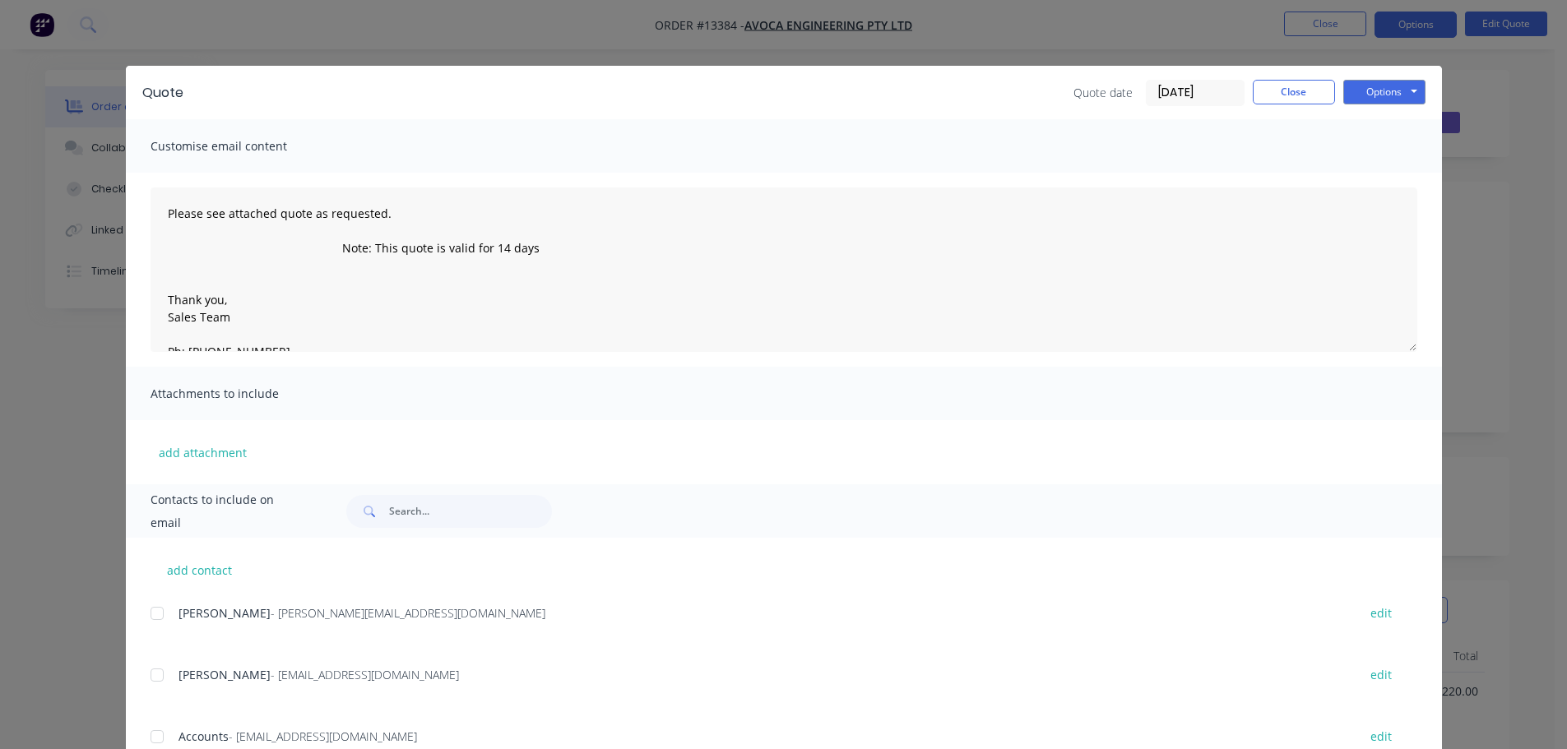
click at [159, 681] on div at bounding box center [157, 675] width 33 height 33
click at [1388, 90] on button "Options" at bounding box center [1384, 92] width 82 height 25
click at [1365, 174] on button "Email" at bounding box center [1395, 175] width 105 height 27
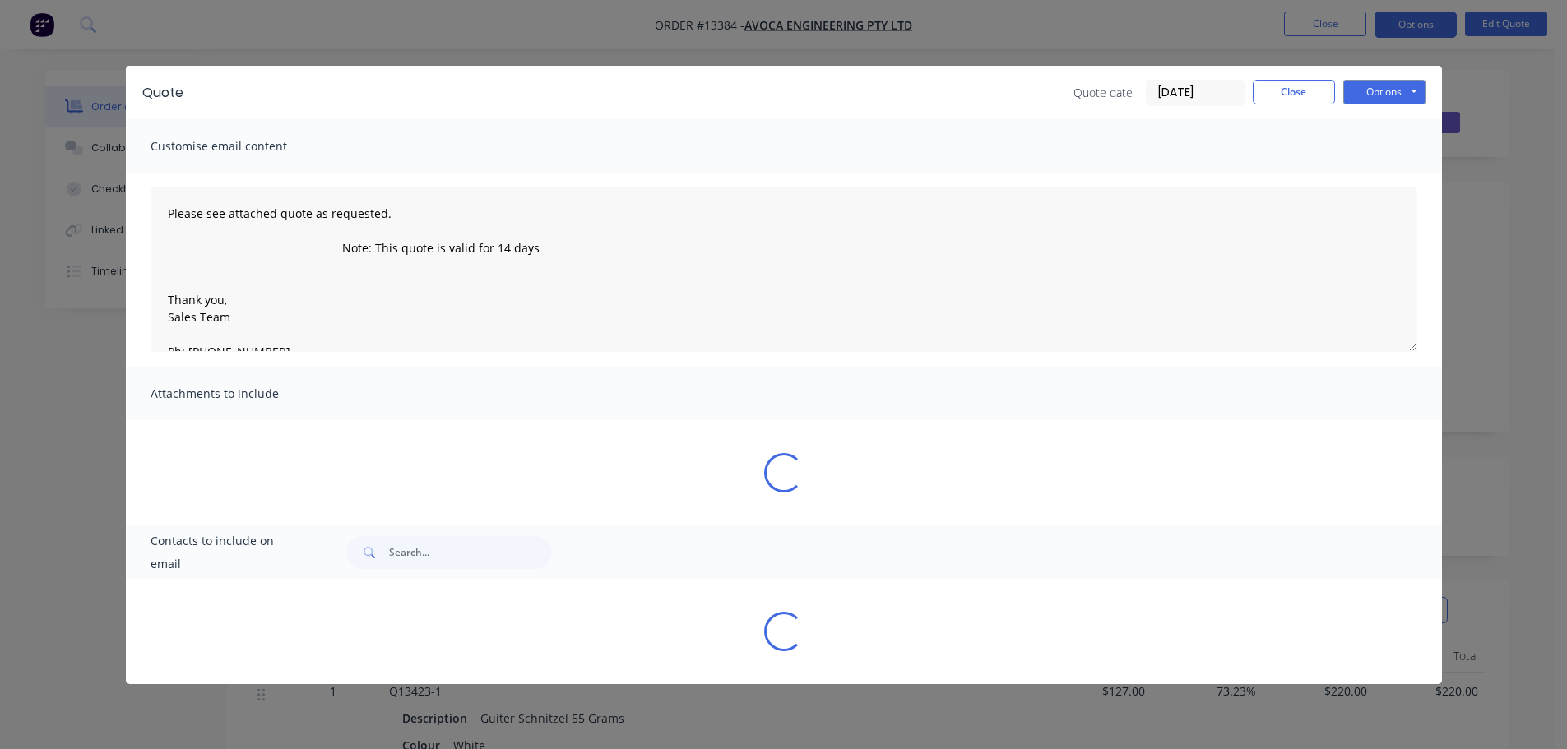
type textarea "Please see attached quote as requested. Note: This quote is valid for 14 days T…"
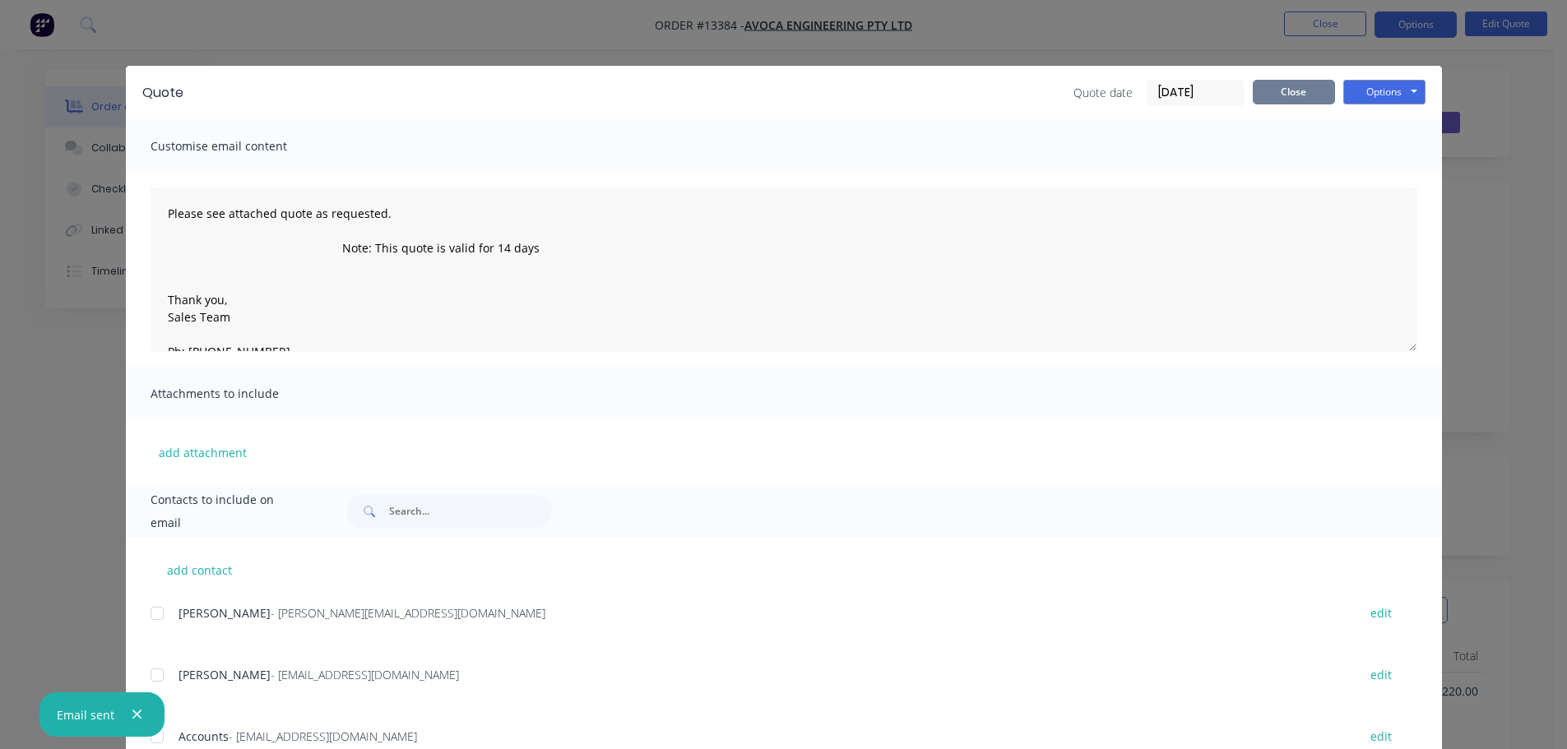
click at [1279, 98] on button "Close" at bounding box center [1294, 92] width 82 height 25
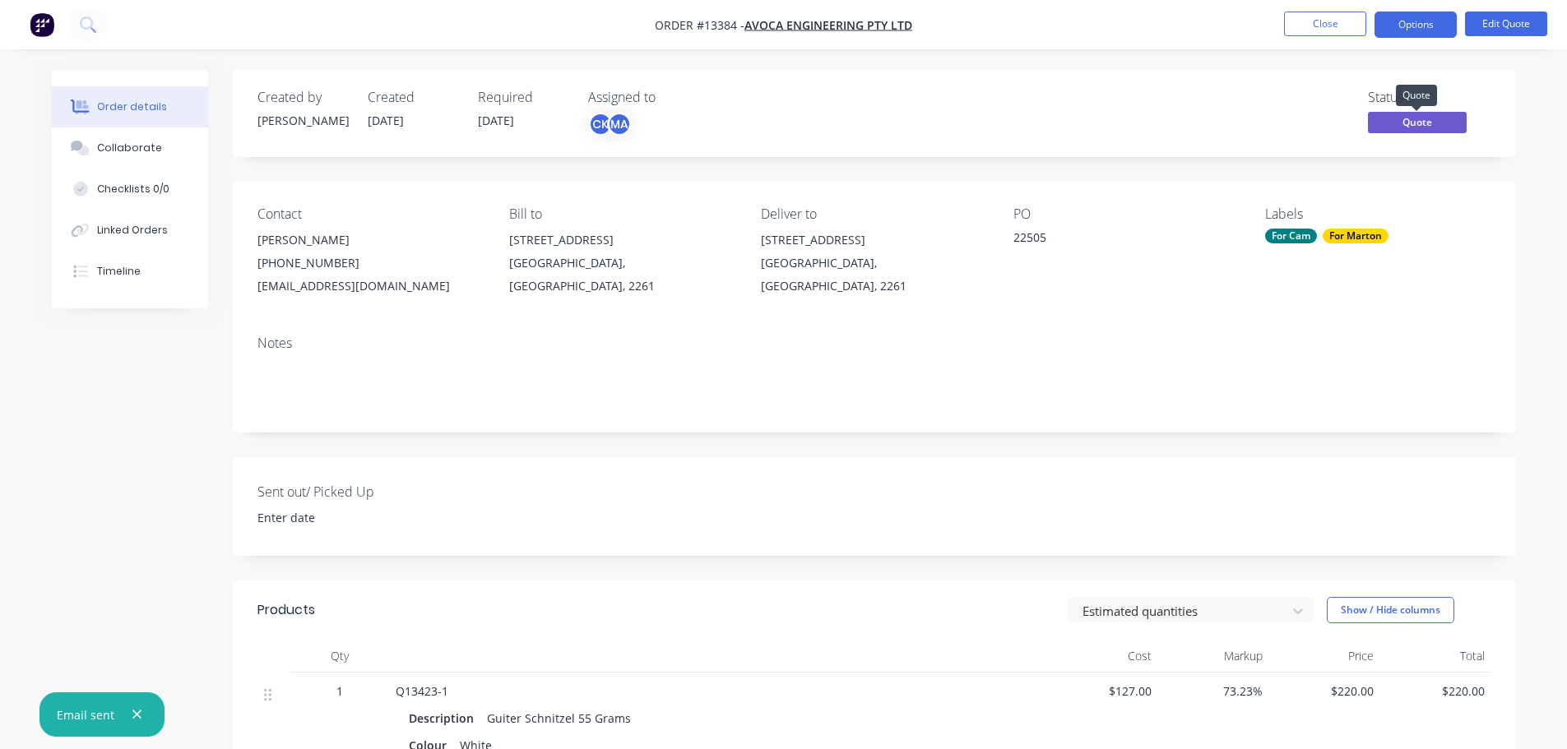
click at [1444, 124] on span "Quote" at bounding box center [1417, 122] width 99 height 21
click at [1503, 20] on button "Edit Quote" at bounding box center [1506, 24] width 82 height 25
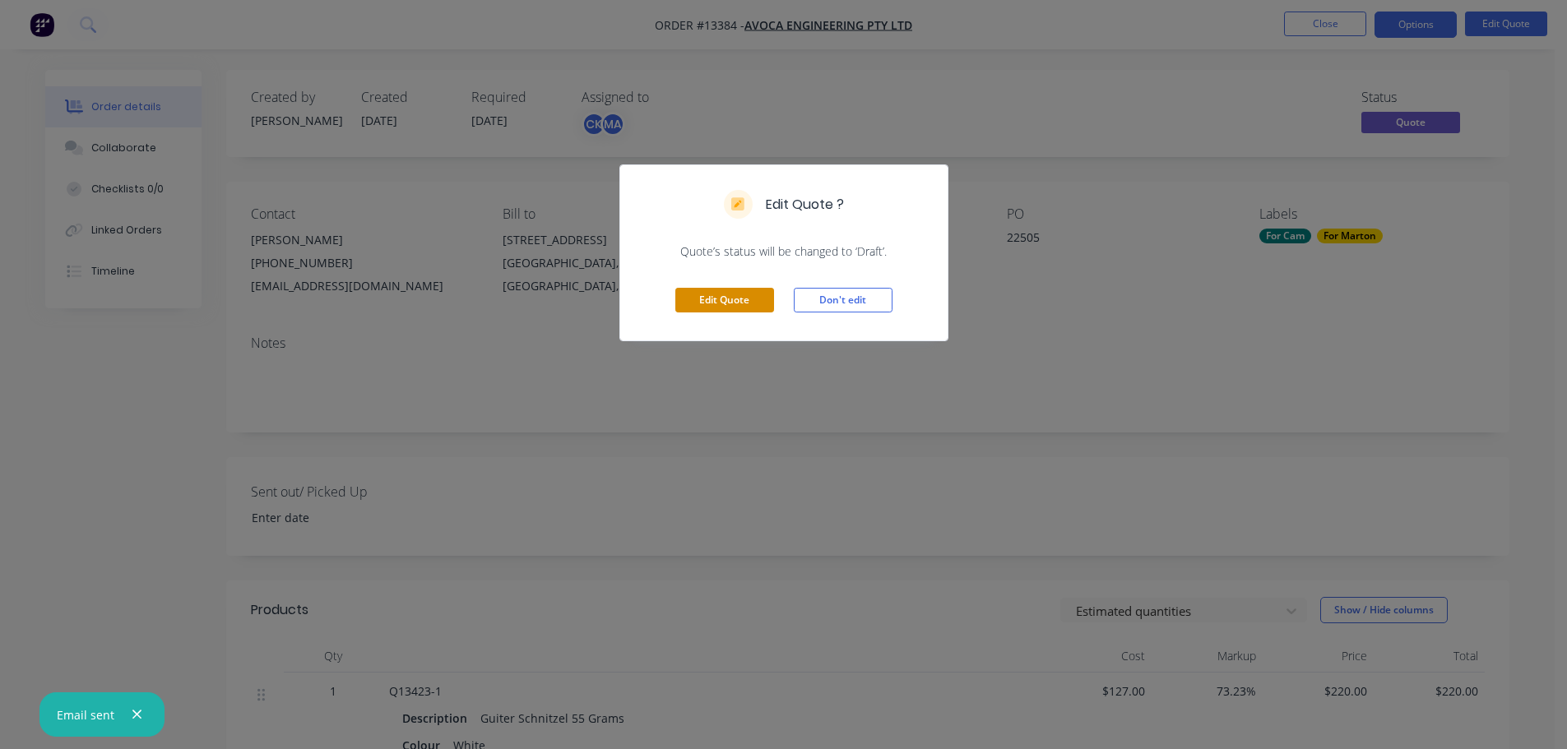
click at [748, 308] on button "Edit Quote" at bounding box center [724, 300] width 99 height 25
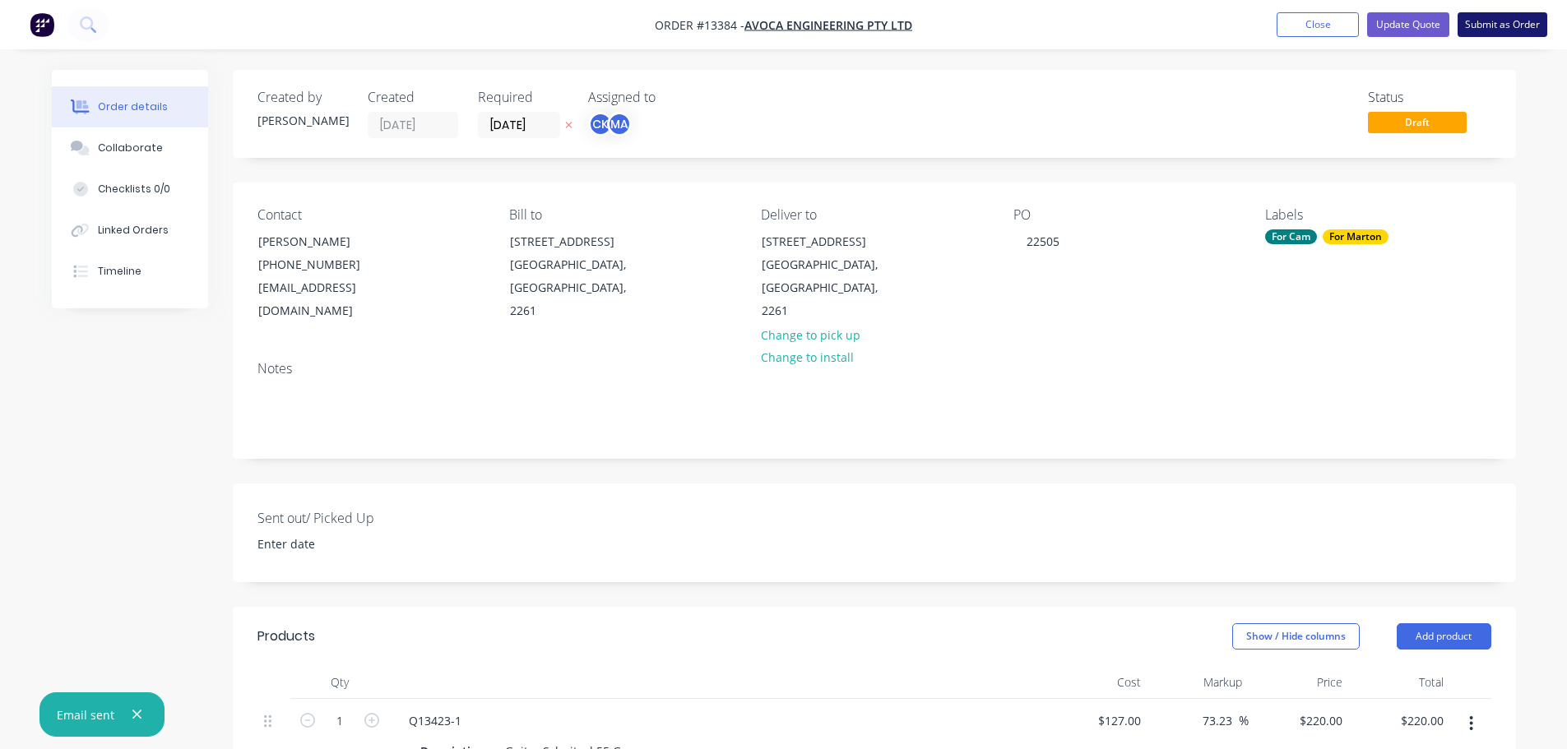
click at [1498, 25] on button "Submit as Order" at bounding box center [1503, 24] width 90 height 25
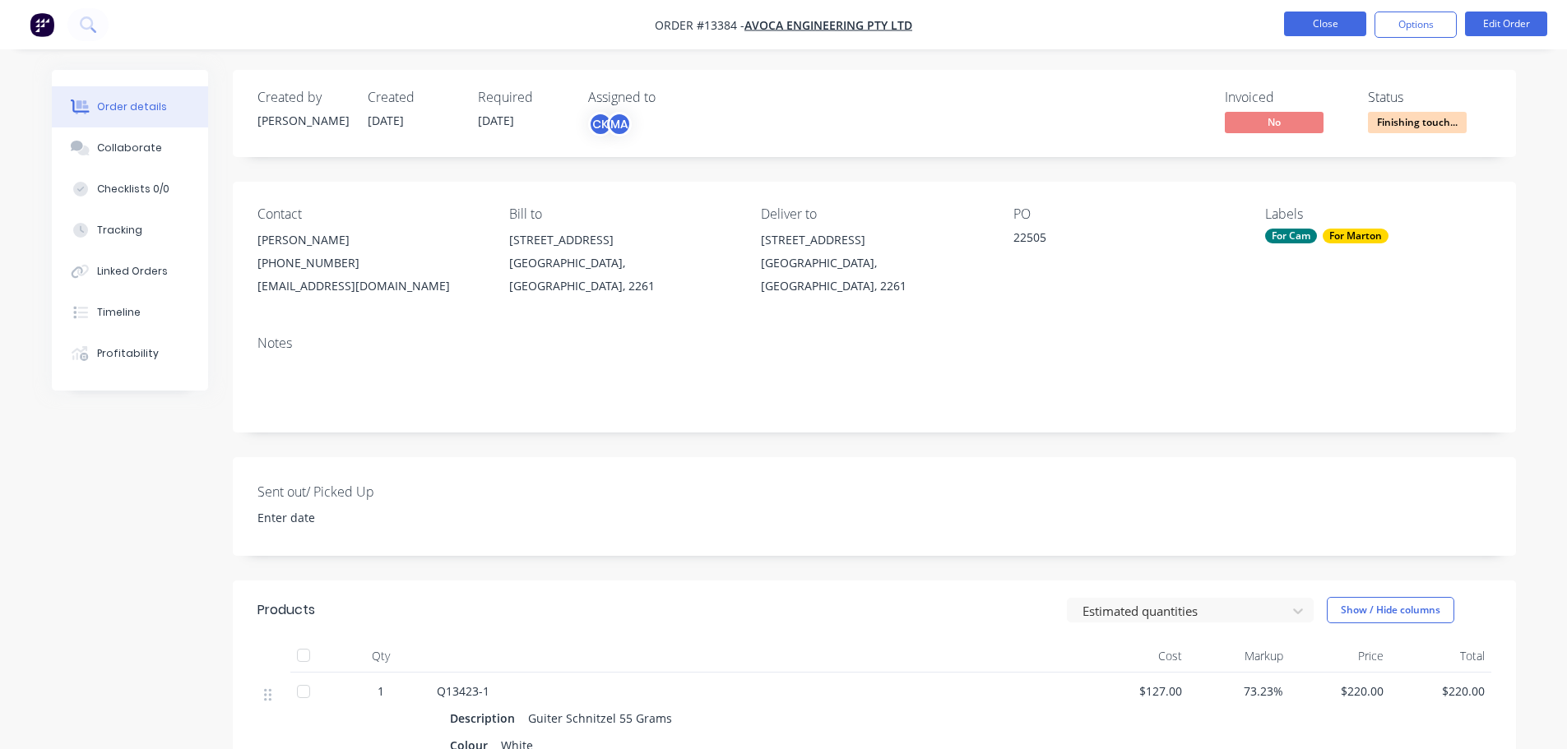
click at [1331, 18] on button "Close" at bounding box center [1325, 24] width 82 height 25
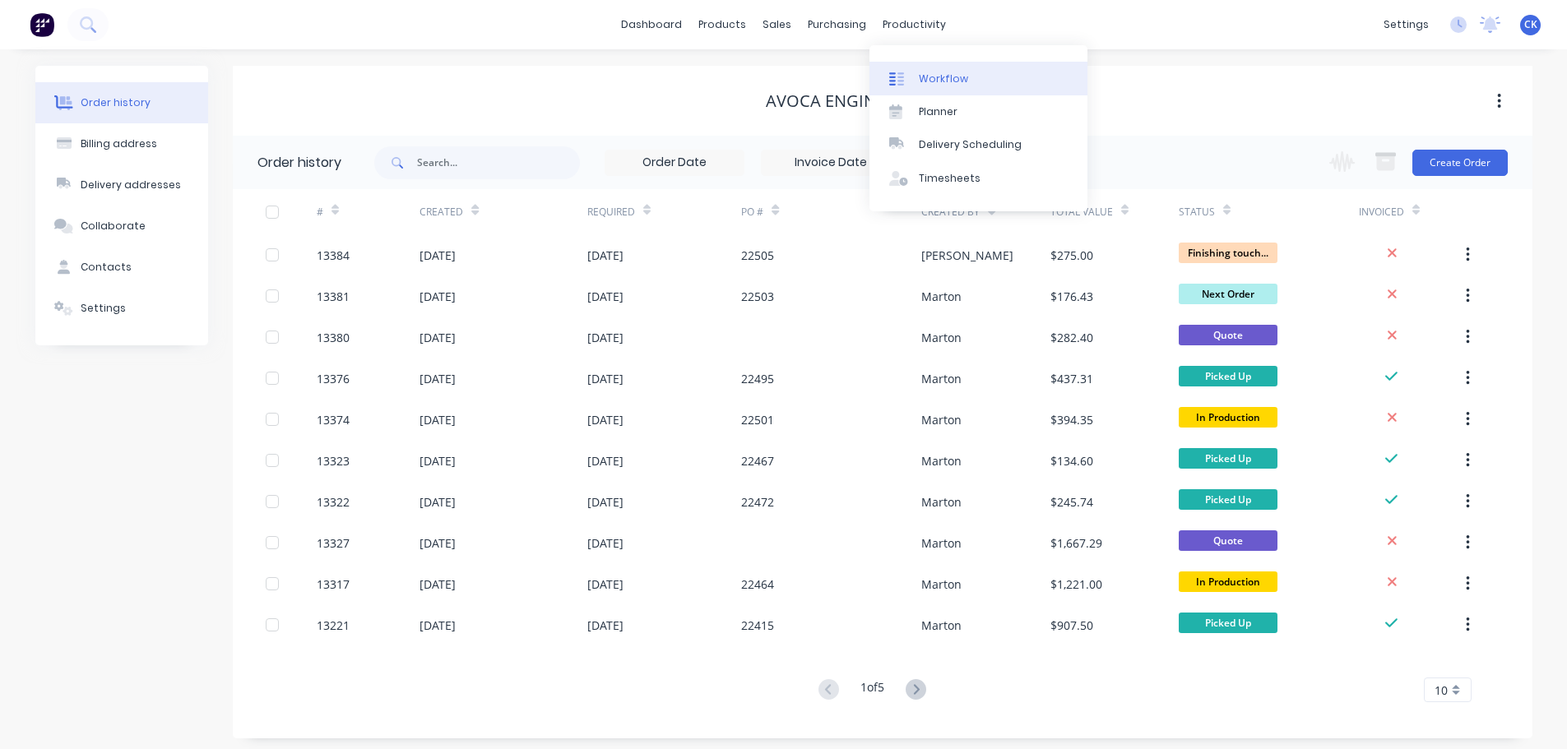
click at [904, 72] on div at bounding box center [901, 79] width 25 height 15
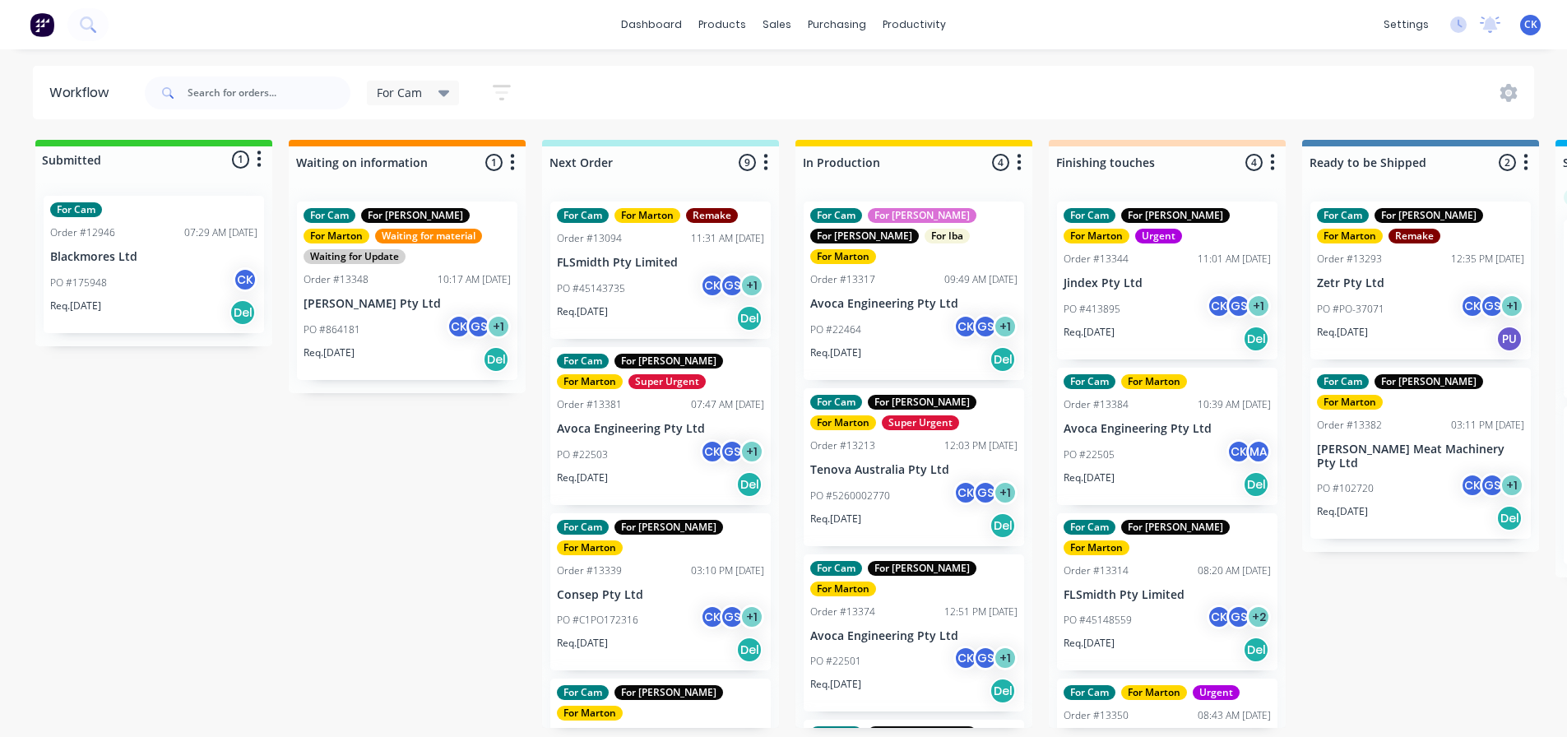
click at [880, 314] on div "PO #22464 CK GS + 1" at bounding box center [913, 329] width 207 height 31
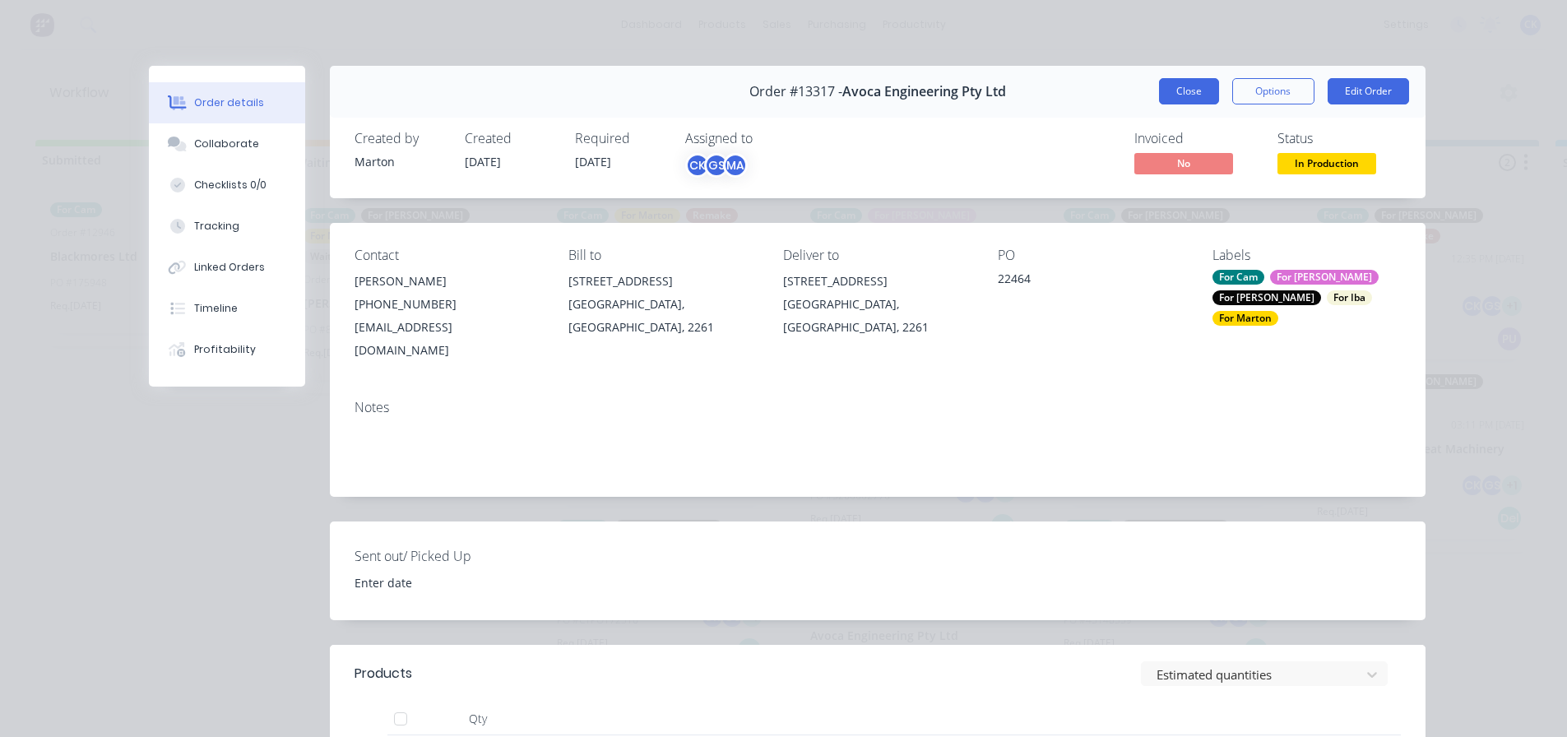
click at [1209, 95] on button "Close" at bounding box center [1189, 91] width 60 height 26
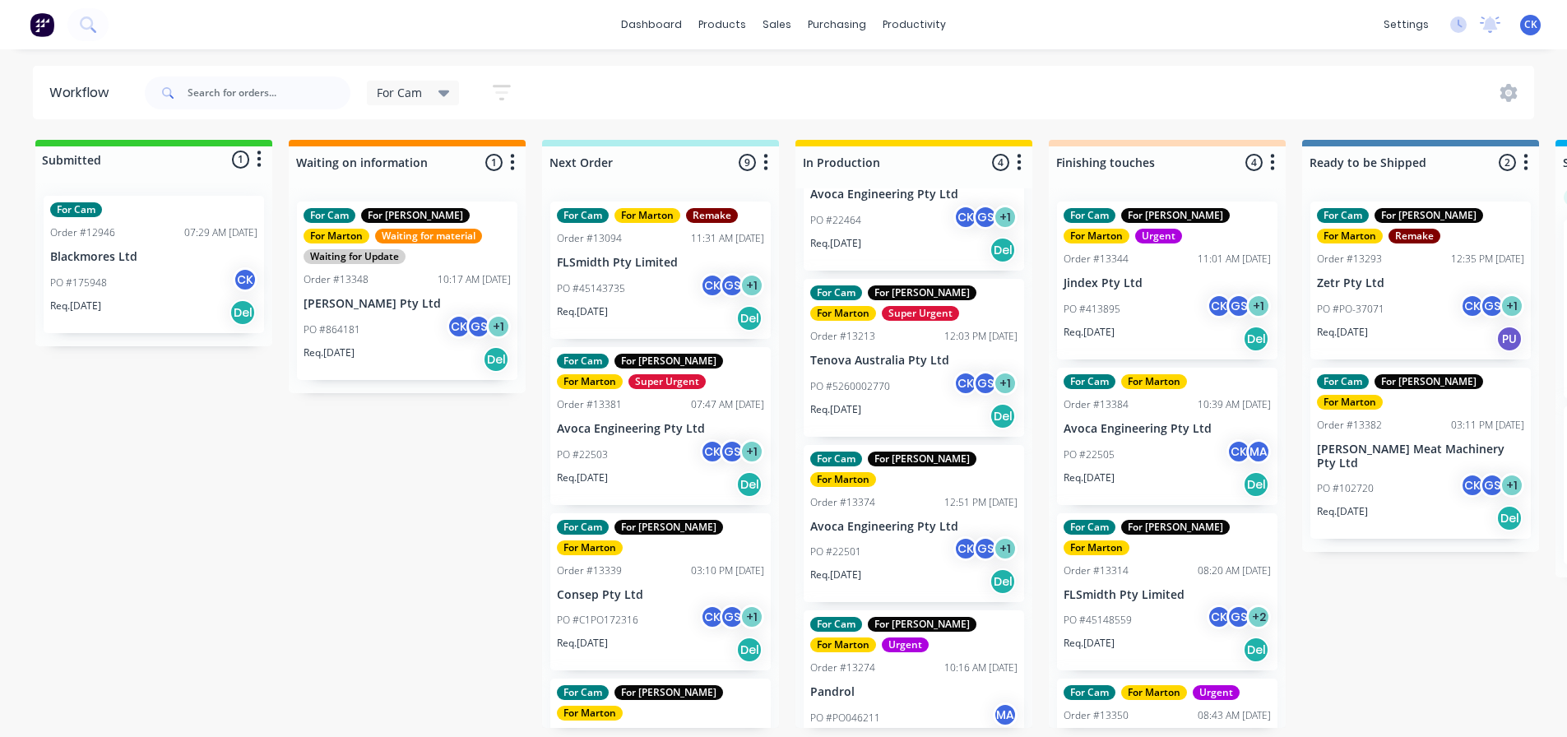
scroll to position [3, 0]
click at [884, 568] on div "Req. [DATE] Del" at bounding box center [913, 582] width 207 height 28
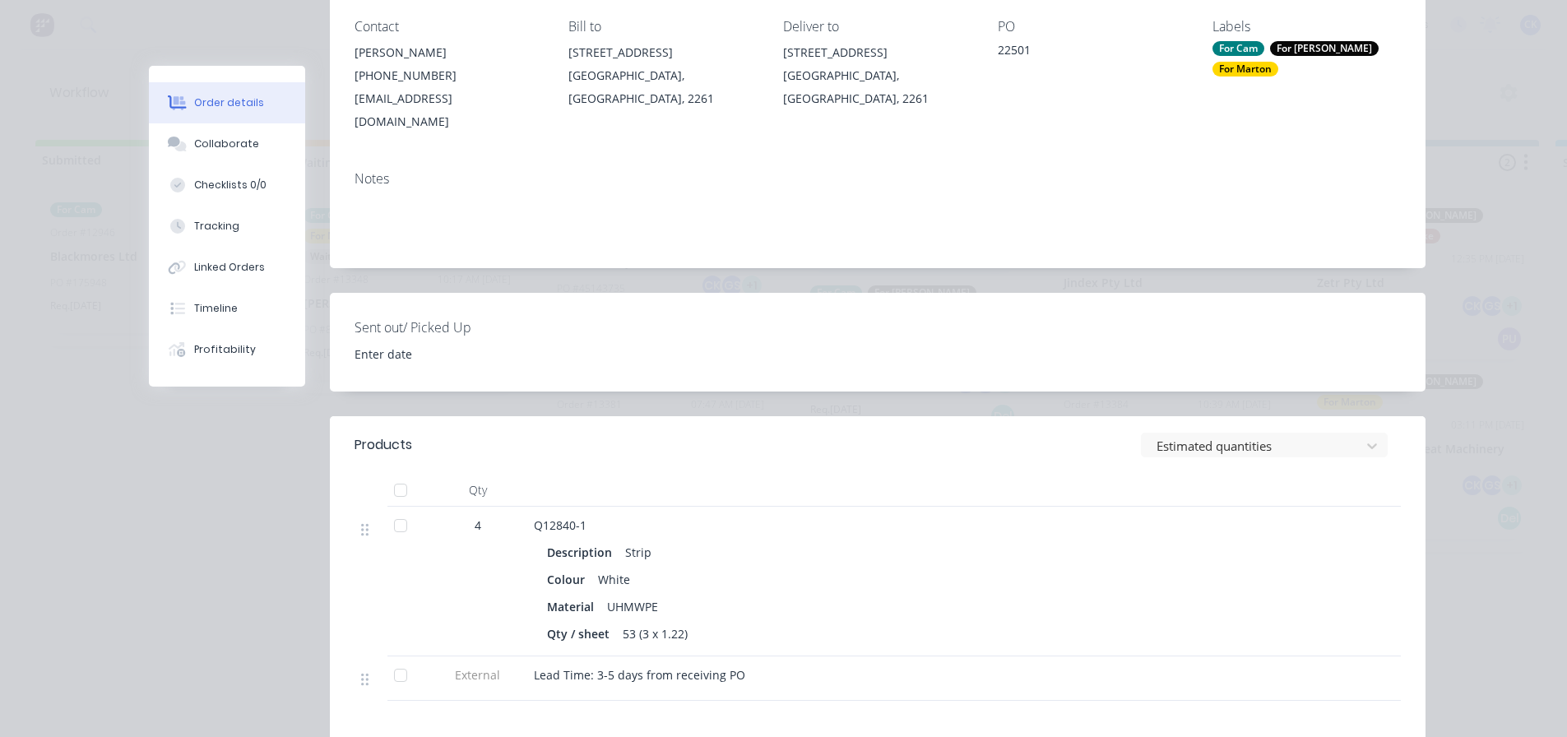
scroll to position [247, 0]
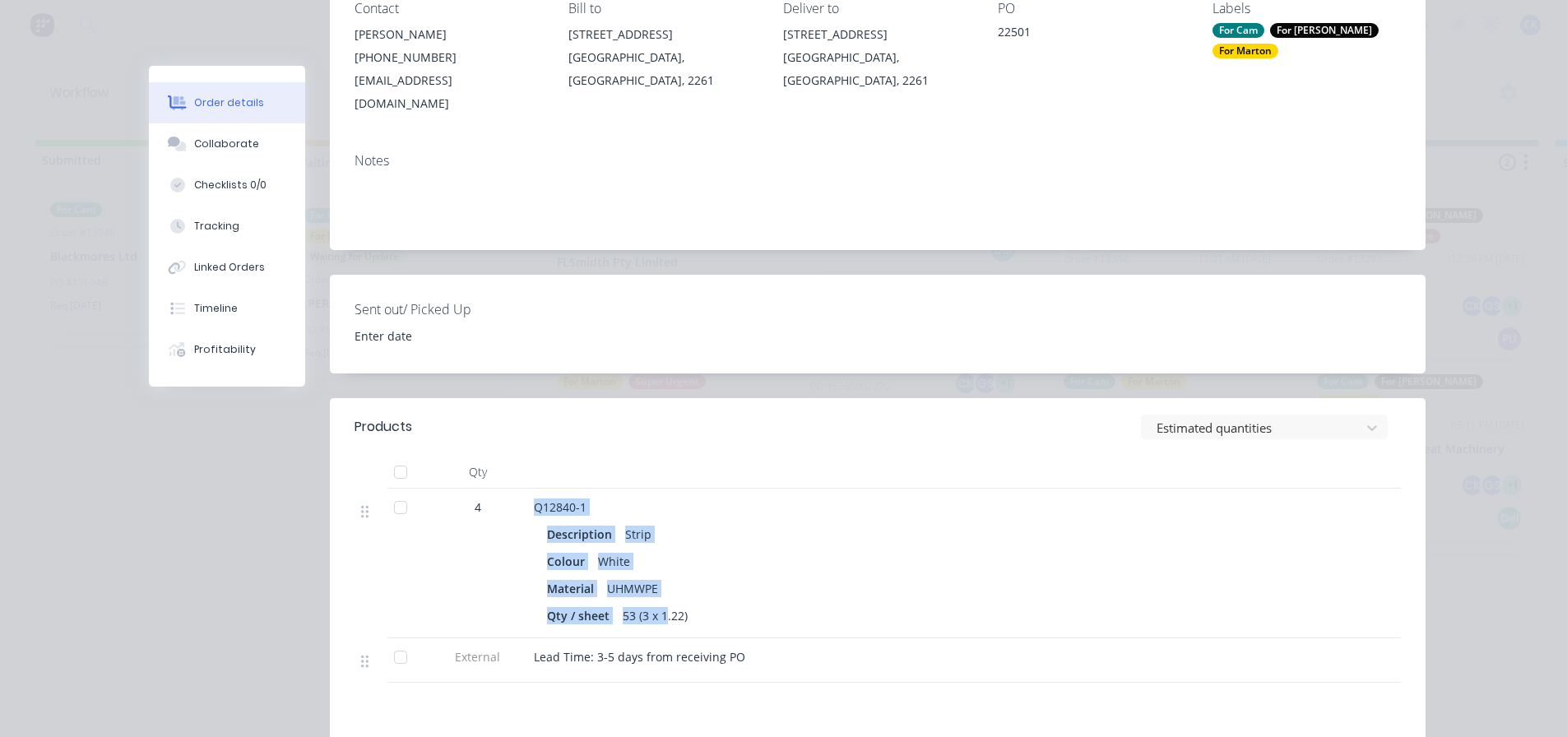
drag, startPoint x: 529, startPoint y: 487, endPoint x: 663, endPoint y: 589, distance: 168.5
click at [661, 591] on div "Q12840-1 Description Strip Colour White Material UHMWPE Qty / sheet 53 (3 x 1.2…" at bounding box center [856, 564] width 658 height 150
drag, startPoint x: 664, startPoint y: 587, endPoint x: 663, endPoint y: 563, distance: 23.9
click at [665, 604] on div "53 (3 x 1.22)" at bounding box center [655, 616] width 78 height 24
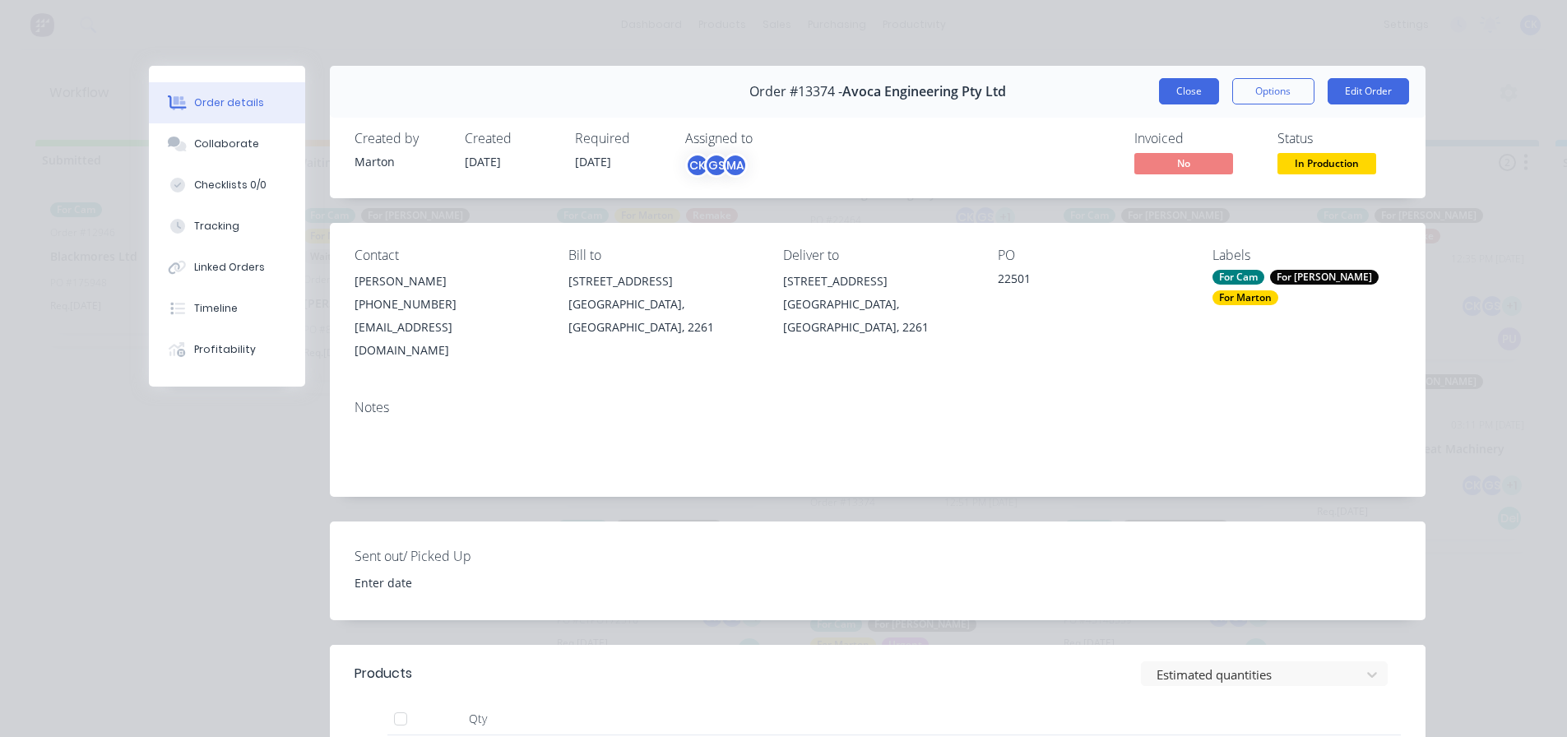
click at [1184, 100] on button "Close" at bounding box center [1189, 91] width 60 height 26
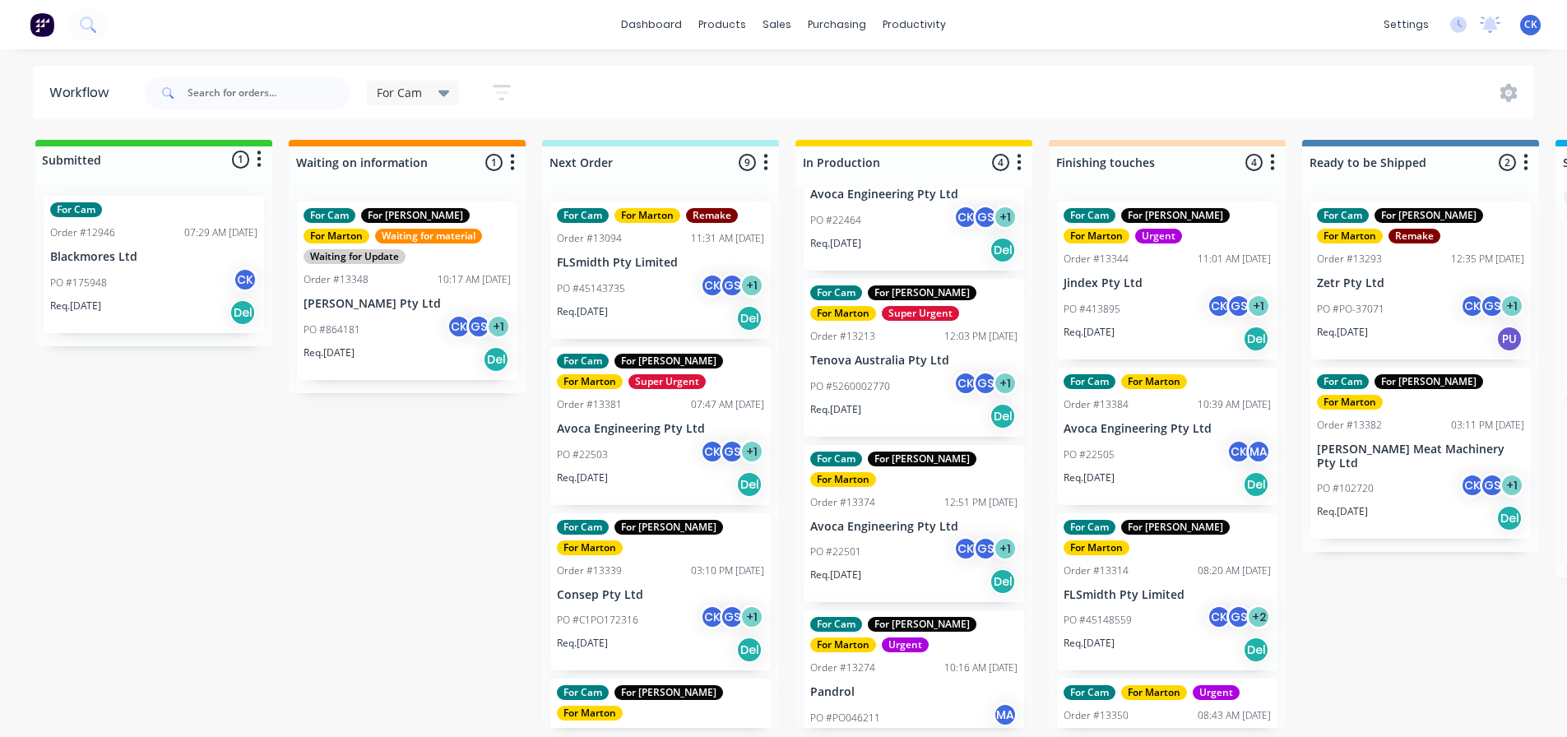
click at [675, 458] on div "PO #22503 CK GS + 1" at bounding box center [660, 454] width 207 height 31
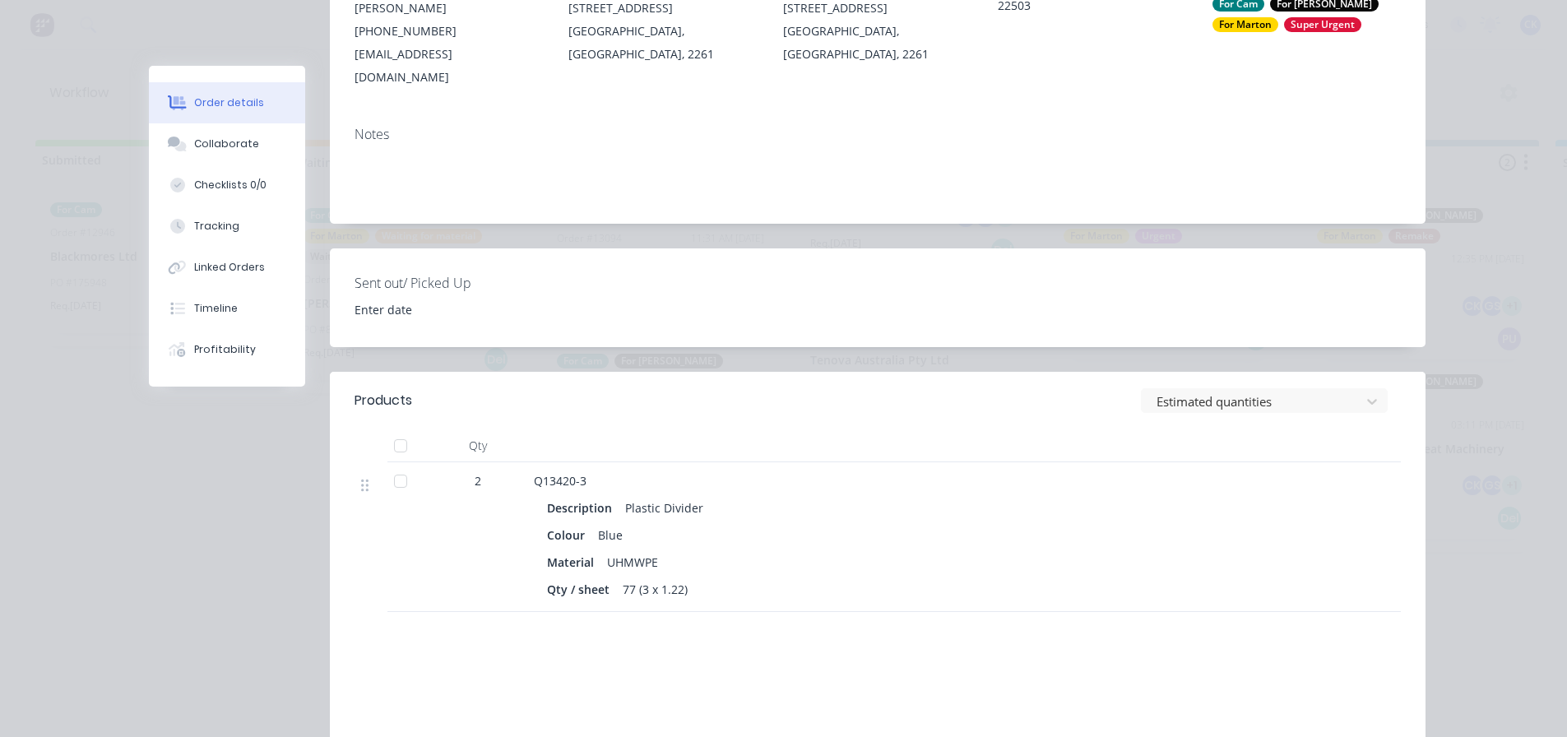
scroll to position [329, 0]
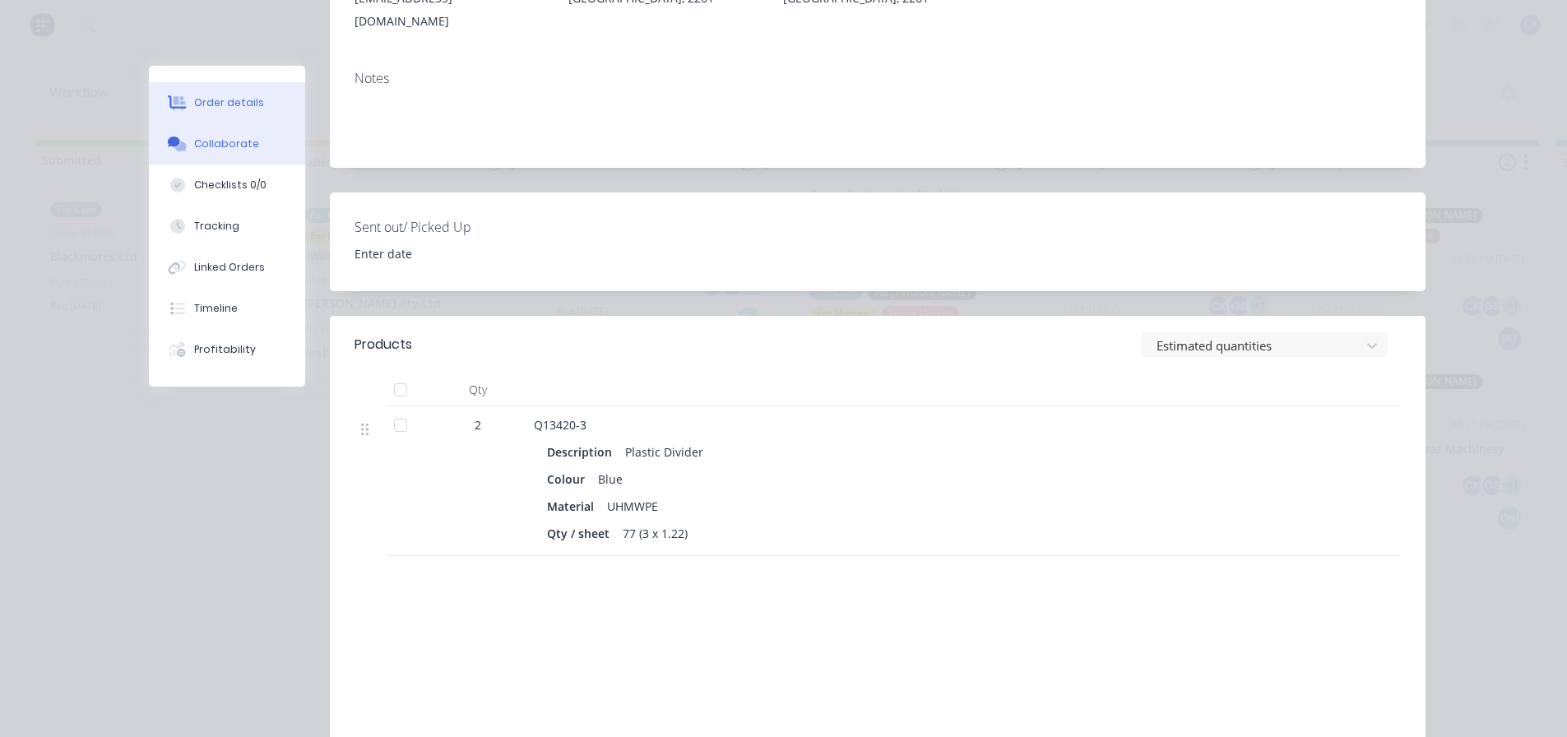
click at [241, 149] on div "Collaborate" at bounding box center [226, 144] width 65 height 15
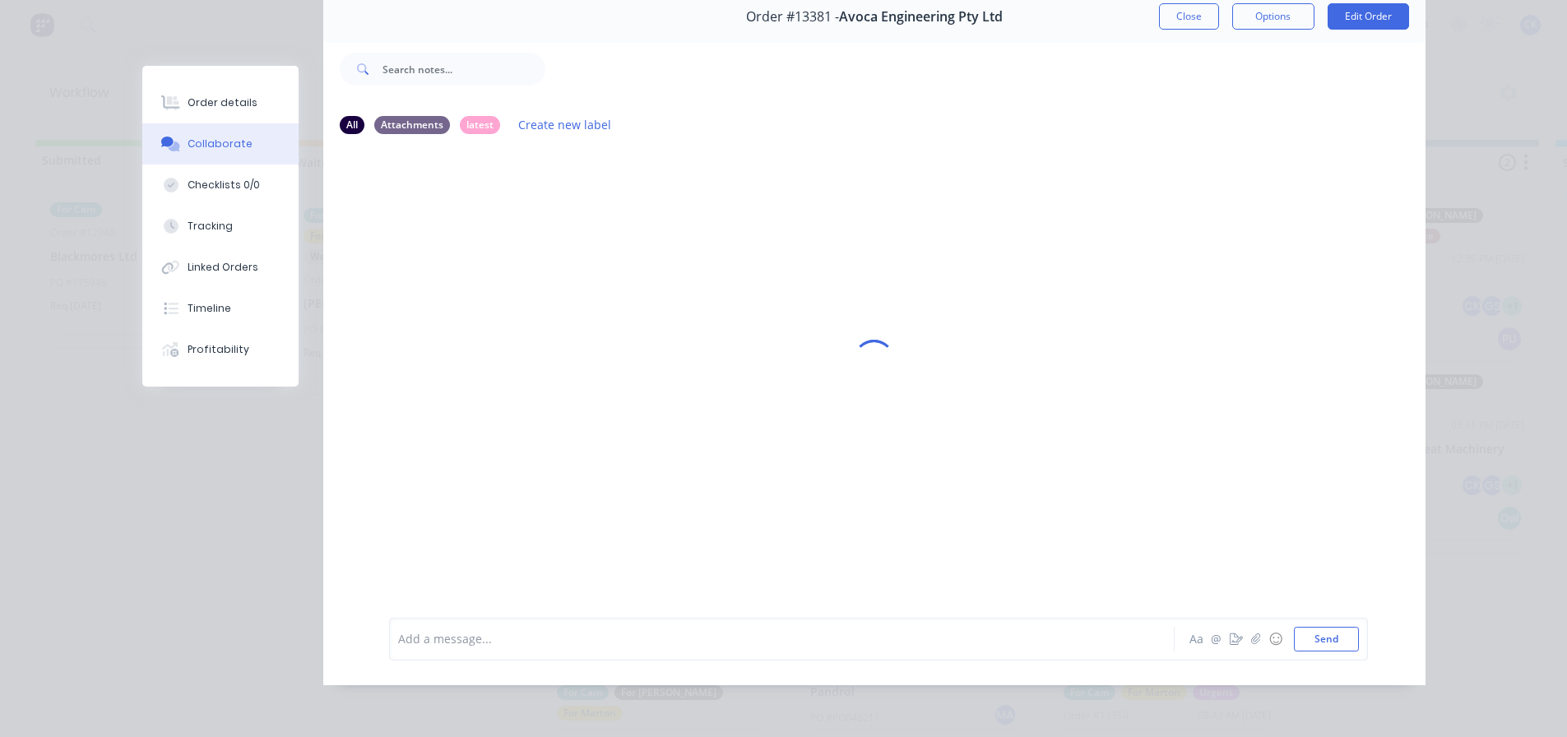
scroll to position [0, 0]
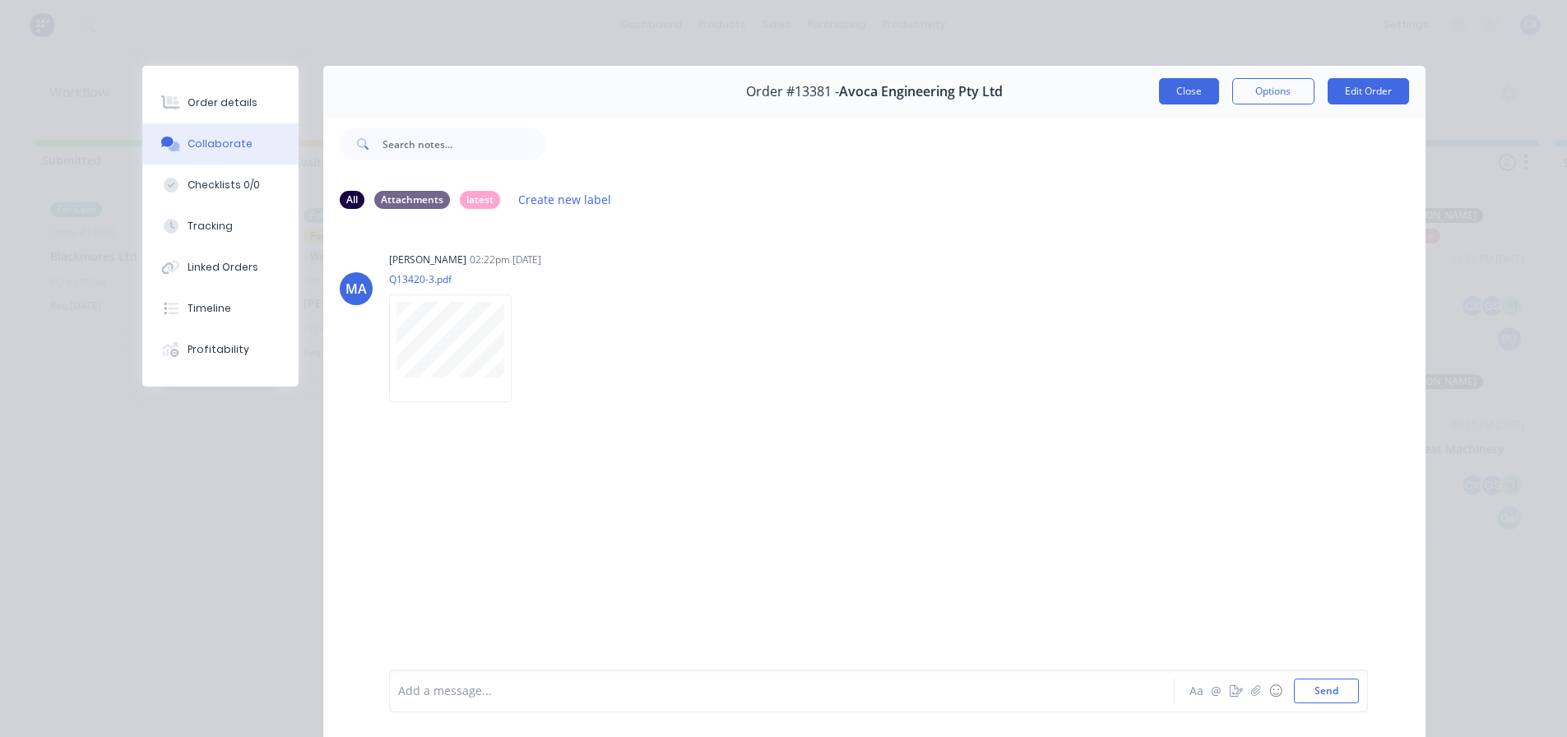
click at [1194, 95] on button "Close" at bounding box center [1189, 91] width 60 height 26
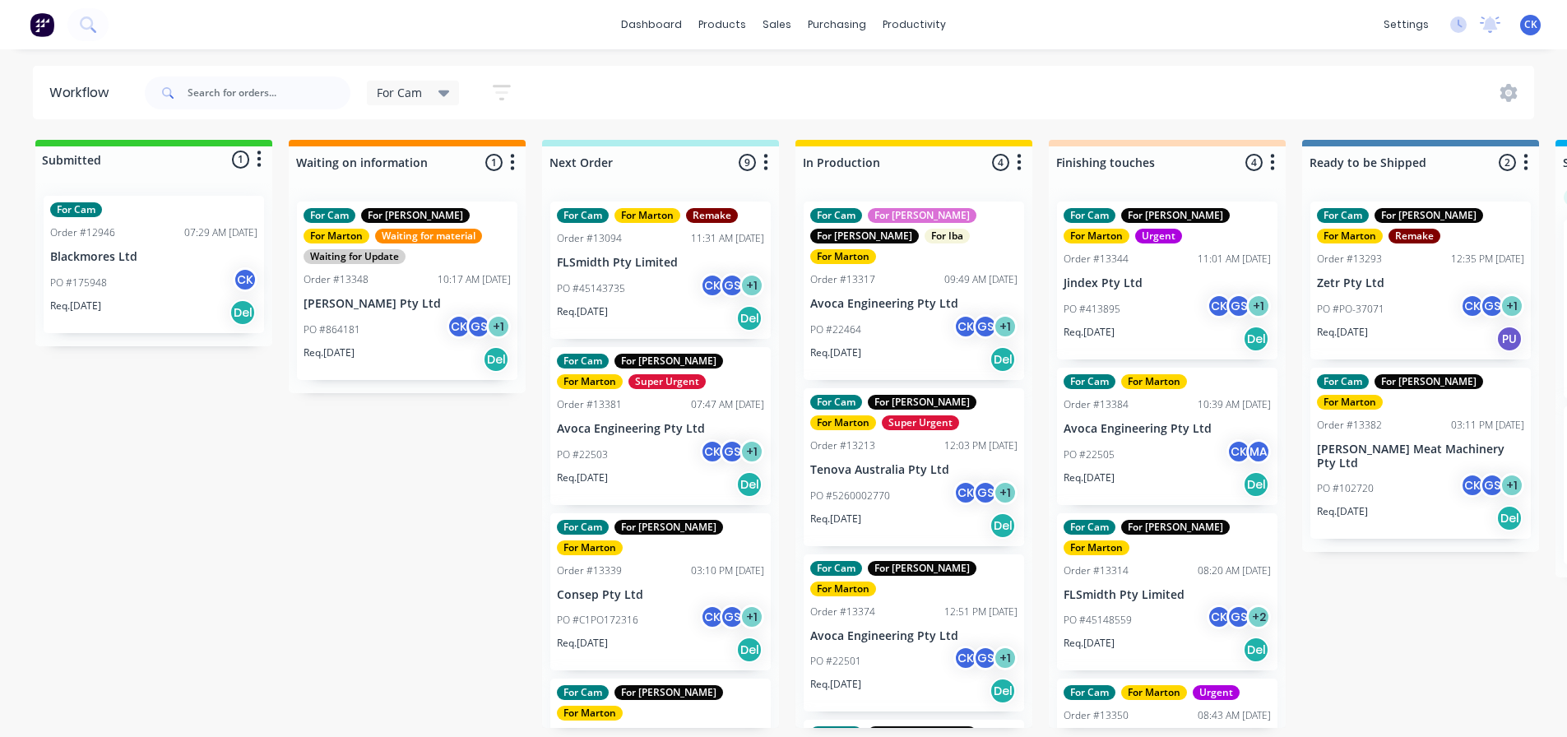
click at [891, 316] on div "PO #22464 CK GS + 1" at bounding box center [913, 329] width 207 height 31
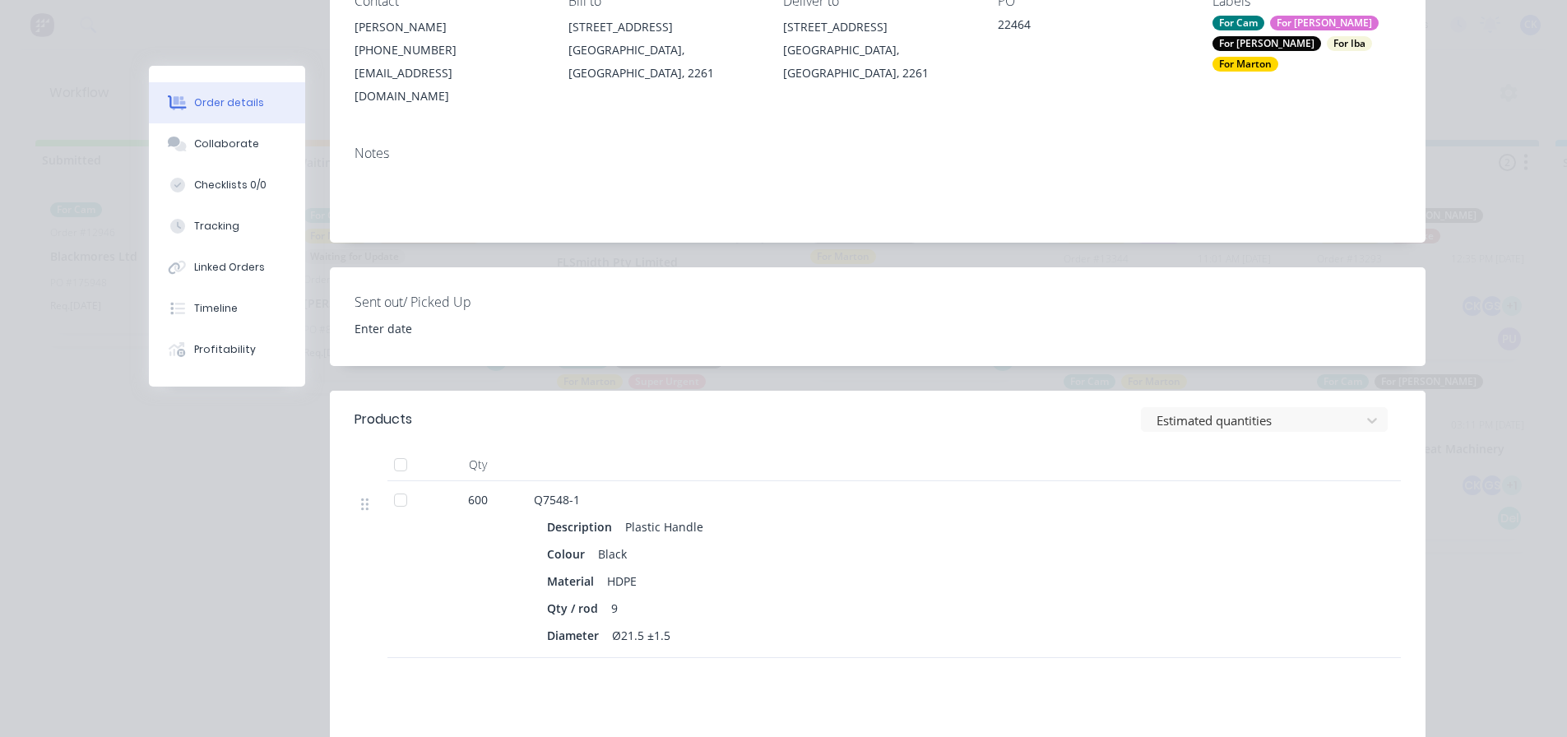
scroll to position [82, 0]
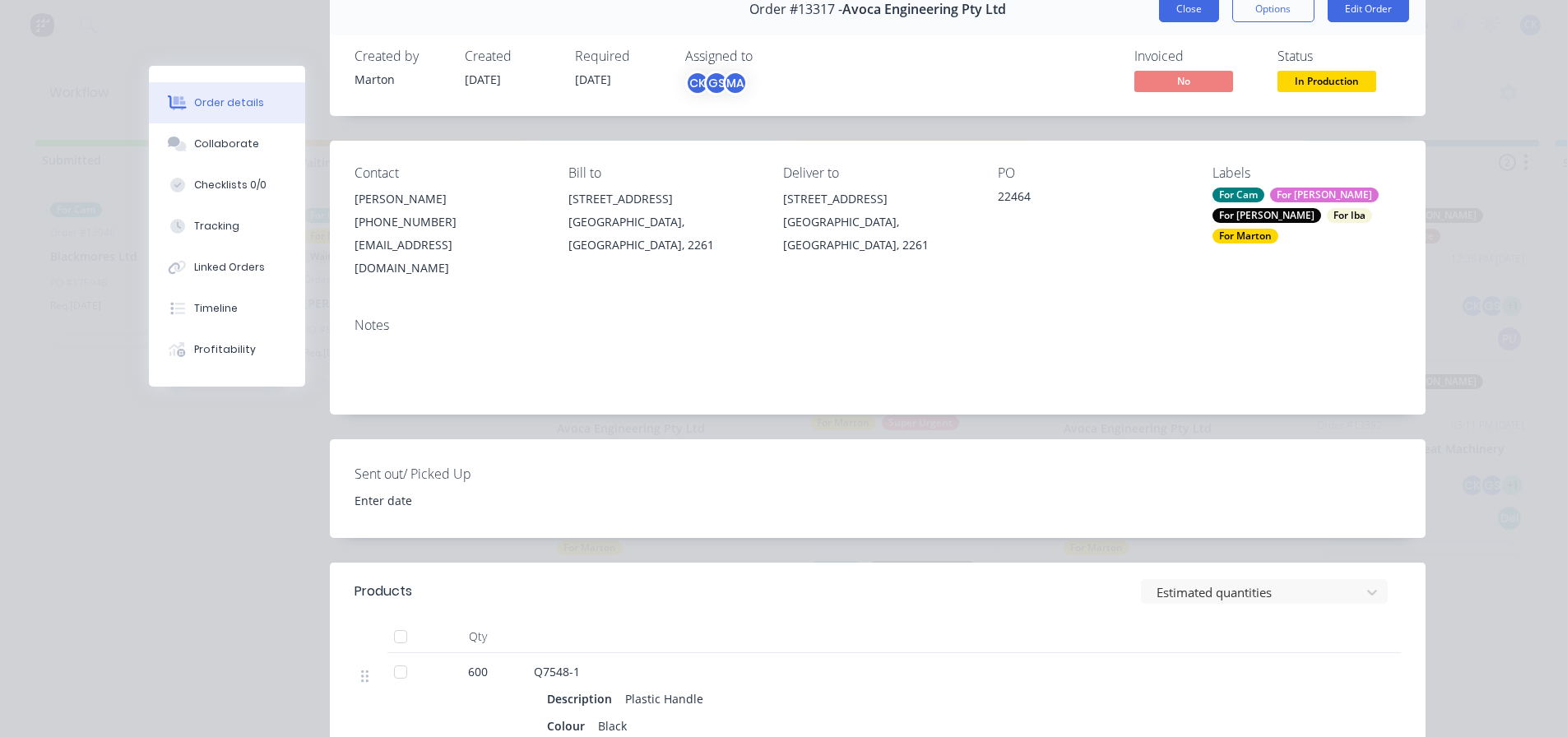
click at [1190, 15] on button "Close" at bounding box center [1189, 9] width 60 height 26
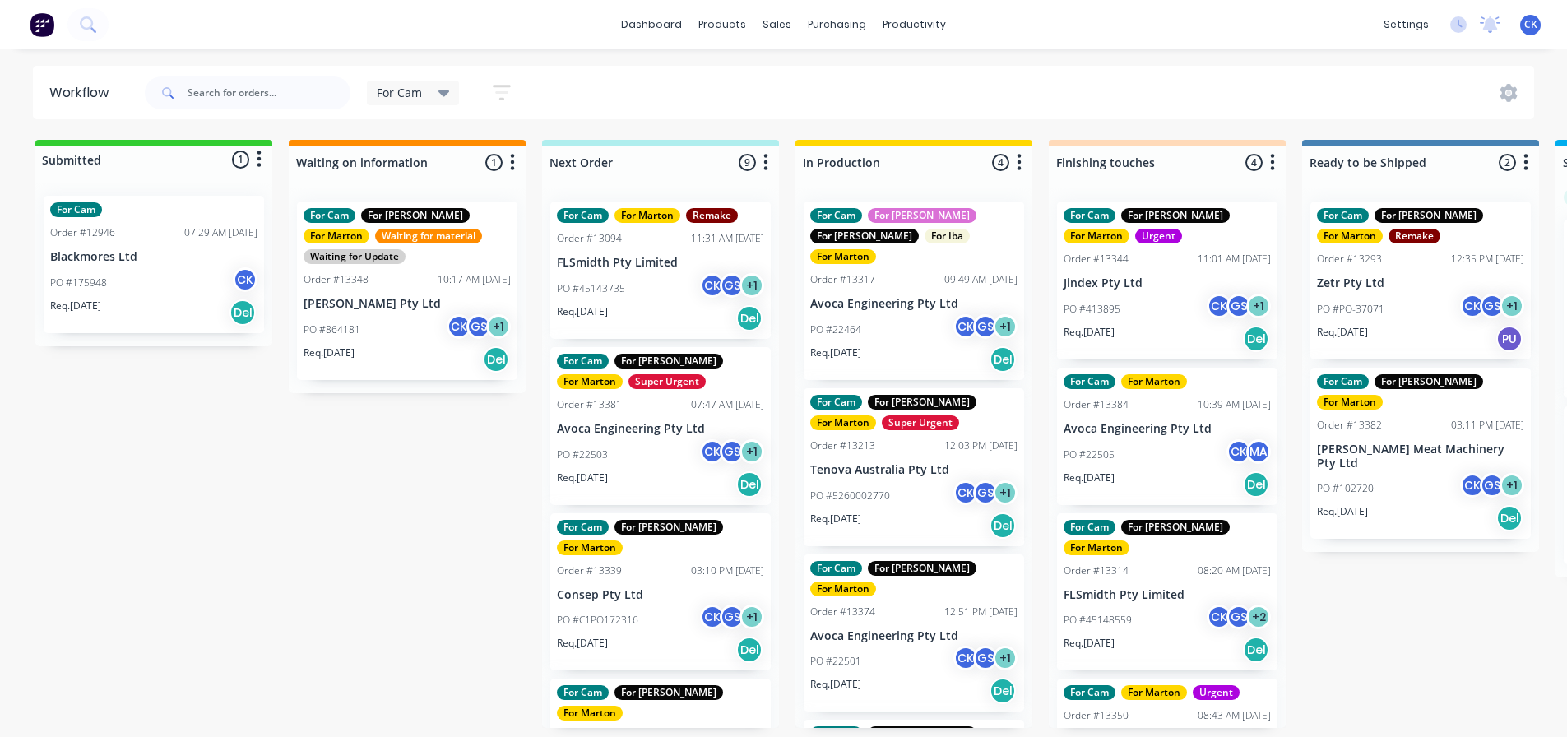
click at [875, 646] on div "PO #22501 CK GS + 1" at bounding box center [913, 661] width 207 height 31
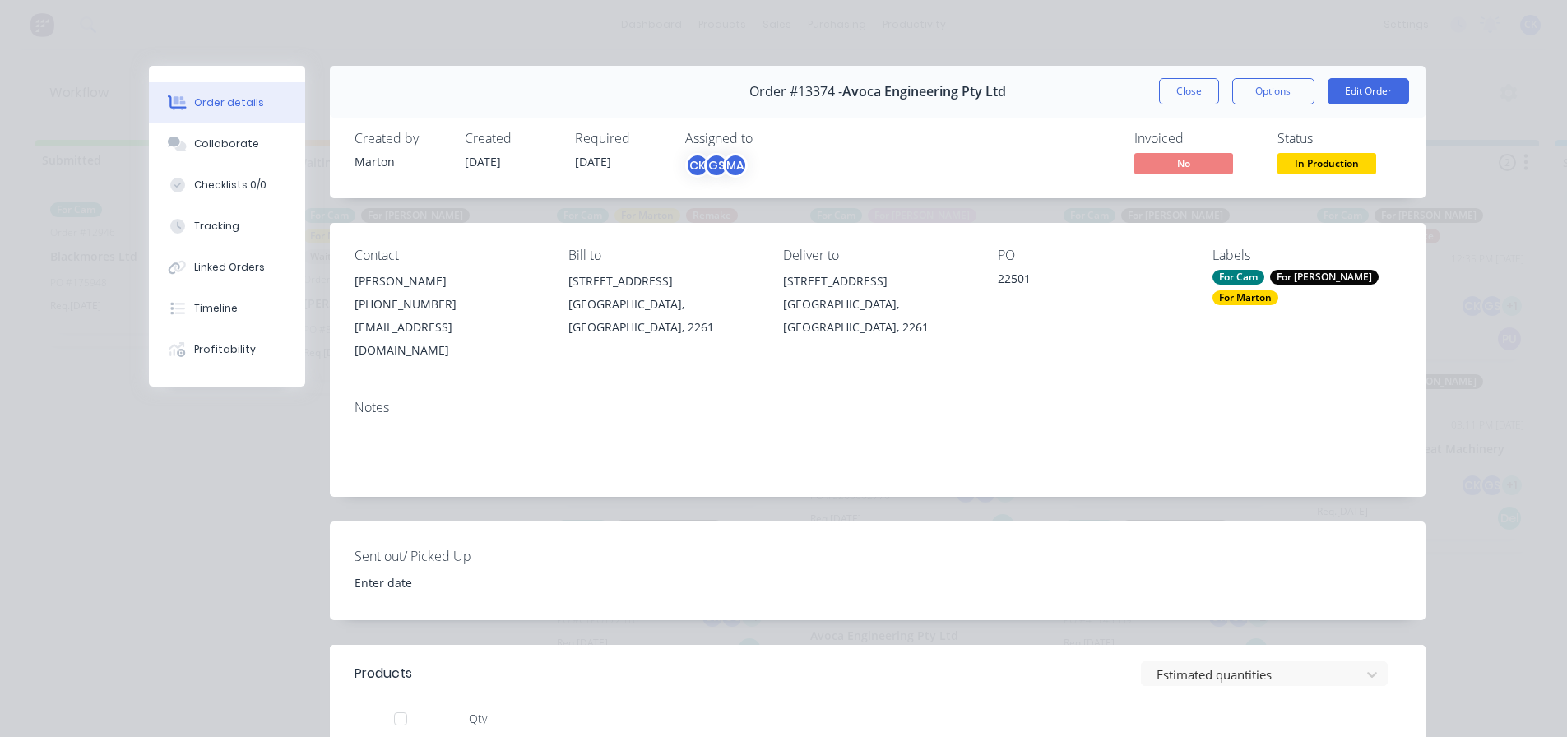
drag, startPoint x: 1296, startPoint y: 161, endPoint x: 1296, endPoint y: 173, distance: 11.5
click at [1296, 161] on span "In Production" at bounding box center [1326, 163] width 99 height 21
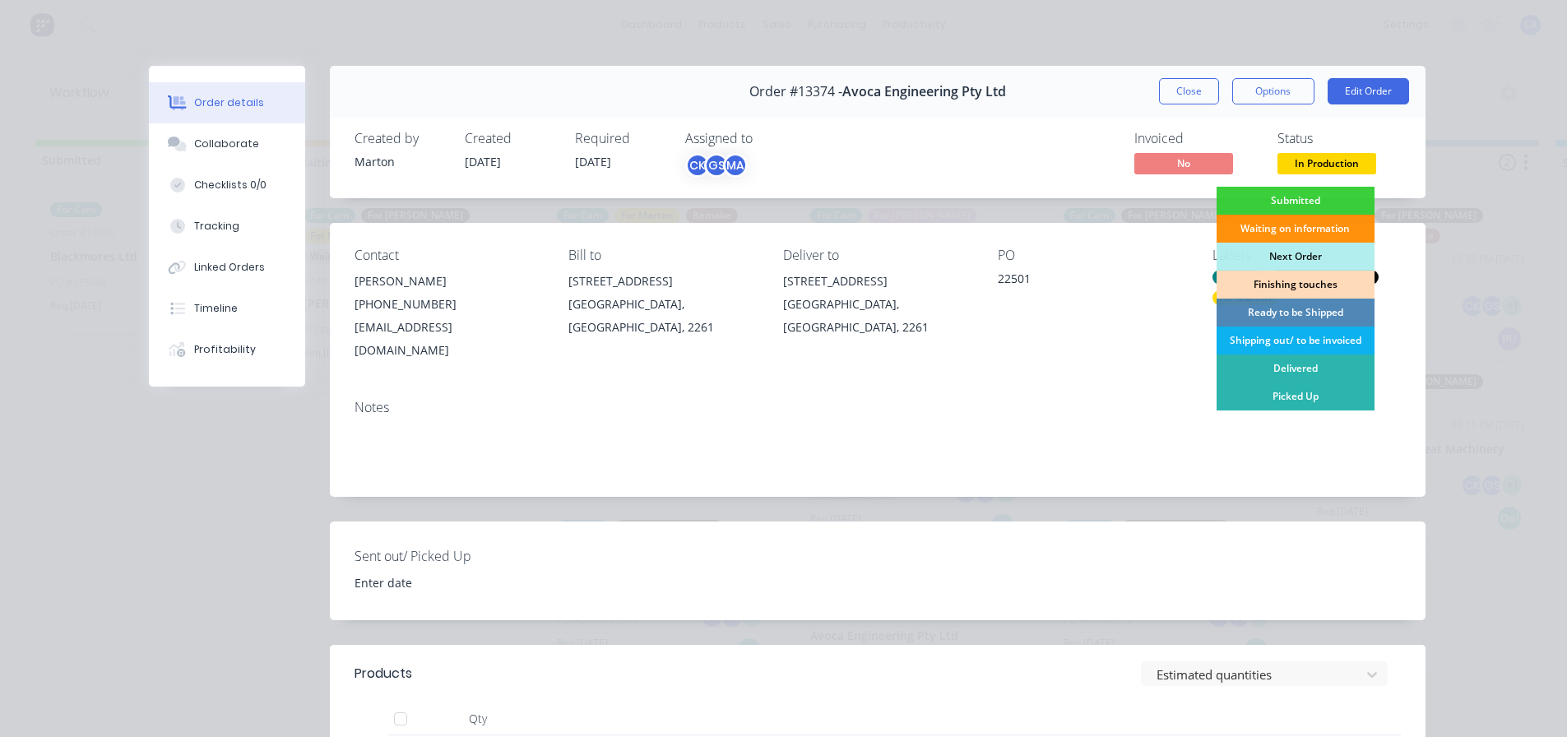
click at [1286, 280] on div "Finishing touches" at bounding box center [1296, 285] width 158 height 28
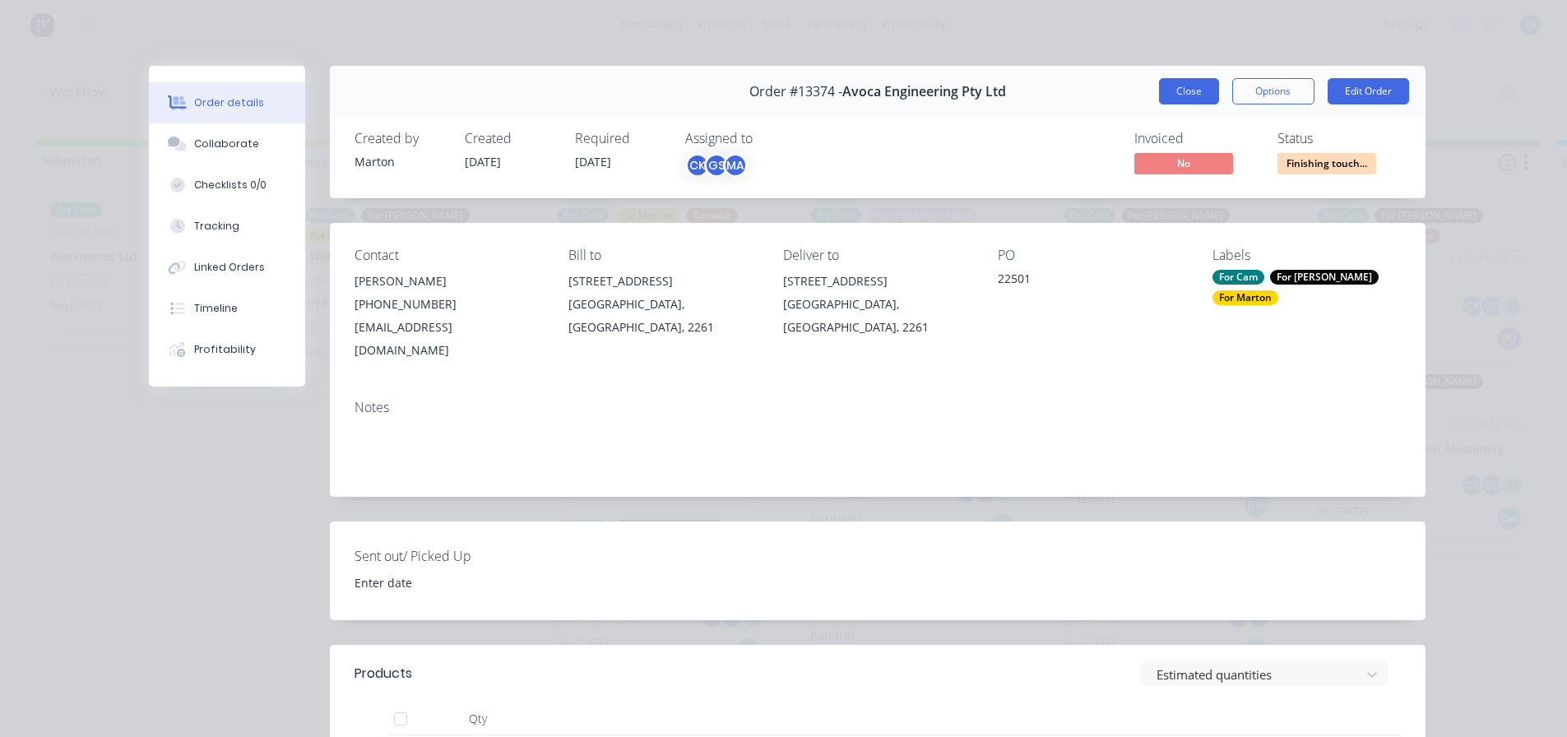
click at [1197, 100] on button "Close" at bounding box center [1189, 91] width 60 height 26
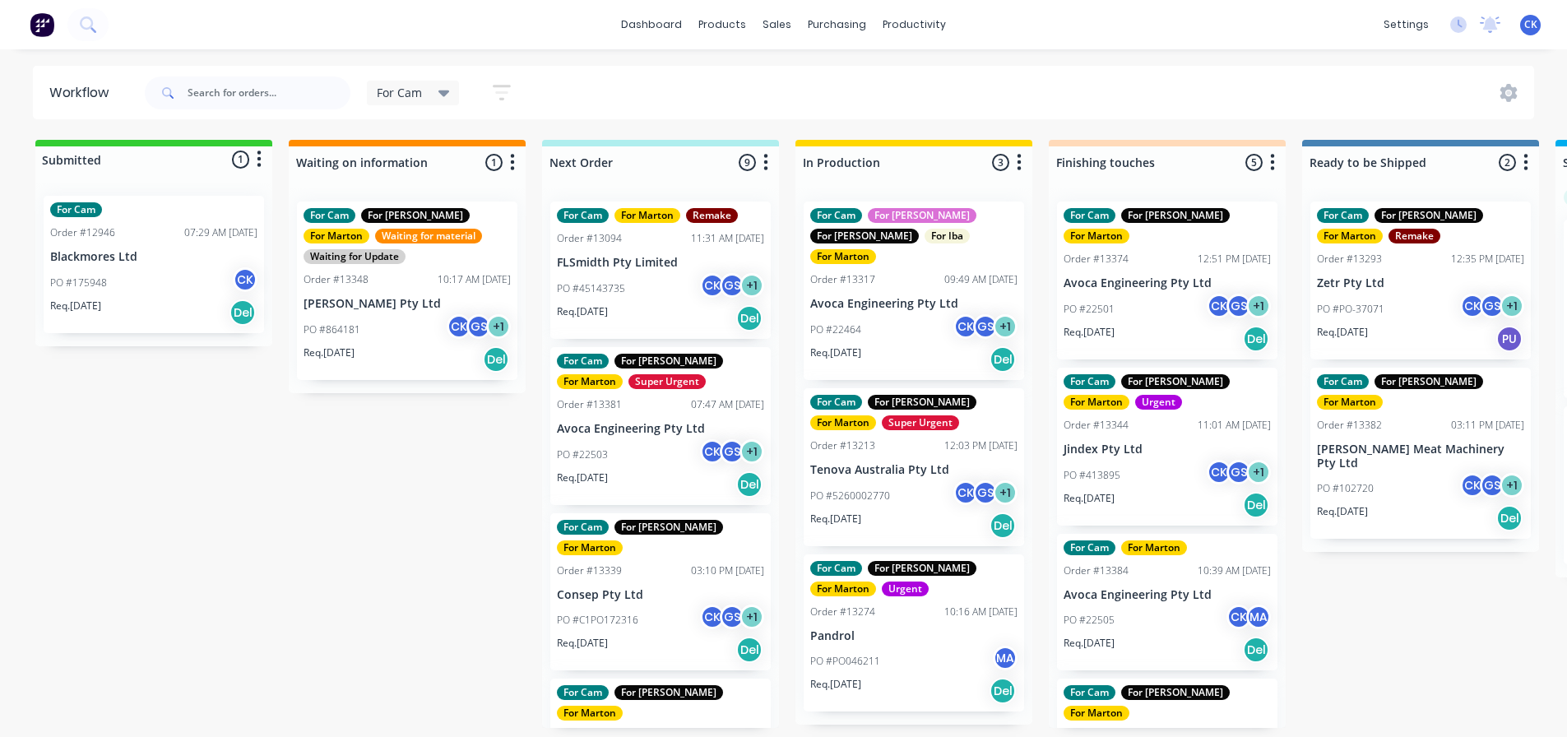
scroll to position [0, 0]
click at [637, 441] on div "PO #22503 CK GS + 1" at bounding box center [660, 454] width 207 height 31
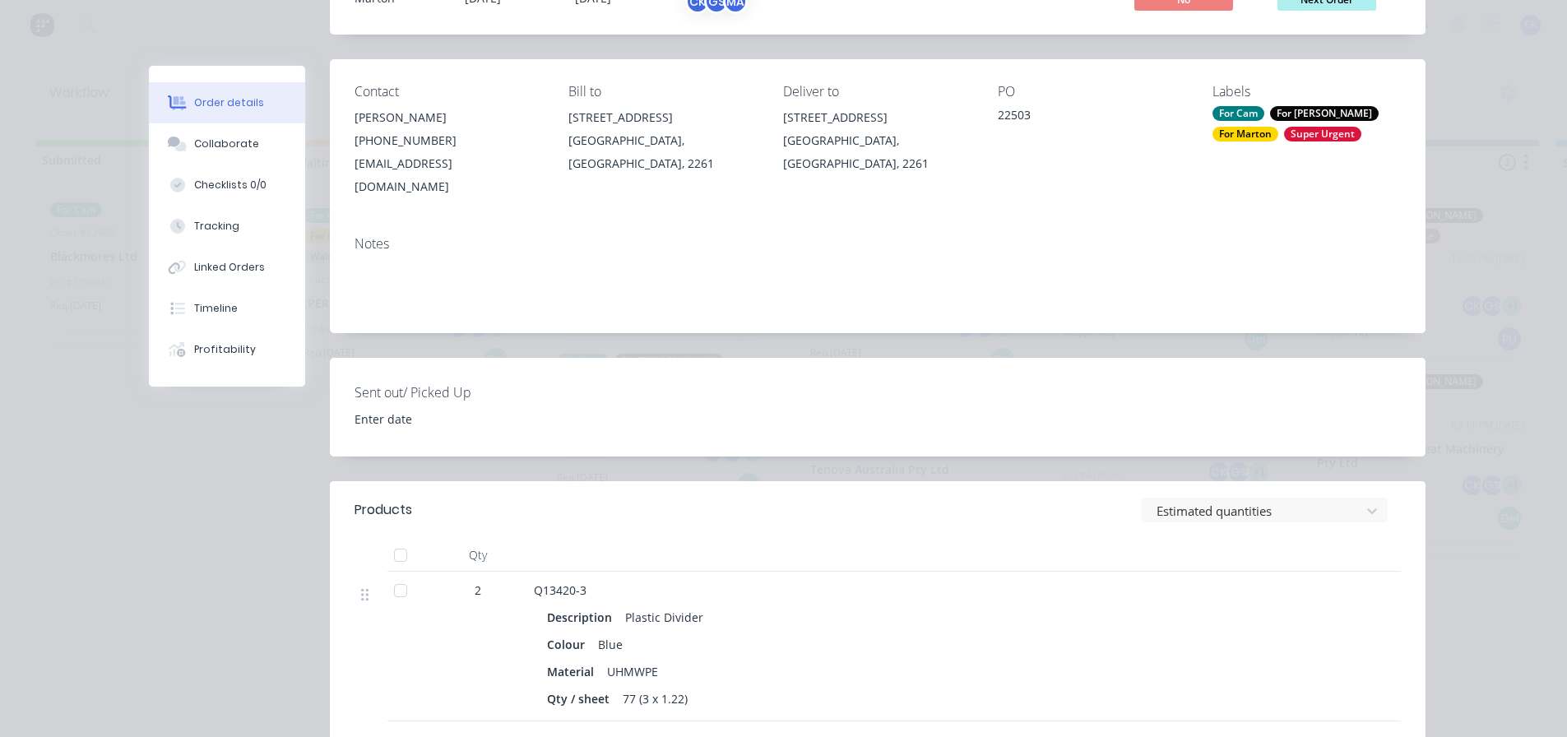
scroll to position [165, 0]
click at [244, 155] on button "Collaborate" at bounding box center [227, 143] width 156 height 41
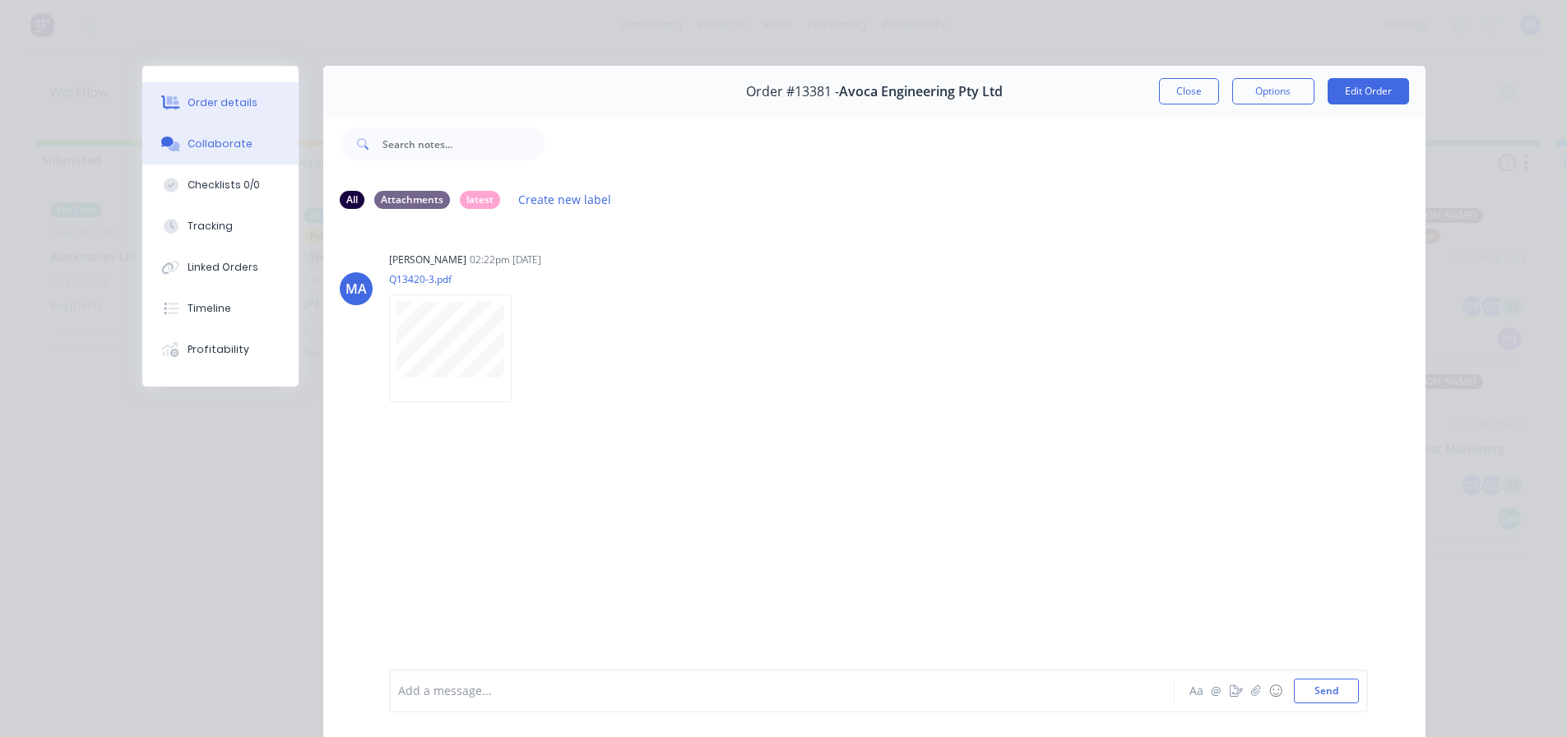
click at [216, 105] on div "Order details" at bounding box center [223, 102] width 70 height 15
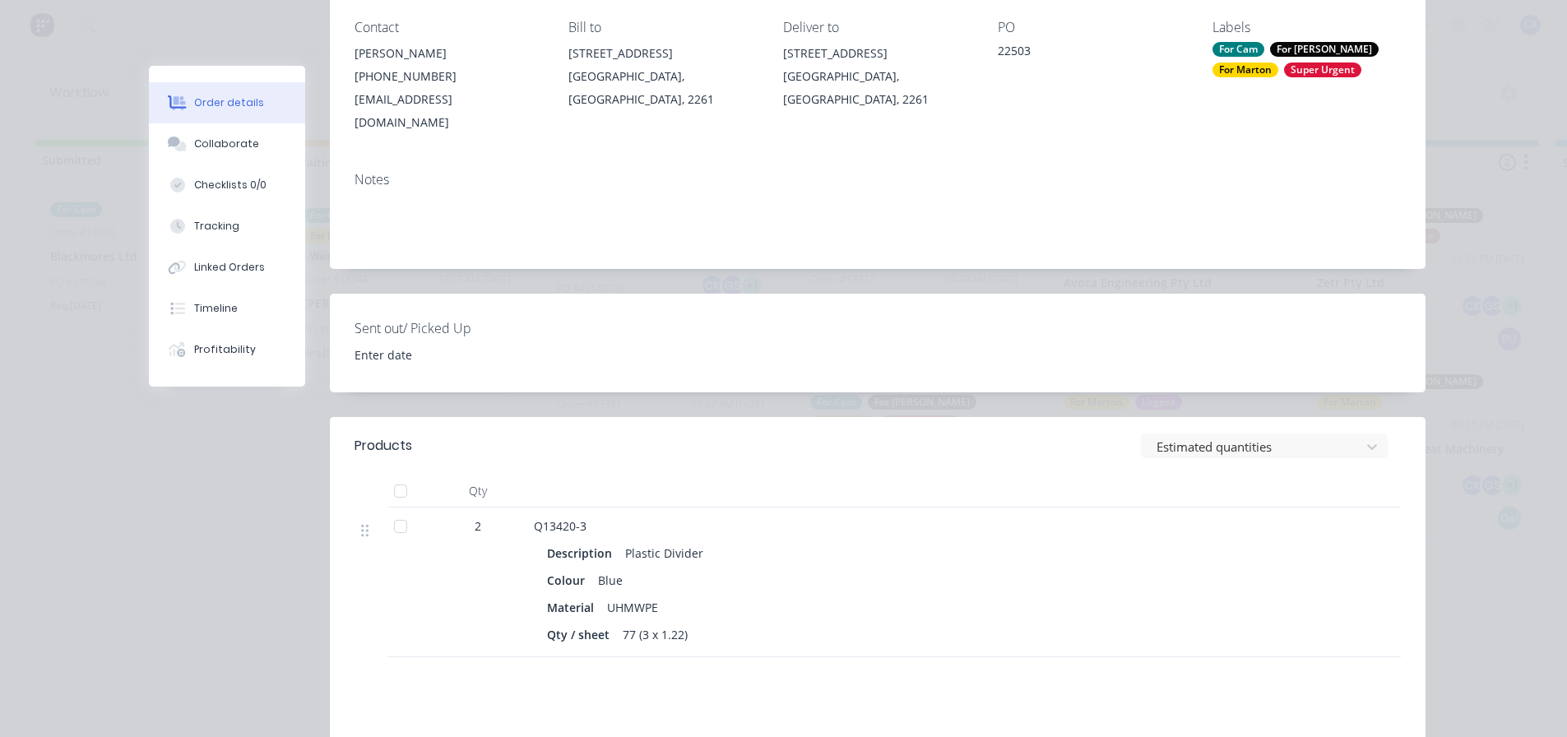
scroll to position [247, 0]
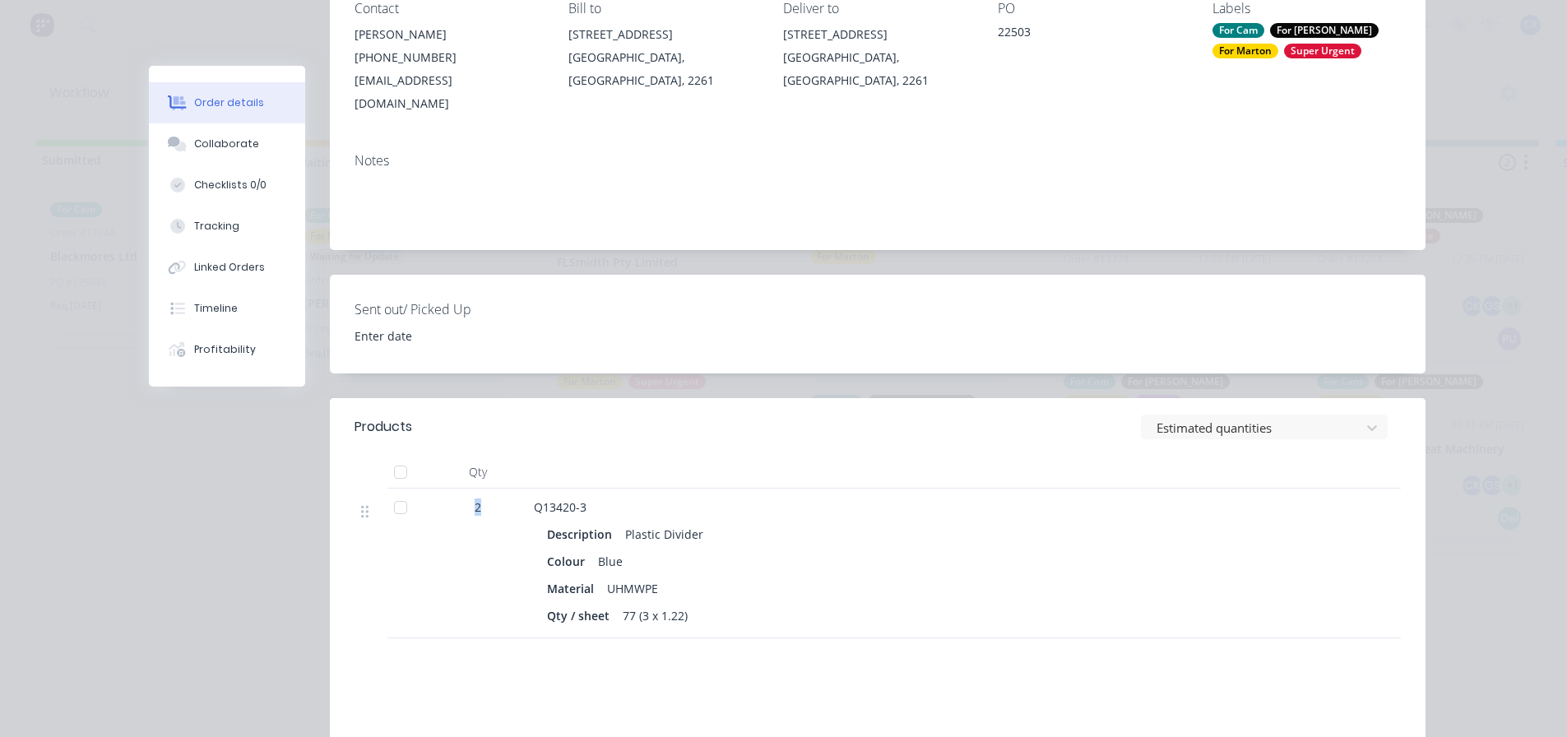
drag, startPoint x: 468, startPoint y: 487, endPoint x: 504, endPoint y: 487, distance: 36.2
click at [504, 498] on div "2" at bounding box center [478, 506] width 86 height 17
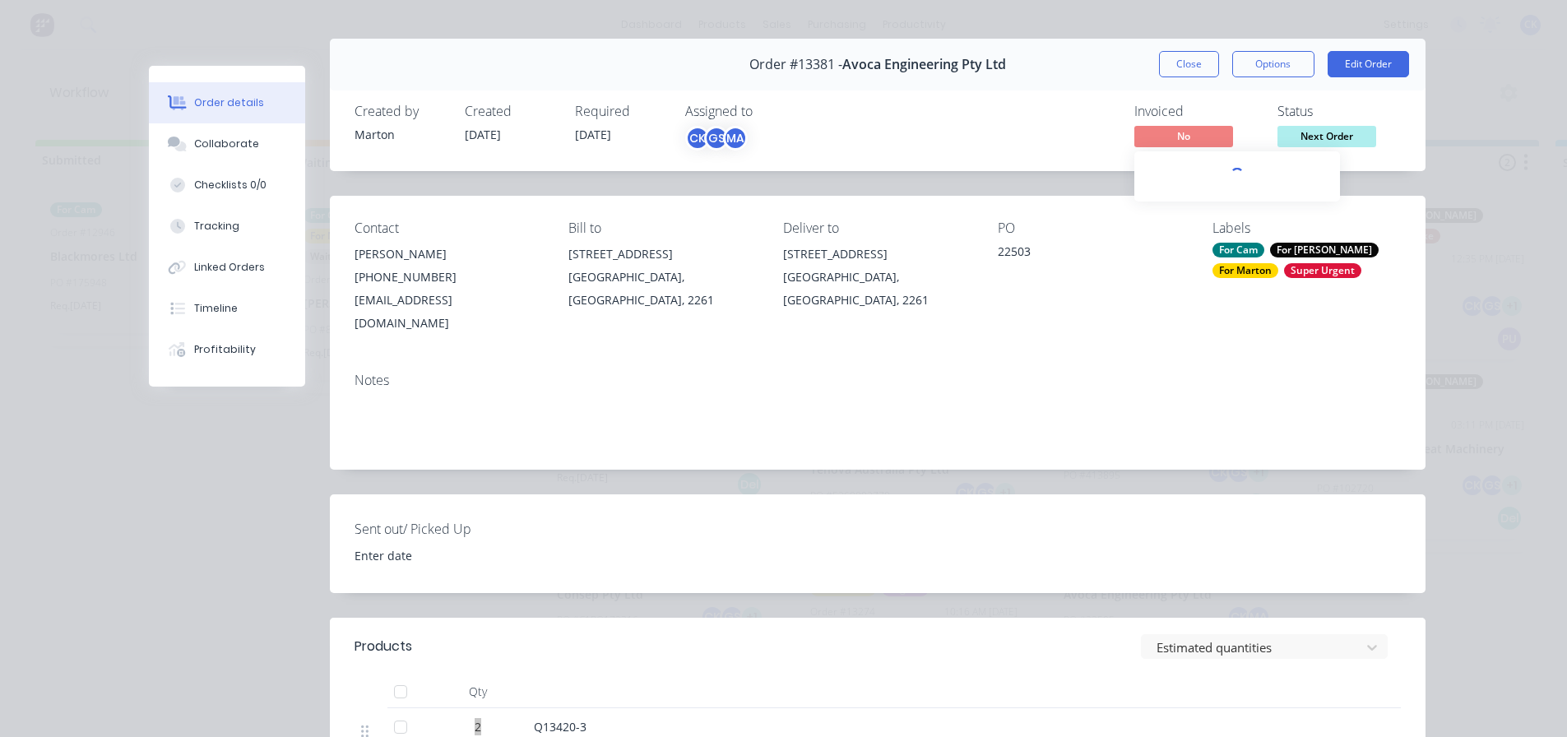
scroll to position [0, 0]
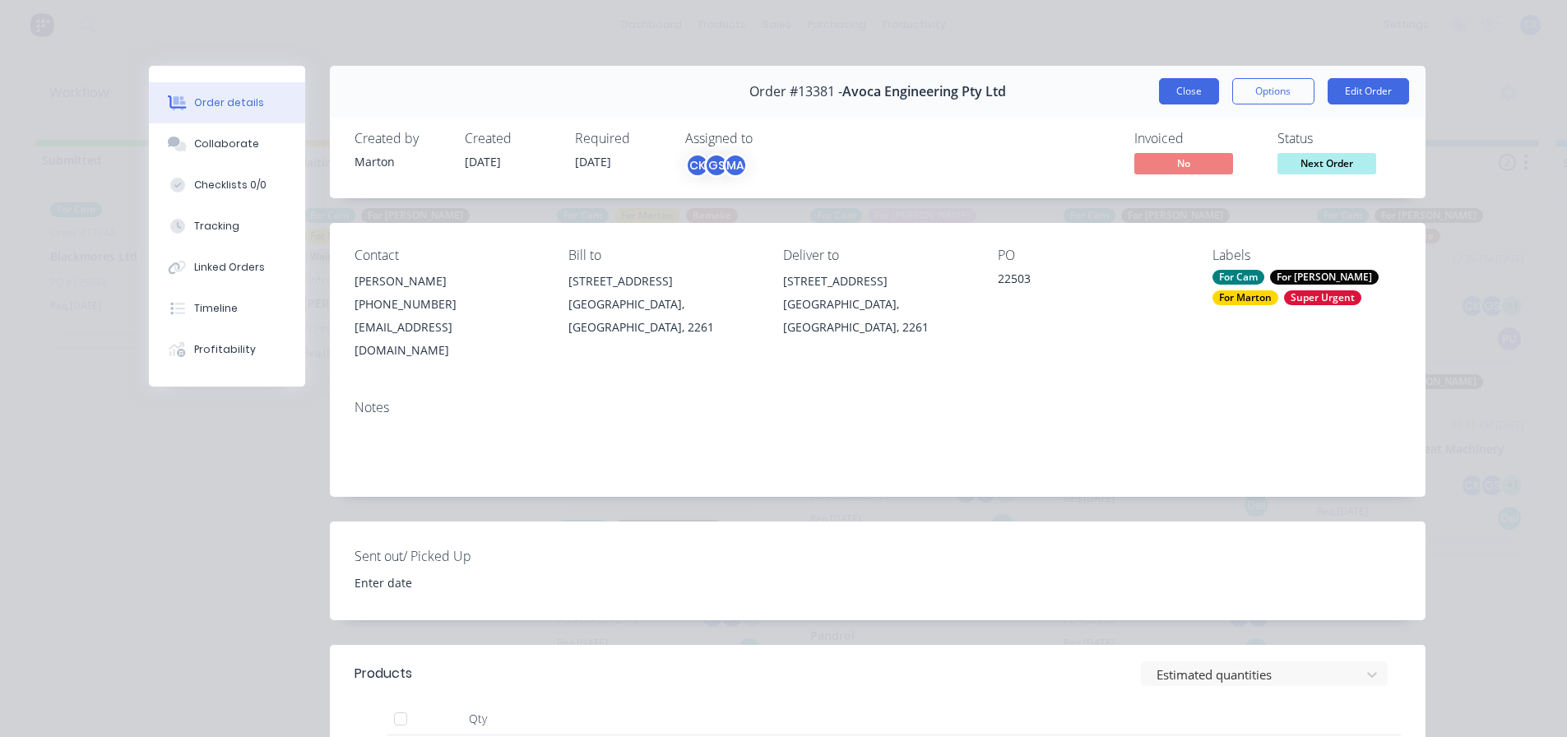
click at [1191, 90] on button "Close" at bounding box center [1189, 91] width 60 height 26
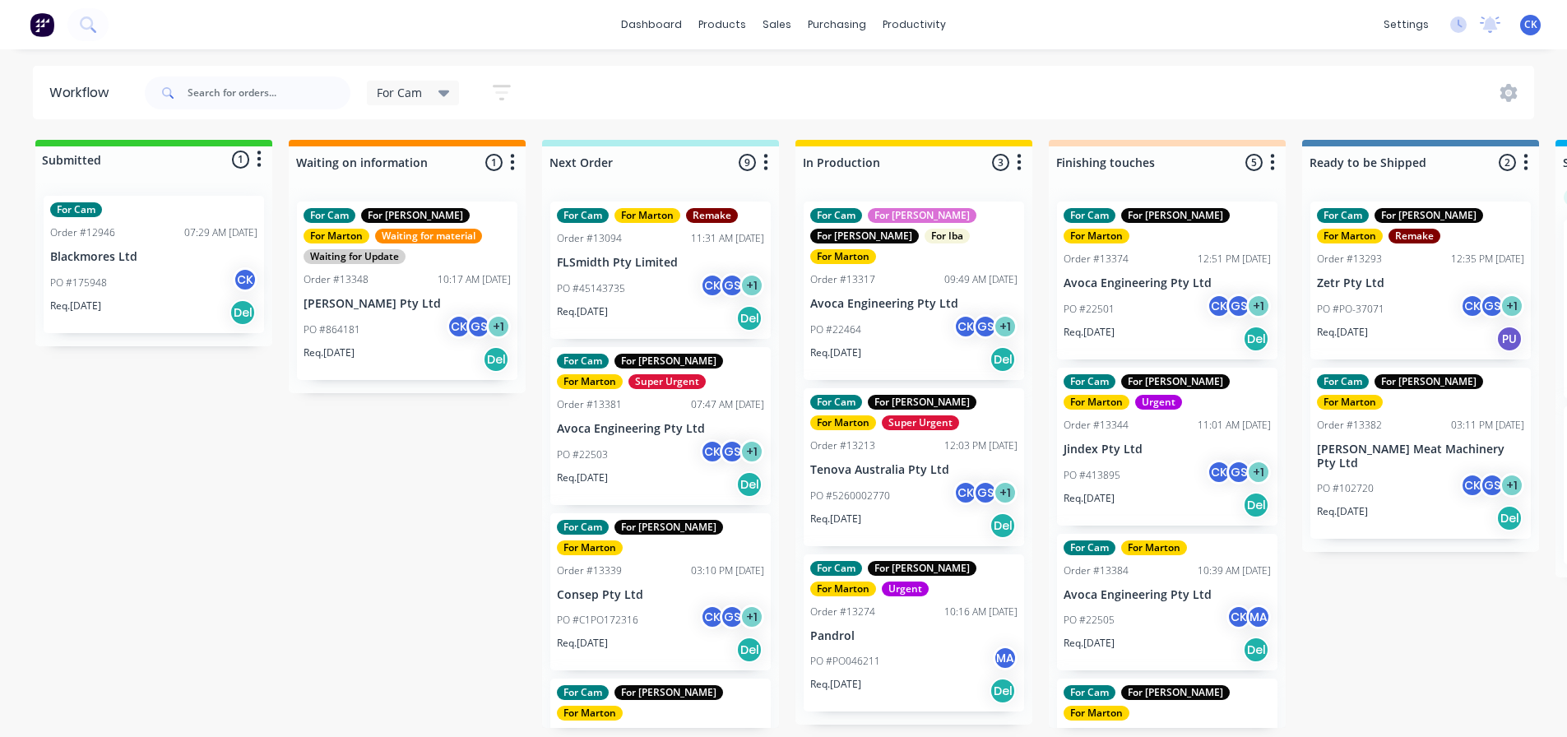
scroll to position [3, 0]
click at [923, 480] on div "PO #5260002770 CK GS + 1" at bounding box center [913, 495] width 207 height 31
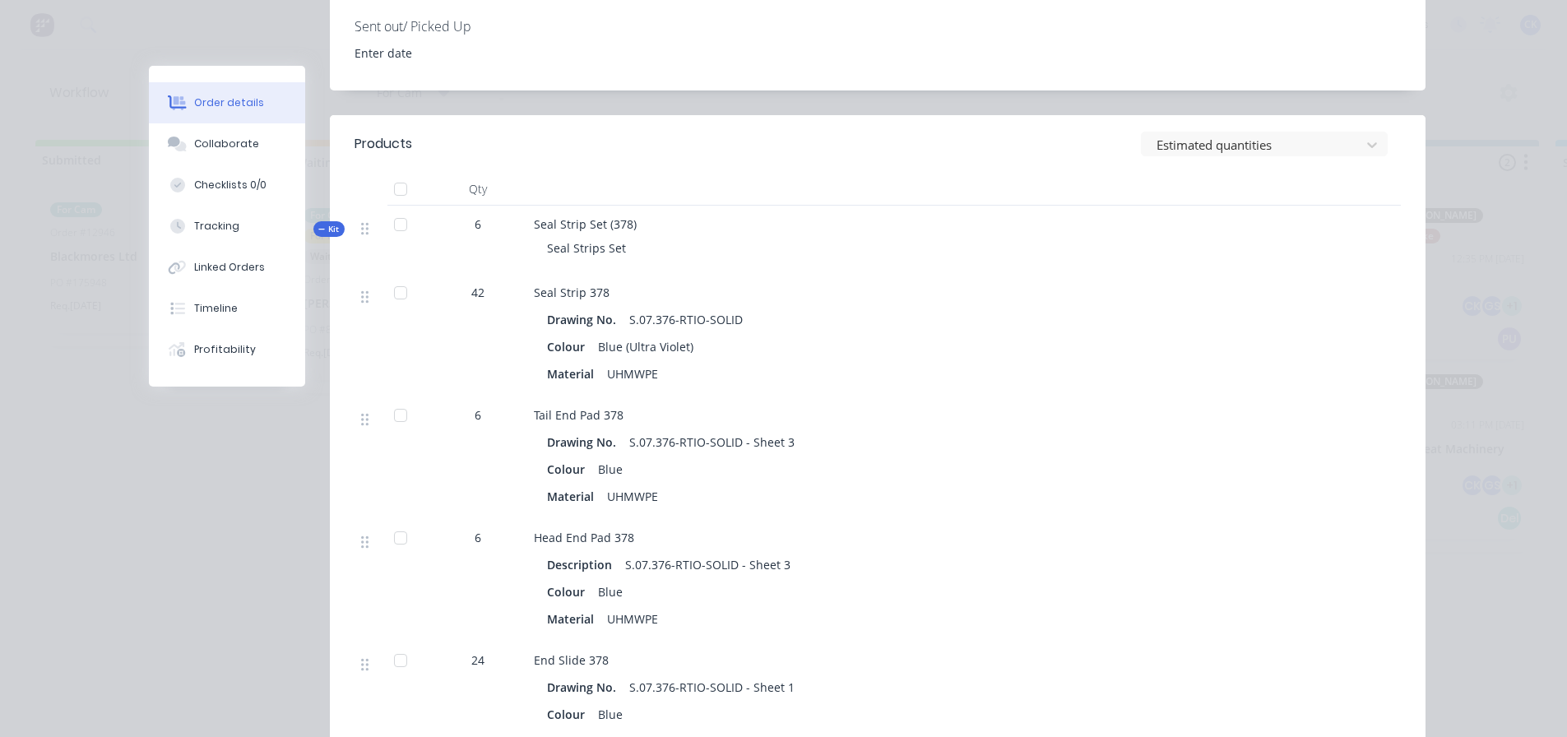
scroll to position [0, 0]
